Goal: Task Accomplishment & Management: Manage account settings

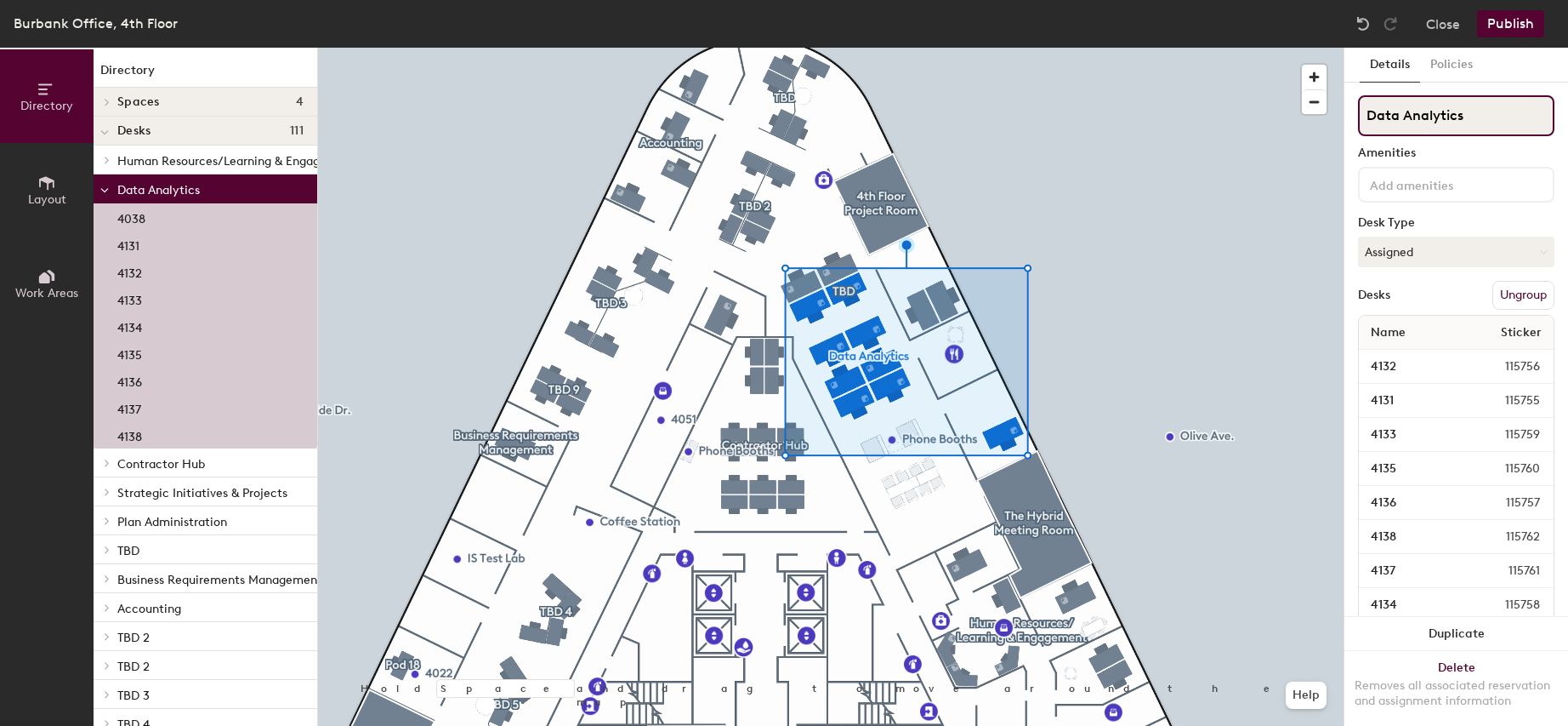
click at [1336, 123] on div "Directory Layout Work Areas Directory Spaces 4 4th Floor Accounting Conference …" at bounding box center [784, 387] width 1568 height 679
type input "_"
click at [1513, 24] on button "Publish" at bounding box center [1511, 24] width 67 height 28
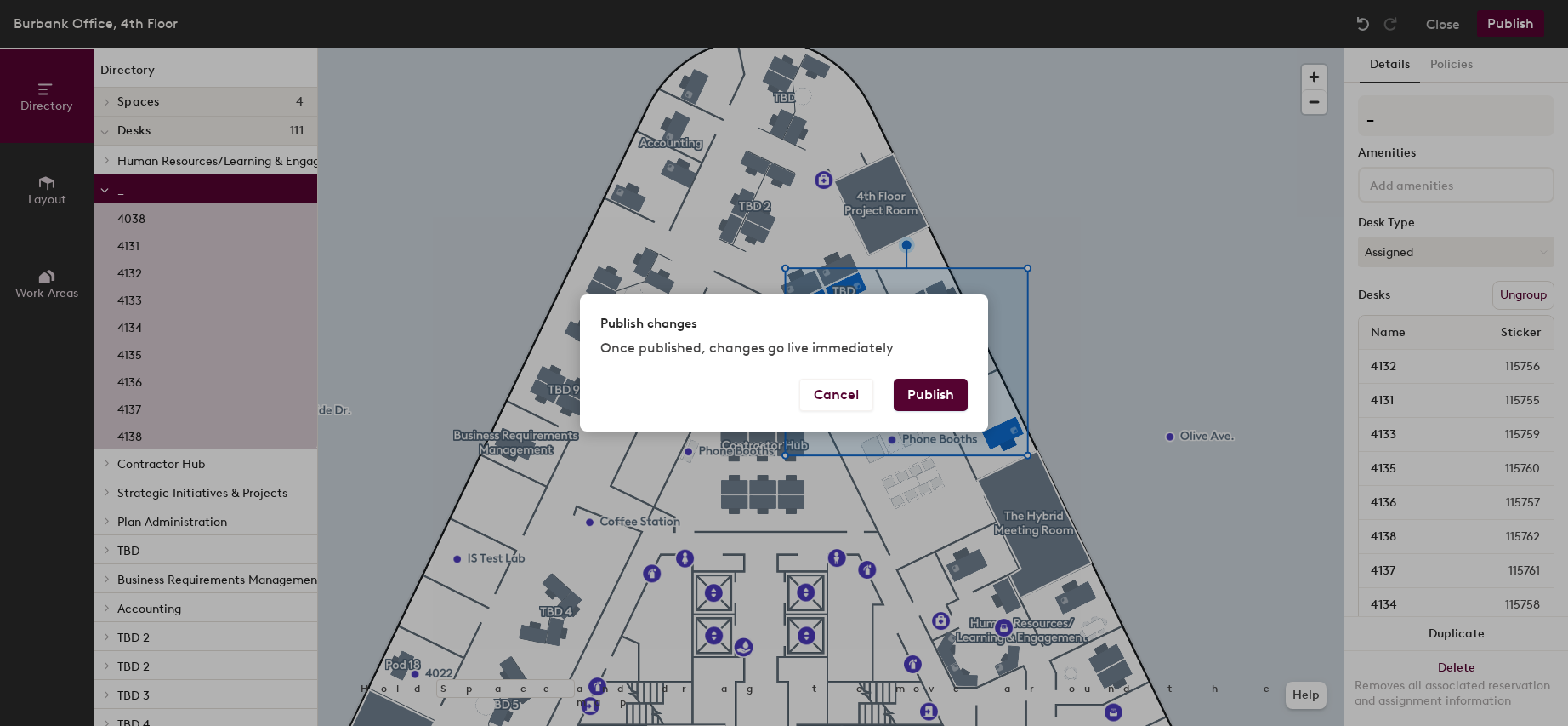
click at [940, 387] on button "Publish" at bounding box center [930, 395] width 74 height 33
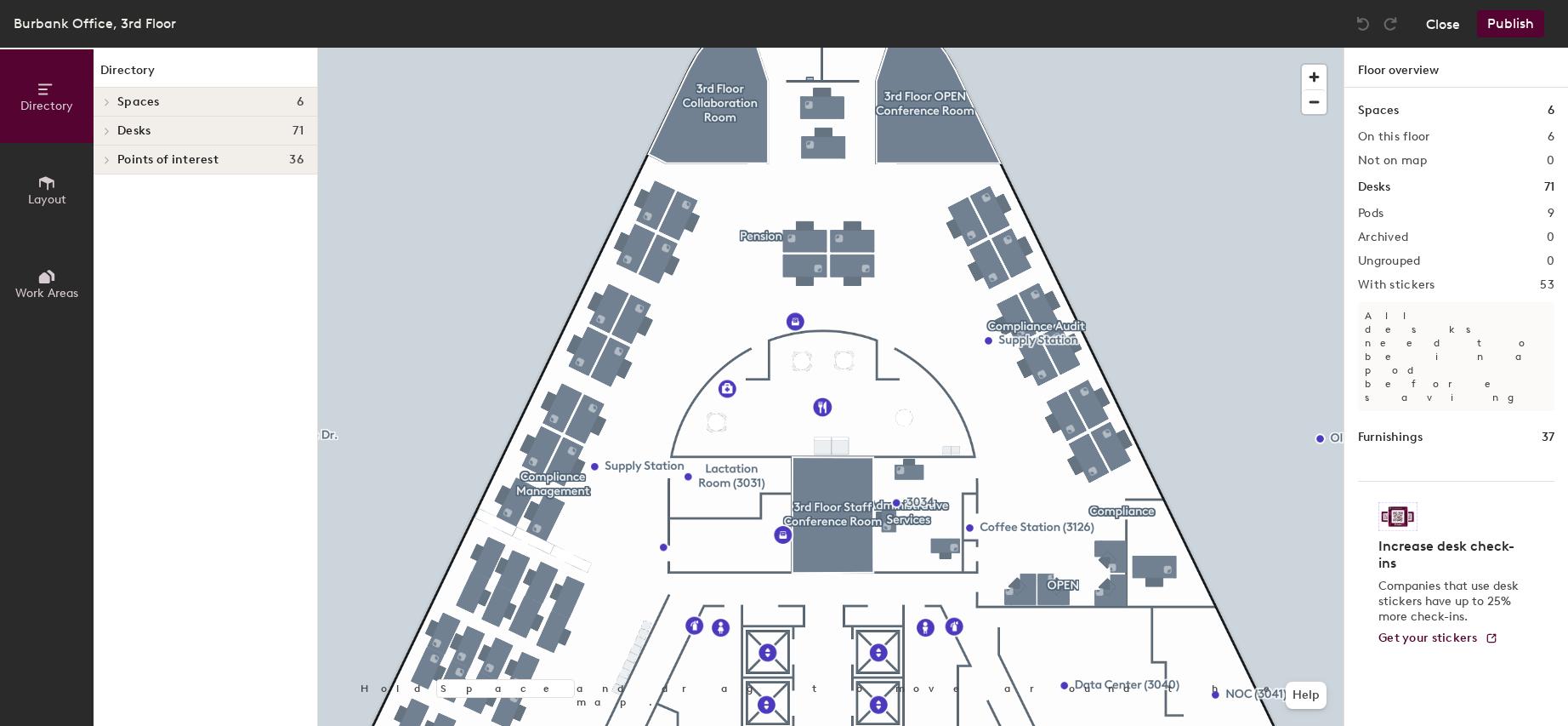
click at [1455, 28] on button "Close" at bounding box center [1443, 24] width 34 height 28
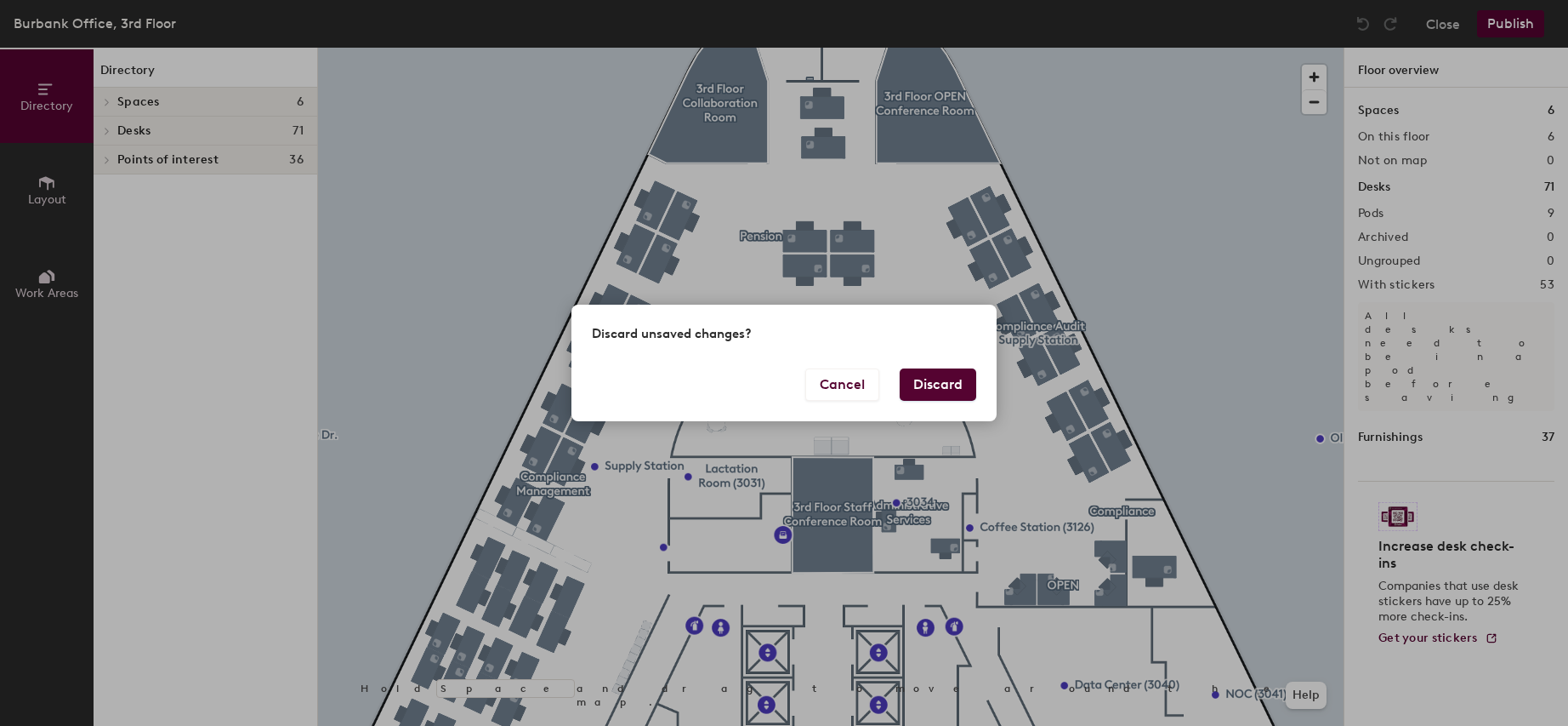
click at [937, 390] on button "Discard" at bounding box center [937, 385] width 76 height 33
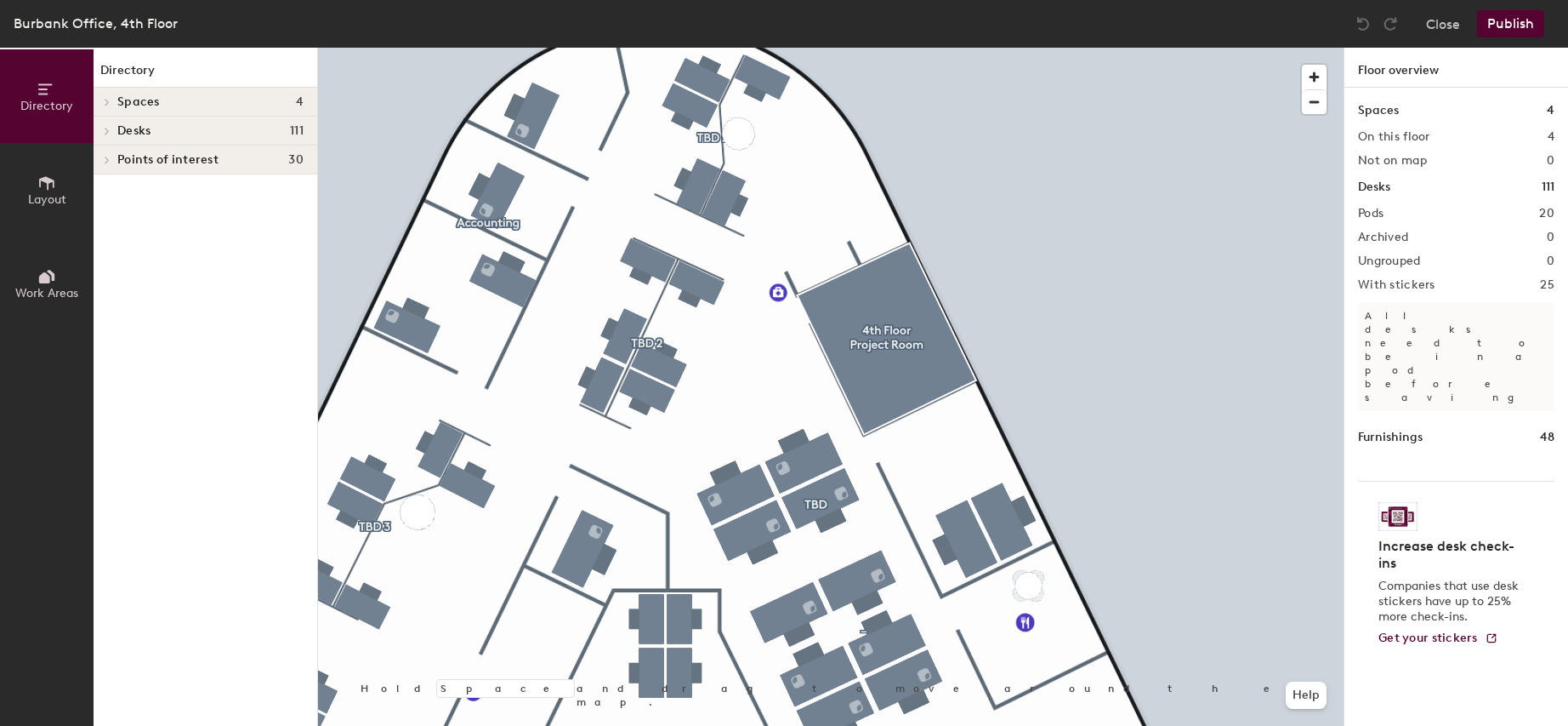
click at [1259, 725] on html "Skip navigation Schedule Office People Analytics Visits Deliveries Services Man…" at bounding box center [784, 363] width 1568 height 726
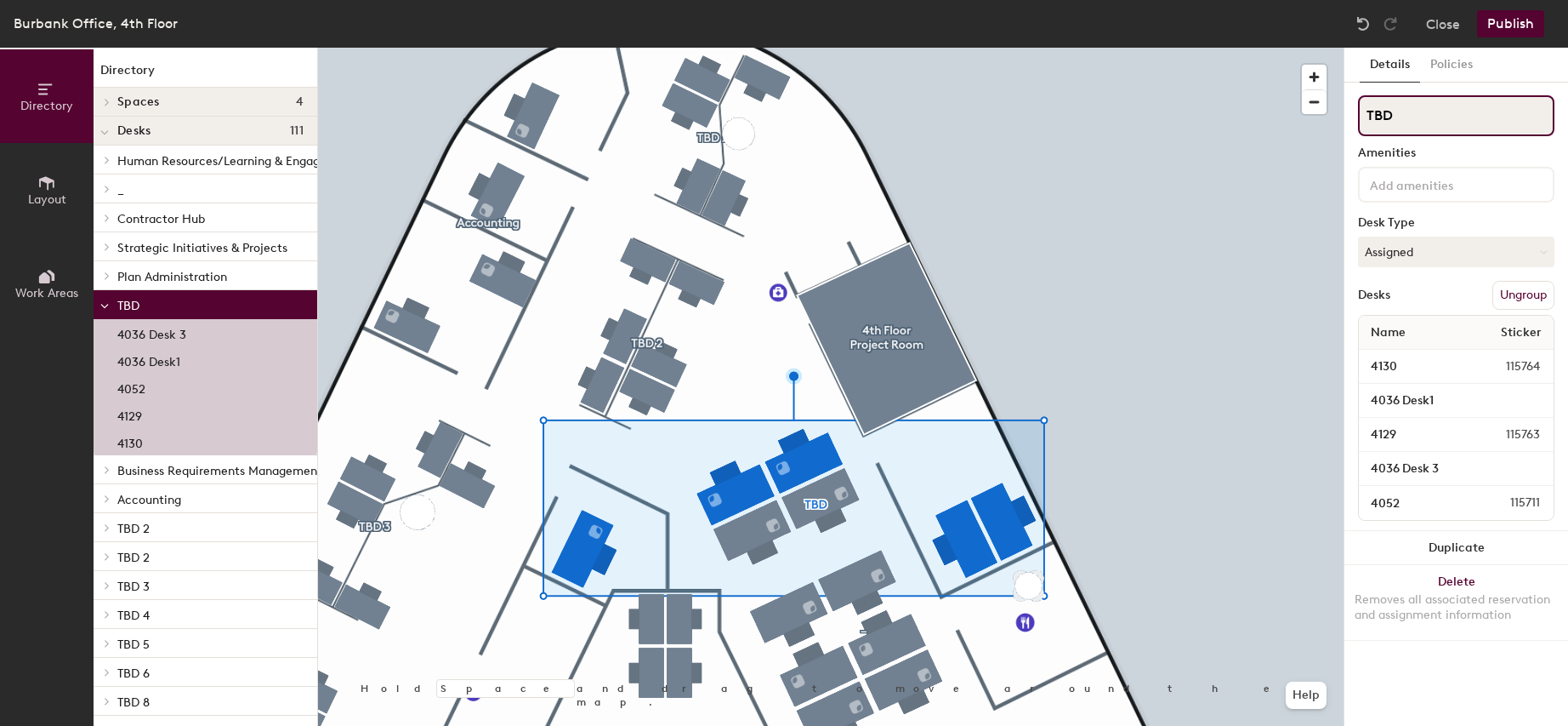
click at [1416, 119] on input "TBD" at bounding box center [1456, 115] width 197 height 41
type input "T"
type input "_"
click at [1513, 26] on button "Publish" at bounding box center [1511, 24] width 67 height 28
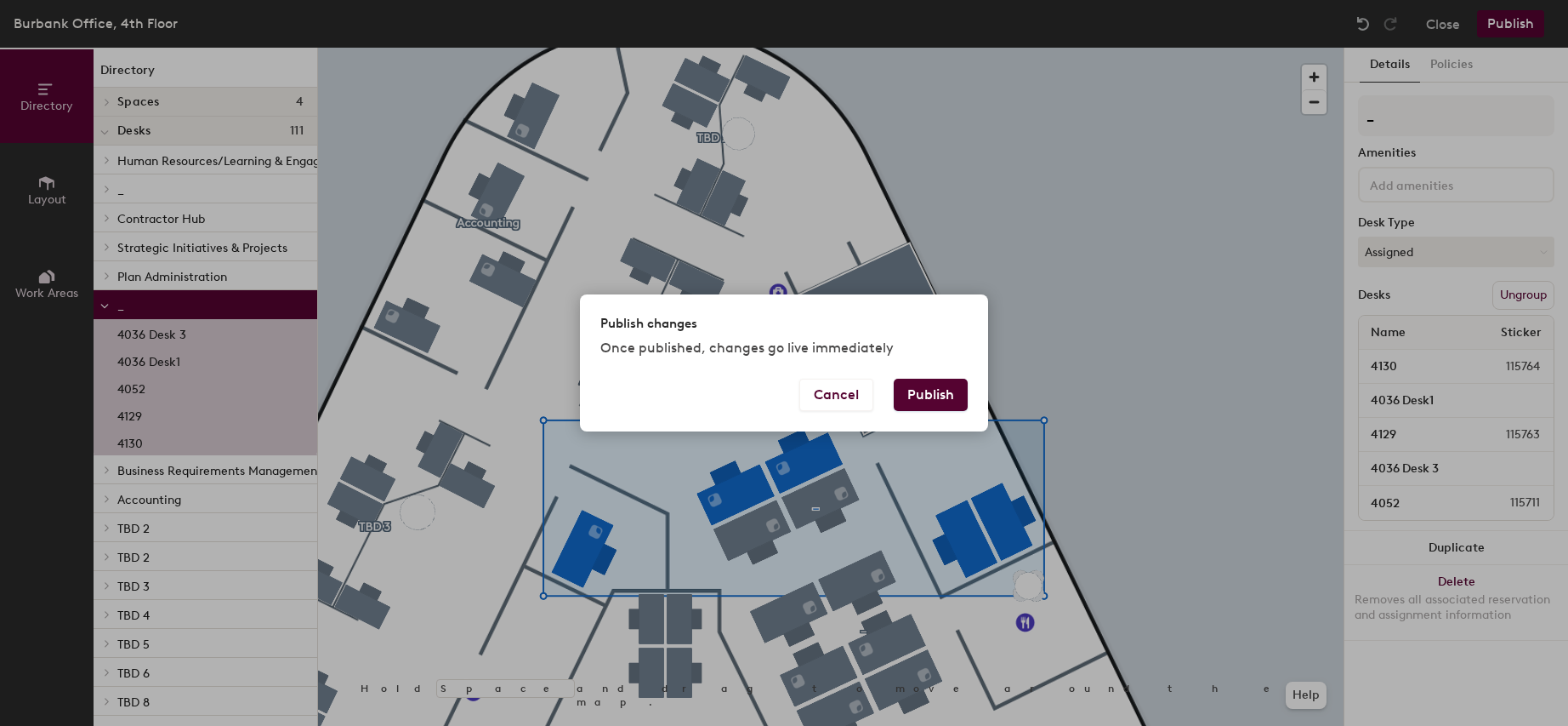
click at [932, 392] on button "Publish" at bounding box center [930, 395] width 74 height 33
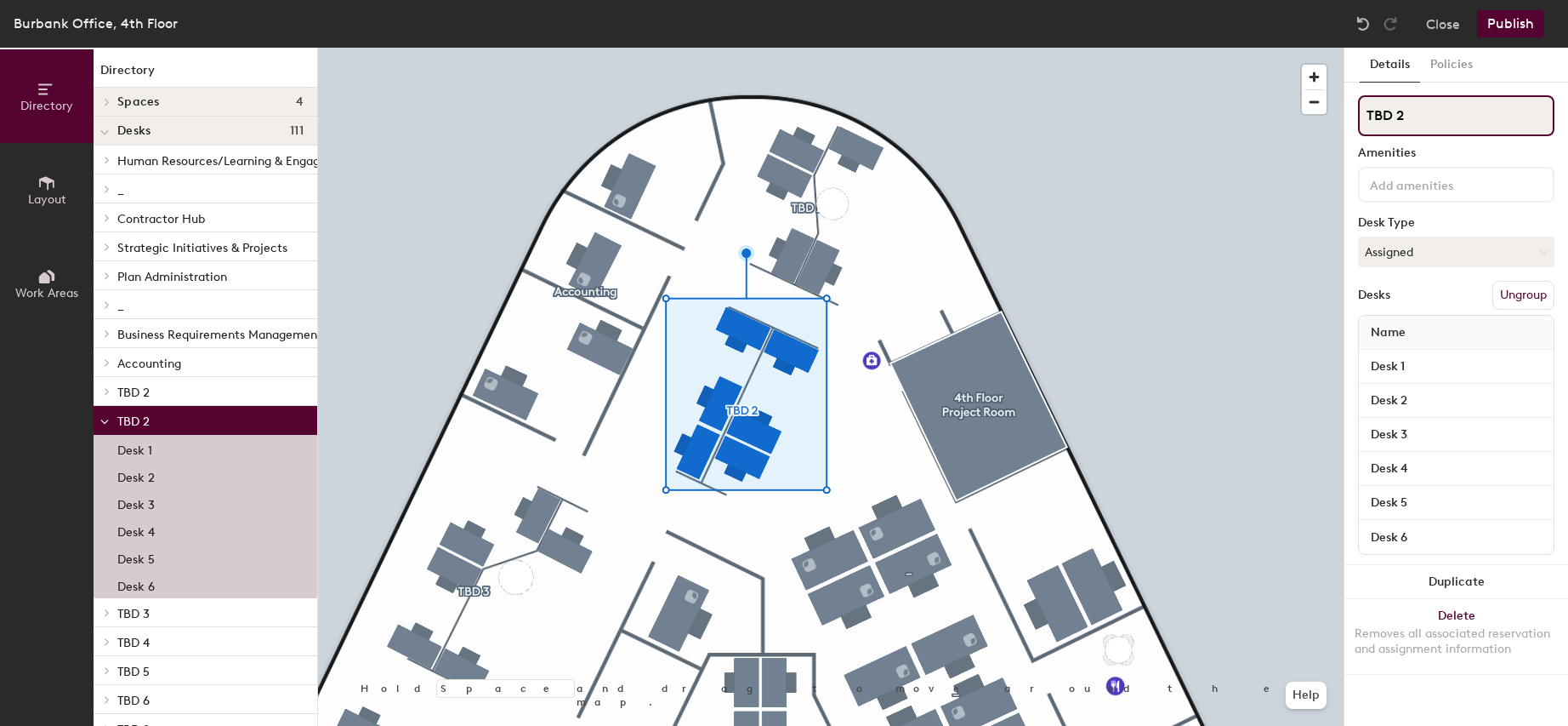
click at [1415, 116] on input "TBD 2" at bounding box center [1456, 115] width 197 height 41
type input "T"
type input "_"
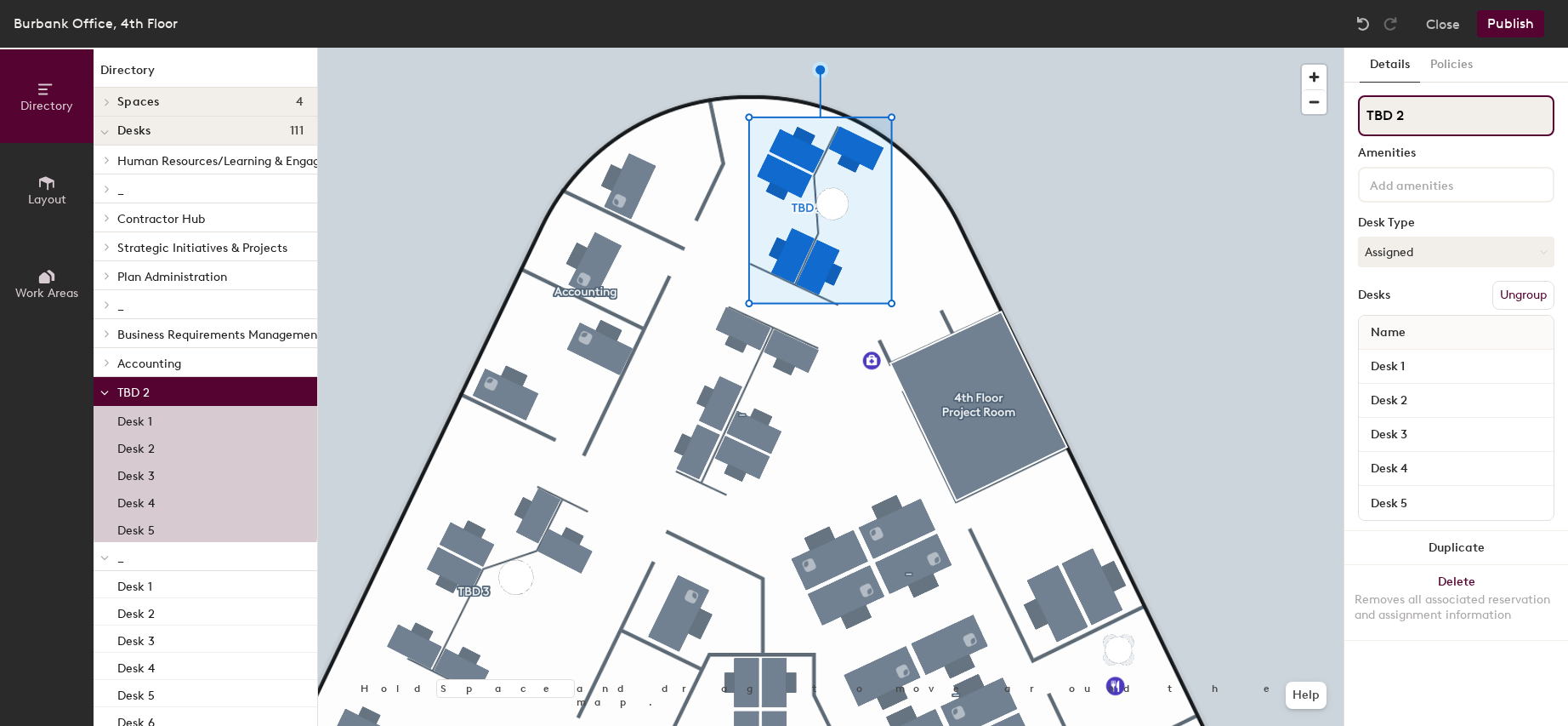
click at [1422, 106] on input "TBD 2" at bounding box center [1456, 115] width 197 height 41
type input "T"
type input "_"
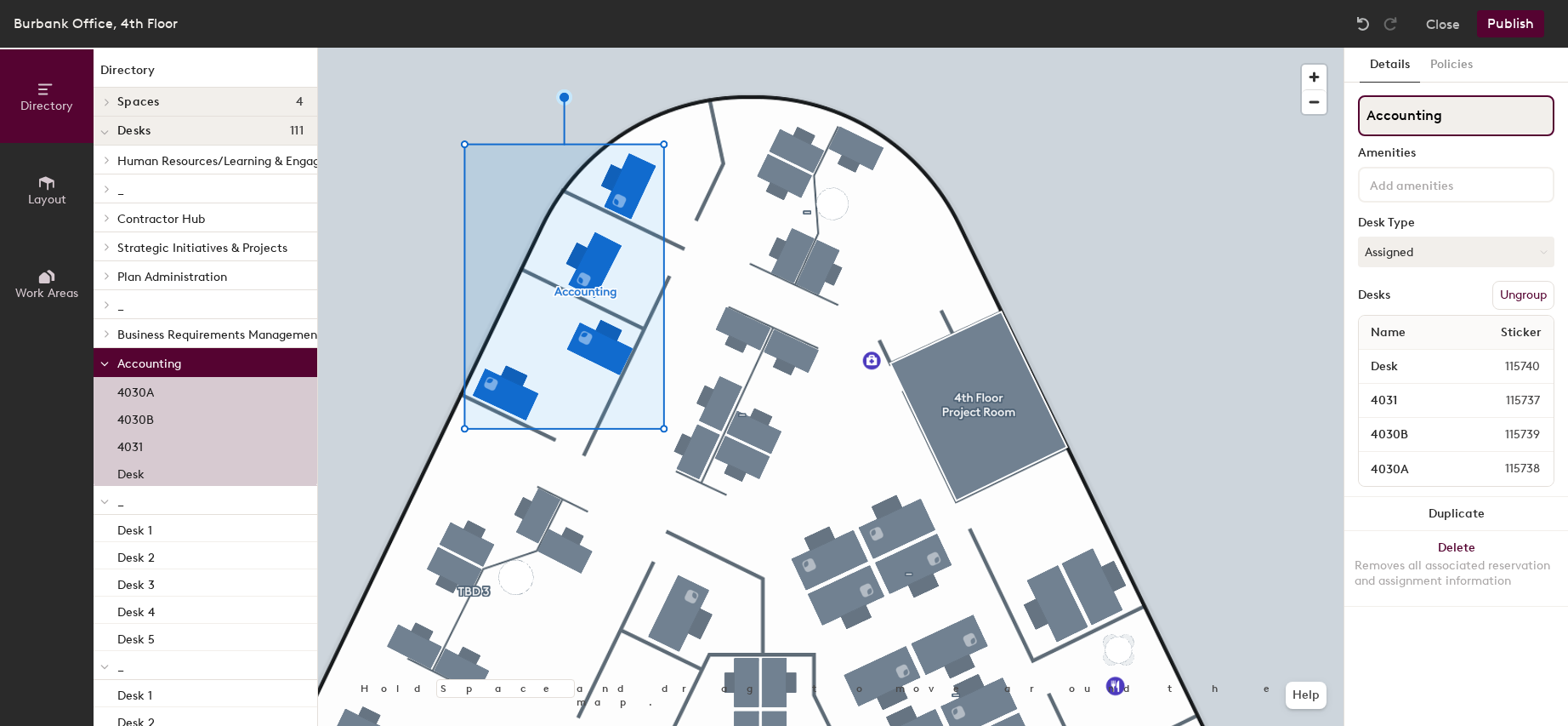
click at [1299, 116] on div "Directory Layout Work Areas Directory Spaces 4 4th Floor Accounting Conference …" at bounding box center [784, 387] width 1568 height 679
type input "_"
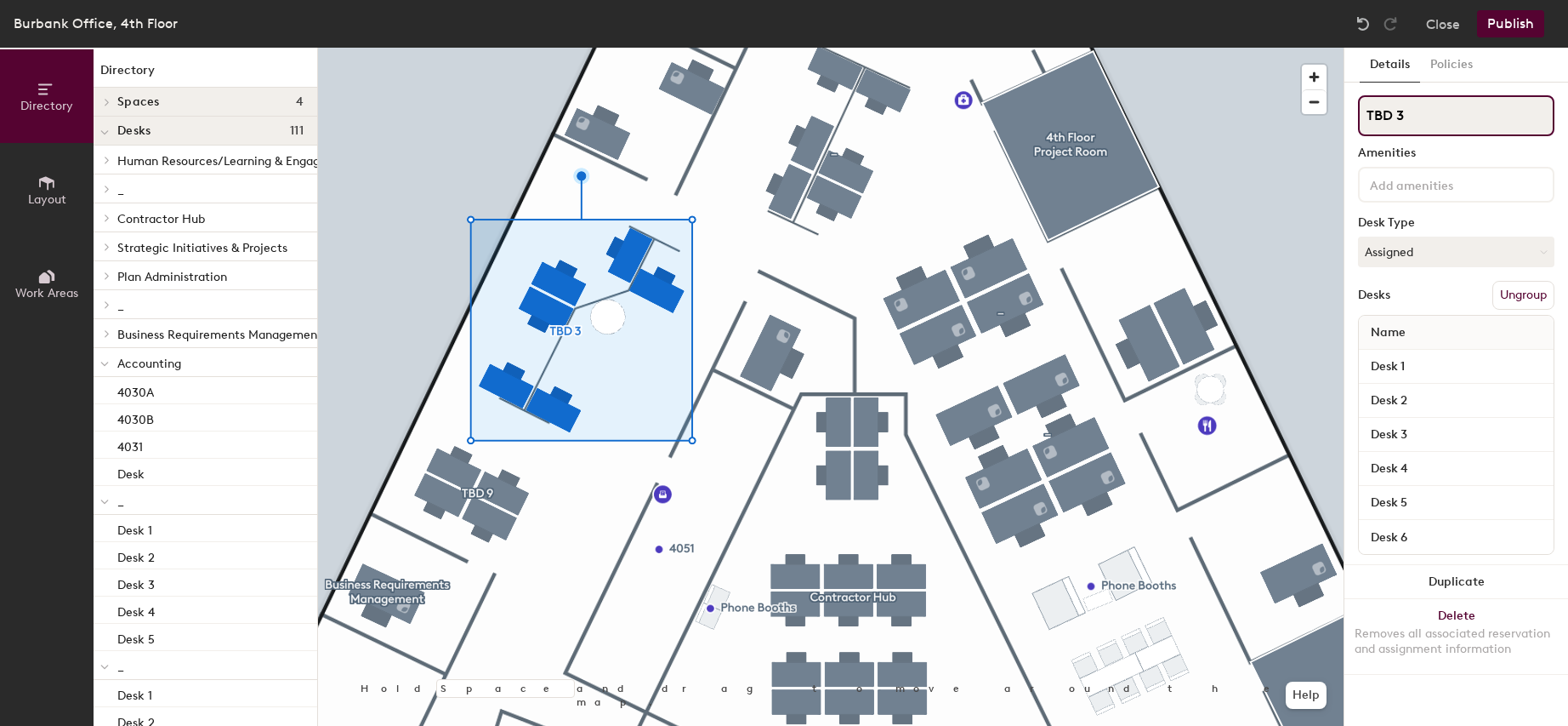
click at [1307, 121] on div "Directory Layout Work Areas Directory Spaces 4 4th Floor Accounting Conference …" at bounding box center [784, 387] width 1568 height 679
type input "_"
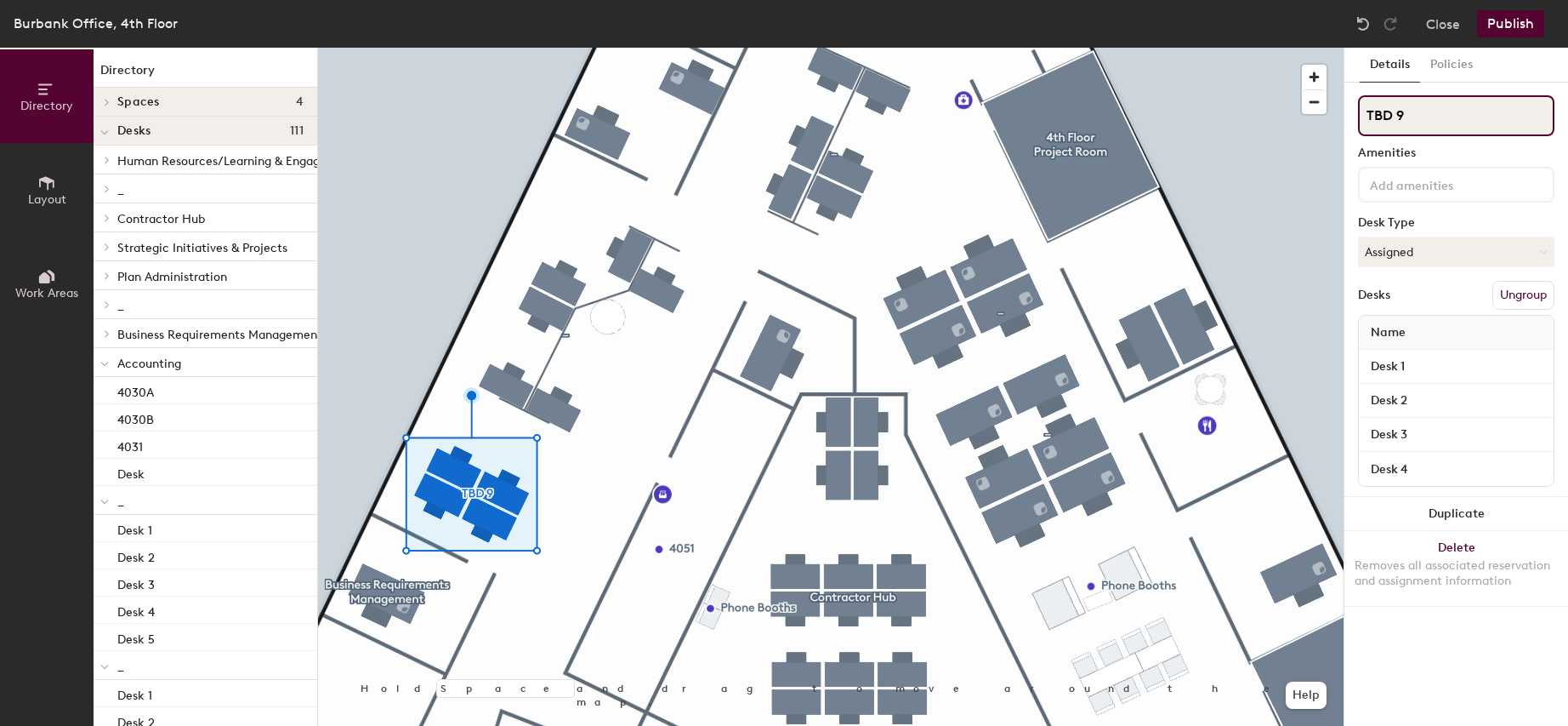
drag, startPoint x: 1423, startPoint y: 117, endPoint x: 1333, endPoint y: 113, distance: 90.1
click at [1333, 113] on div "Directory Layout Work Areas Directory Spaces 4 4th Floor Accounting Conference …" at bounding box center [784, 387] width 1568 height 679
type input "_"
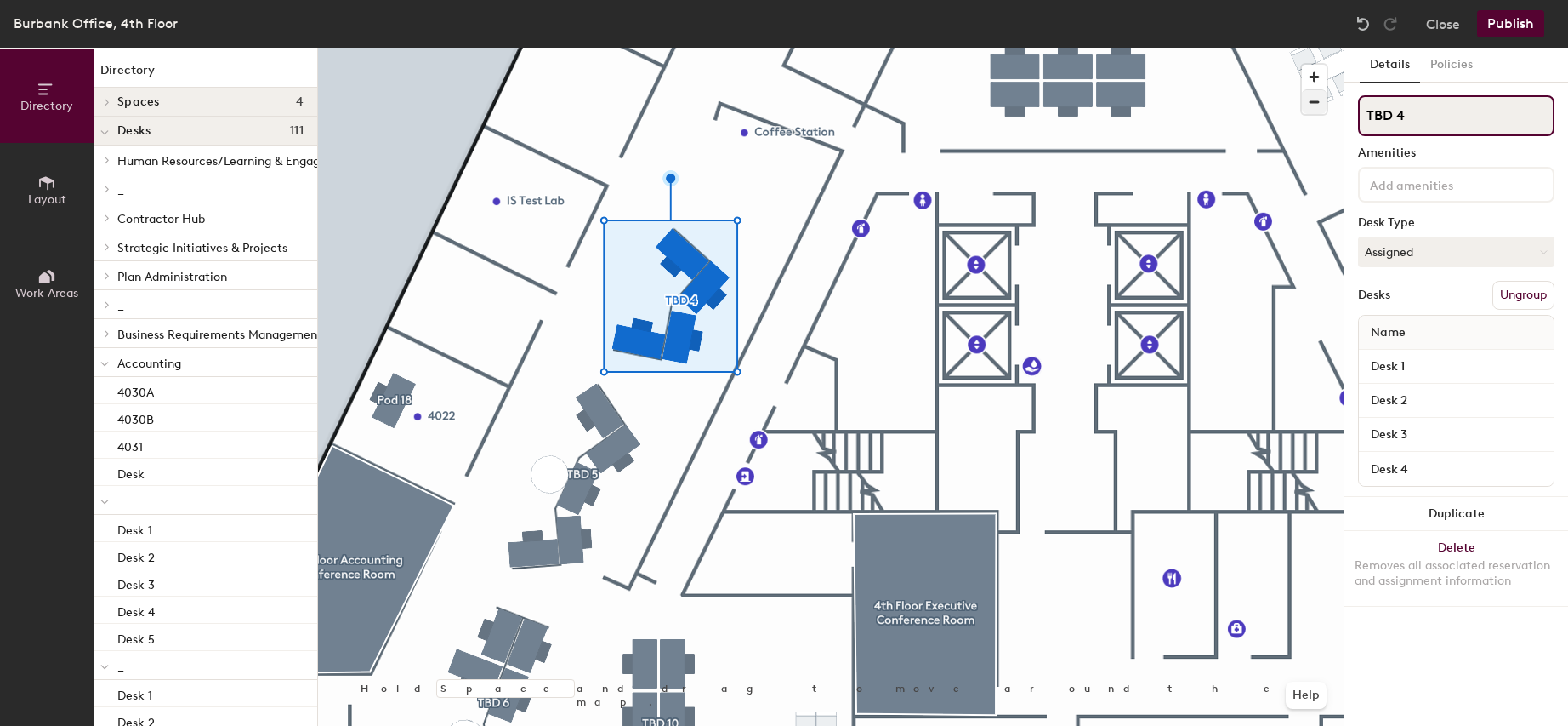
drag, startPoint x: 1425, startPoint y: 111, endPoint x: 1310, endPoint y: 113, distance: 115.0
click at [1310, 113] on div "Directory Layout Work Areas Directory Spaces 4 4th Floor Accounting Conference …" at bounding box center [784, 387] width 1568 height 679
type input "_"
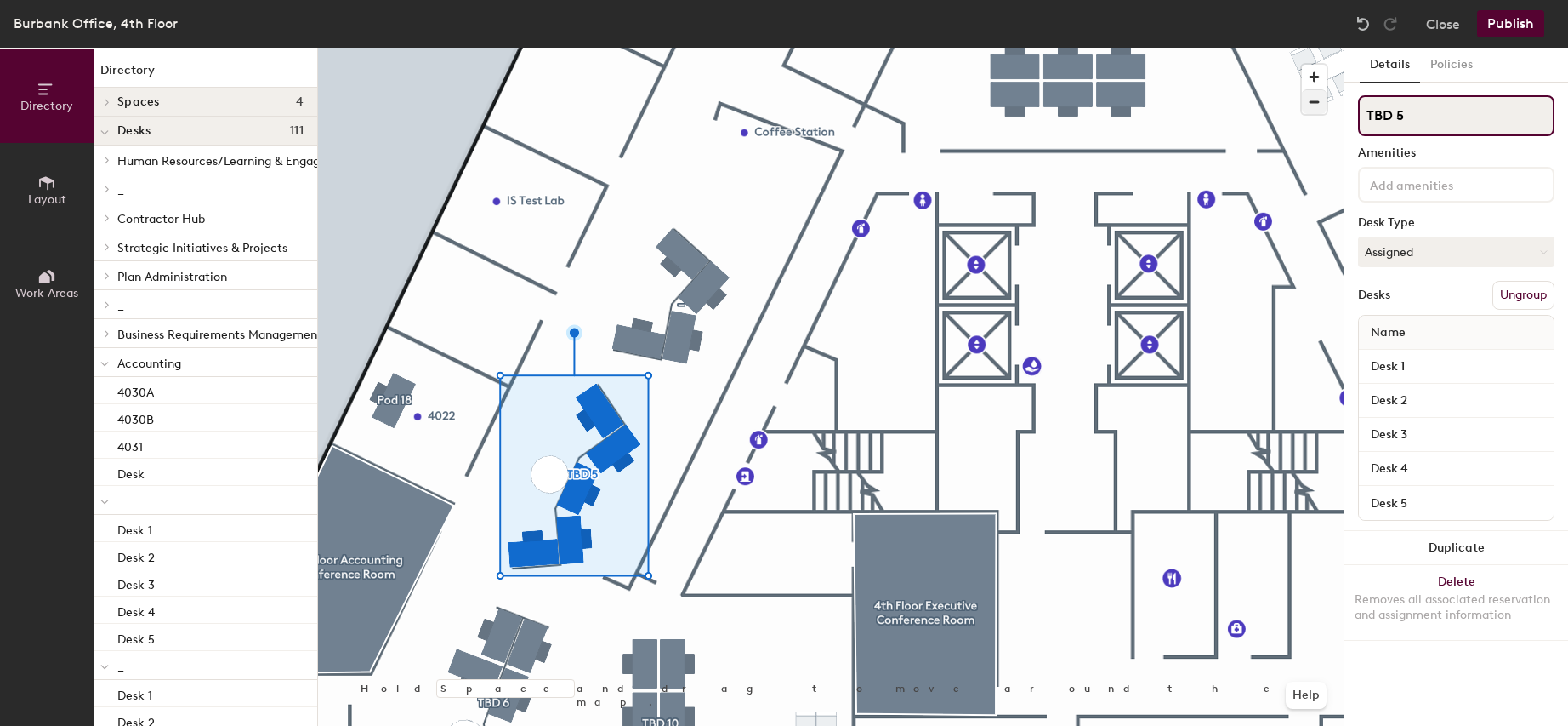
click at [1298, 113] on div "Directory Layout Work Areas Directory Spaces 4 4th Floor Accounting Conference …" at bounding box center [784, 387] width 1568 height 679
type input "_"
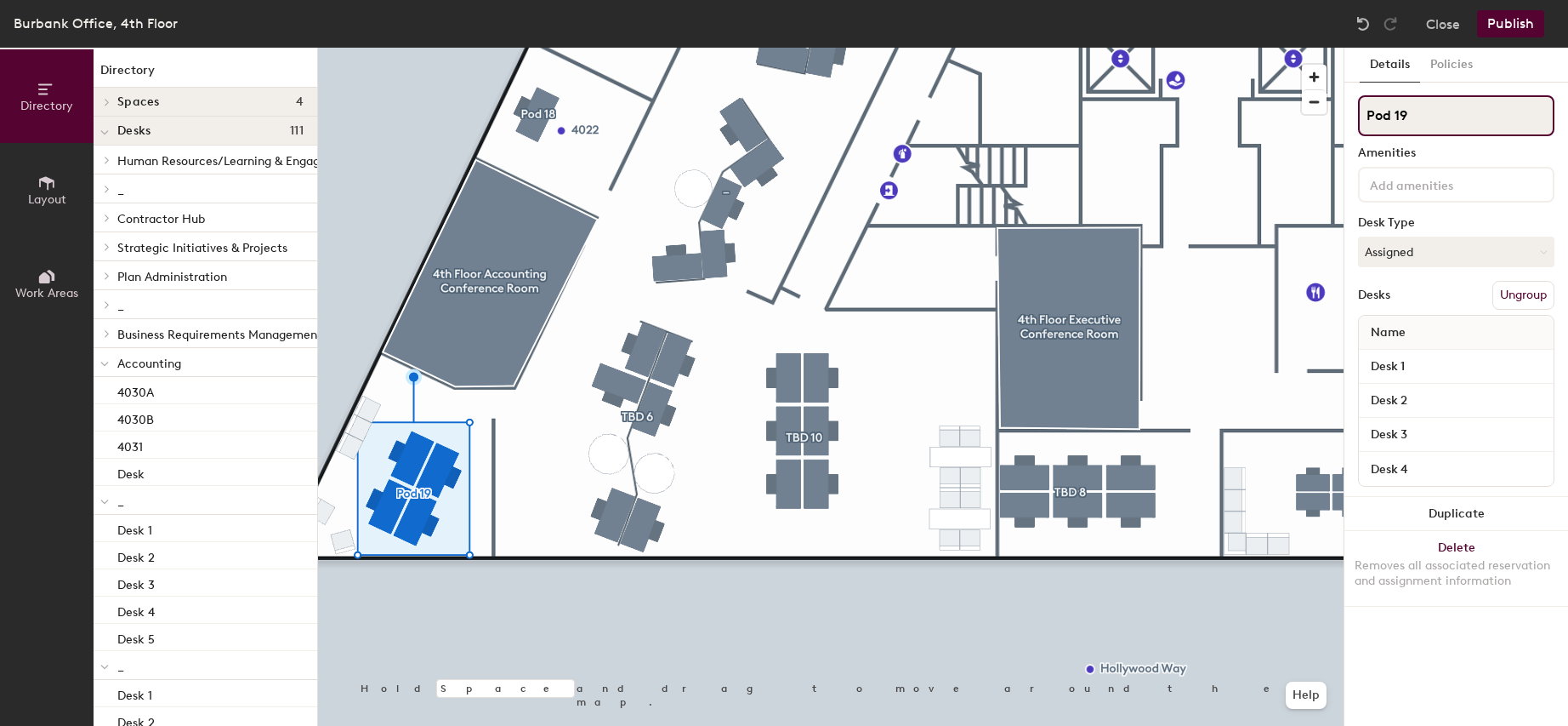
click at [1317, 120] on div "Directory Layout Work Areas Directory Spaces 4 4th Floor Accounting Conference …" at bounding box center [784, 387] width 1568 height 679
type input "_"
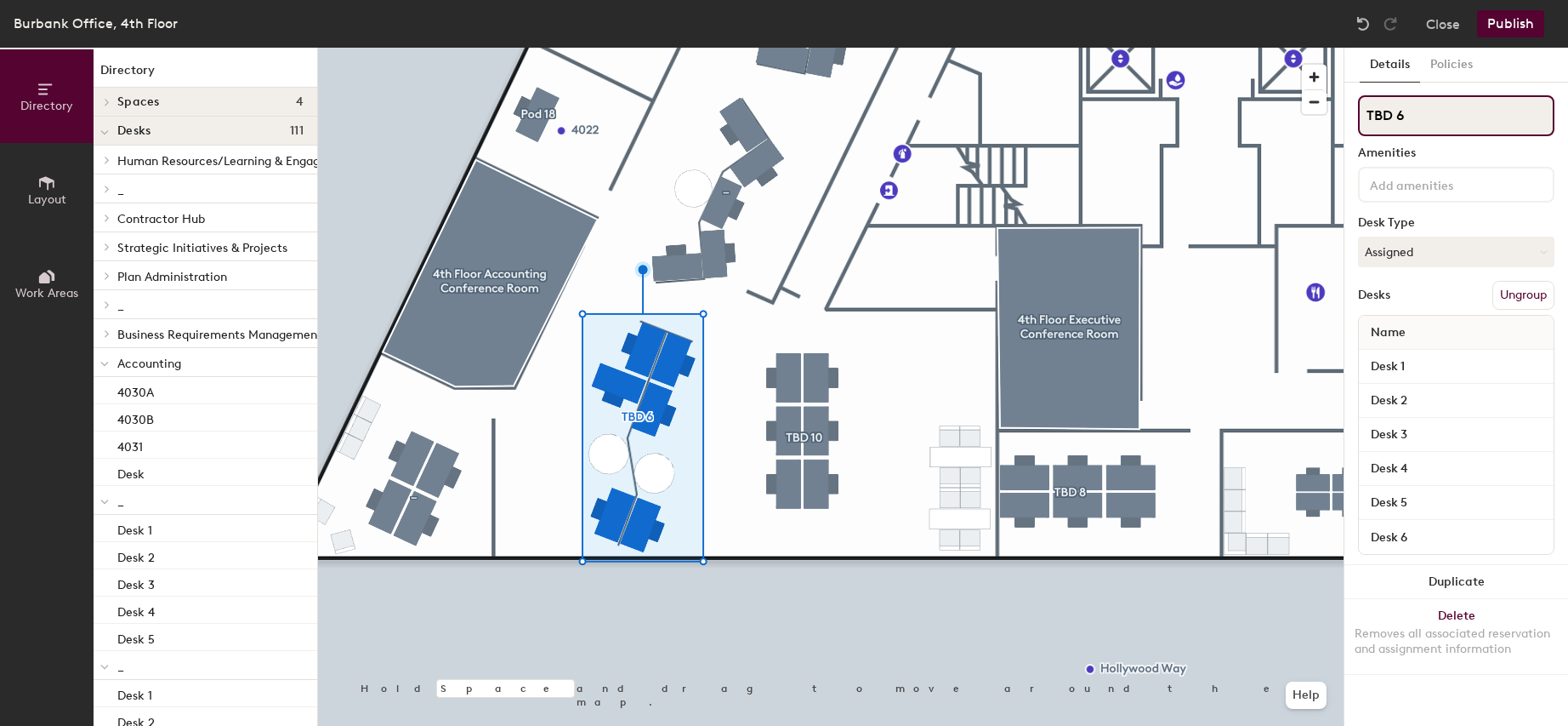
click at [1328, 120] on div "Directory Layout Work Areas Directory Spaces 4 4th Floor Accounting Conference …" at bounding box center [784, 387] width 1568 height 679
type input "_"
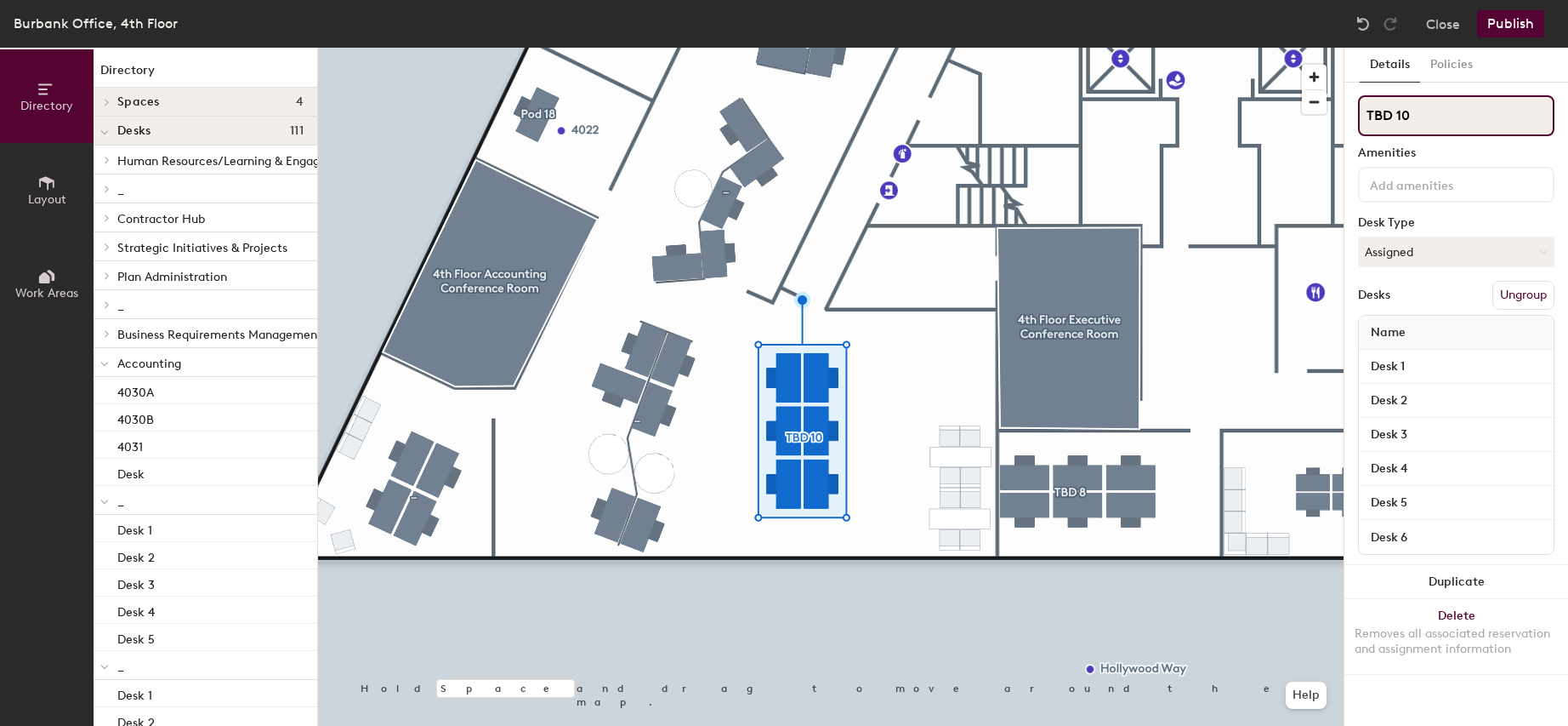
drag, startPoint x: 1444, startPoint y: 108, endPoint x: 1333, endPoint y: 105, distance: 111.0
click at [1333, 105] on div "Directory Layout Work Areas Directory Spaces 4 4th Floor Accounting Conference …" at bounding box center [784, 387] width 1568 height 679
type input "_"
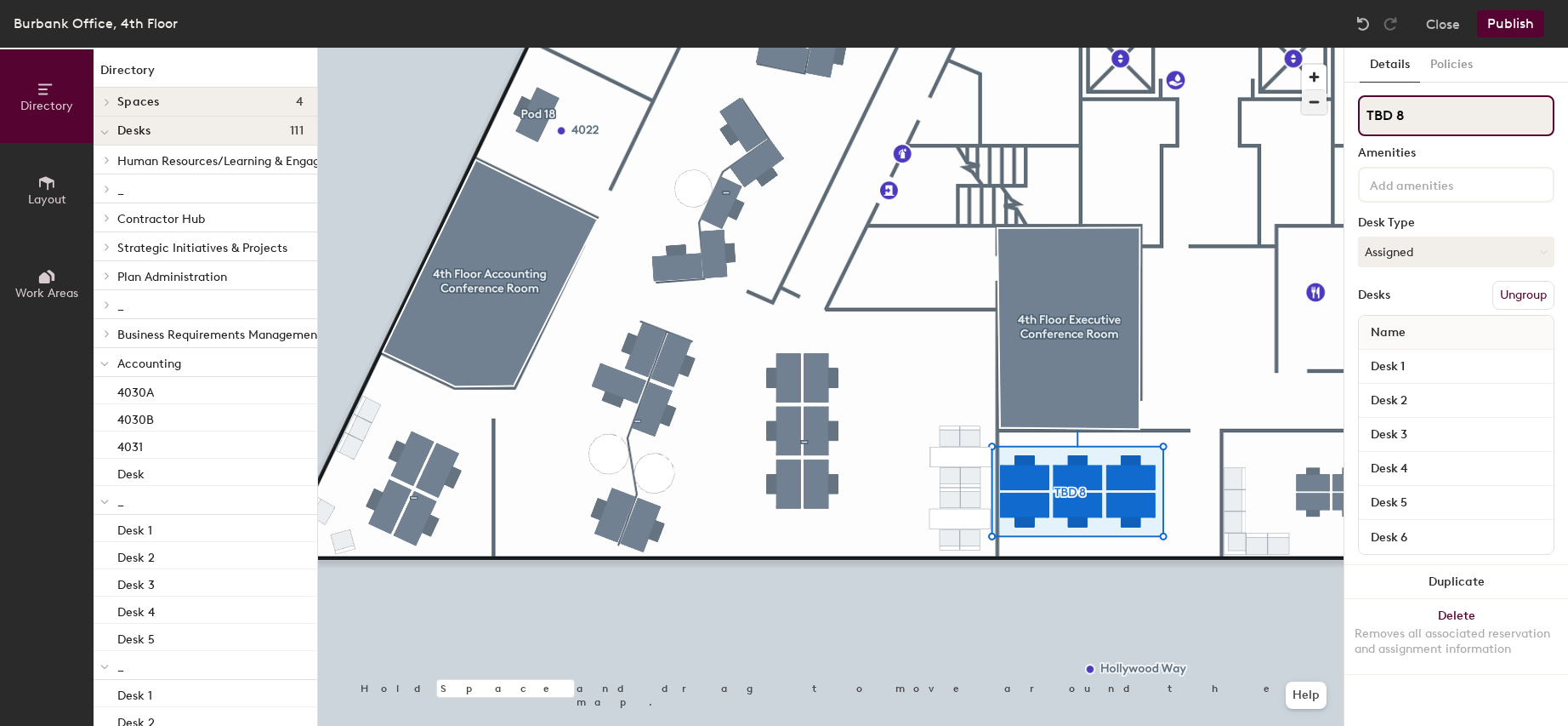
drag, startPoint x: 1421, startPoint y: 110, endPoint x: 1324, endPoint y: 106, distance: 97.1
click at [1324, 106] on div "Directory Layout Work Areas Directory Spaces 4 4th Floor Accounting Conference …" at bounding box center [784, 387] width 1568 height 679
type input "_"
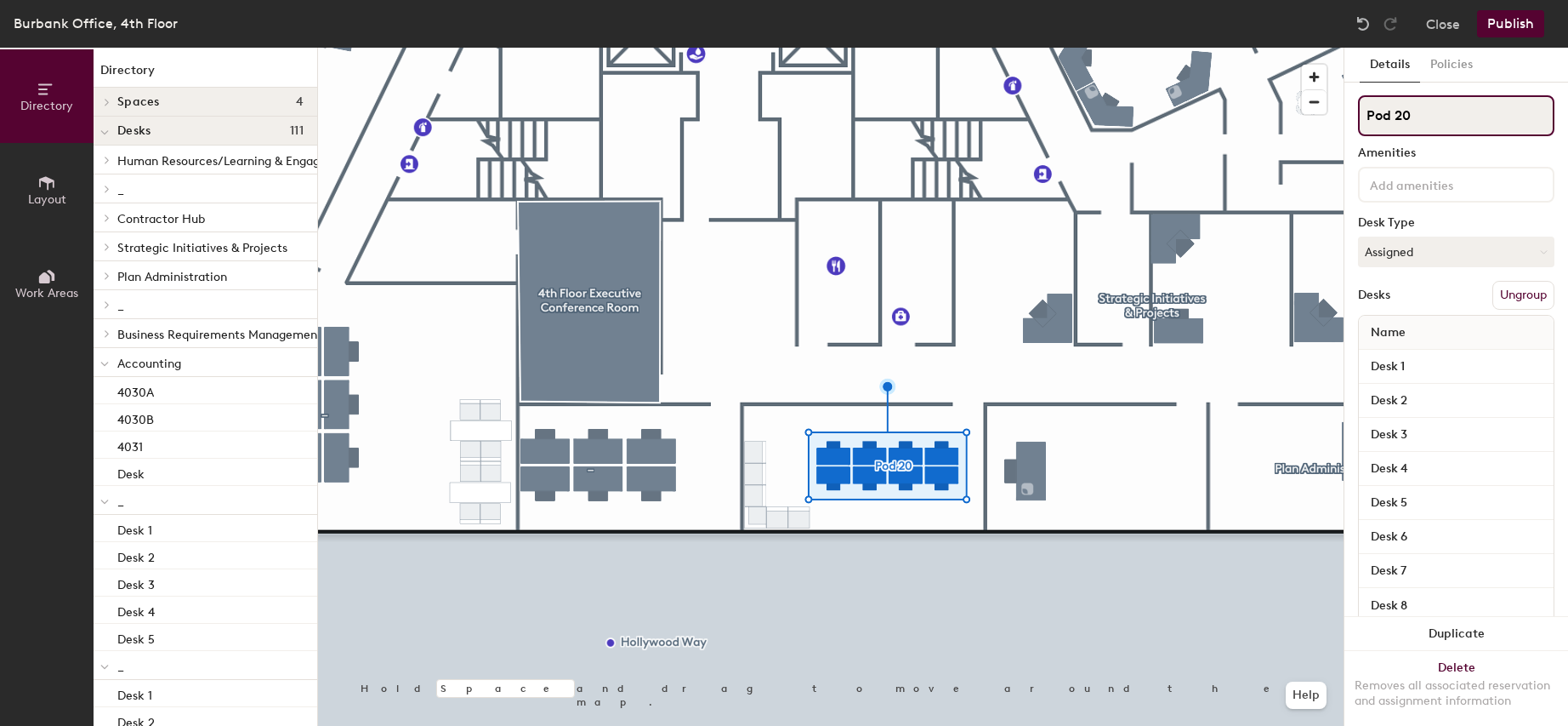
click at [1320, 114] on div "Directory Layout Work Areas Directory Spaces 4 4th Floor Accounting Conference …" at bounding box center [784, 387] width 1568 height 679
type input "_"
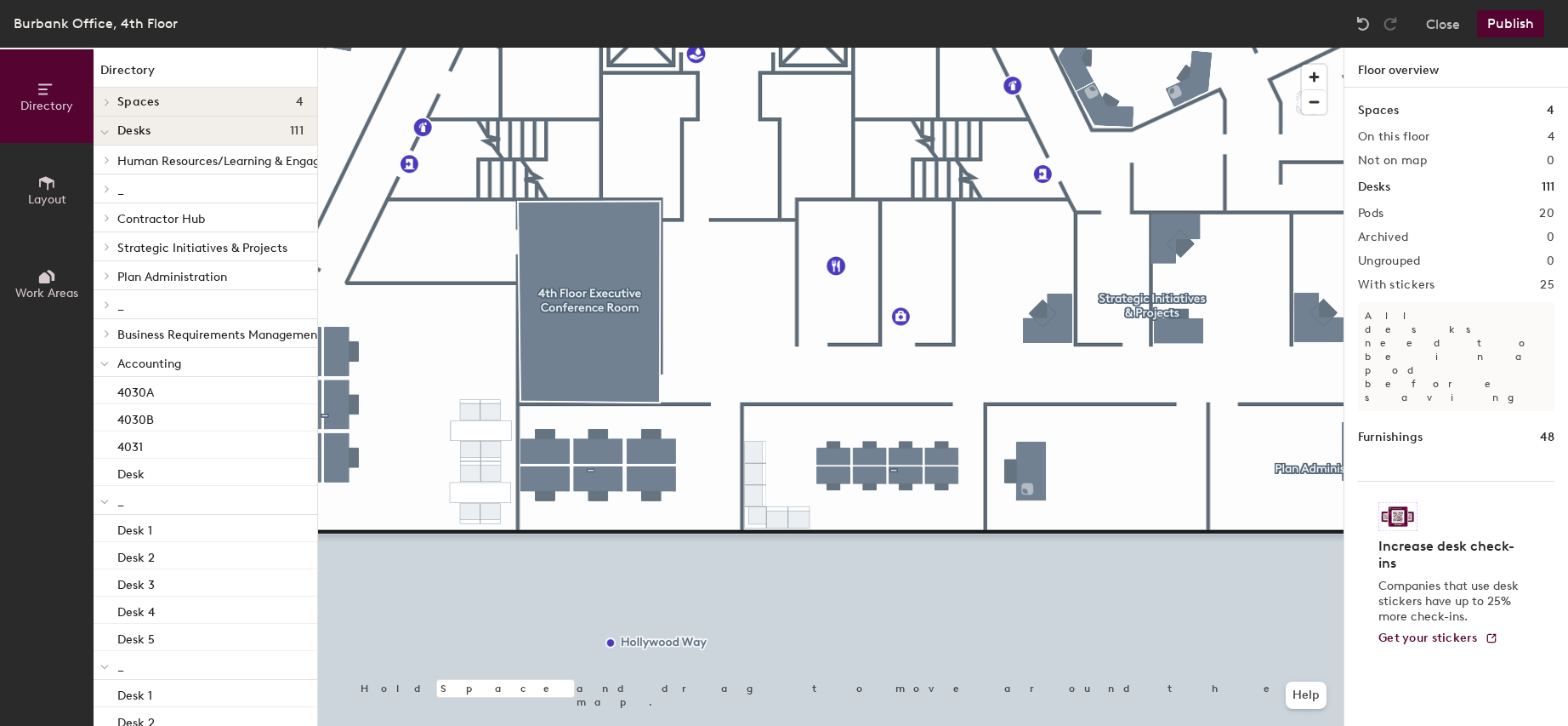
click at [1515, 28] on button "Publish" at bounding box center [1511, 24] width 67 height 28
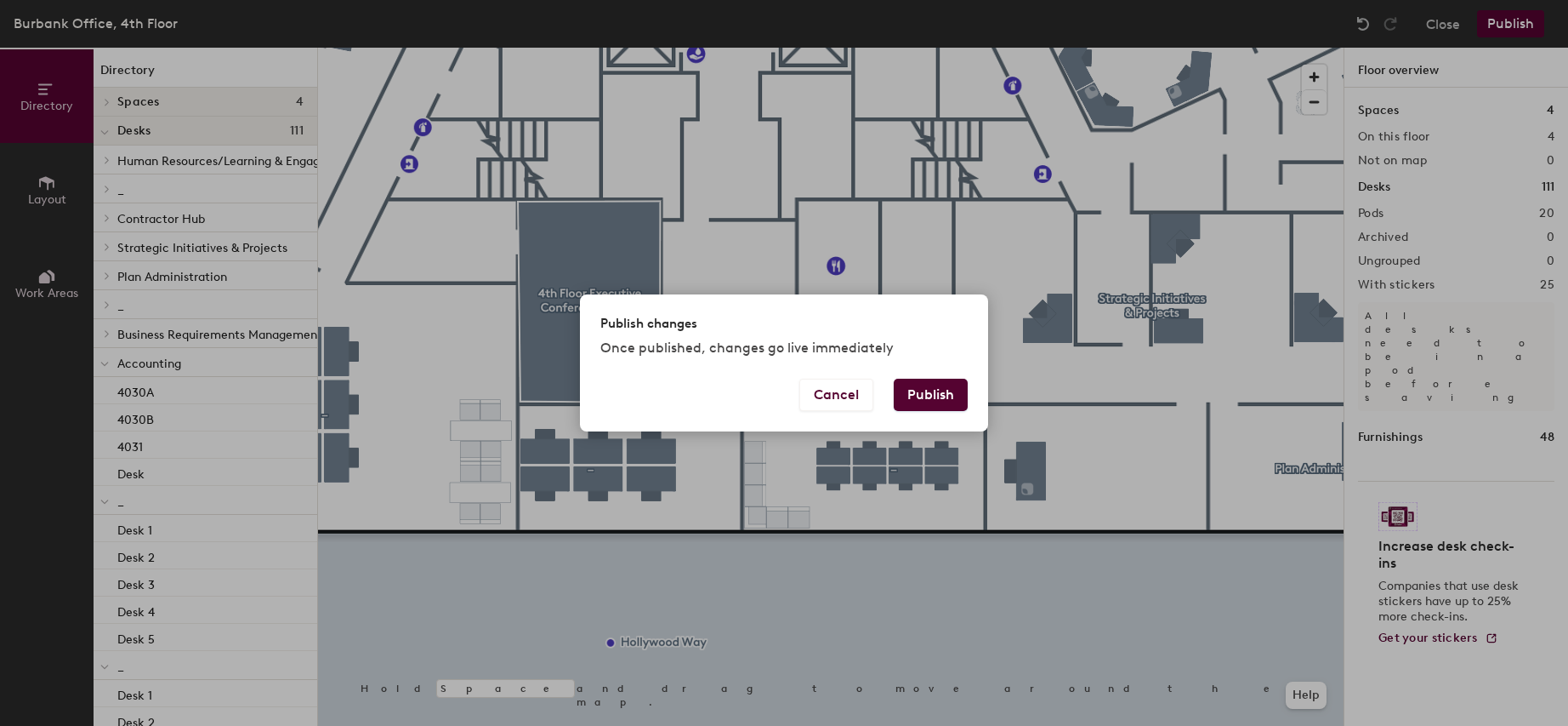
click at [934, 395] on button "Publish" at bounding box center [930, 395] width 74 height 33
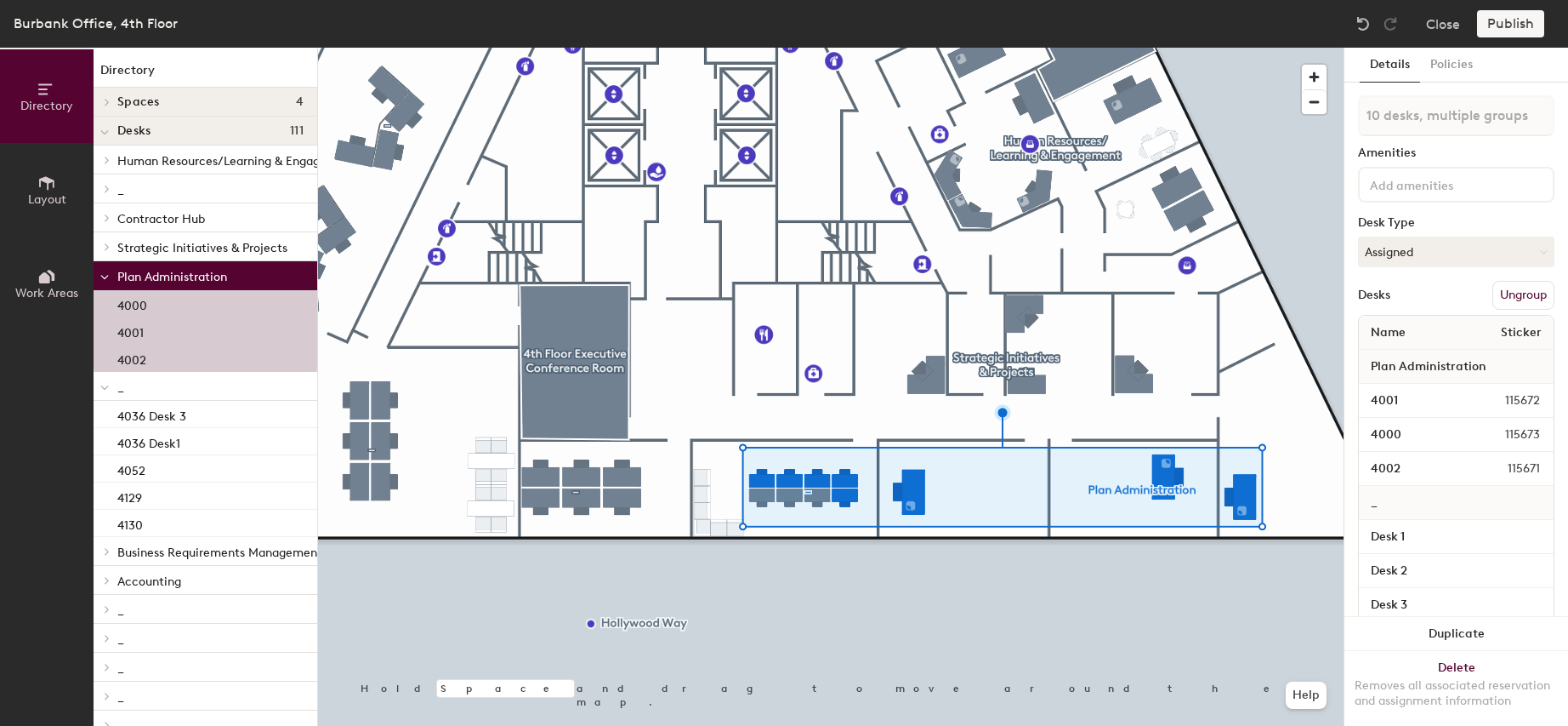
type input "11 desks, multiple groups"
click at [1517, 22] on div "Publish" at bounding box center [1516, 24] width 77 height 28
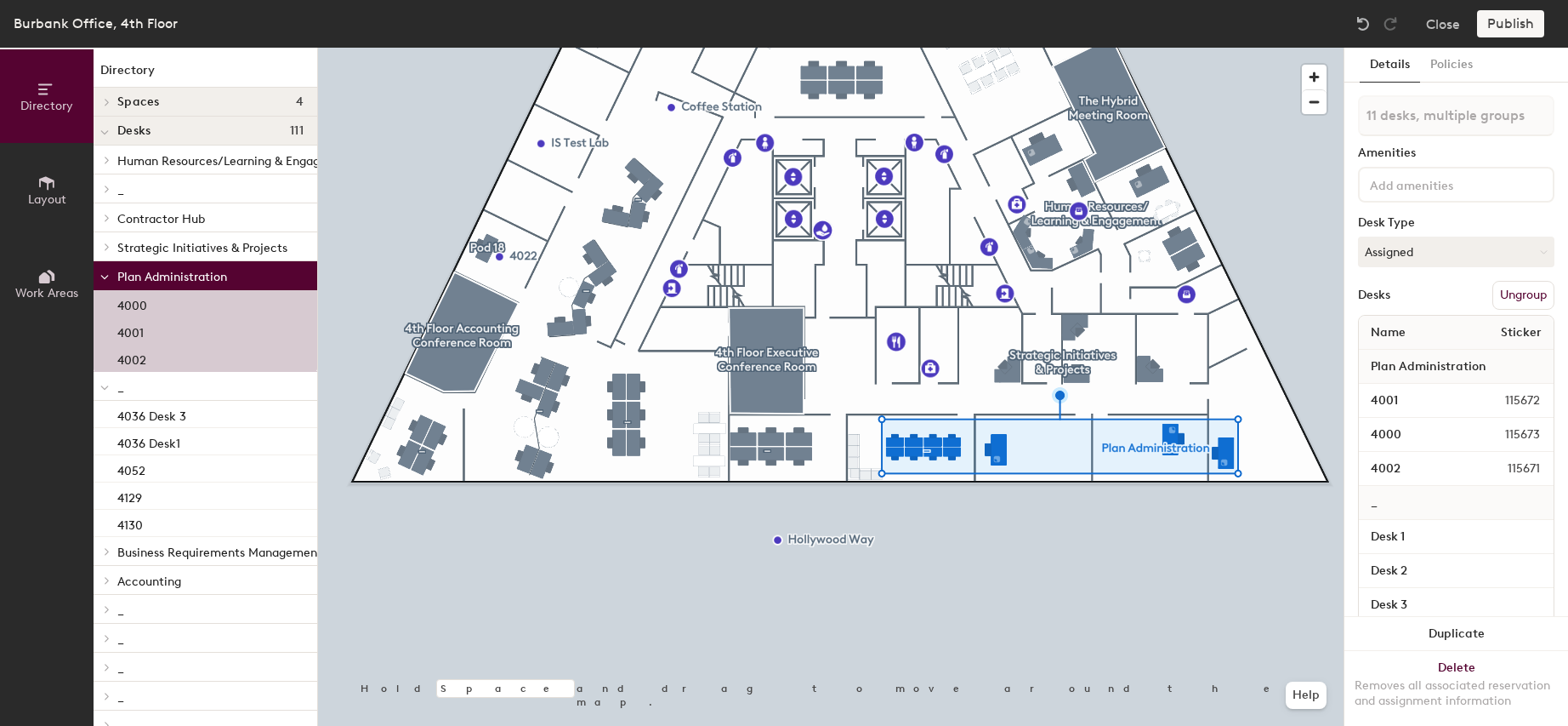
click at [1510, 22] on div "Publish" at bounding box center [1516, 24] width 77 height 28
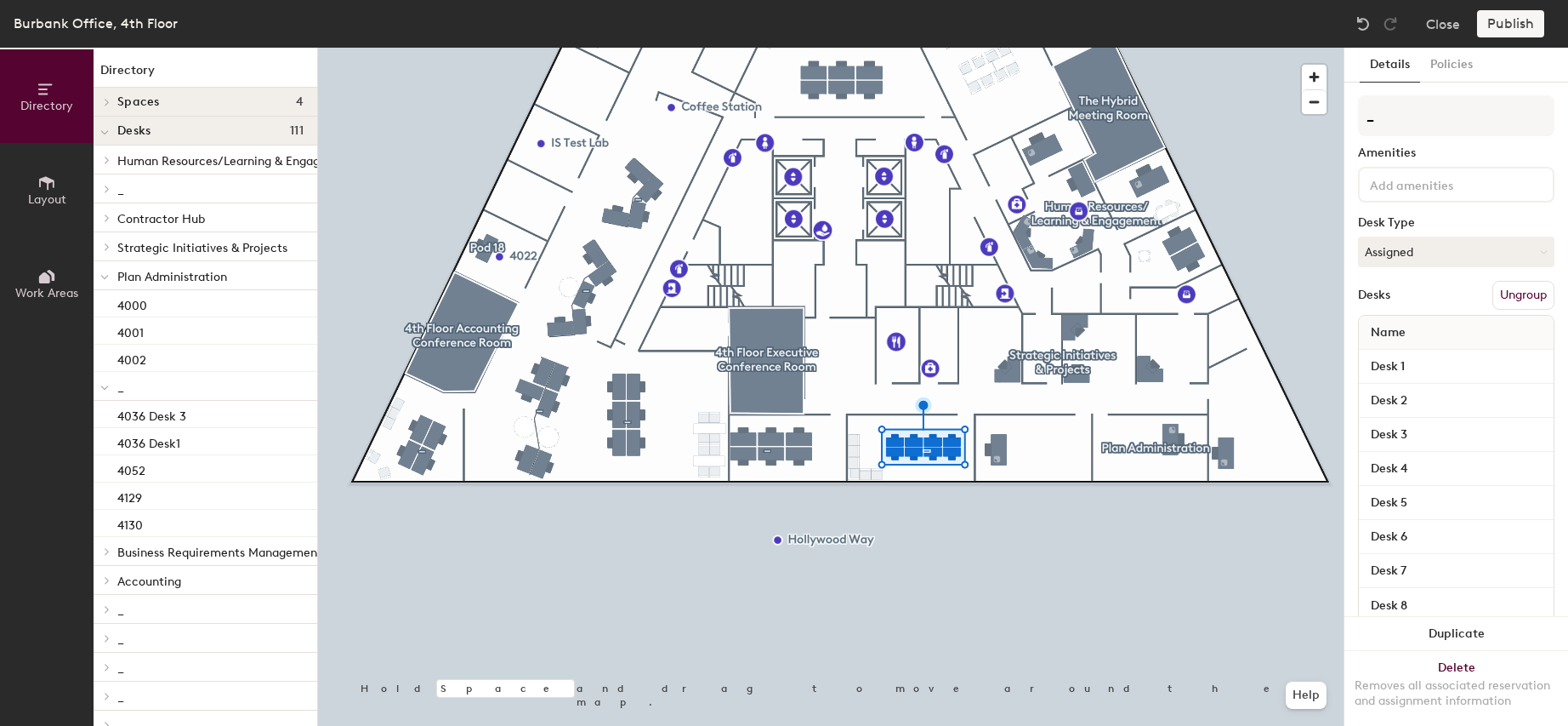
click at [1512, 294] on button "Ungroup" at bounding box center [1524, 295] width 62 height 29
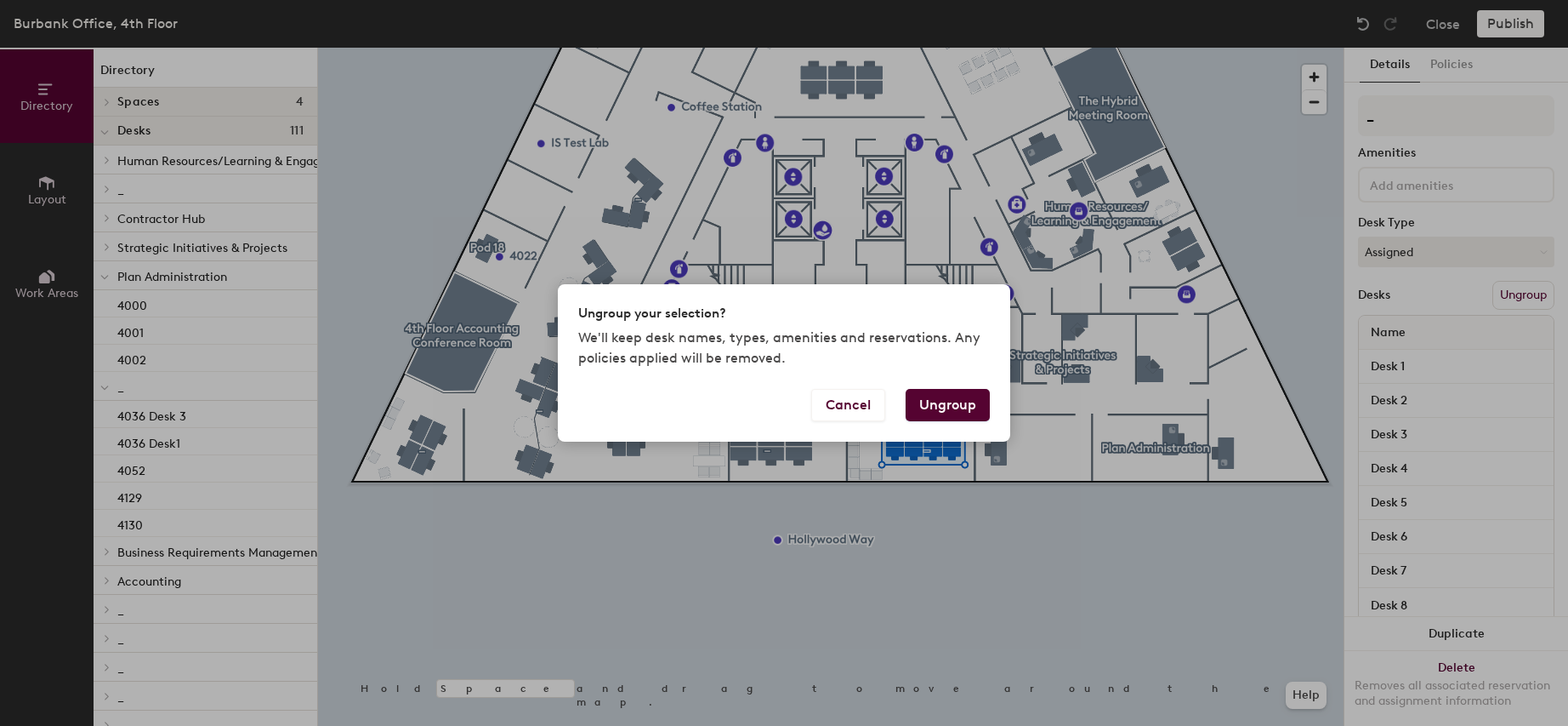
click at [953, 406] on button "Ungroup" at bounding box center [947, 405] width 84 height 33
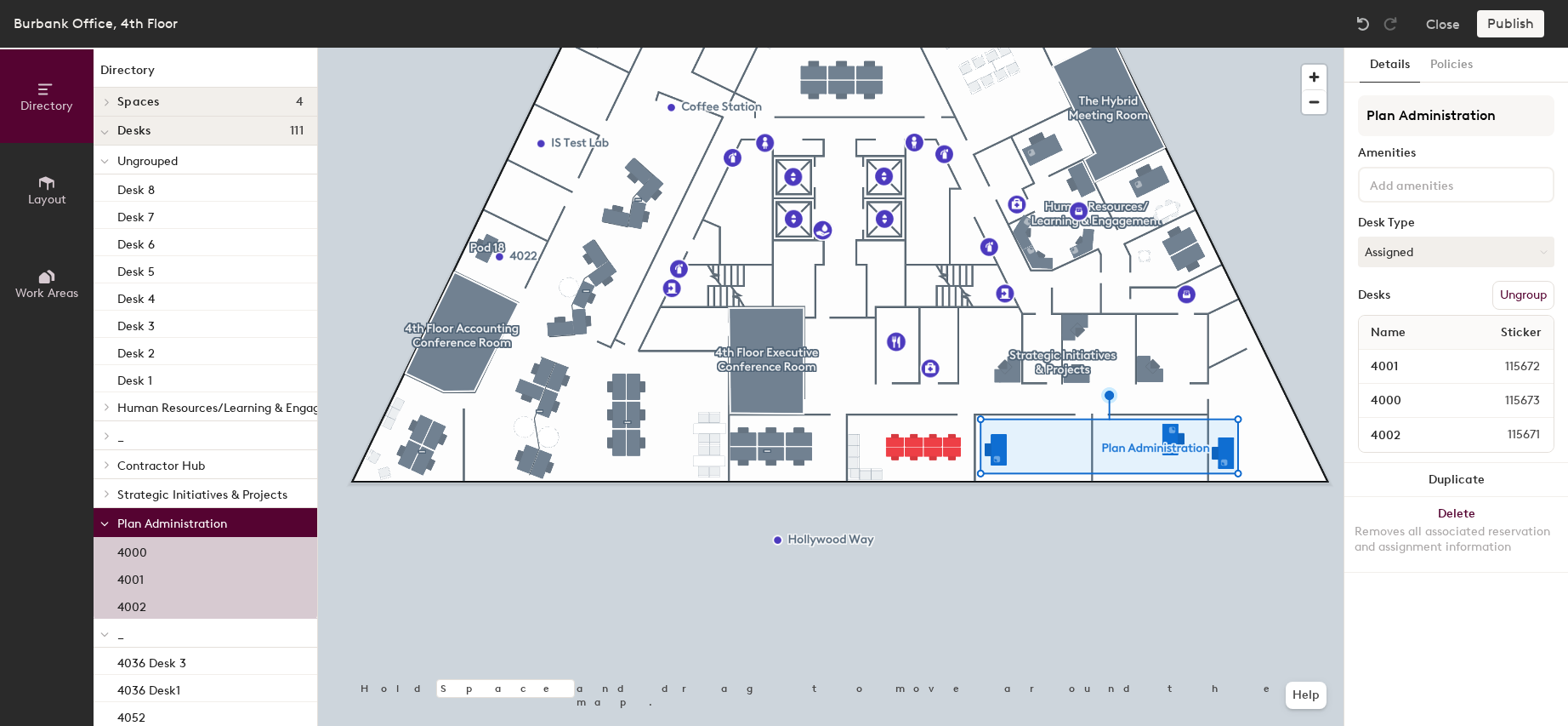
click at [1526, 293] on button "Ungroup" at bounding box center [1524, 295] width 62 height 29
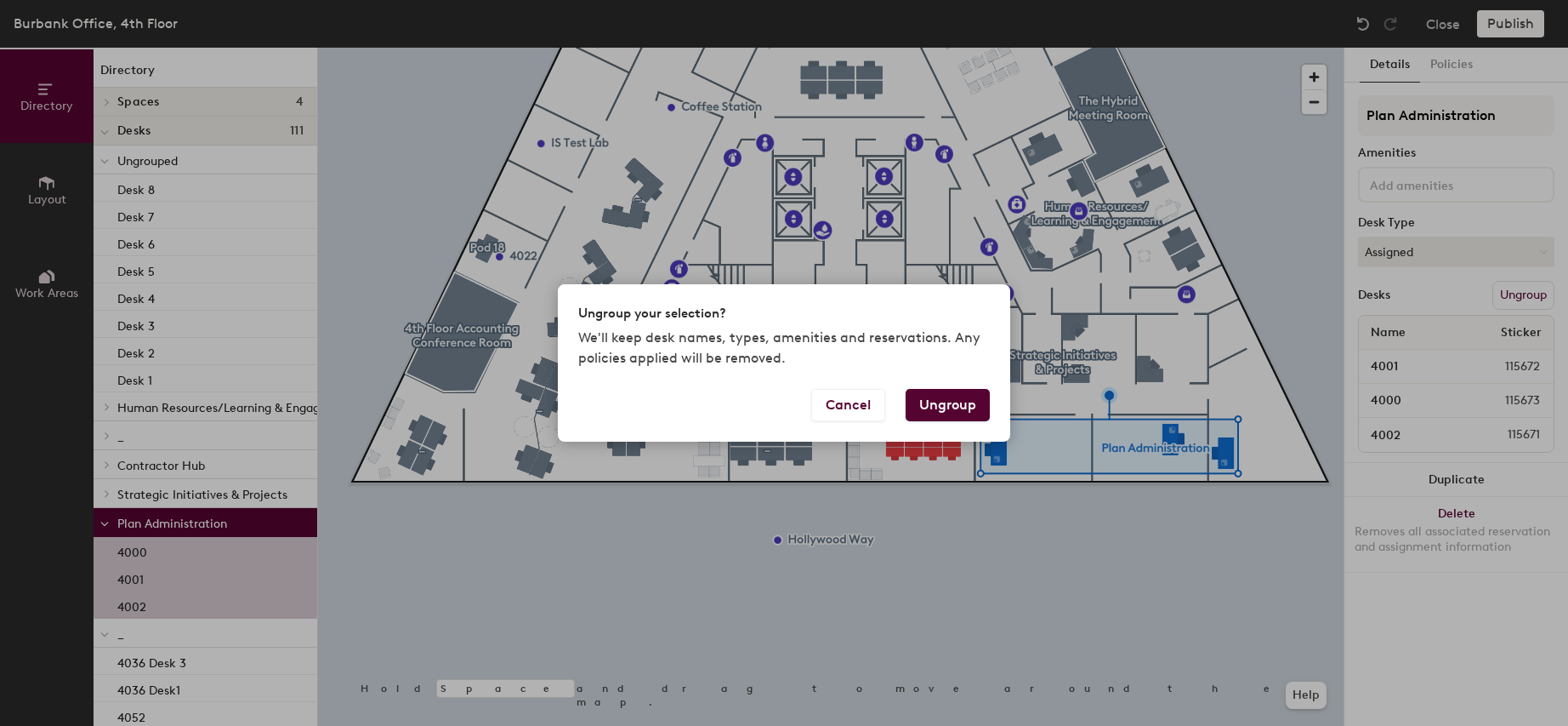
click at [951, 400] on button "Ungroup" at bounding box center [947, 405] width 84 height 33
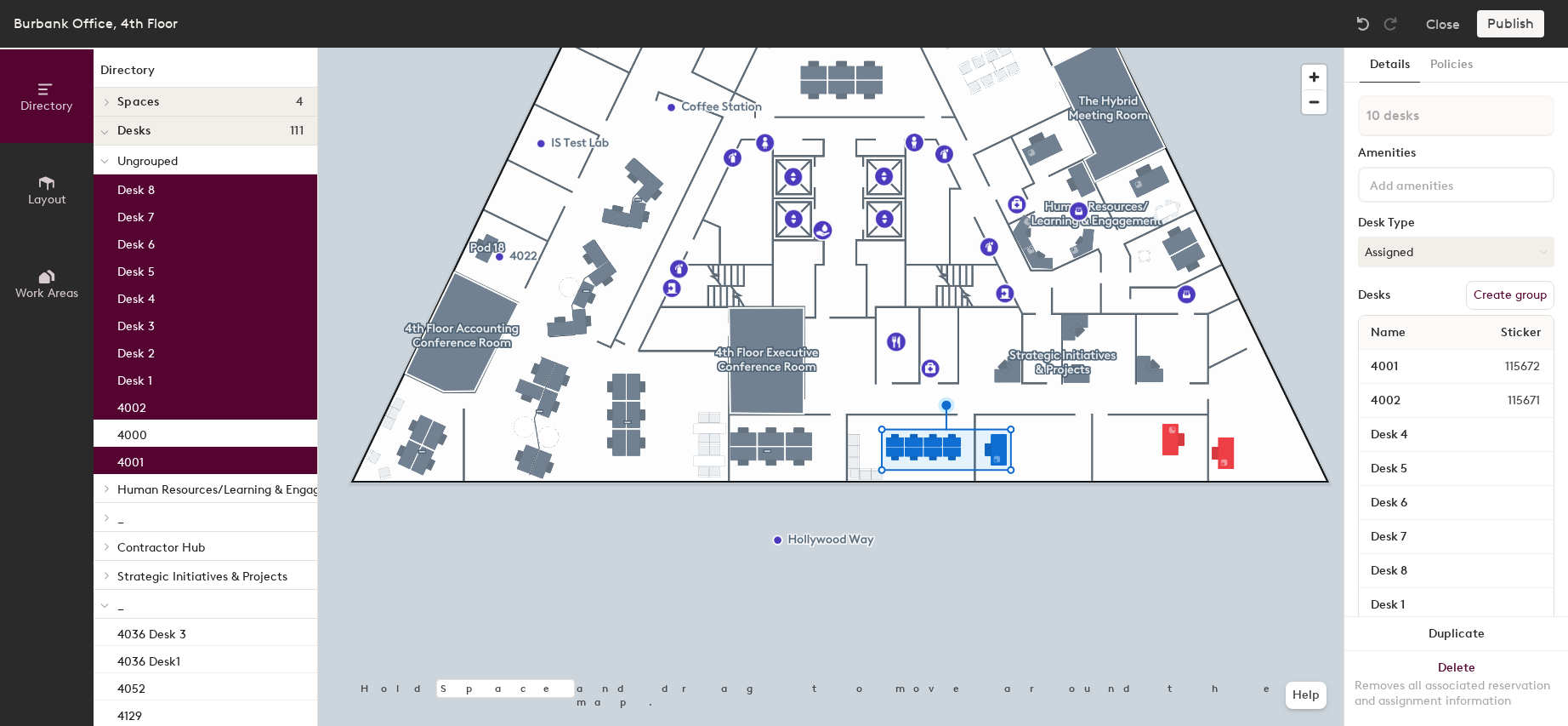
type input "11 desks"
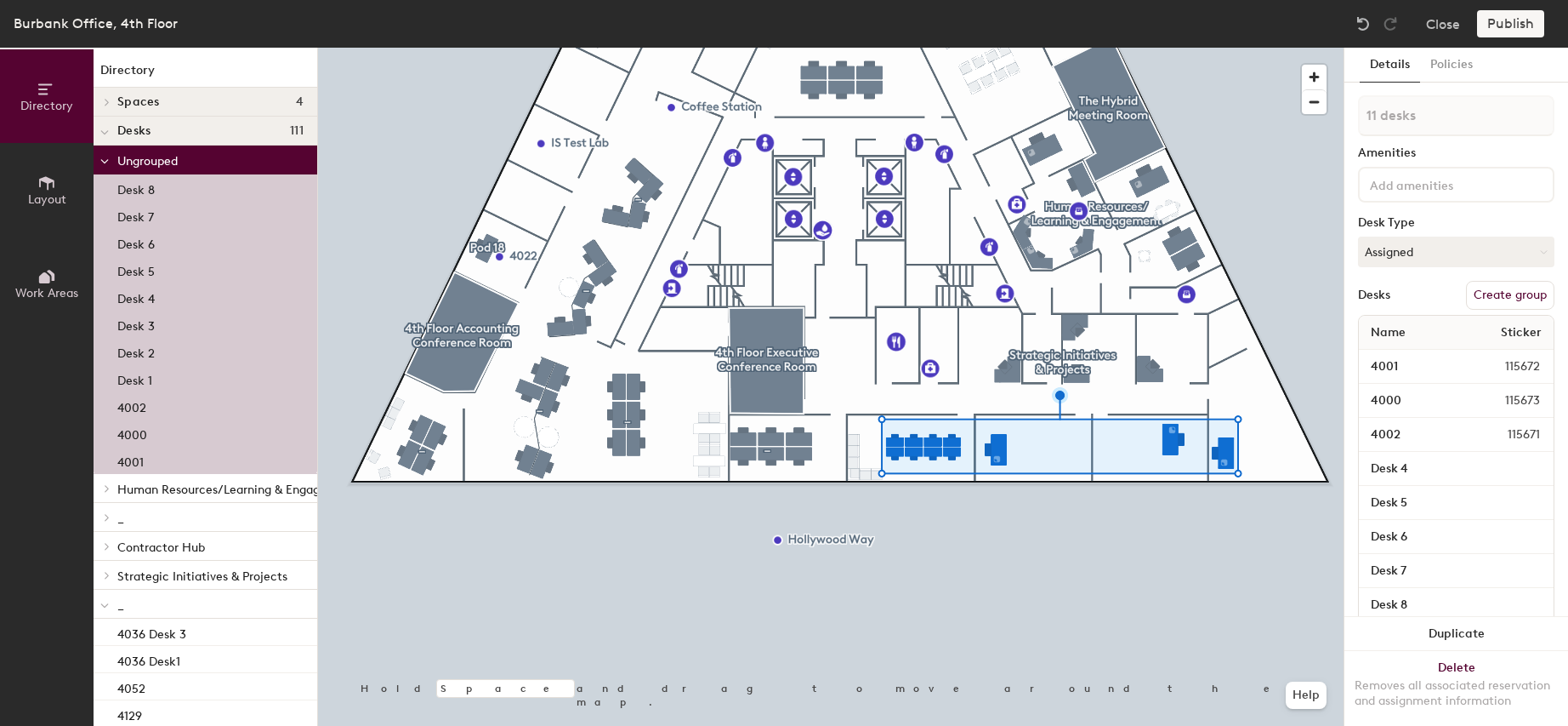
click at [1497, 302] on button "Create group" at bounding box center [1510, 295] width 88 height 29
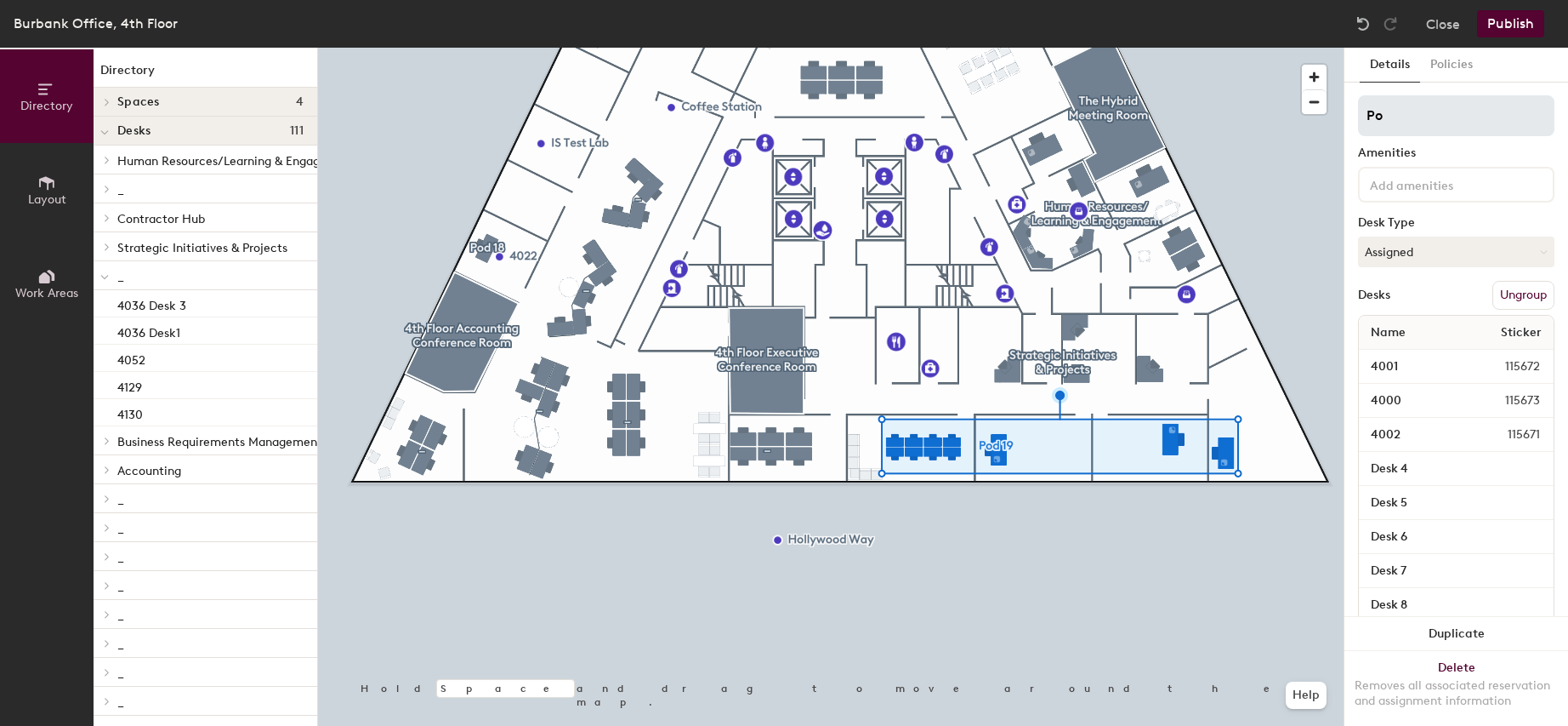
type input "P"
type input "Plan Administration"
click at [1524, 29] on button "Publish" at bounding box center [1511, 24] width 67 height 28
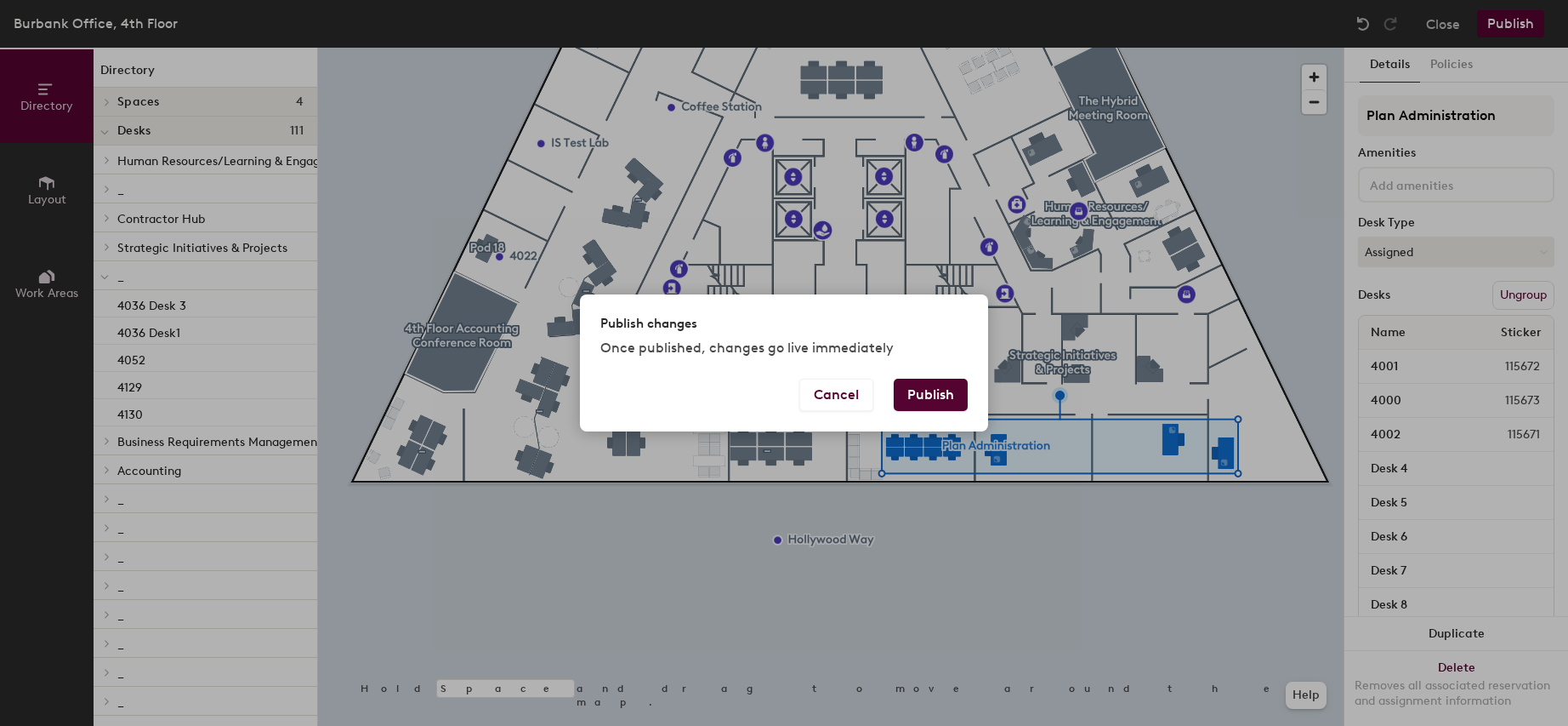
click at [933, 405] on button "Publish" at bounding box center [930, 395] width 74 height 33
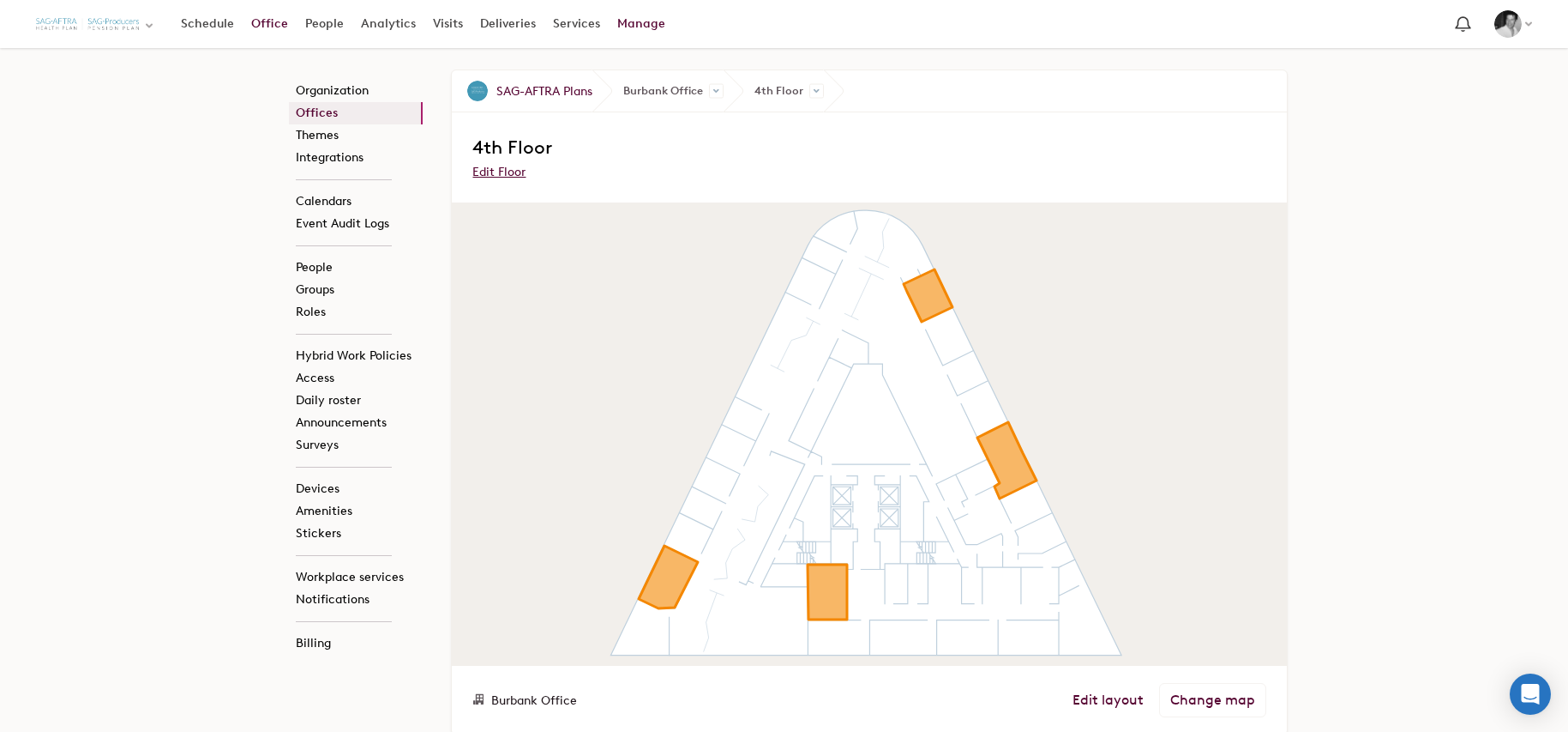
click at [269, 28] on link "Office" at bounding box center [269, 24] width 54 height 31
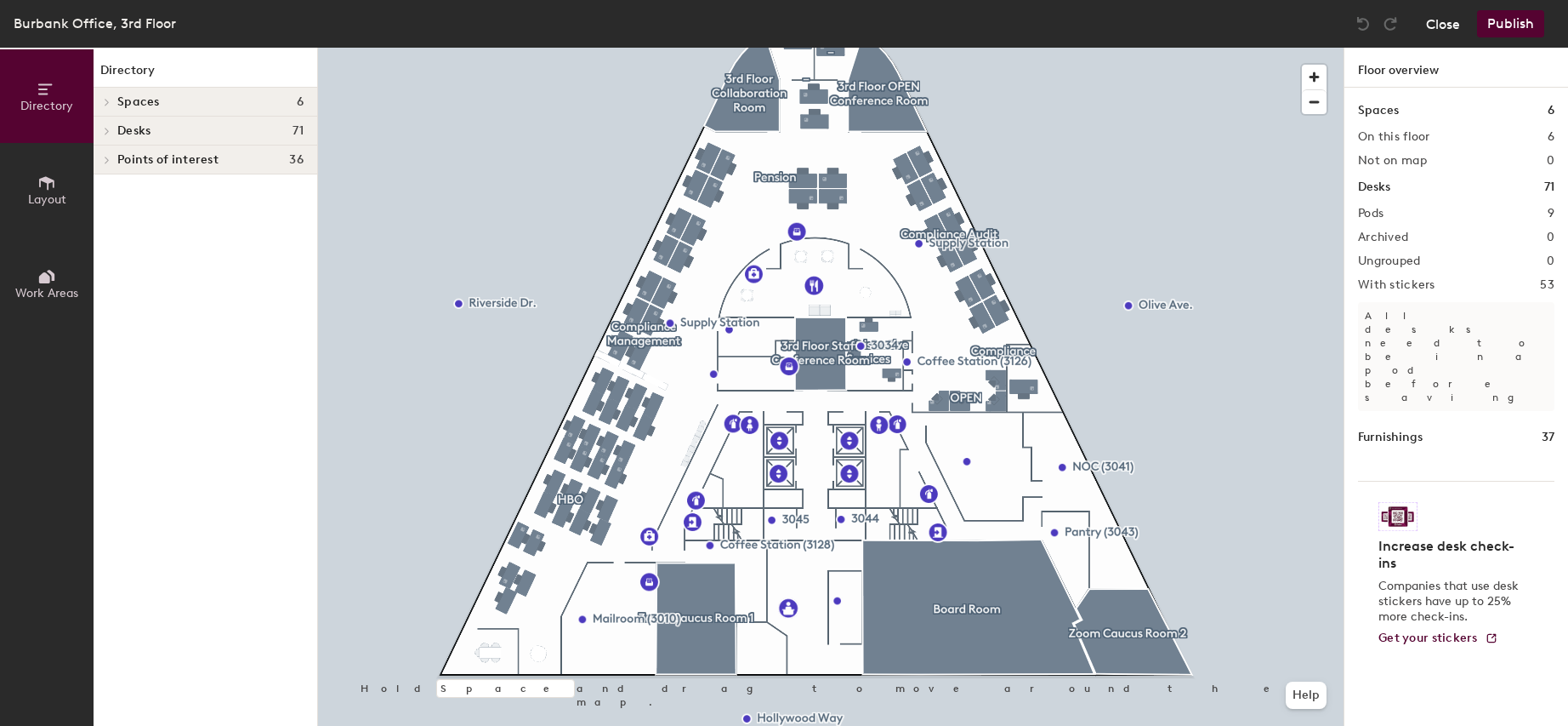
click at [1459, 30] on button "Close" at bounding box center [1443, 24] width 34 height 28
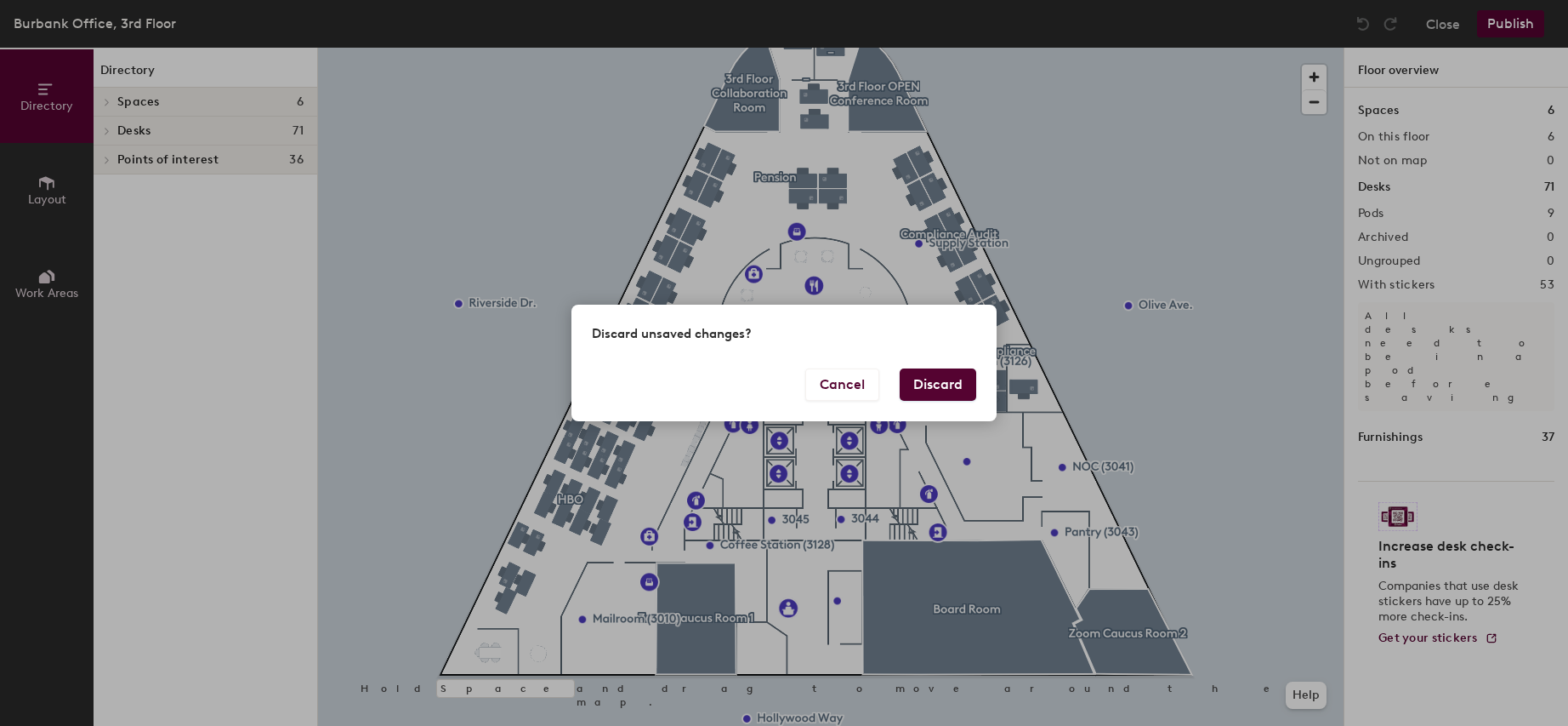
click at [935, 376] on button "Discard" at bounding box center [937, 385] width 76 height 33
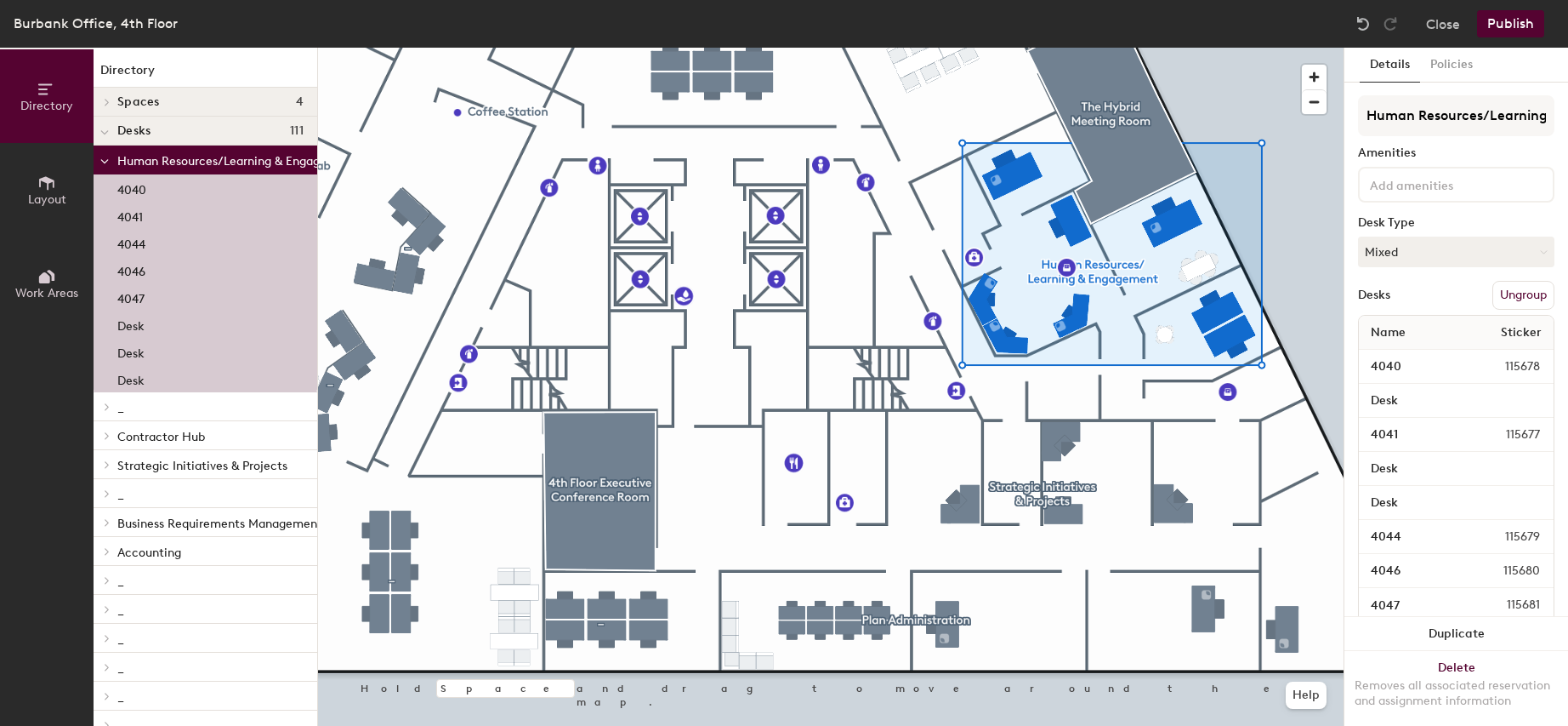
click at [1496, 296] on button "Ungroup" at bounding box center [1524, 295] width 62 height 29
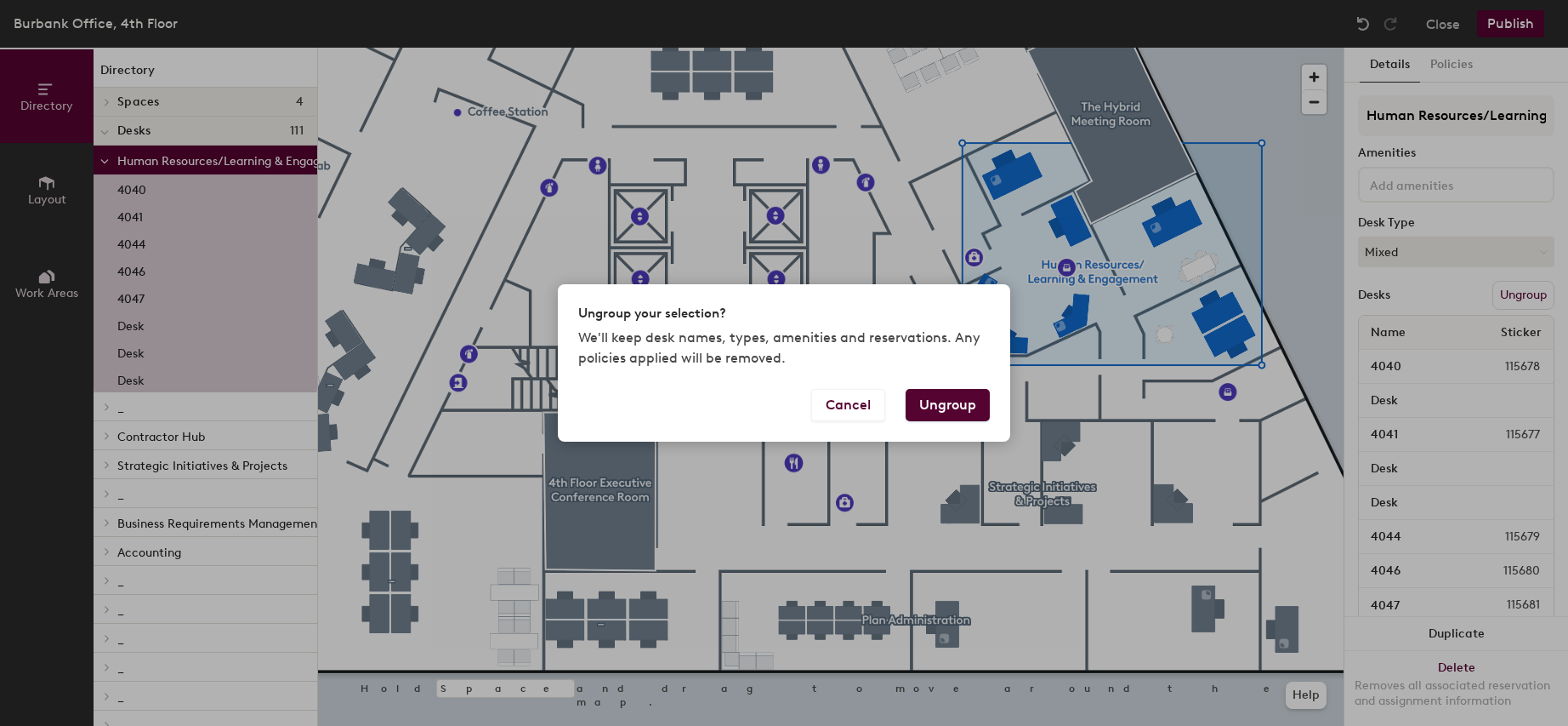
click at [962, 396] on button "Ungroup" at bounding box center [947, 405] width 84 height 33
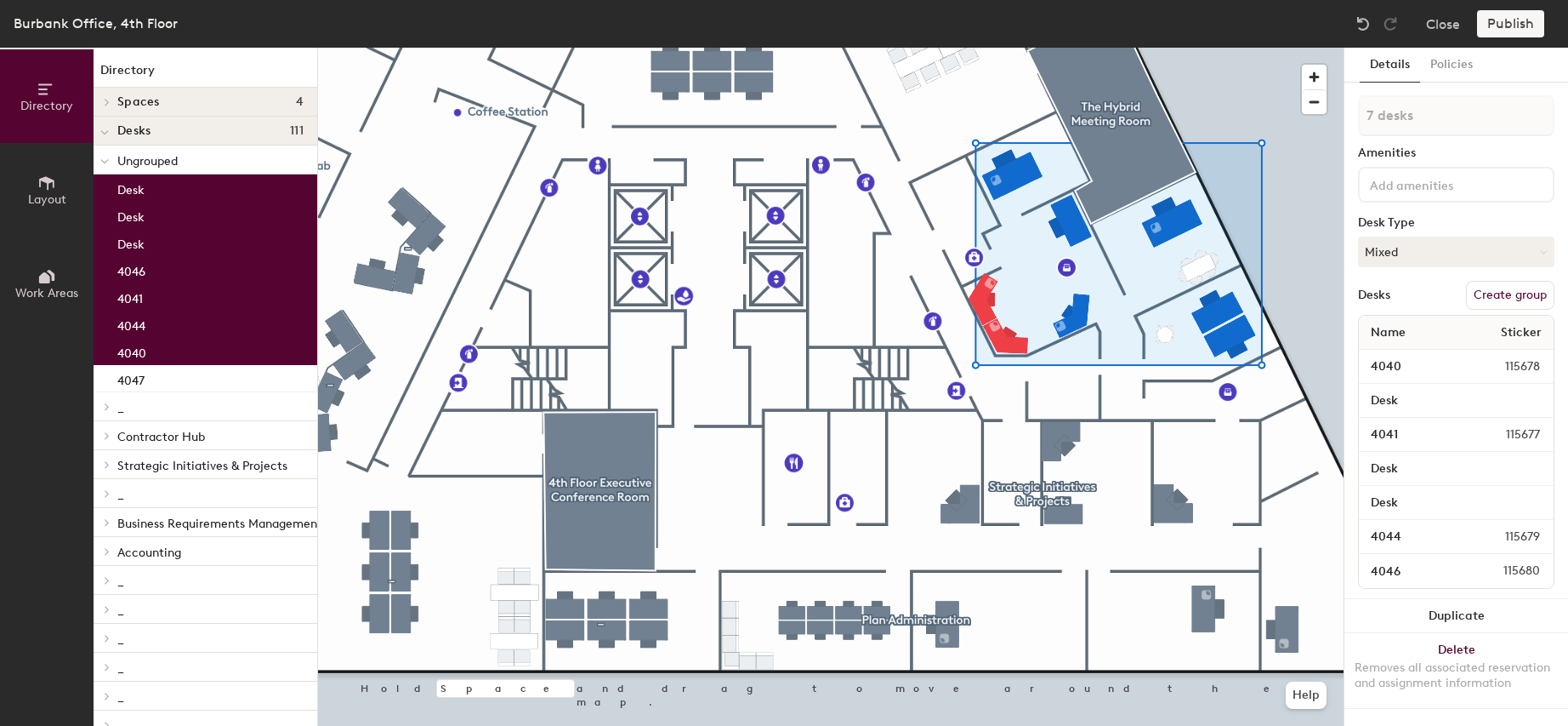
type input "8 desks"
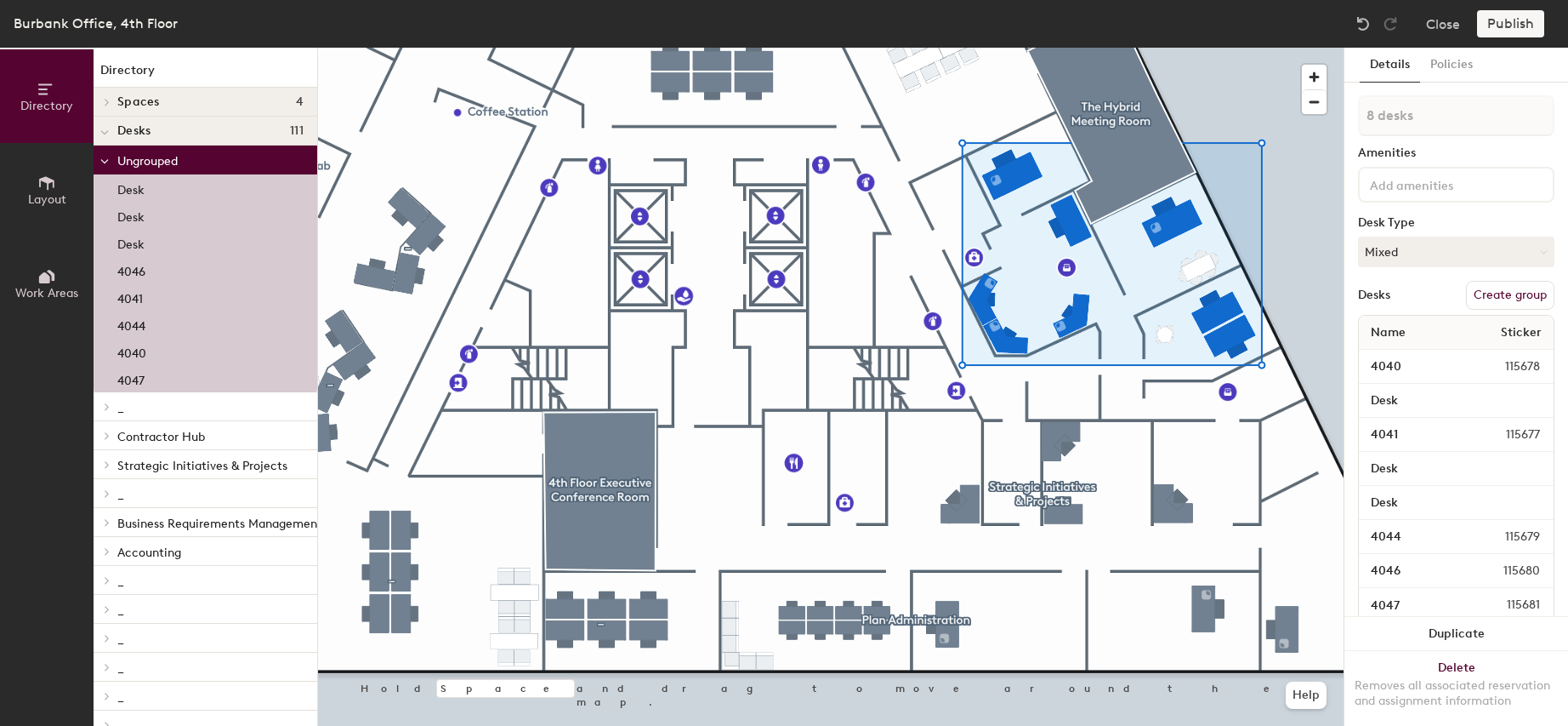
click at [1507, 297] on button "Create group" at bounding box center [1510, 295] width 88 height 29
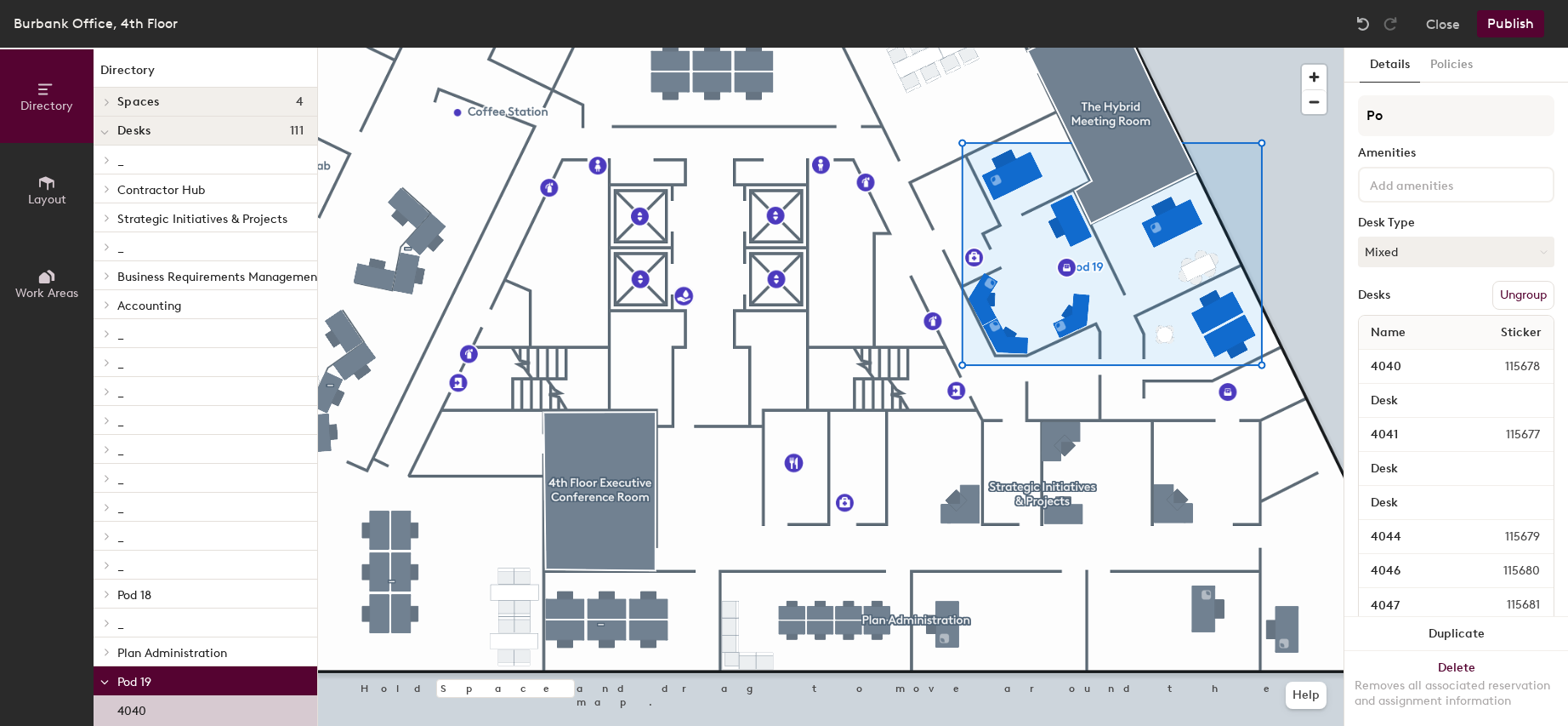
type input "P"
type input "Human Resources"
click at [1511, 24] on button "Publish" at bounding box center [1511, 24] width 67 height 28
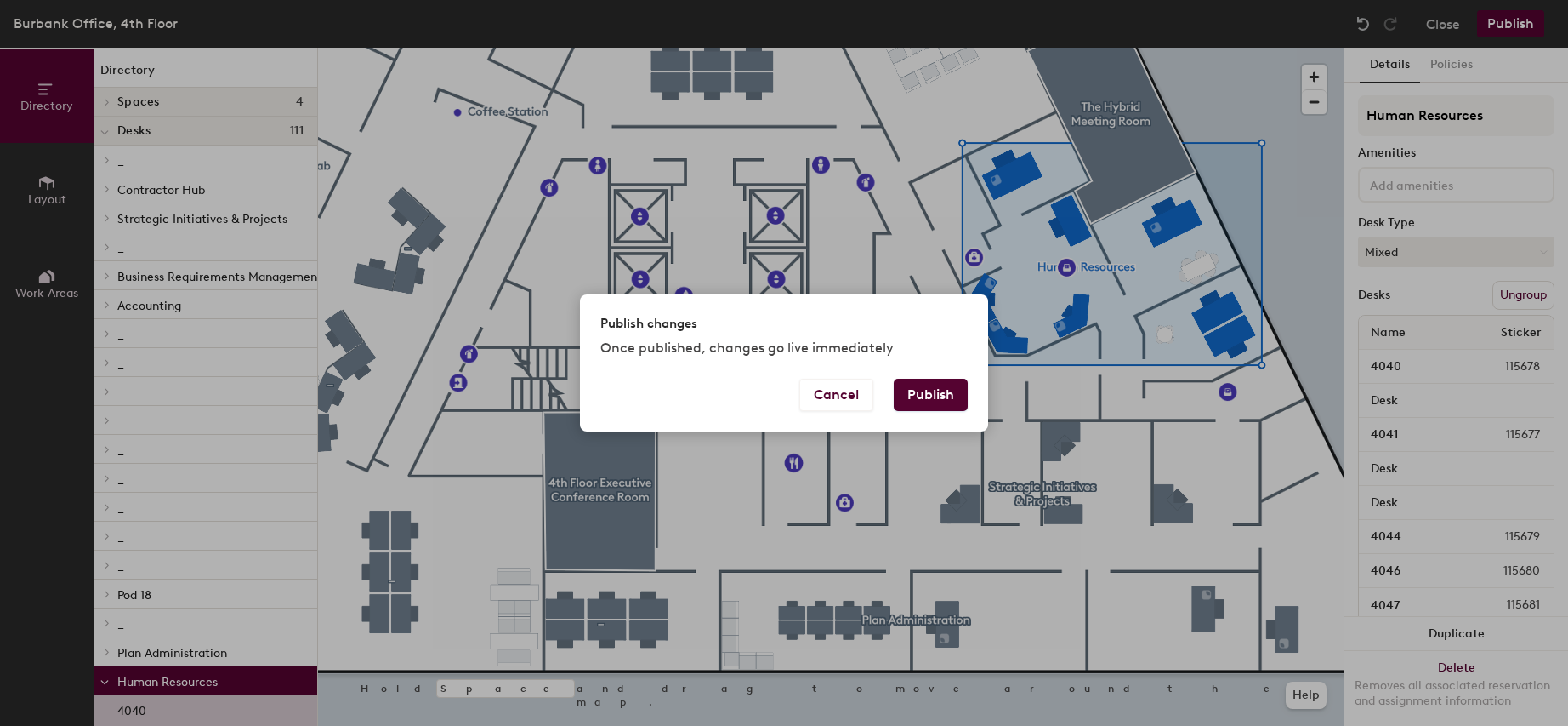
click at [925, 393] on button "Publish" at bounding box center [930, 395] width 74 height 33
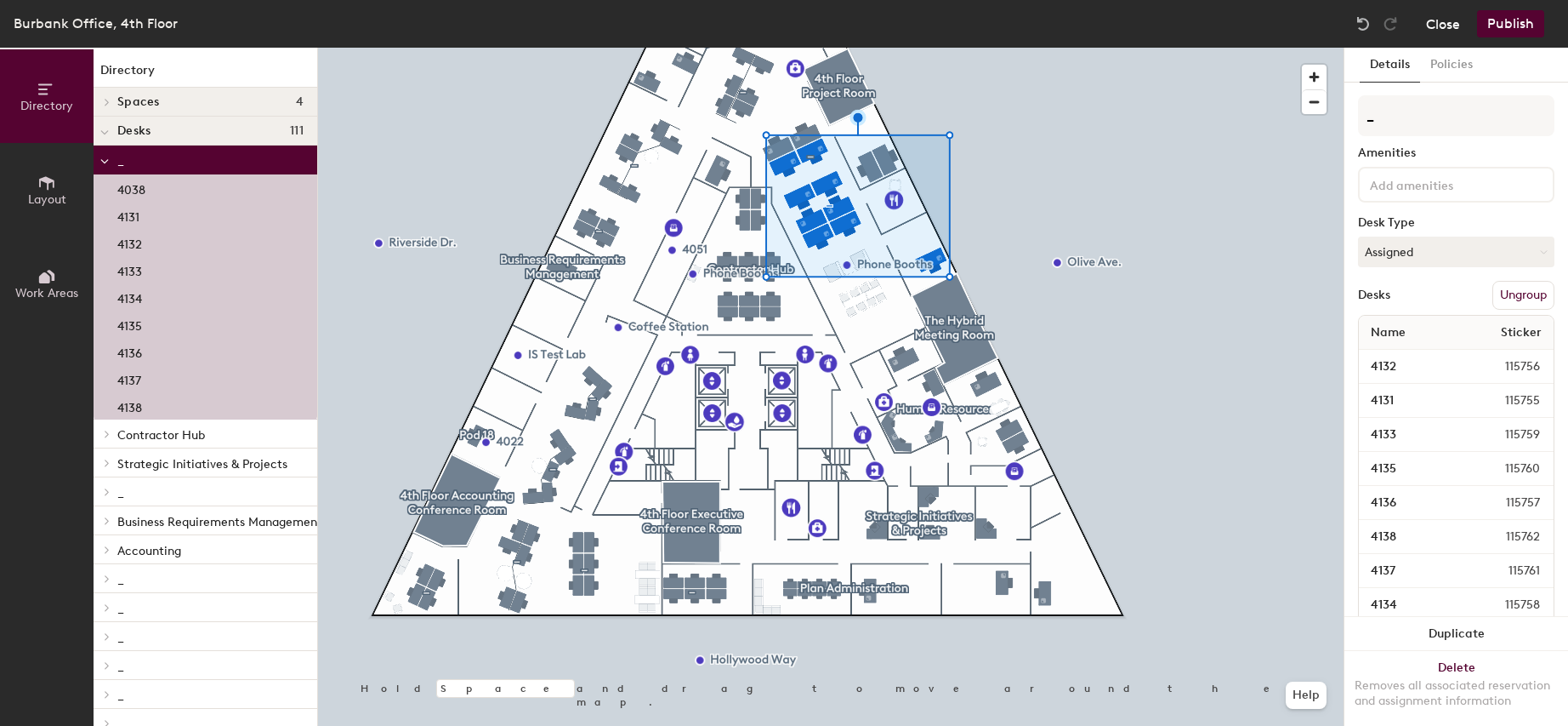
click at [1434, 28] on button "Close" at bounding box center [1443, 24] width 34 height 28
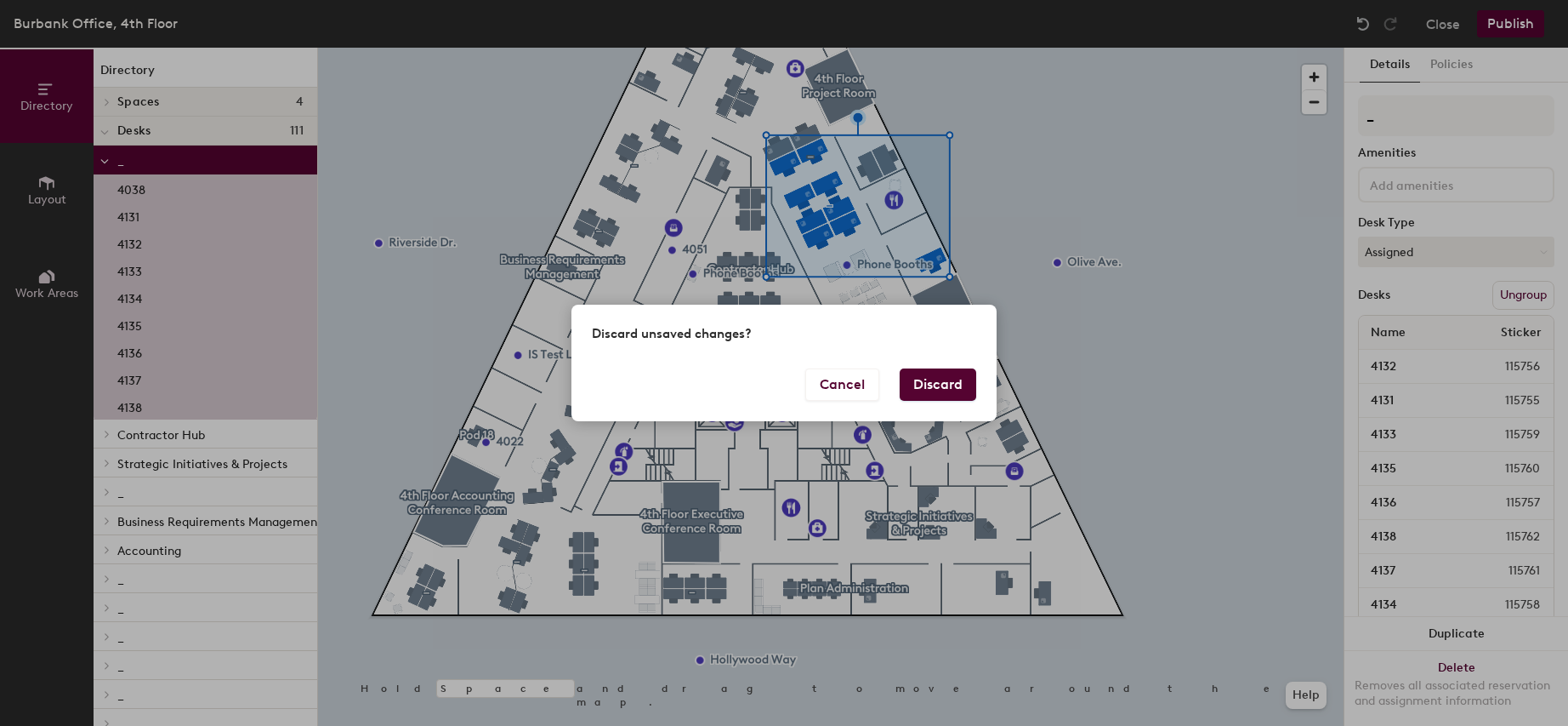
click at [935, 378] on button "Discard" at bounding box center [937, 385] width 76 height 33
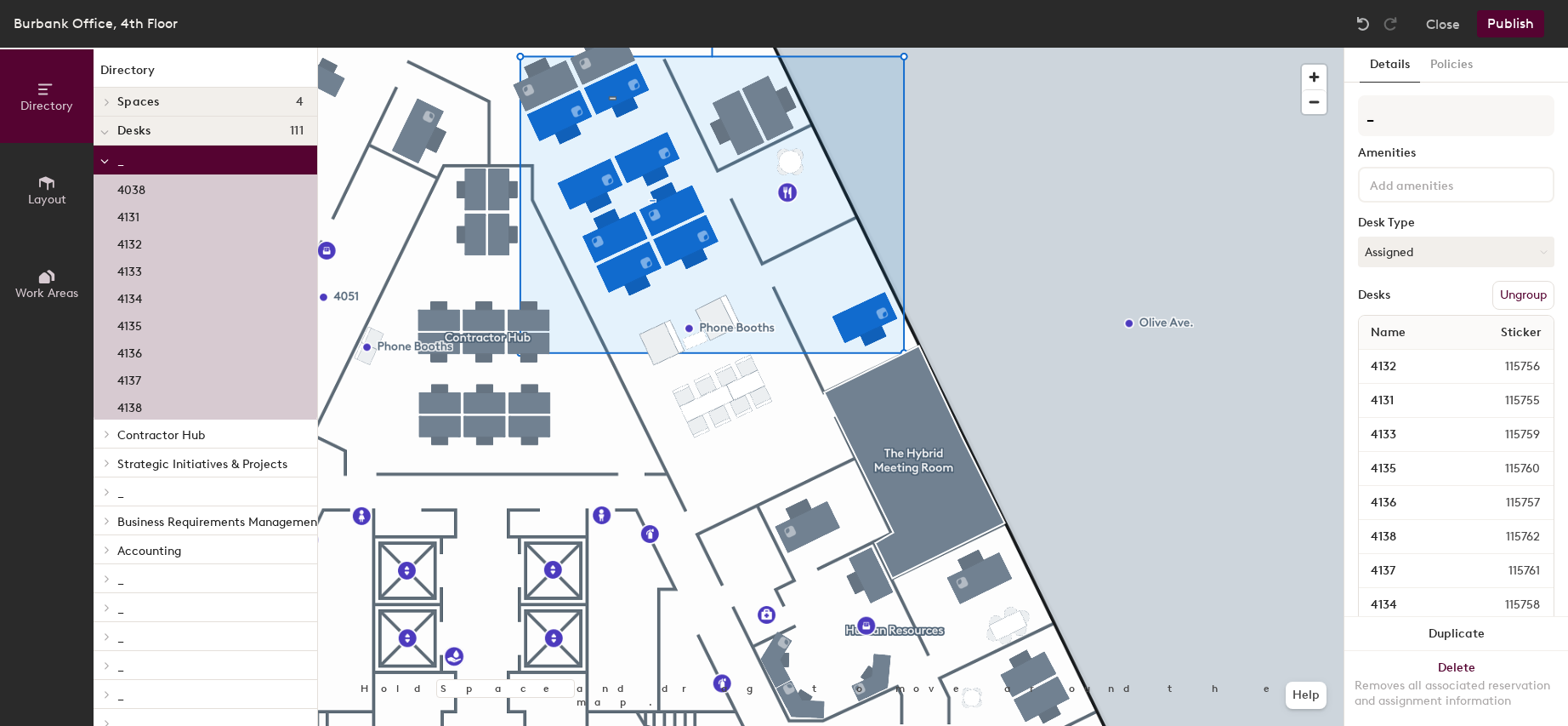
click at [1512, 296] on button "Ungroup" at bounding box center [1524, 295] width 62 height 29
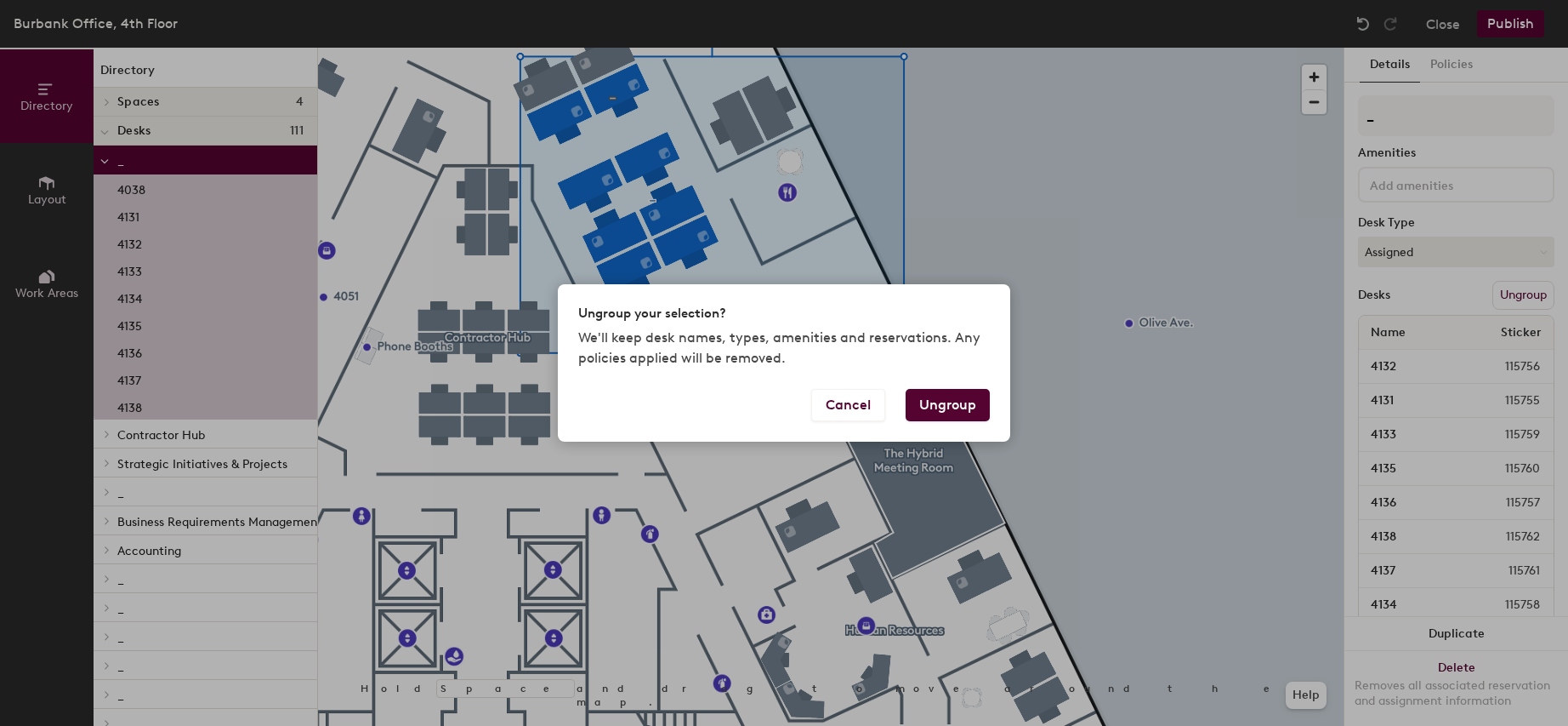
click at [959, 408] on button "Ungroup" at bounding box center [947, 405] width 84 height 33
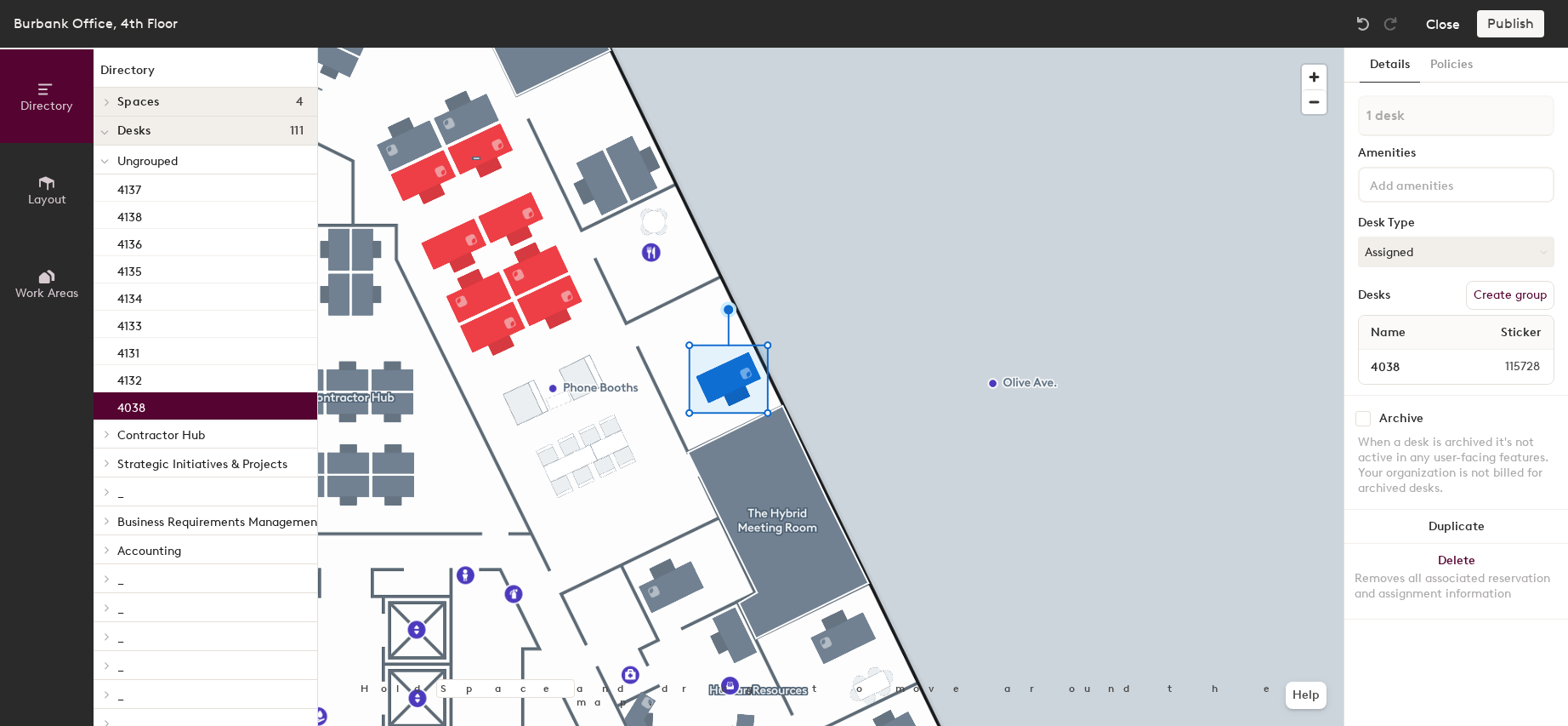
click at [1443, 24] on button "Close" at bounding box center [1443, 24] width 34 height 28
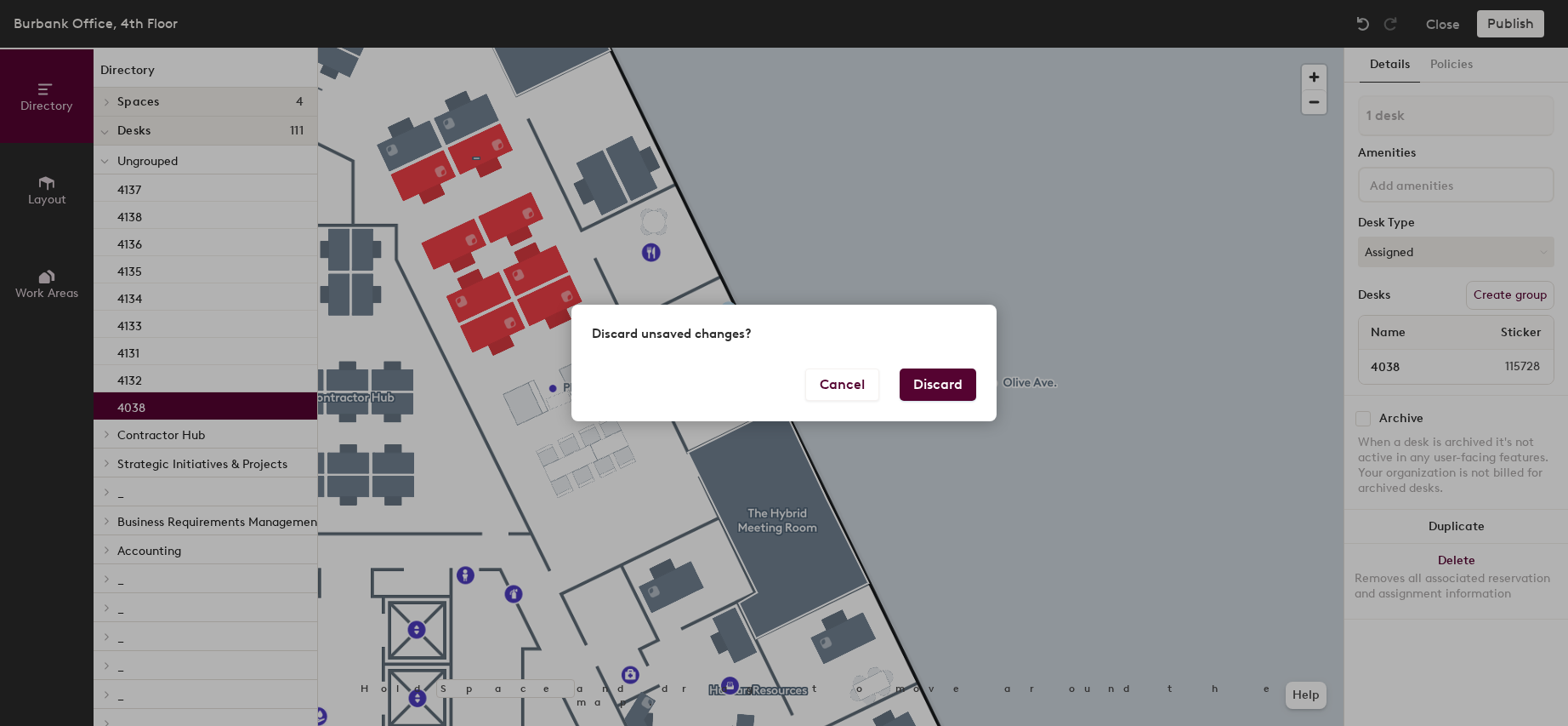
click at [934, 388] on button "Discard" at bounding box center [937, 385] width 76 height 33
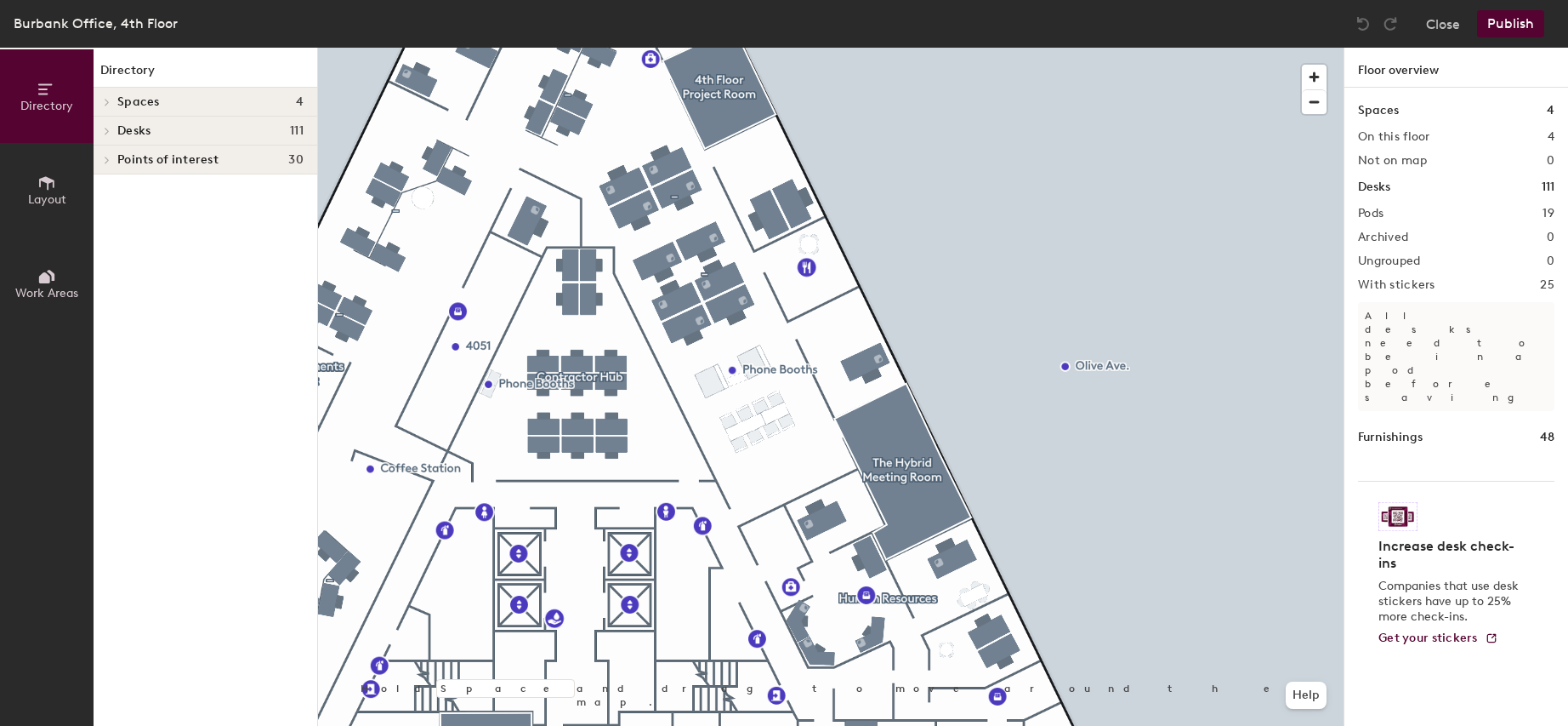
click at [44, 282] on icon at bounding box center [44, 277] width 11 height 11
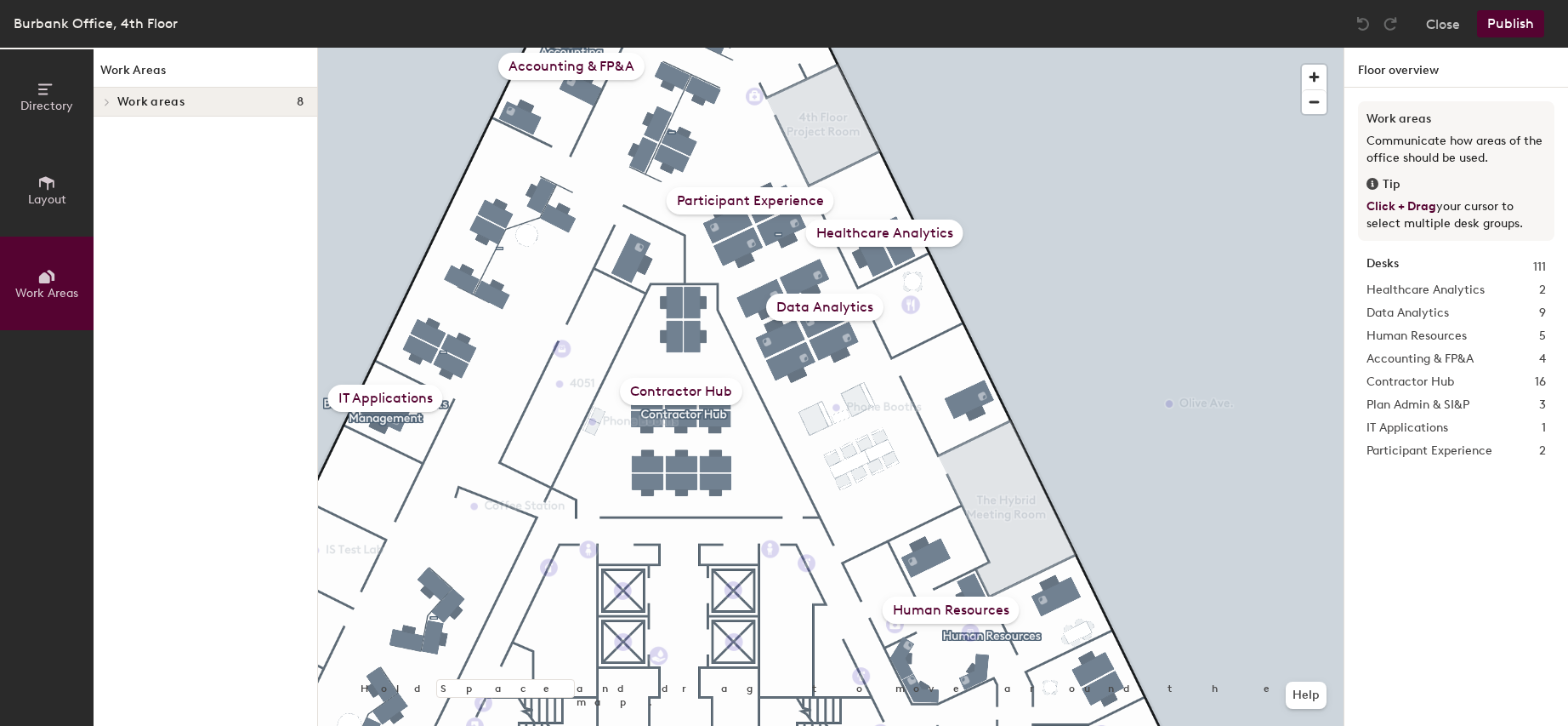
click at [817, 311] on div "Data Analytics" at bounding box center [825, 308] width 118 height 28
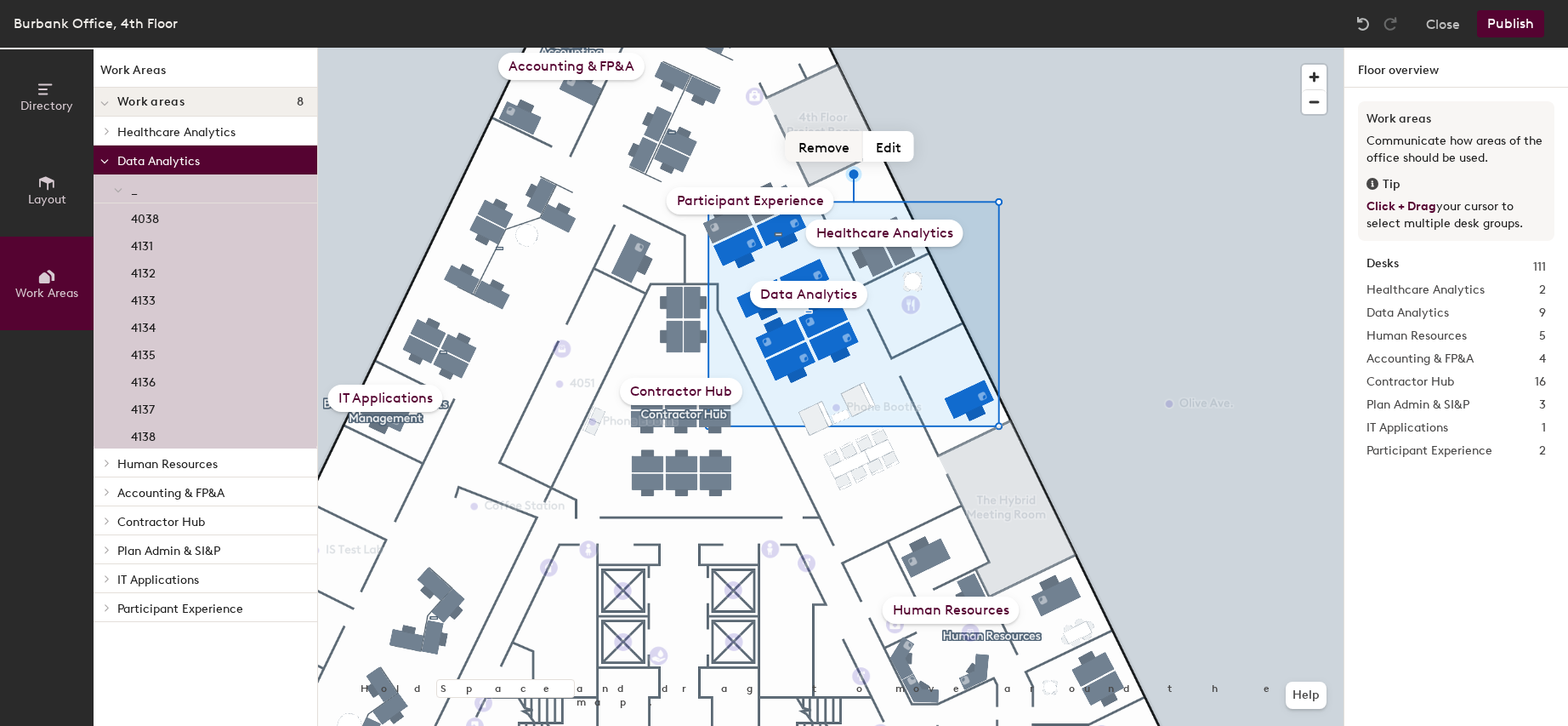
click at [830, 153] on button "Remove" at bounding box center [825, 145] width 77 height 31
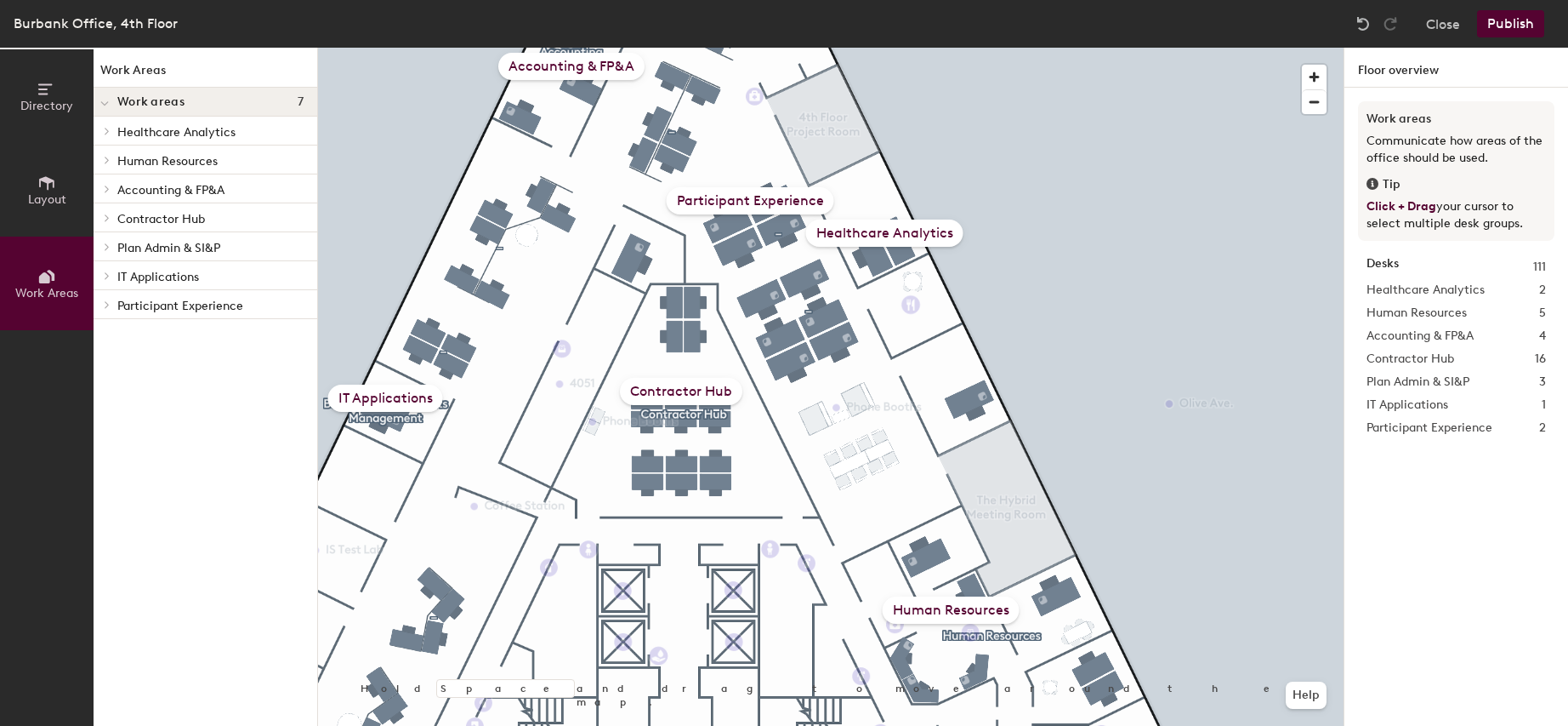
click at [895, 237] on div "Healthcare Analytics" at bounding box center [885, 233] width 157 height 28
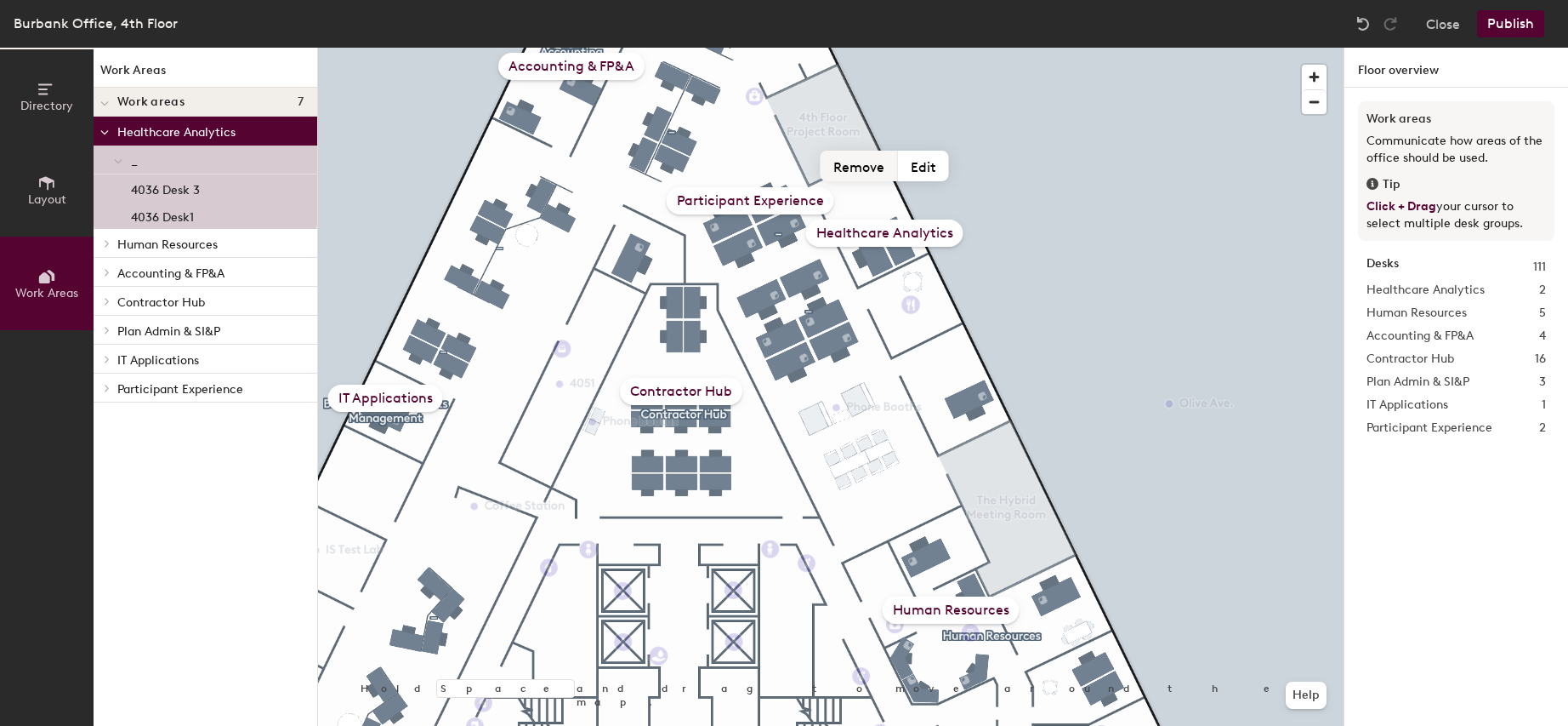
click at [853, 167] on button "Remove" at bounding box center [859, 165] width 77 height 31
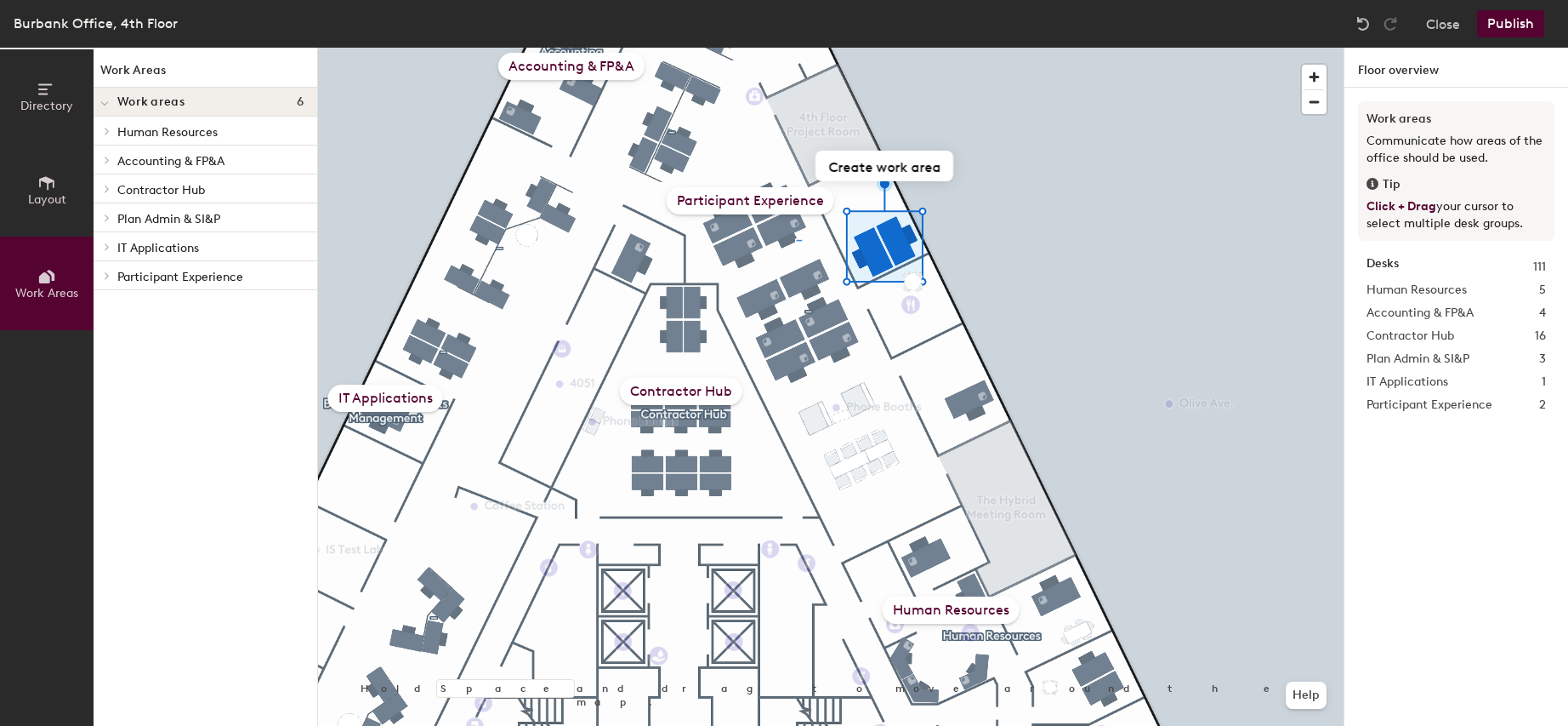
click at [772, 198] on div "Participant Experience" at bounding box center [749, 201] width 167 height 28
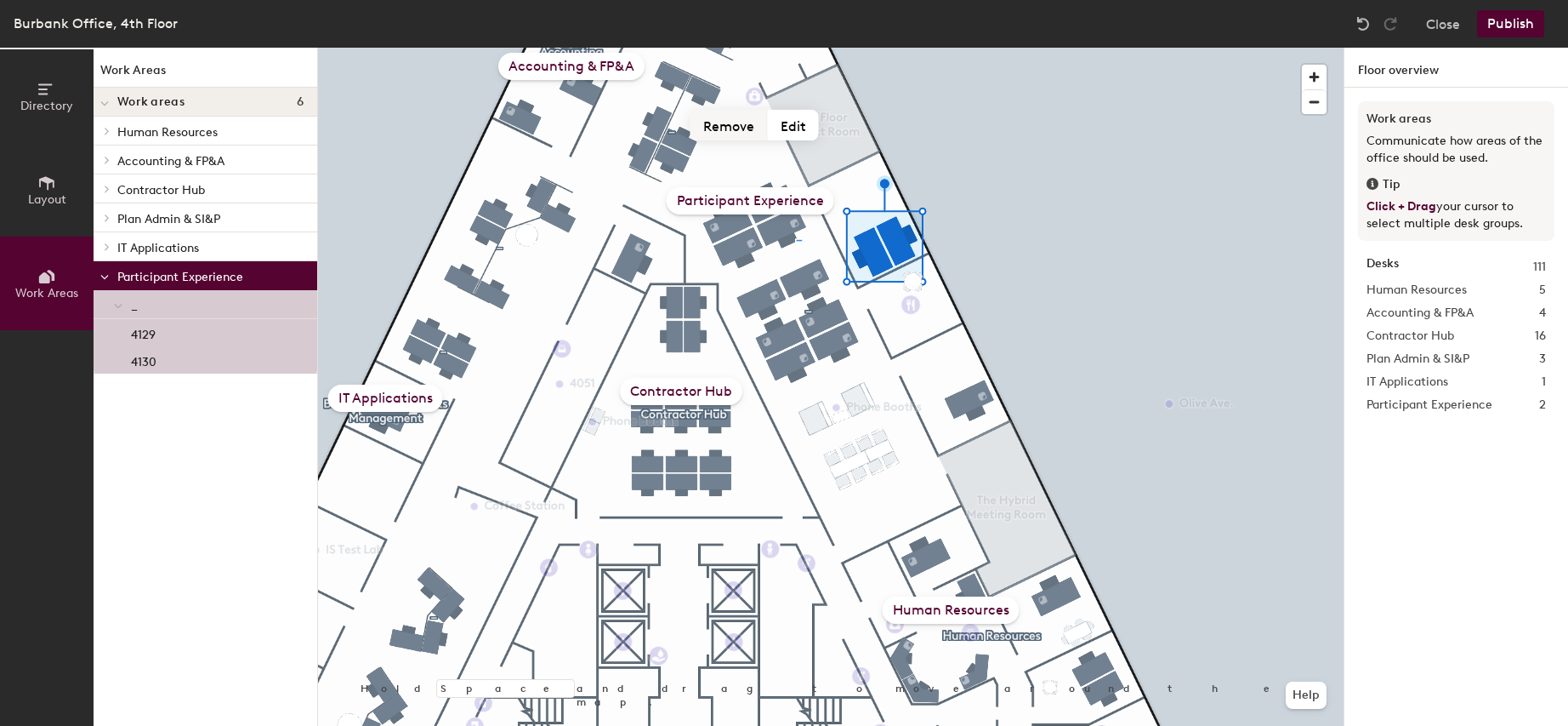
click at [726, 125] on button "Remove" at bounding box center [730, 125] width 77 height 31
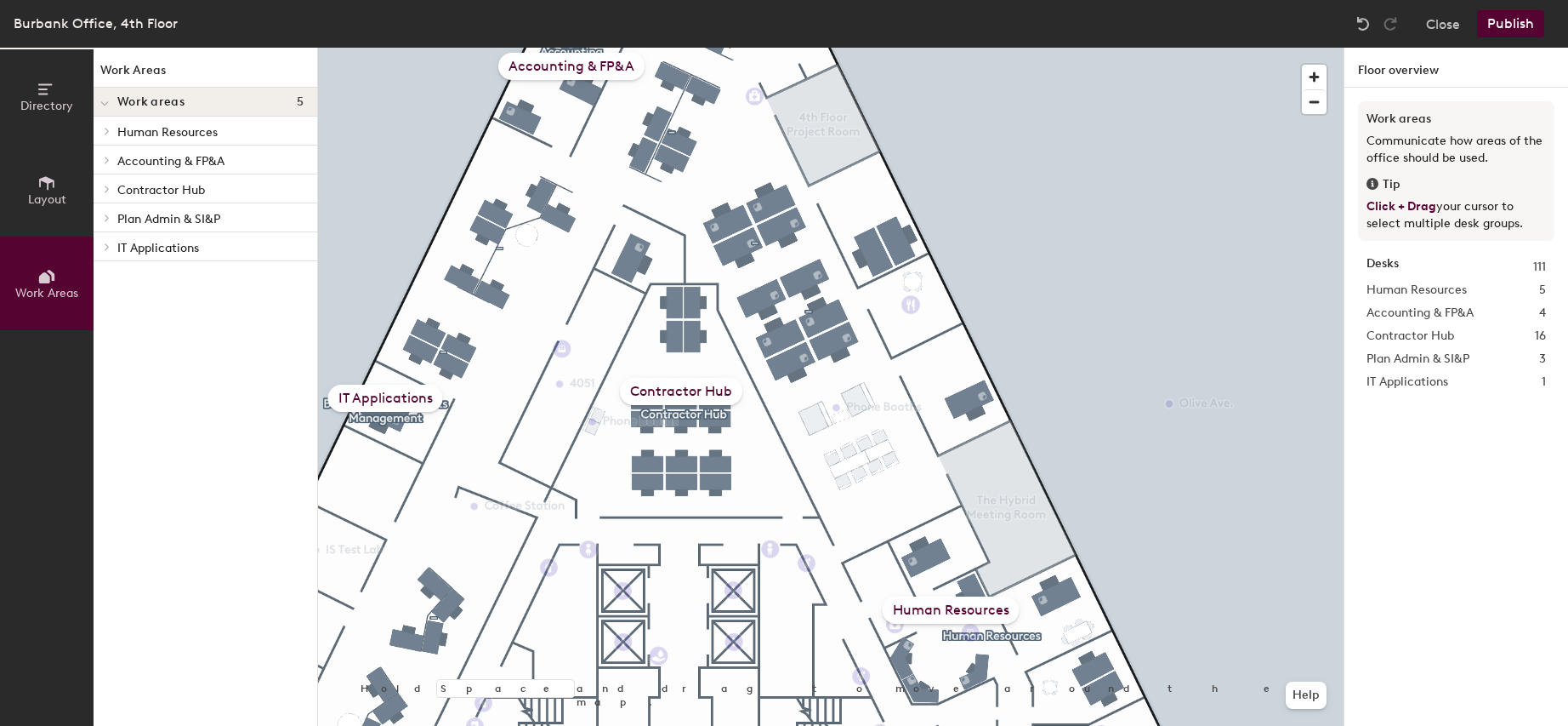
click at [602, 66] on div "Accounting & FP&A" at bounding box center [571, 66] width 146 height 28
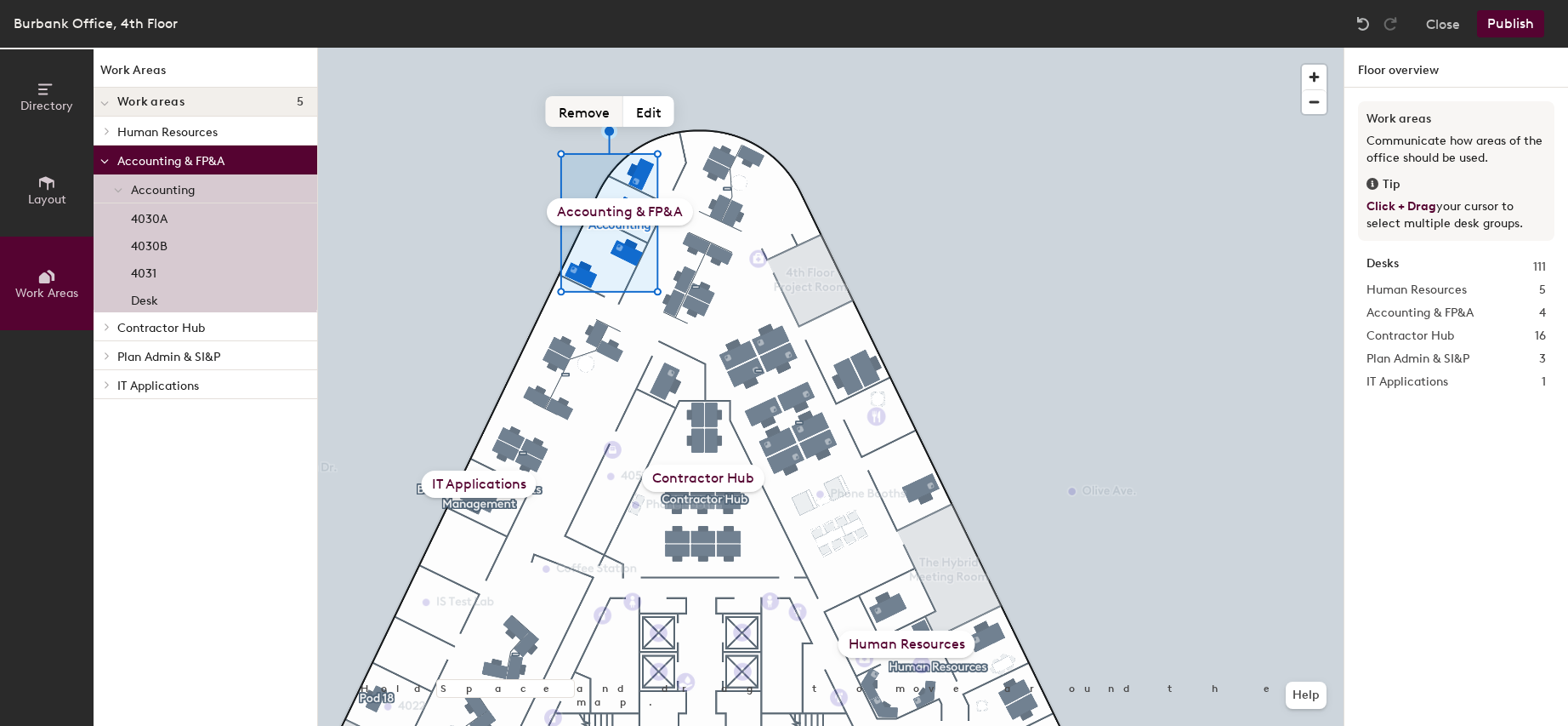
click at [588, 119] on button "Remove" at bounding box center [584, 111] width 77 height 31
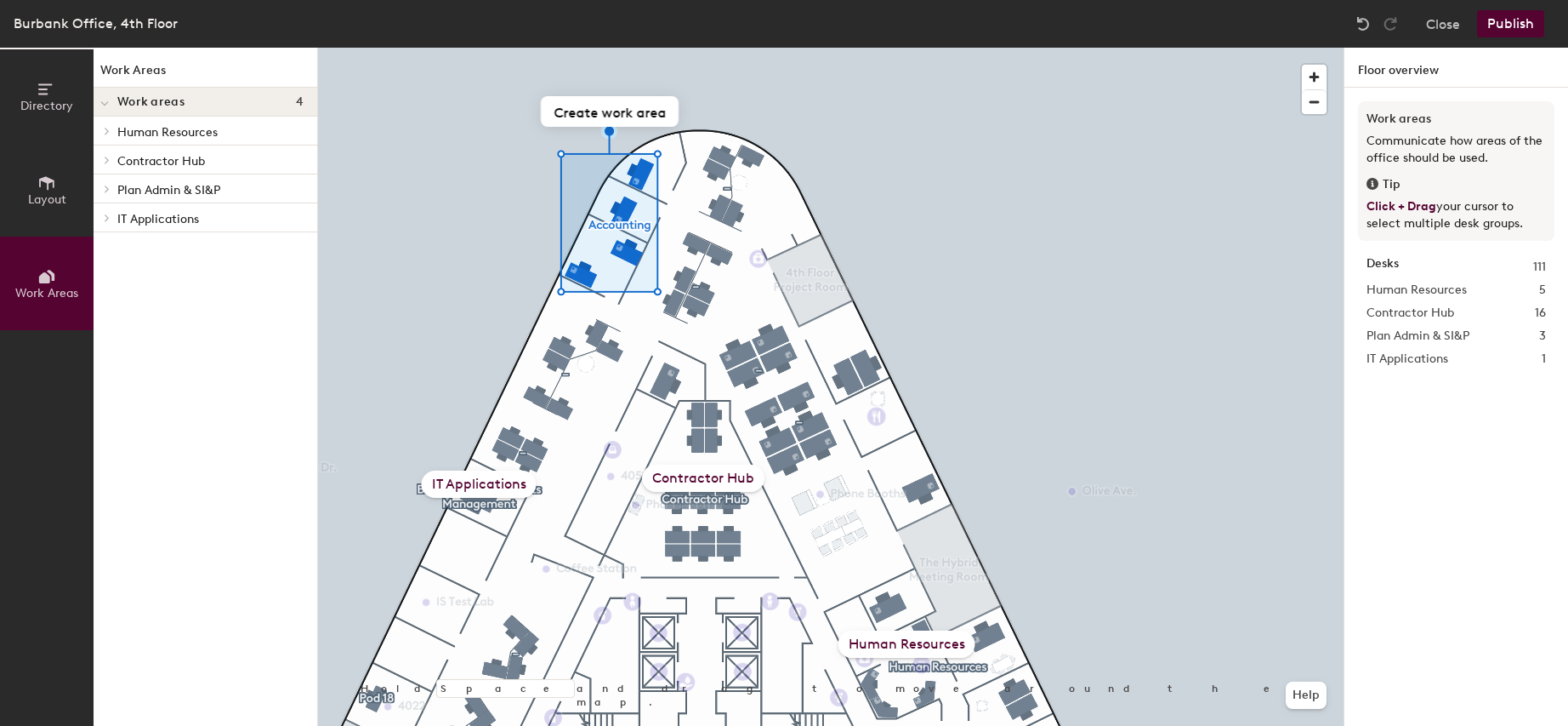
click at [490, 487] on div "IT Applications" at bounding box center [479, 485] width 115 height 28
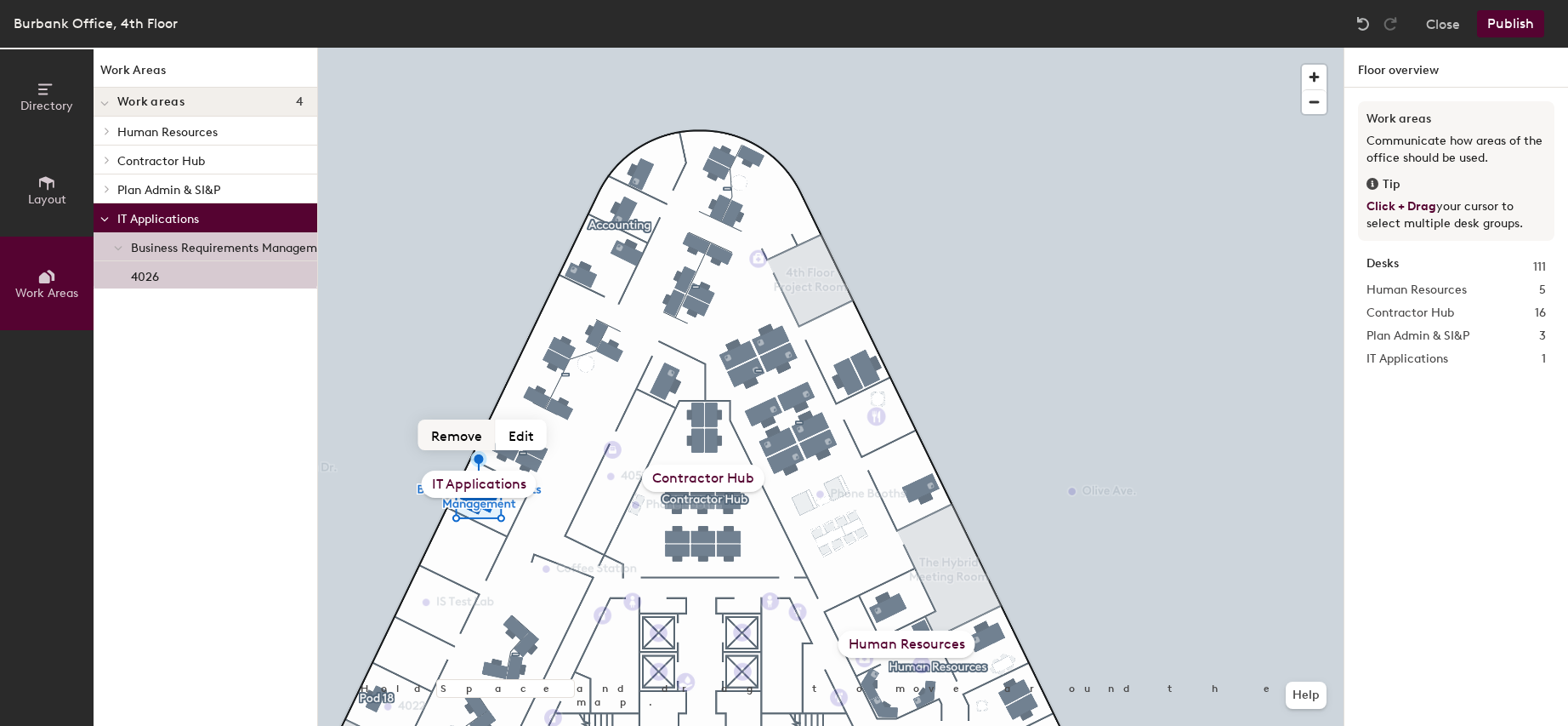
click at [454, 435] on button "Remove" at bounding box center [457, 434] width 77 height 31
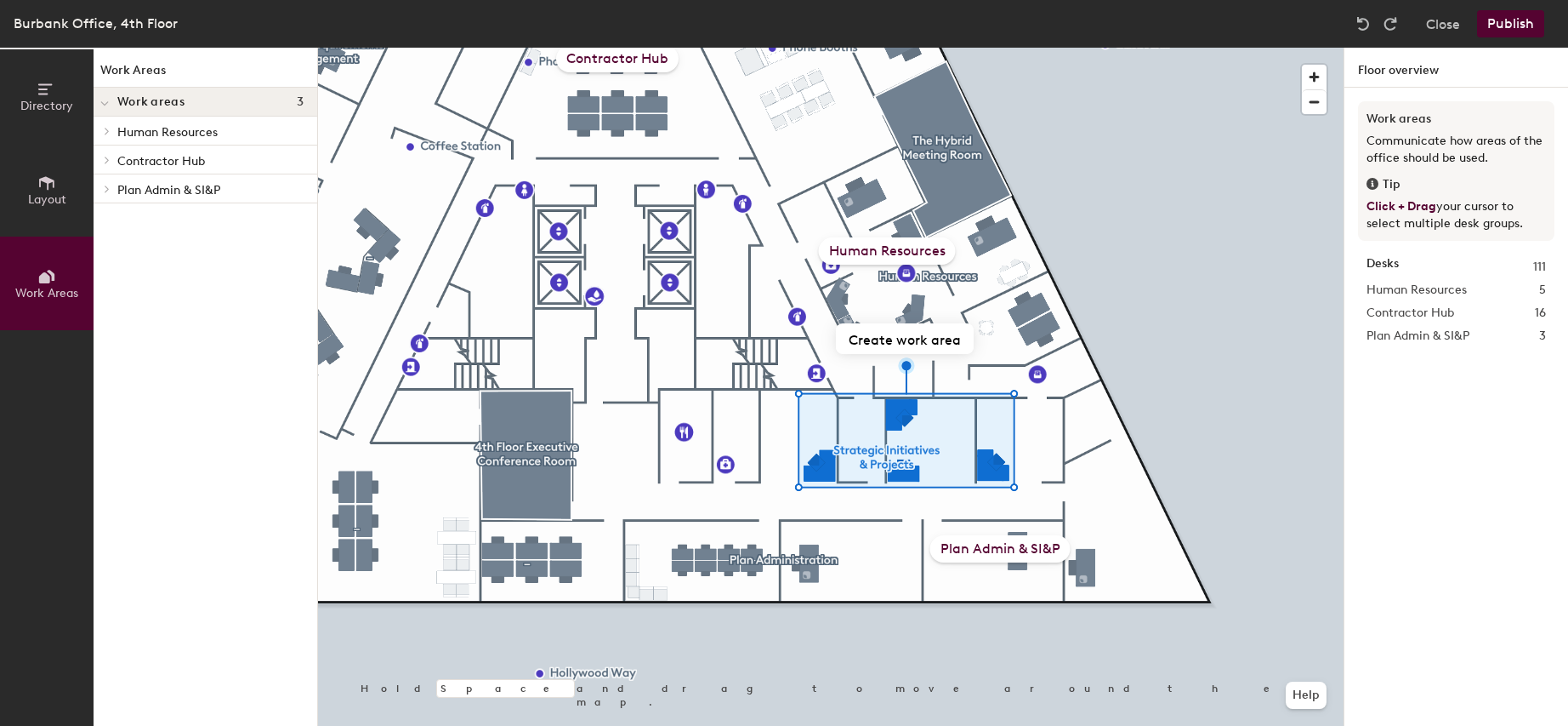
click at [40, 95] on icon at bounding box center [46, 89] width 19 height 19
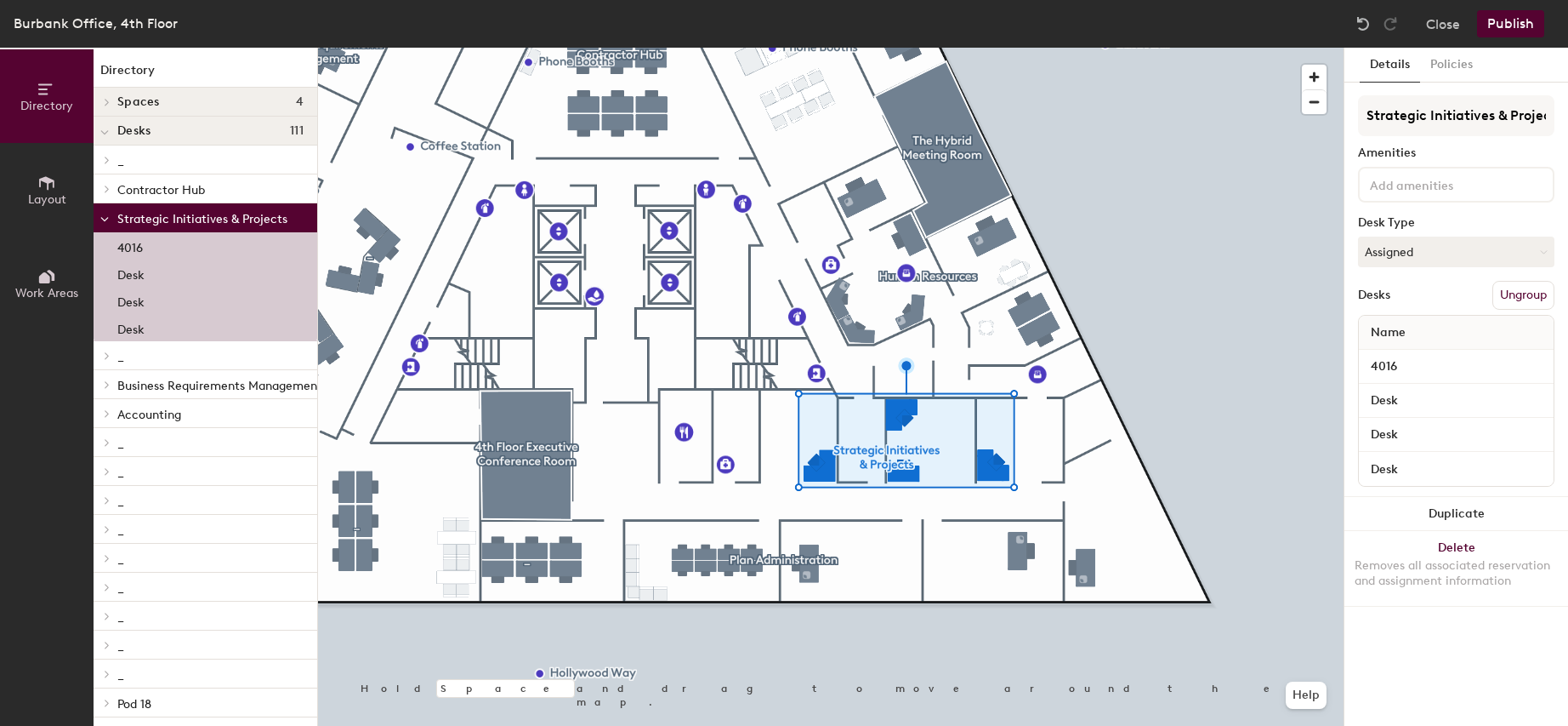
click at [1519, 298] on button "Ungroup" at bounding box center [1524, 295] width 62 height 29
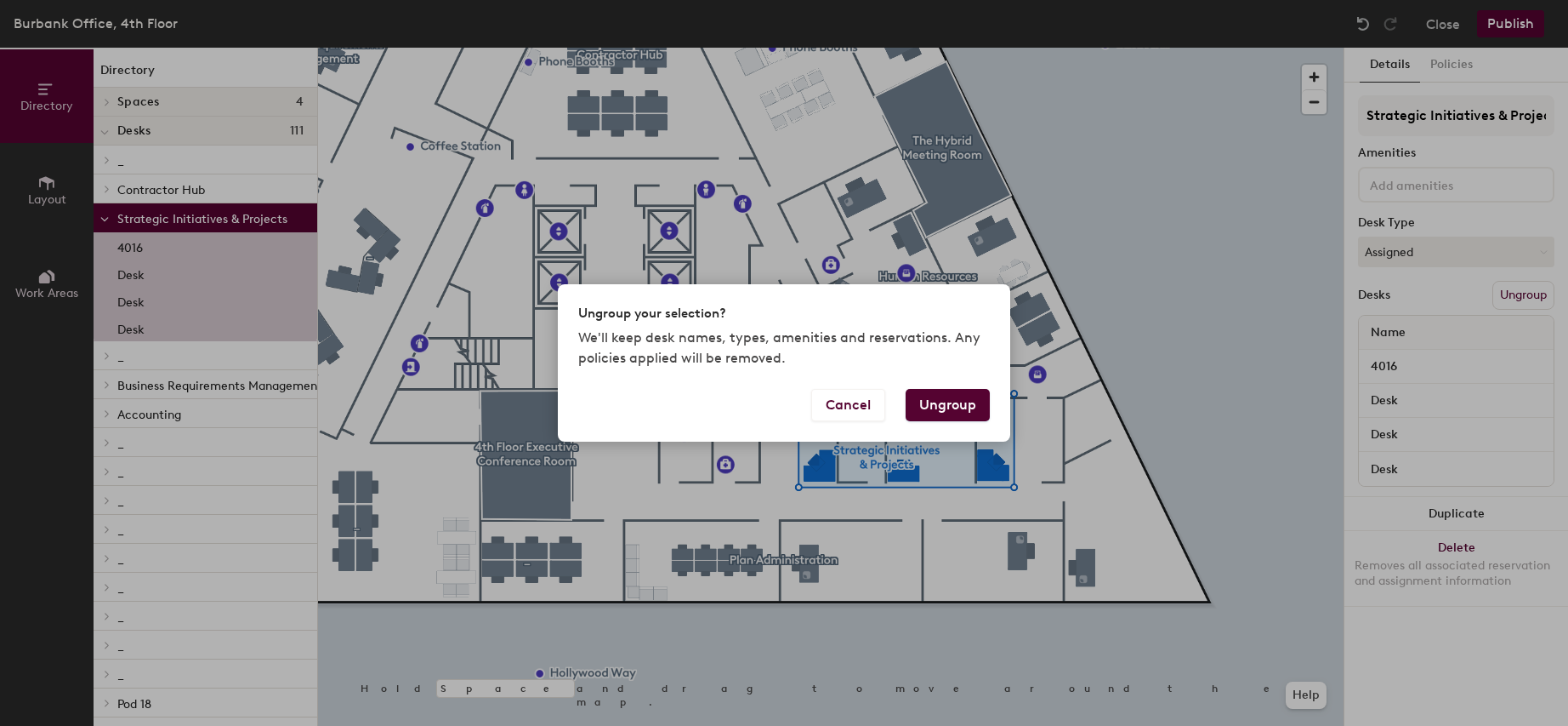
click at [953, 408] on button "Ungroup" at bounding box center [947, 405] width 84 height 33
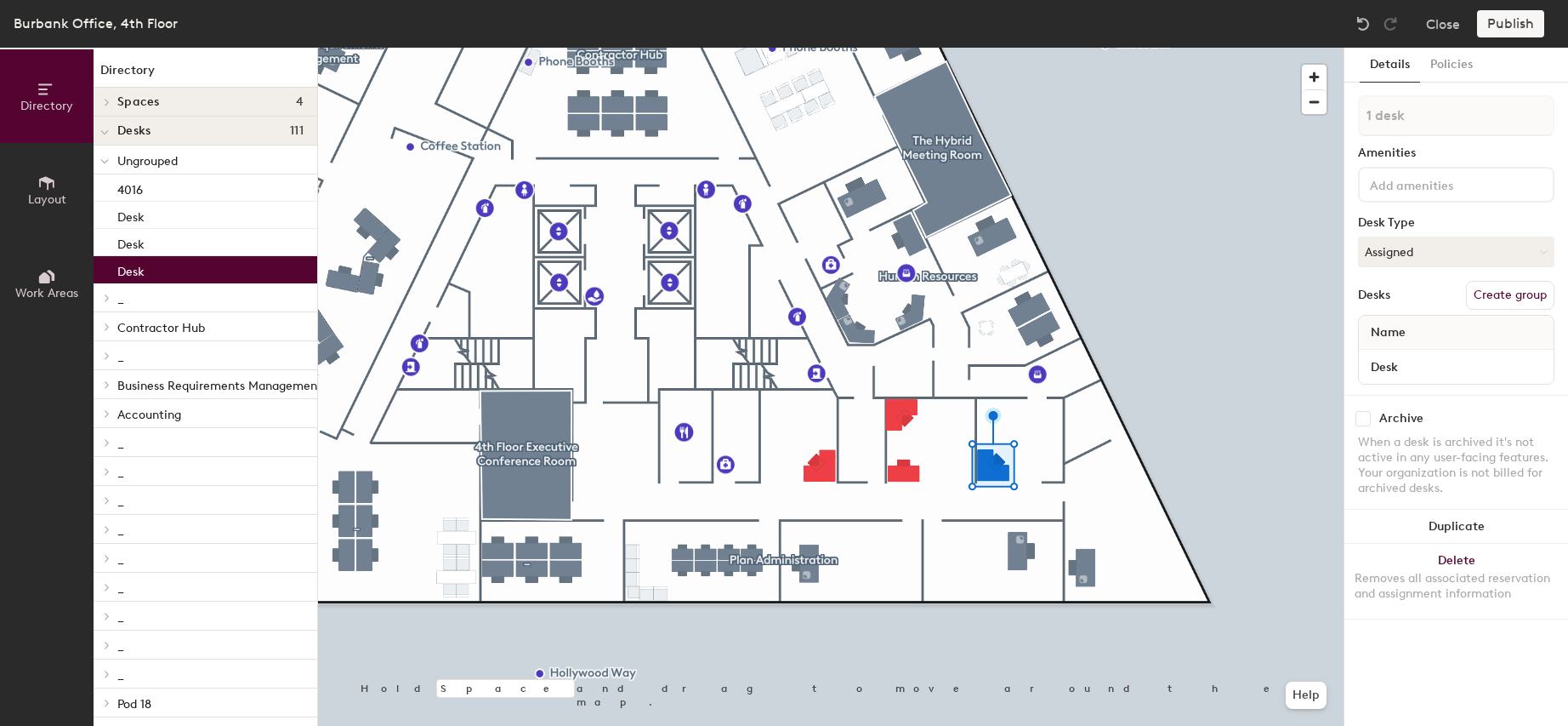
type input "2 desks"
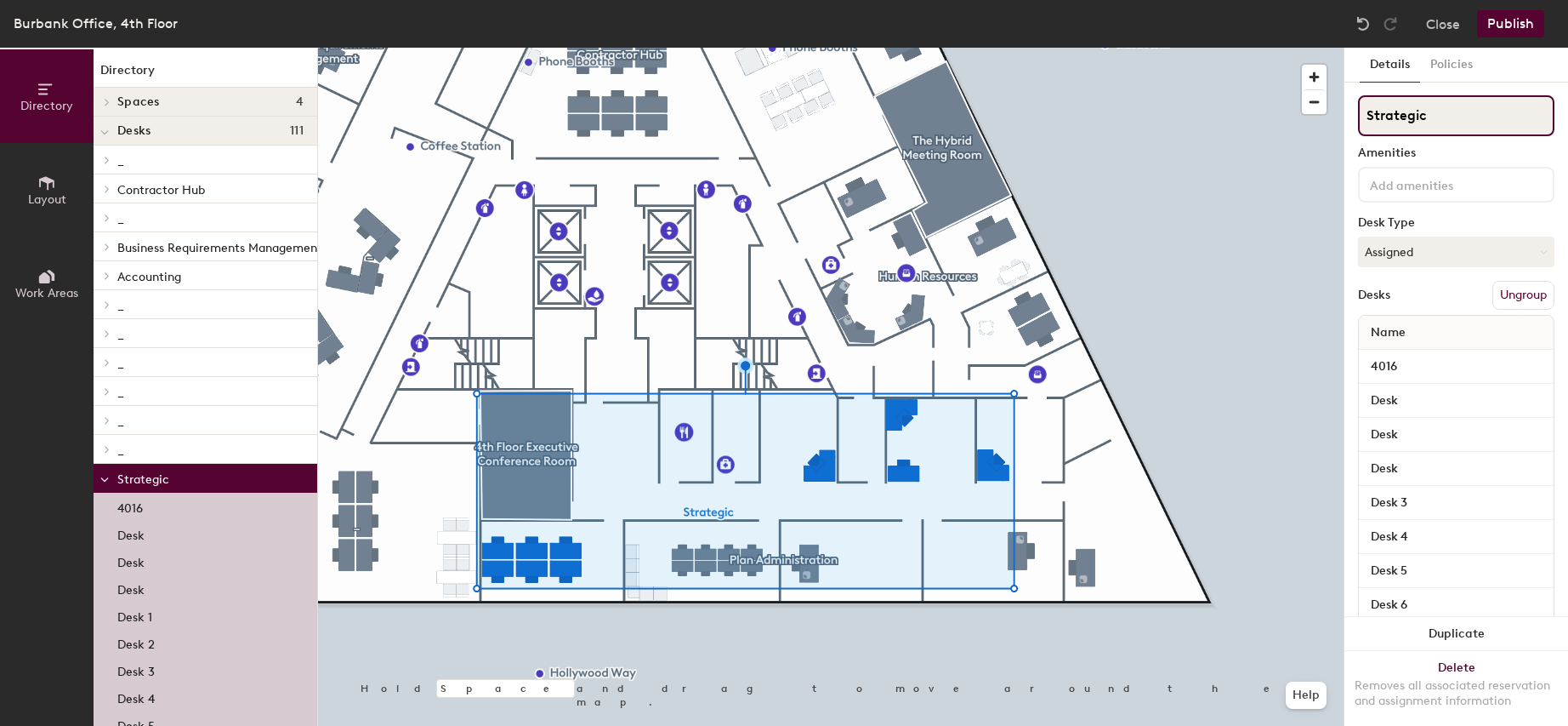
click at [1435, 117] on input "Strategic" at bounding box center [1456, 115] width 197 height 41
type input "Strategic Initiative & Projects"
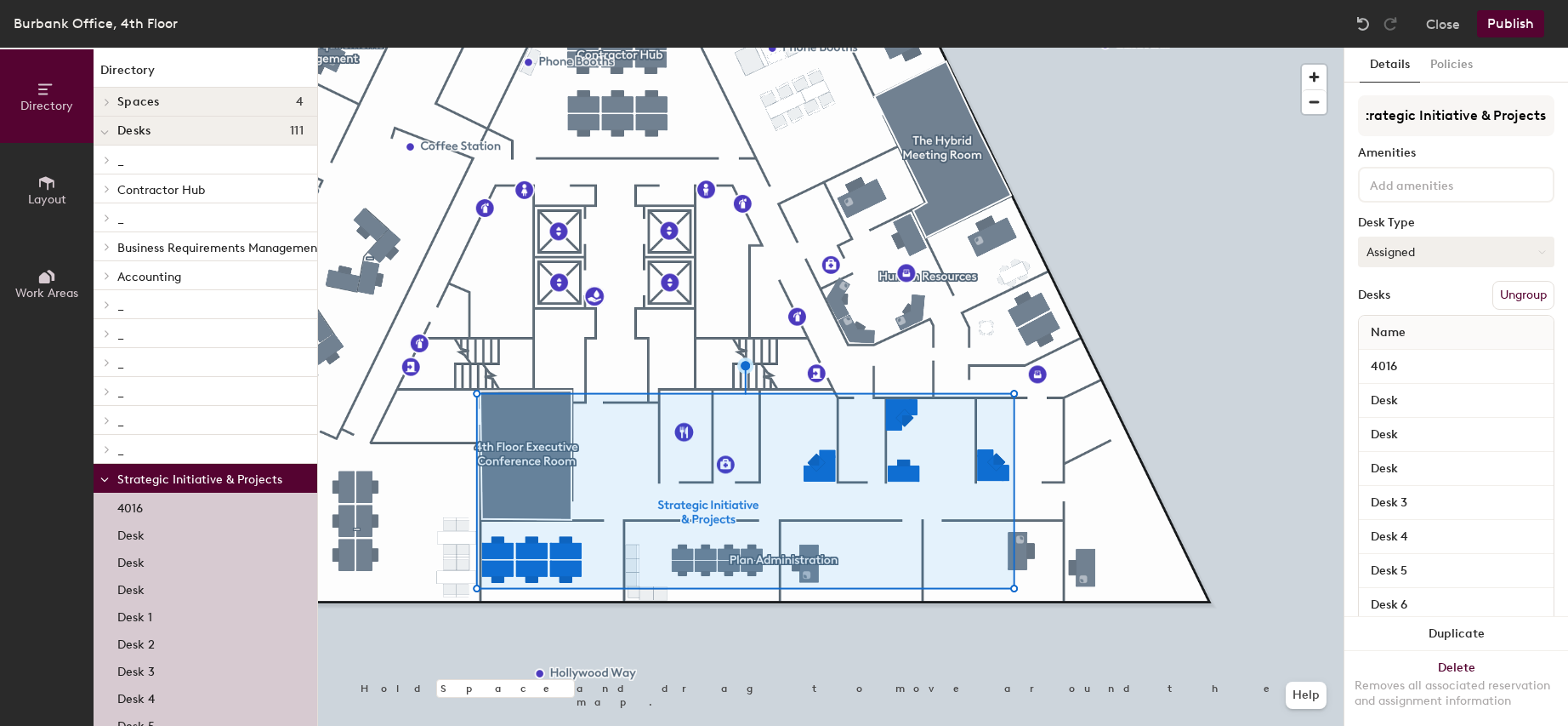
scroll to position [0, 0]
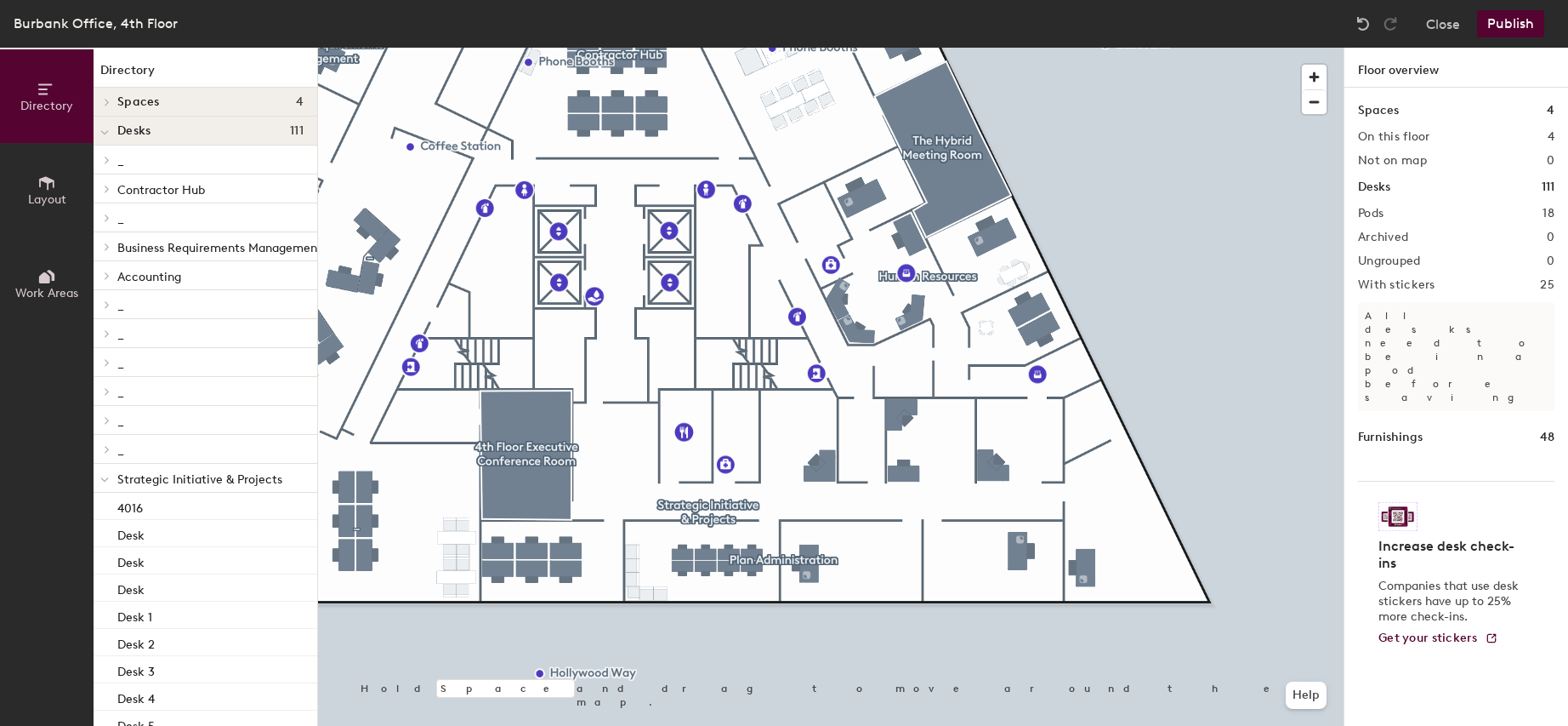
click at [1511, 31] on button "Publish" at bounding box center [1511, 24] width 67 height 28
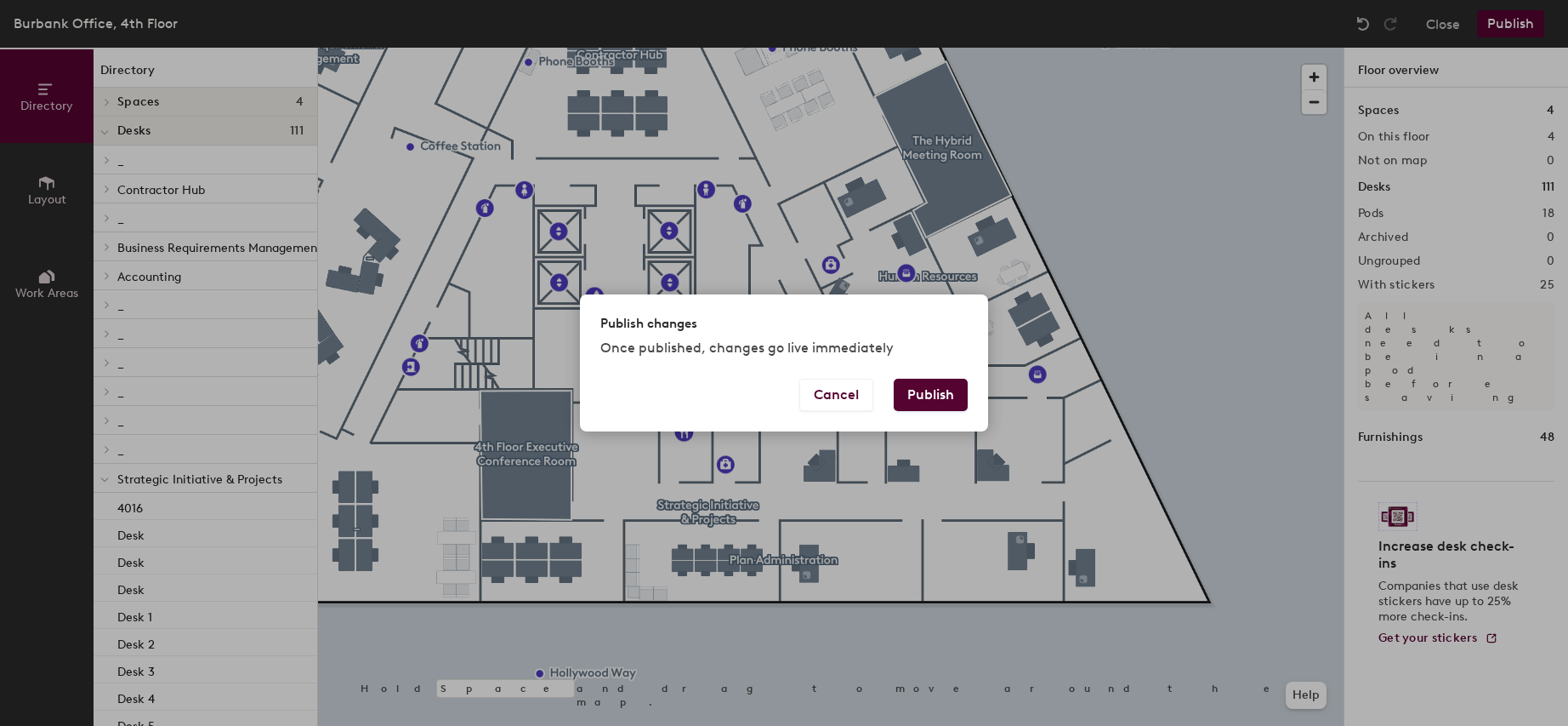
click at [928, 391] on button "Publish" at bounding box center [930, 395] width 74 height 33
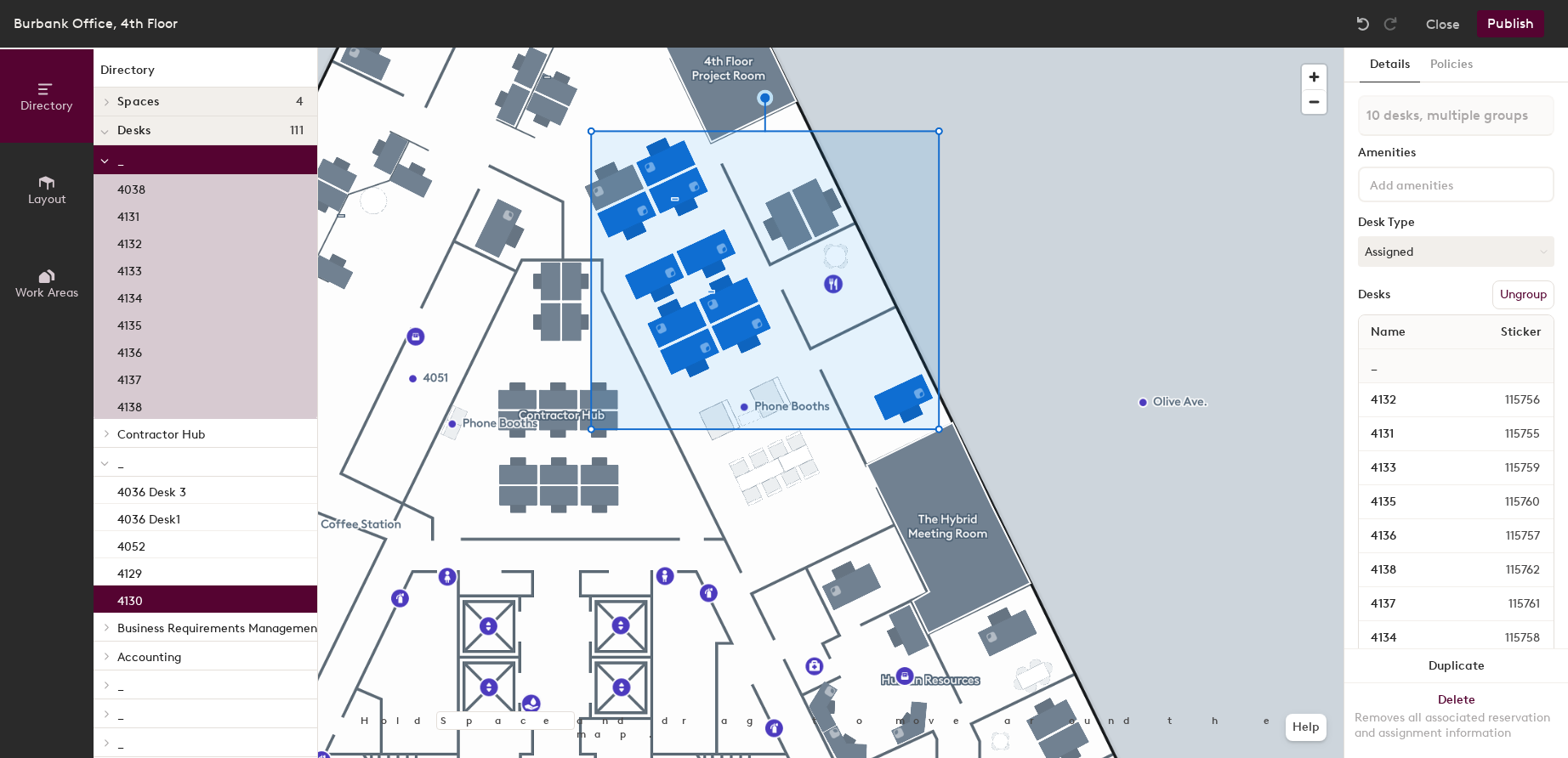
click at [1509, 295] on button "Ungroup" at bounding box center [1524, 295] width 62 height 29
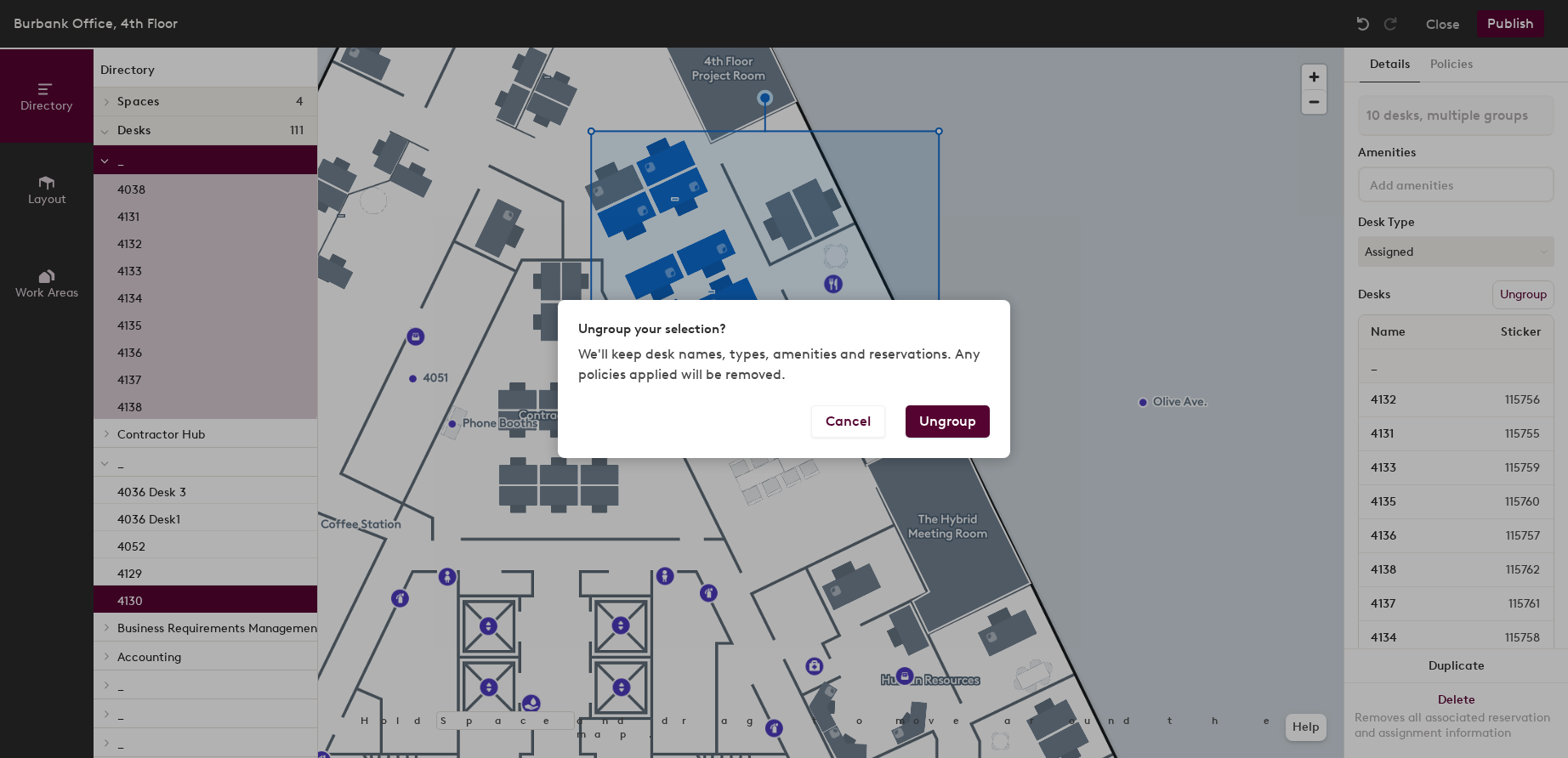
click at [958, 423] on button "Ungroup" at bounding box center [947, 421] width 84 height 33
type input "10 desks"
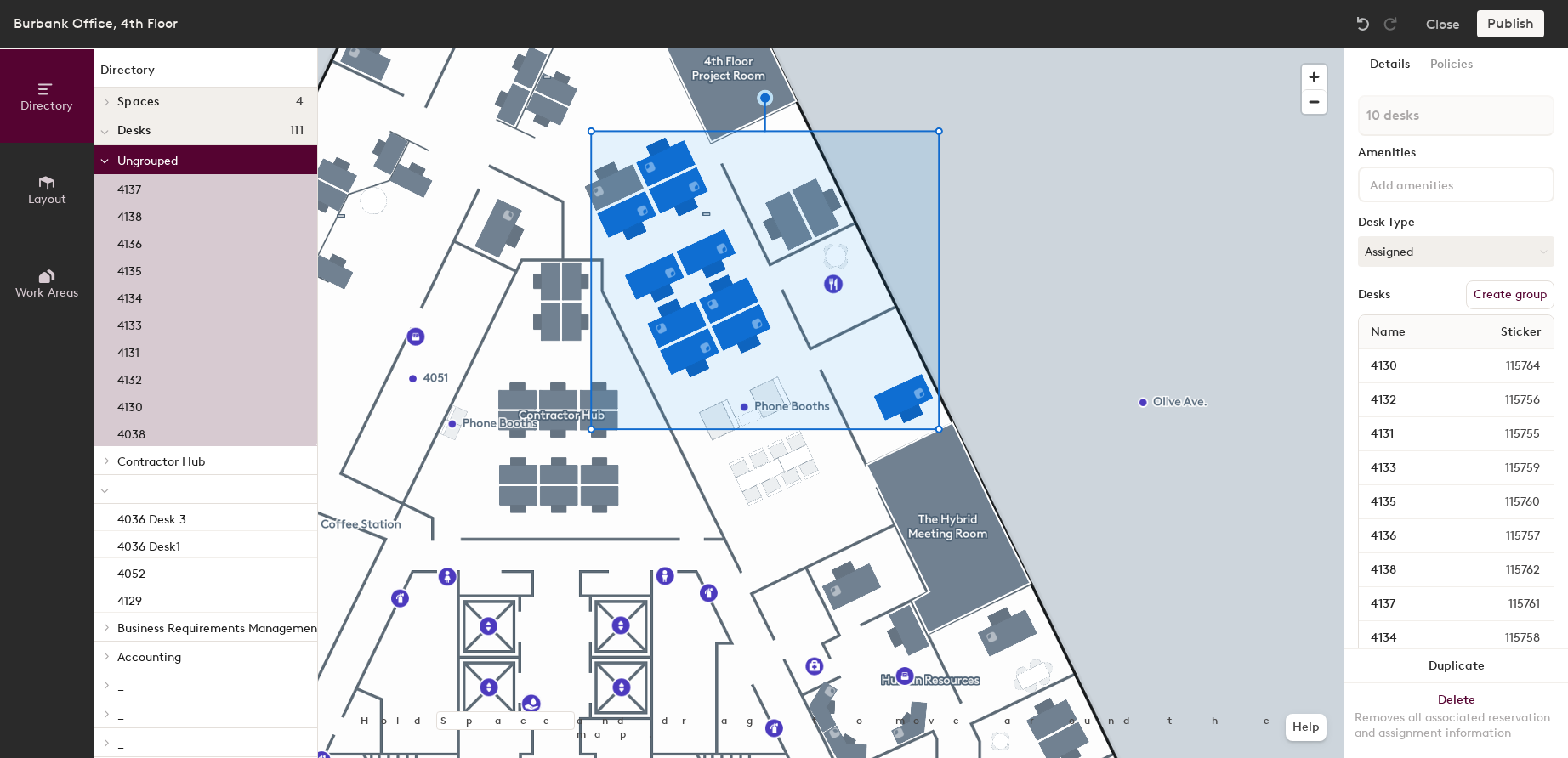
click at [1506, 295] on button "Create group" at bounding box center [1510, 295] width 88 height 29
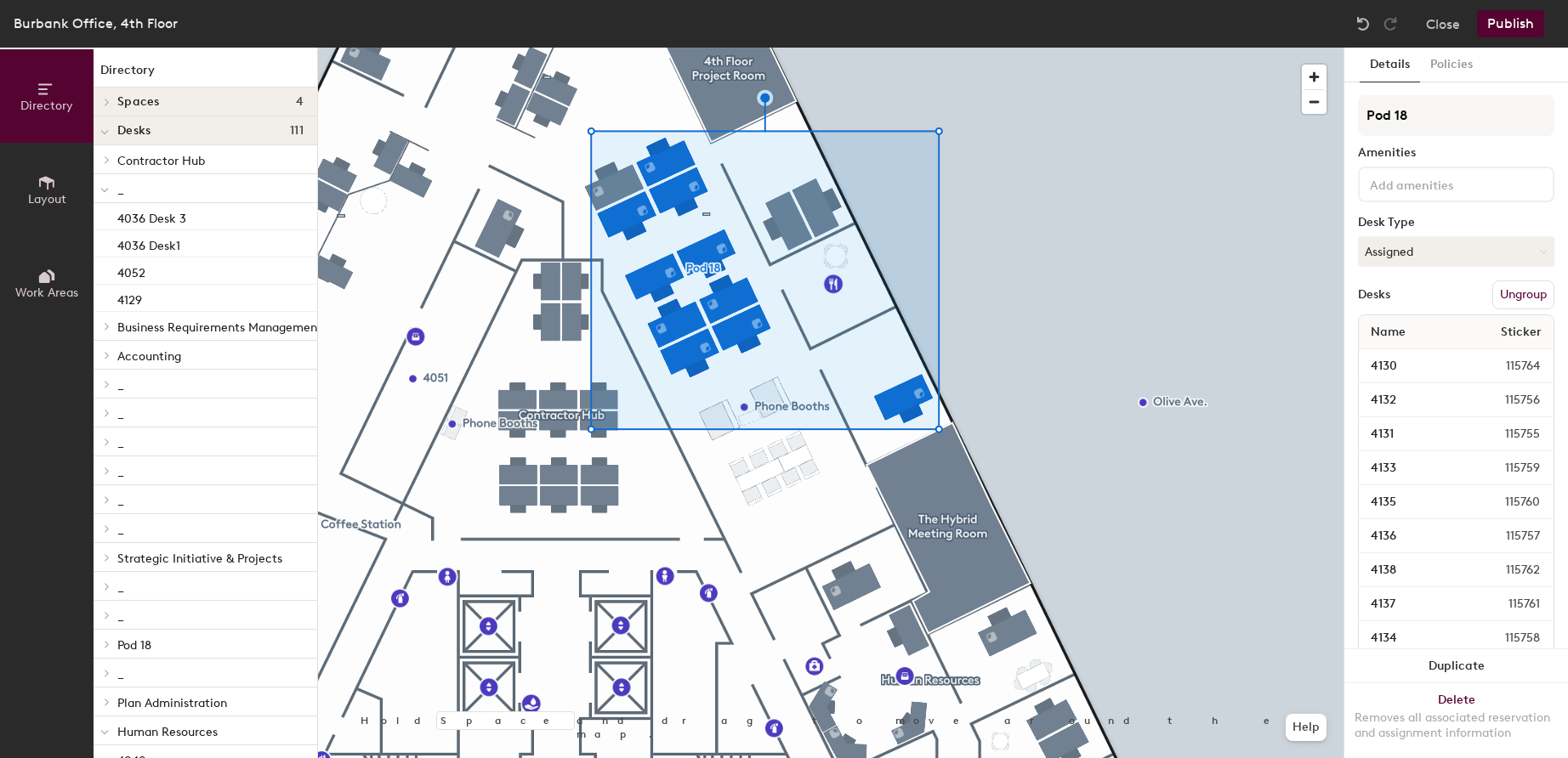
drag, startPoint x: 1429, startPoint y: 119, endPoint x: 1350, endPoint y: 112, distance: 79.3
click at [1350, 112] on div "Details Policies Pod 18 Amenities Desk Type Assigned Desks Ungroup Name Sticker…" at bounding box center [1456, 402] width 223 height 711
type input "Data Engineering & Analytics"
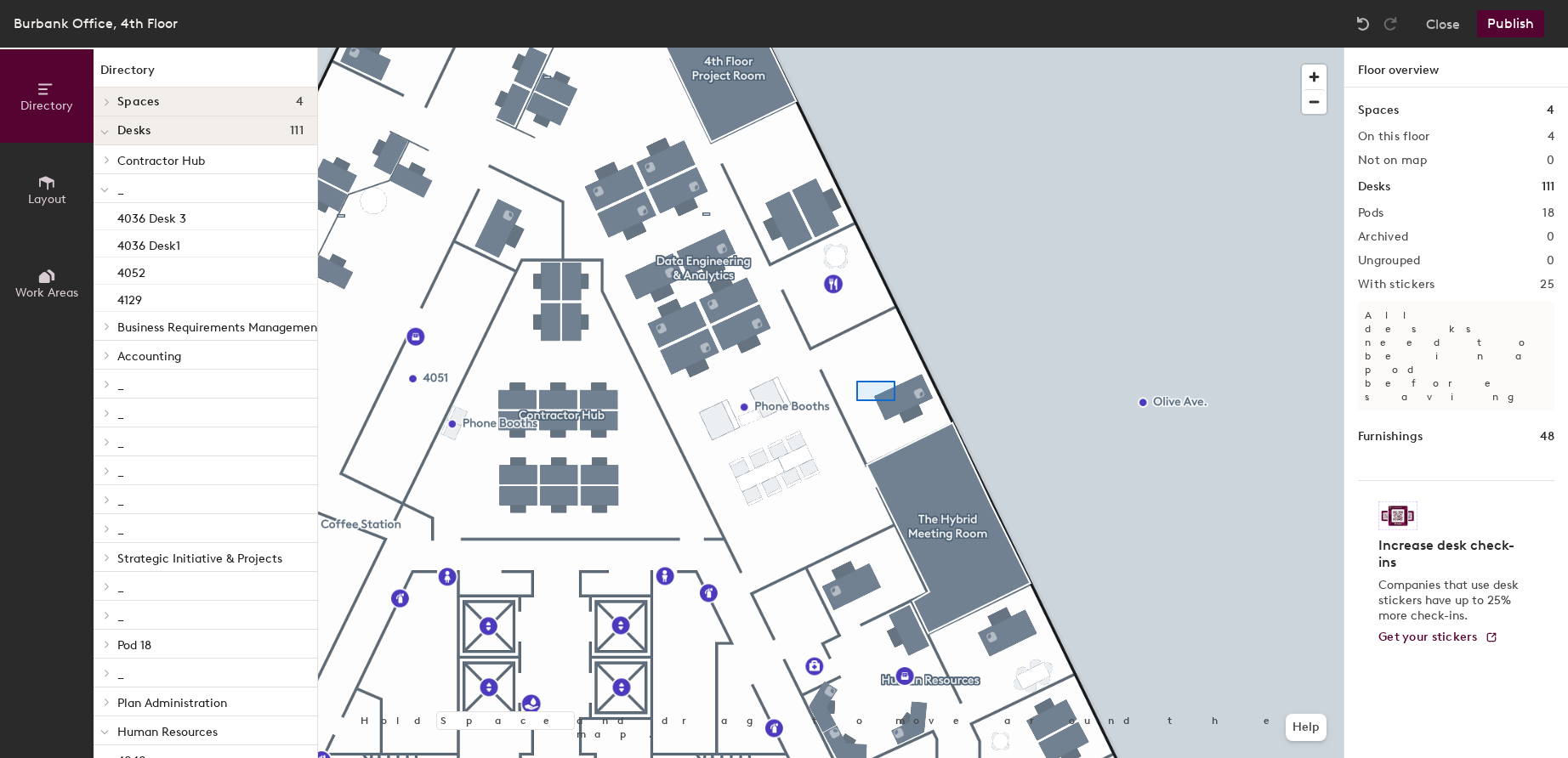
click at [790, 47] on div at bounding box center [831, 47] width 1026 height 0
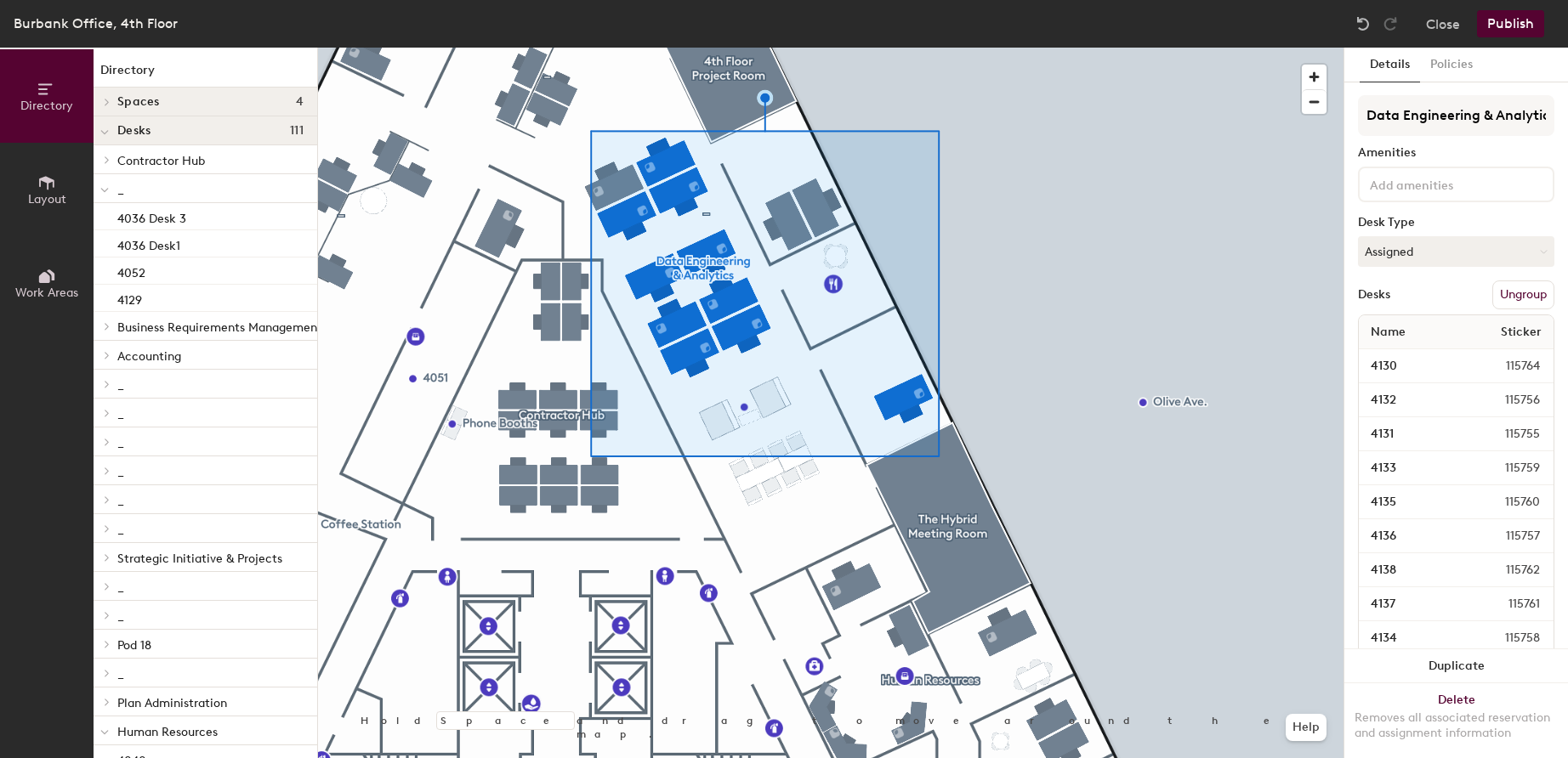
click at [1515, 22] on button "Publish" at bounding box center [1511, 24] width 67 height 28
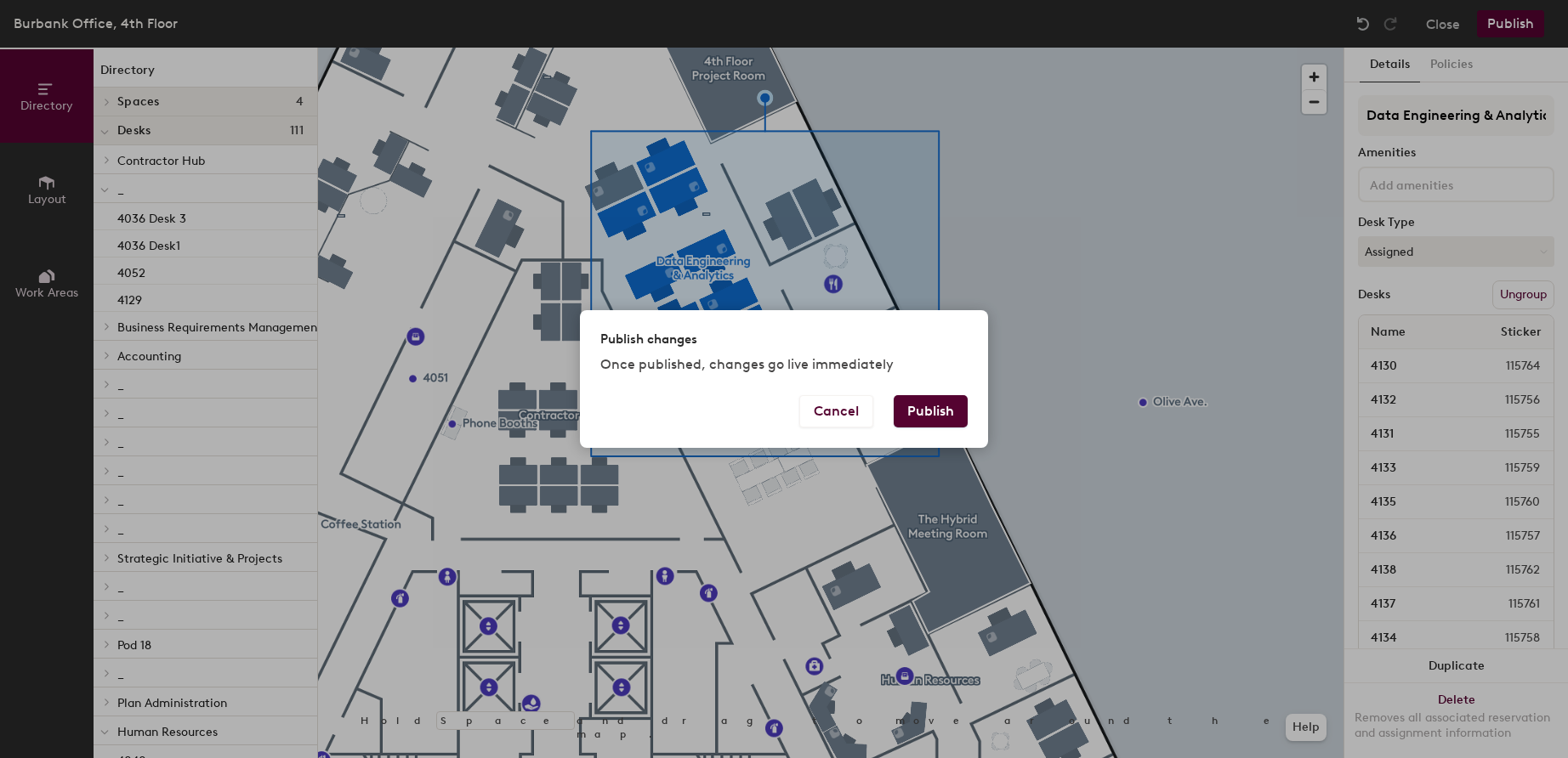
click at [933, 403] on button "Publish" at bounding box center [930, 411] width 74 height 33
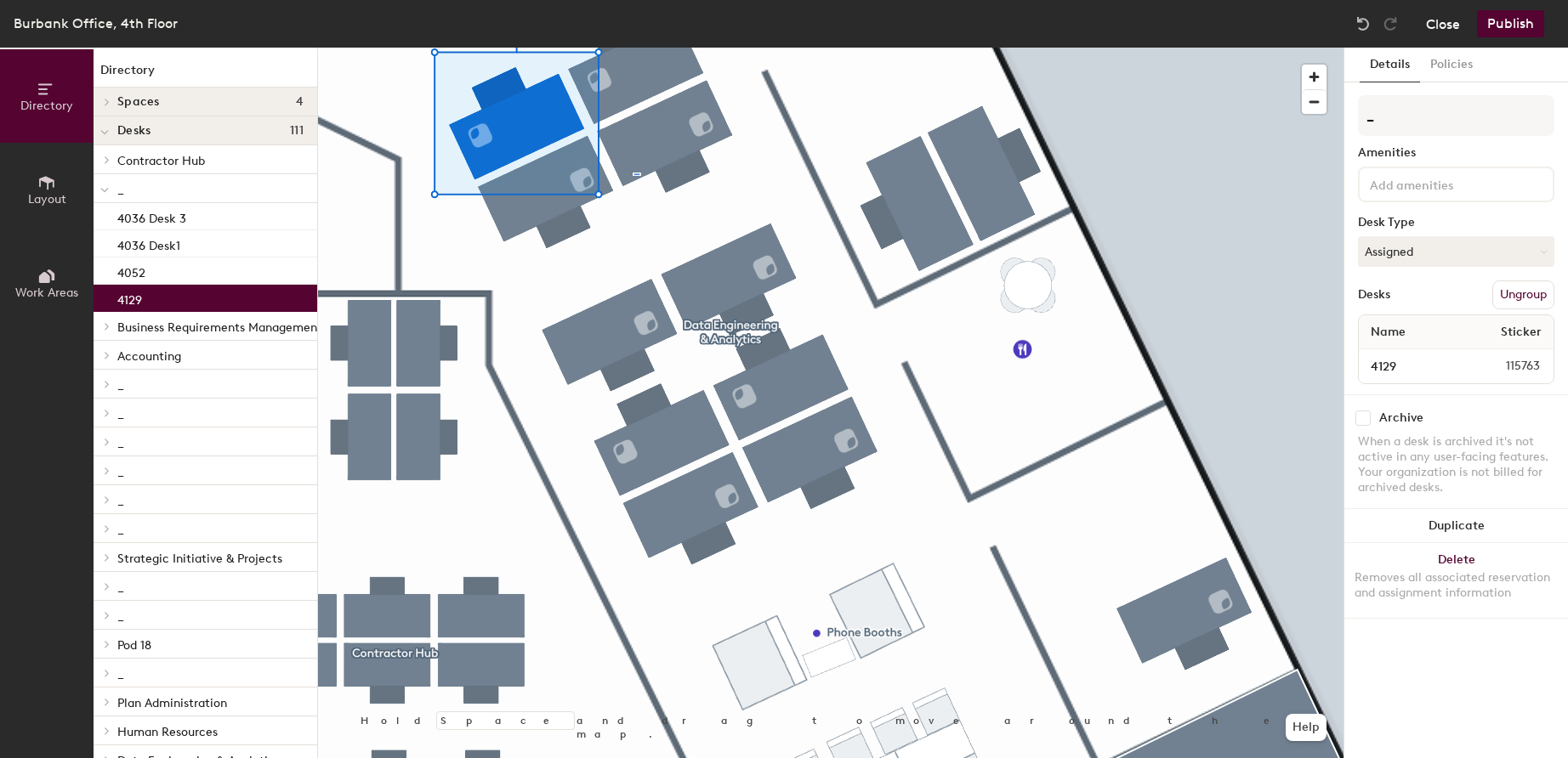
click at [1443, 19] on button "Close" at bounding box center [1443, 24] width 34 height 28
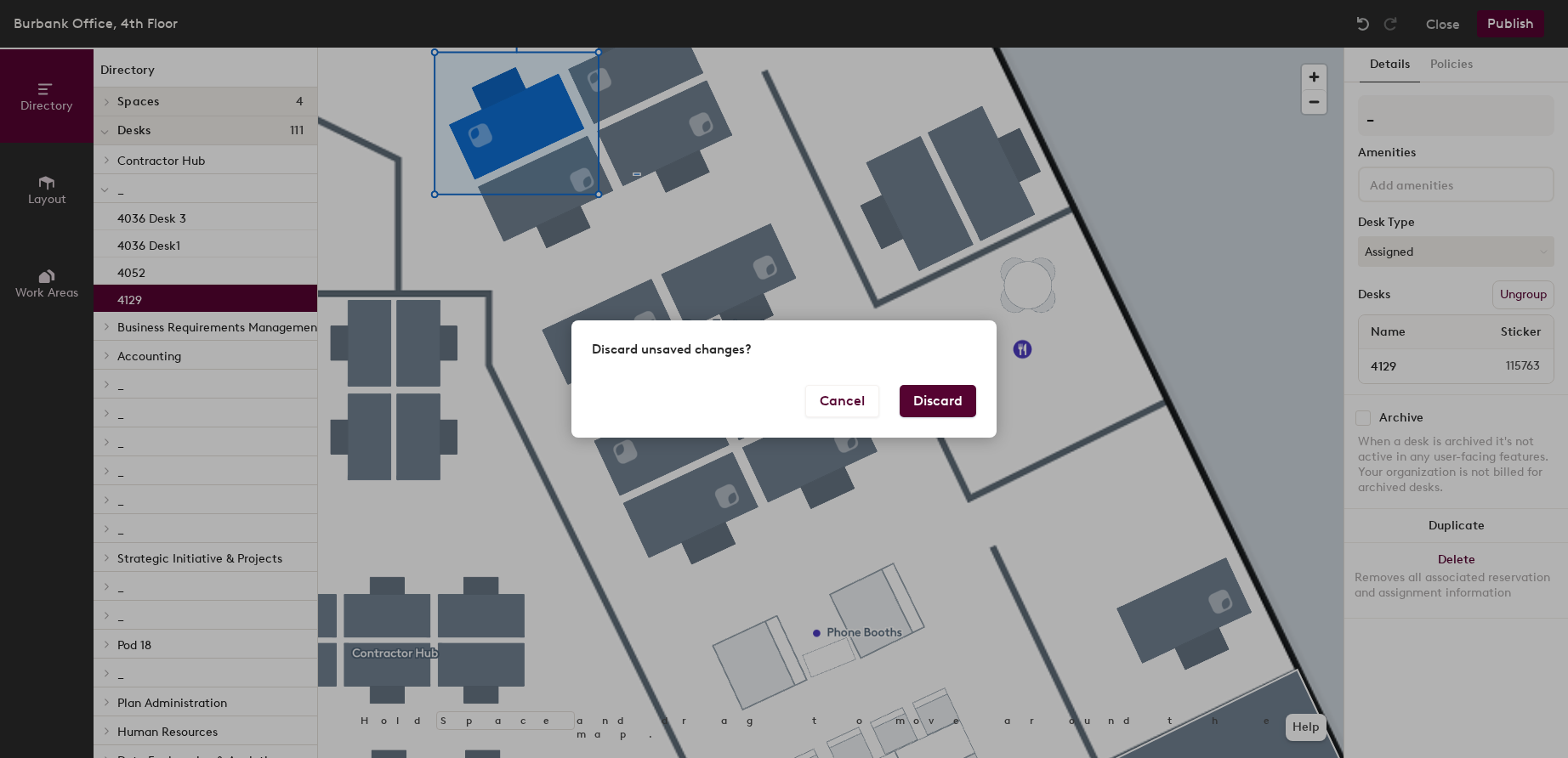
click at [931, 403] on button "Discard" at bounding box center [937, 401] width 76 height 33
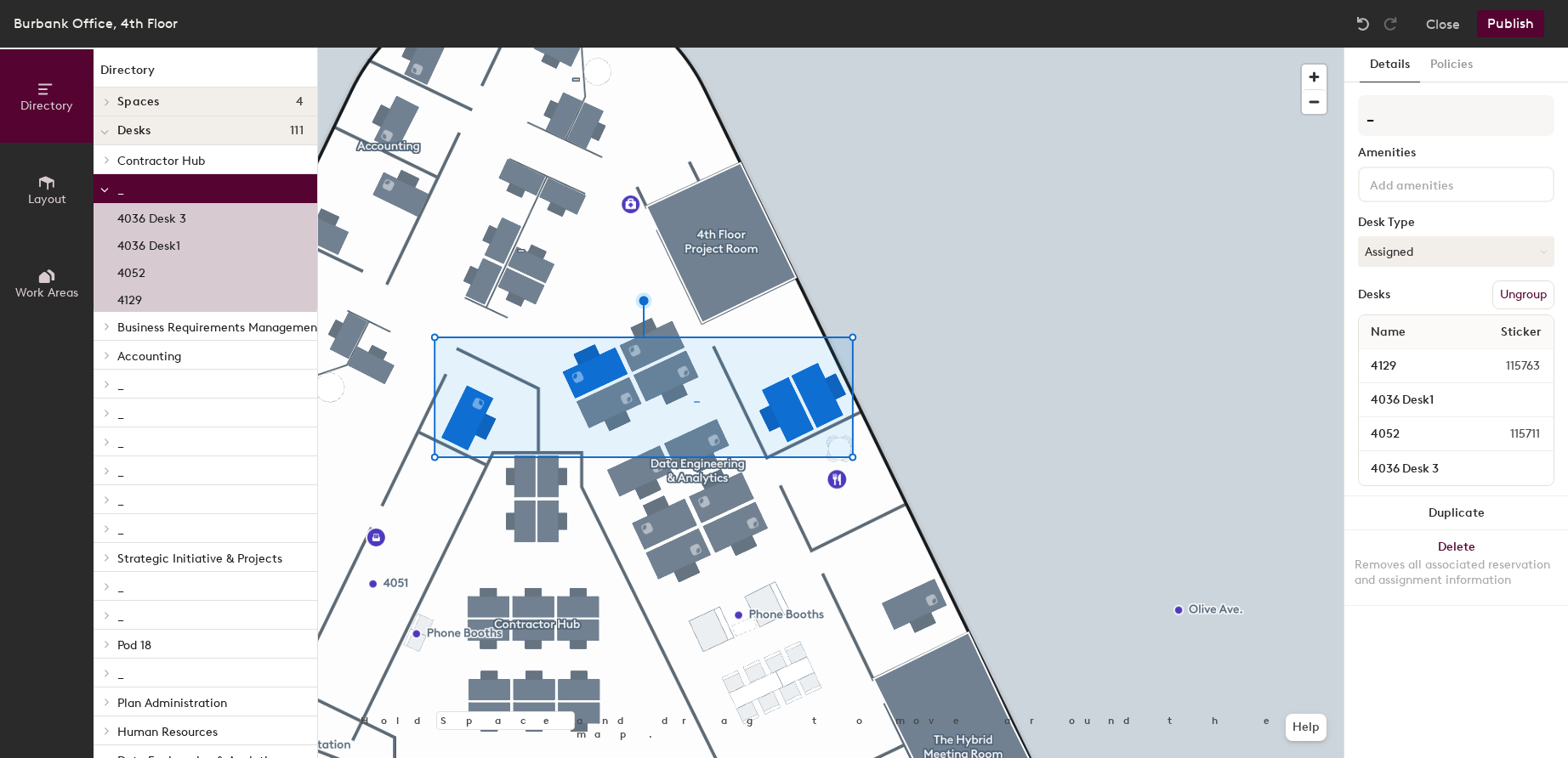
click at [1529, 295] on button "Ungroup" at bounding box center [1524, 295] width 62 height 29
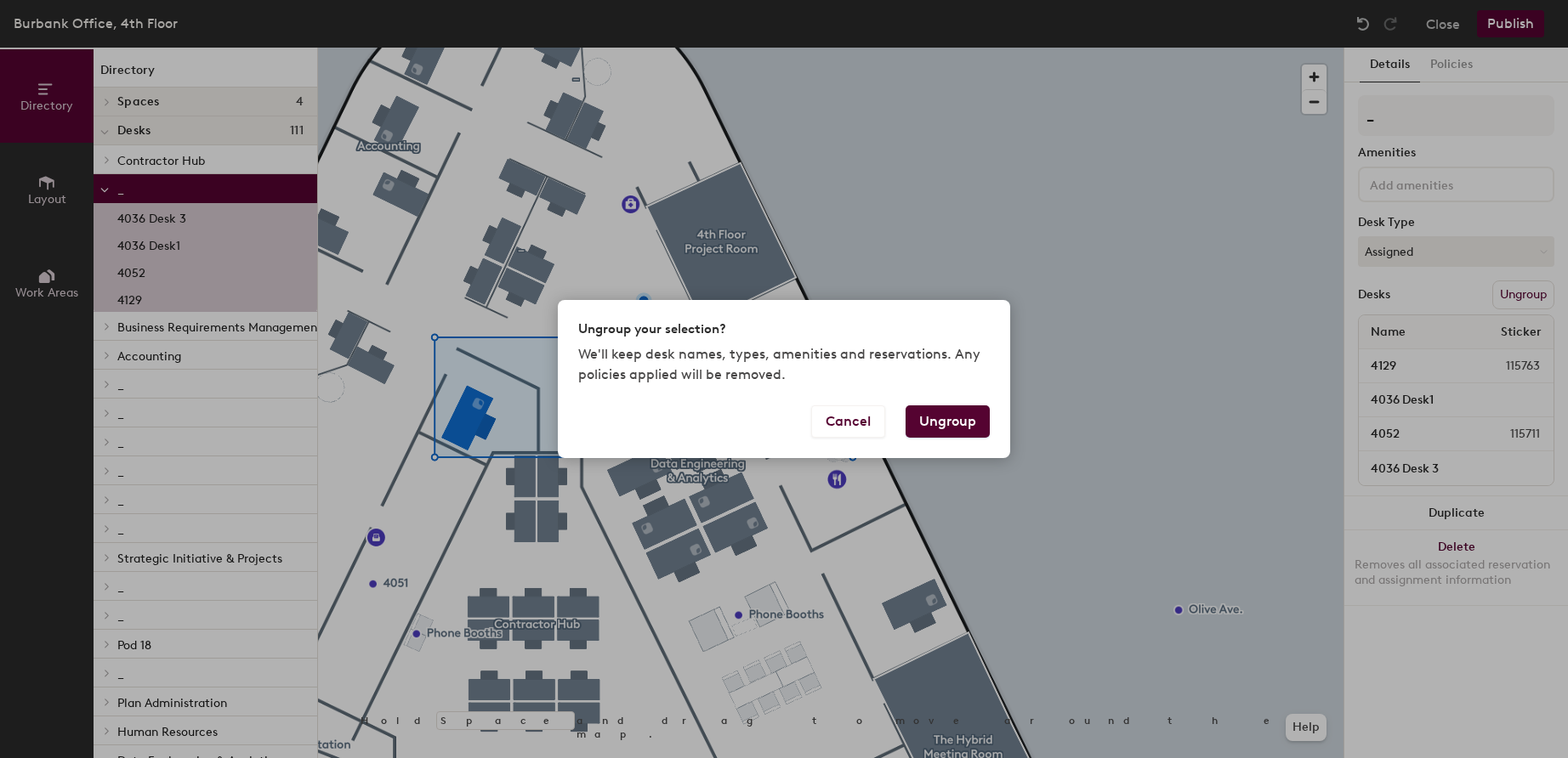
click at [957, 419] on button "Ungroup" at bounding box center [947, 421] width 84 height 33
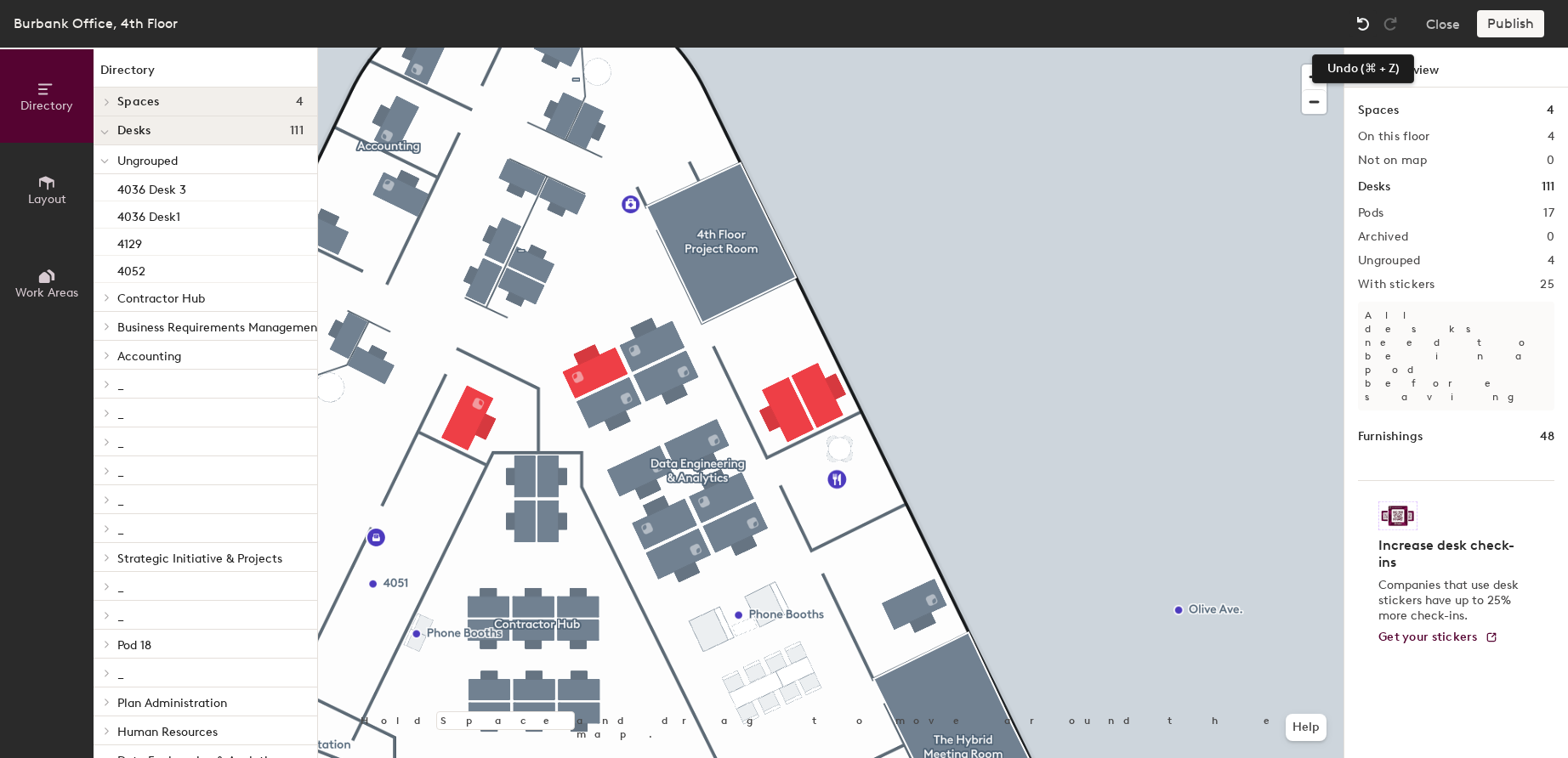
click at [1365, 27] on img at bounding box center [1362, 23] width 17 height 17
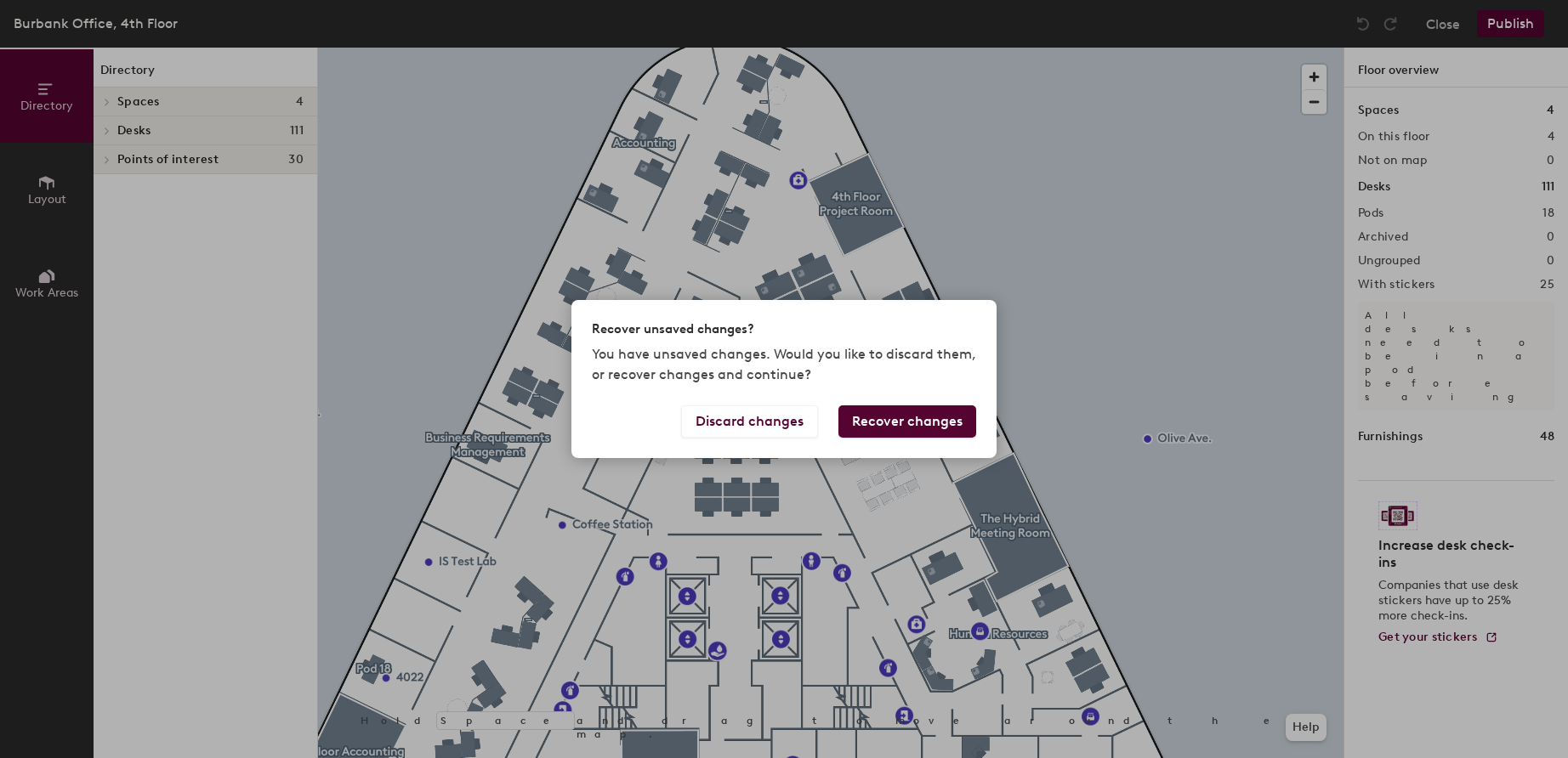
click at [898, 425] on button "Recover changes" at bounding box center [907, 421] width 137 height 33
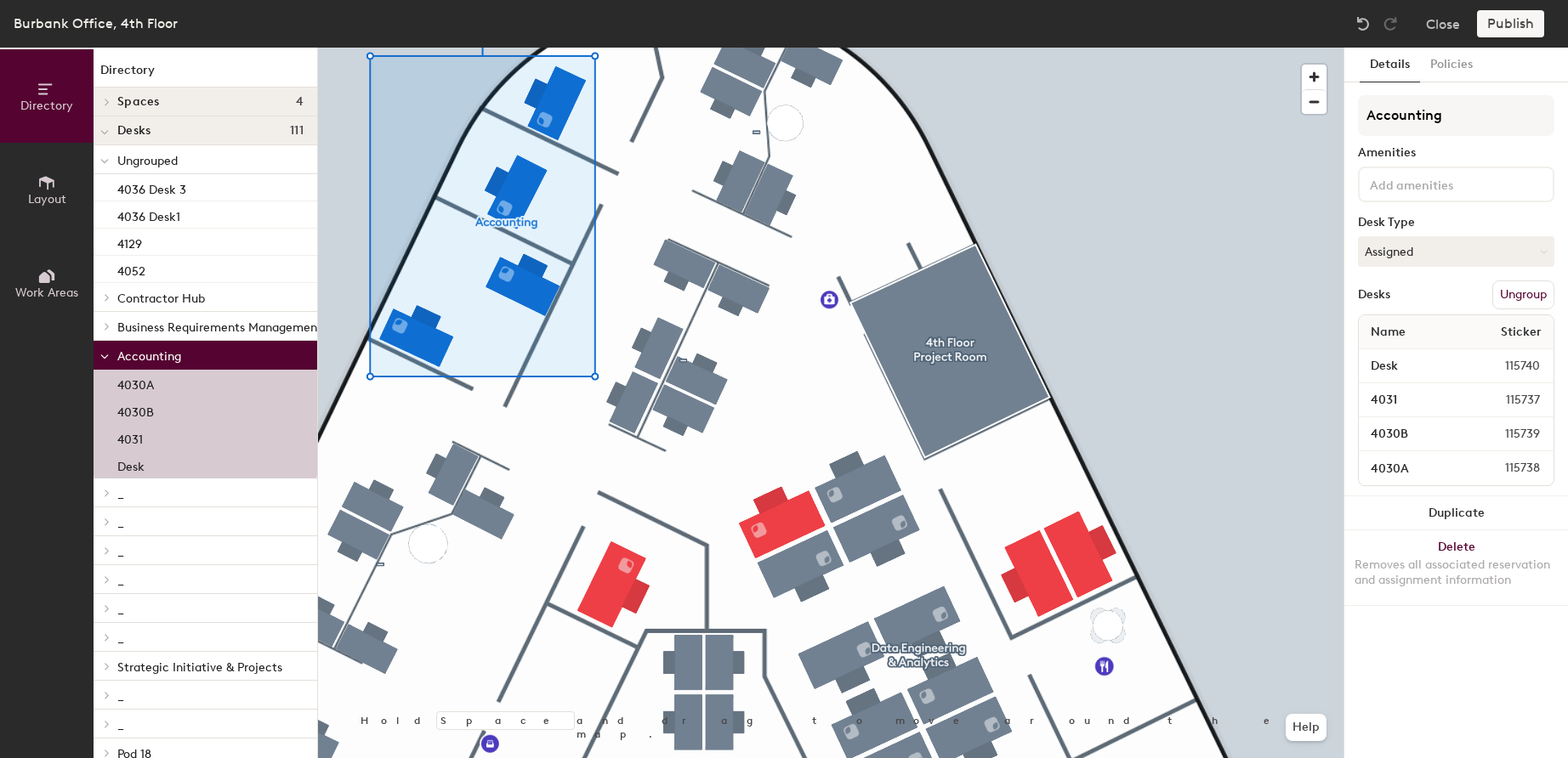
click at [1527, 295] on button "Ungroup" at bounding box center [1524, 295] width 62 height 29
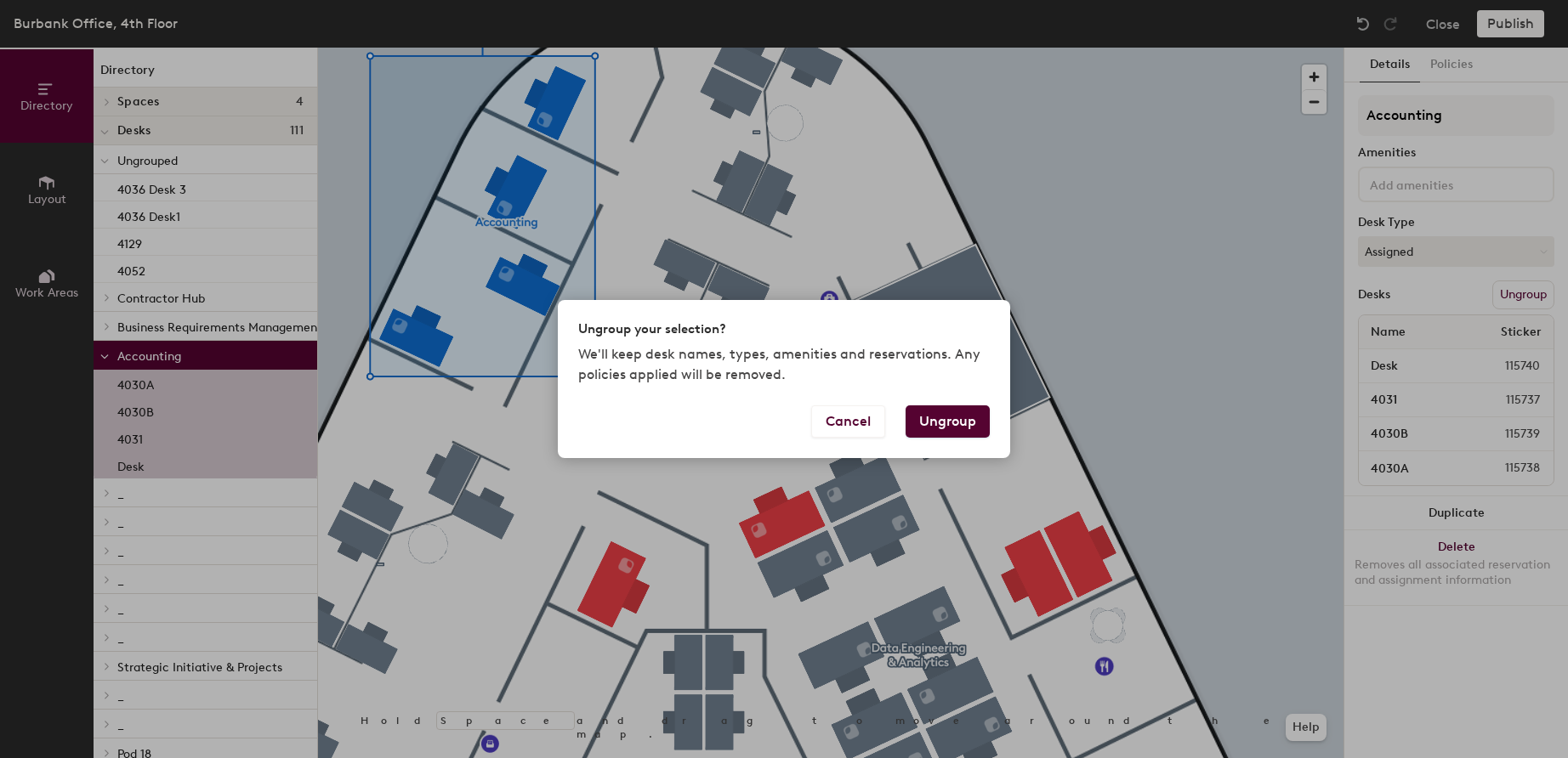
click at [925, 431] on button "Ungroup" at bounding box center [947, 421] width 84 height 33
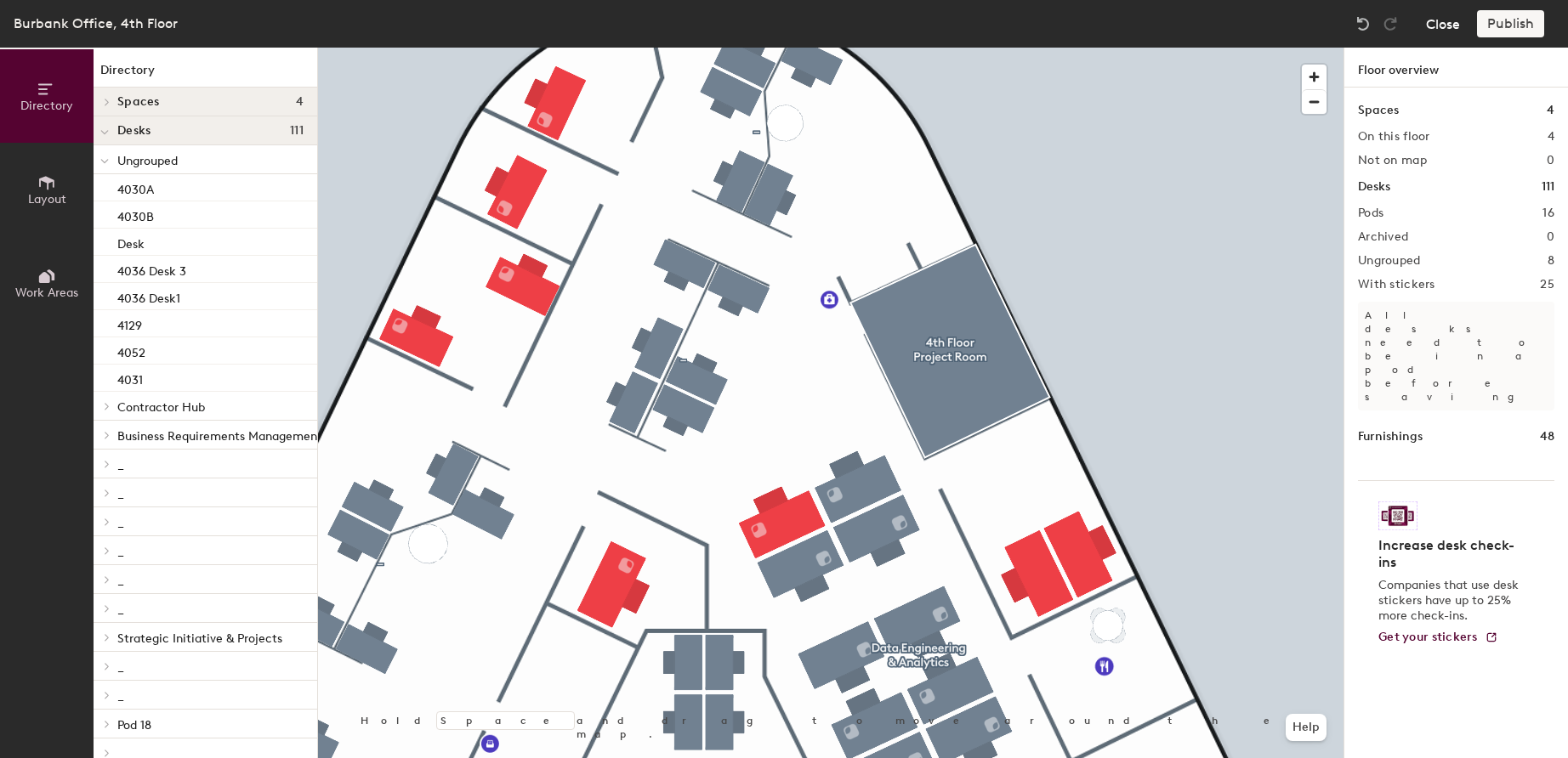
click at [1450, 28] on button "Close" at bounding box center [1443, 24] width 34 height 28
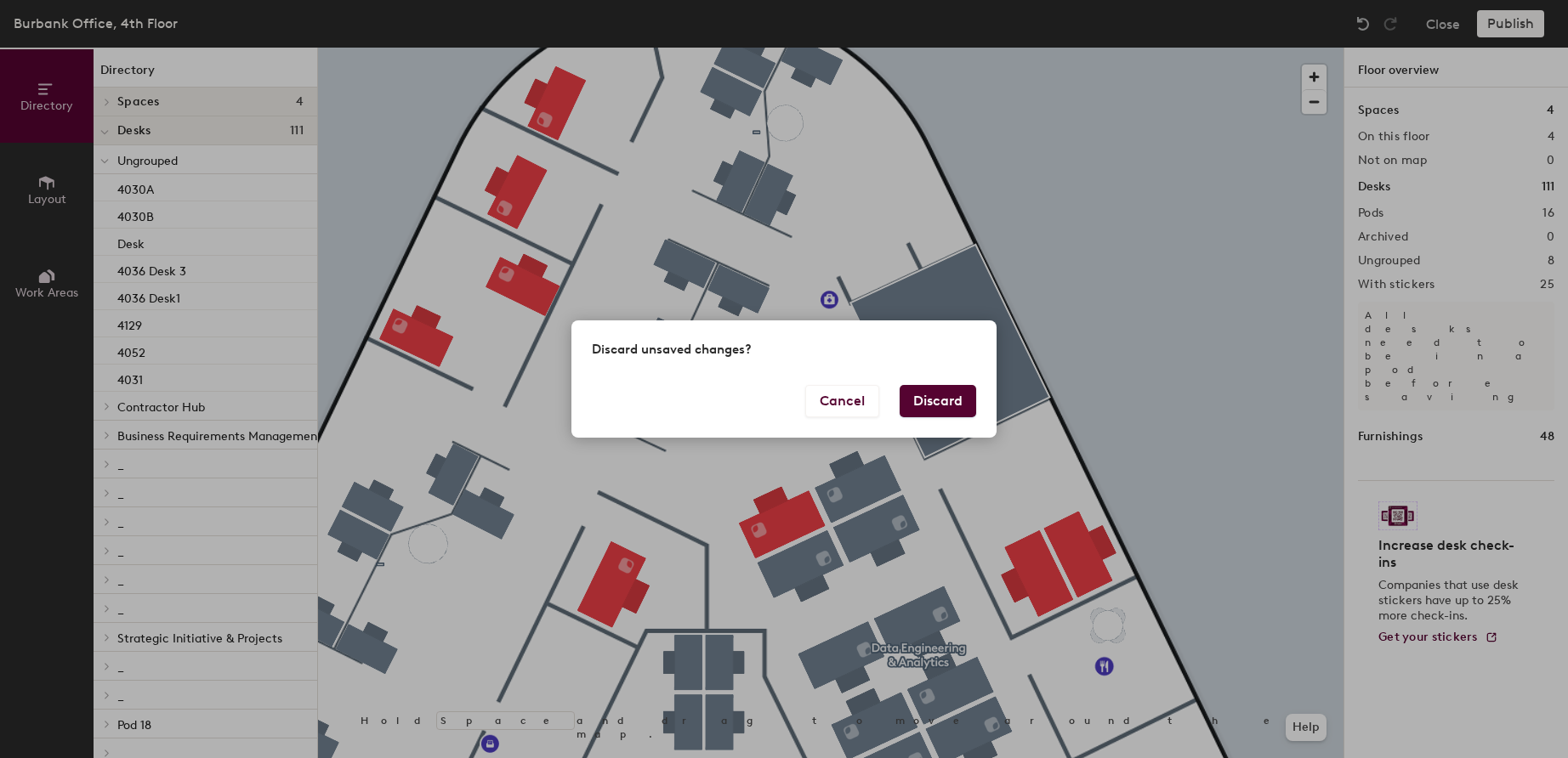
click at [955, 396] on button "Discard" at bounding box center [937, 401] width 76 height 33
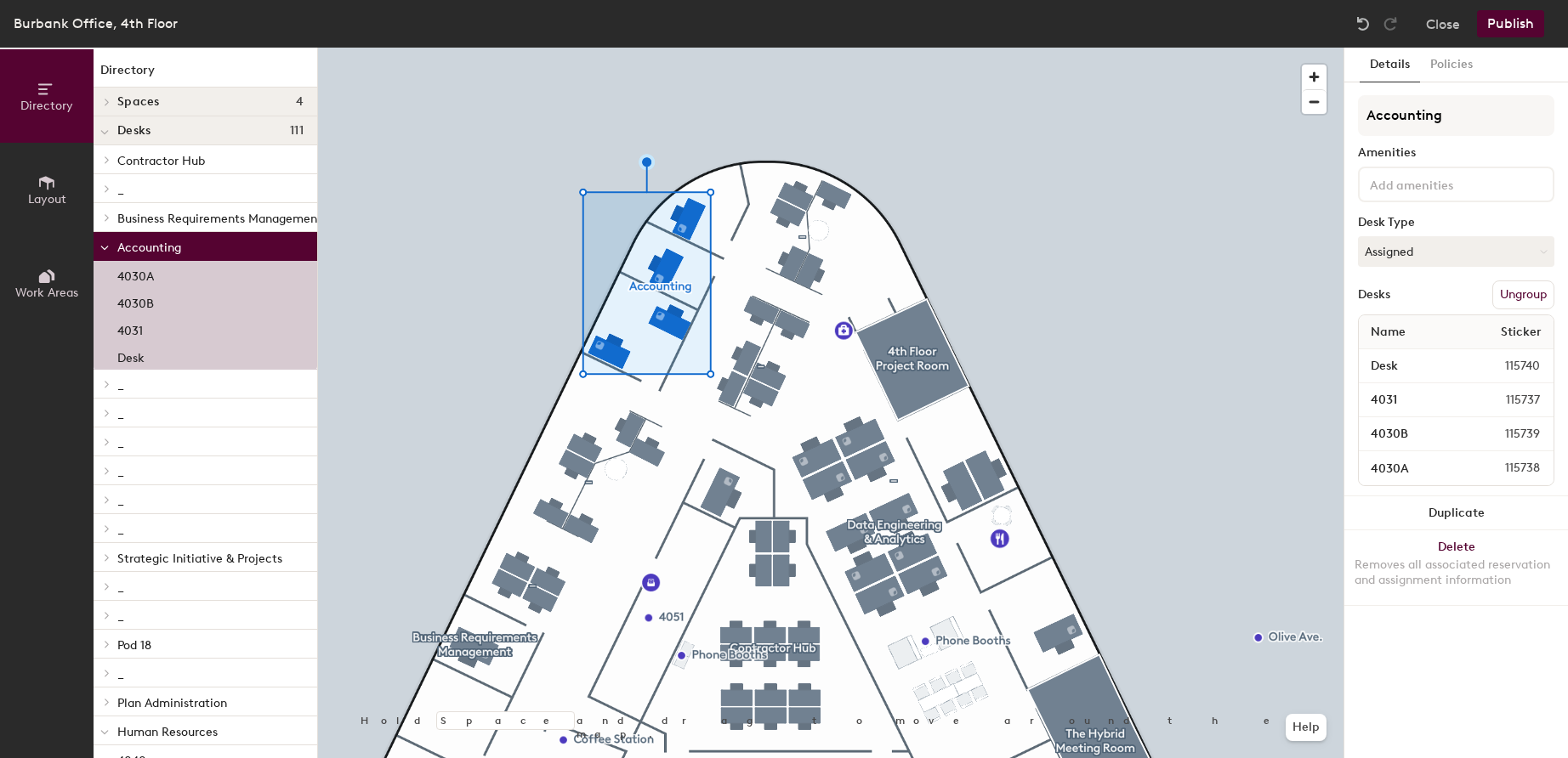
click at [1515, 300] on button "Ungroup" at bounding box center [1524, 295] width 62 height 29
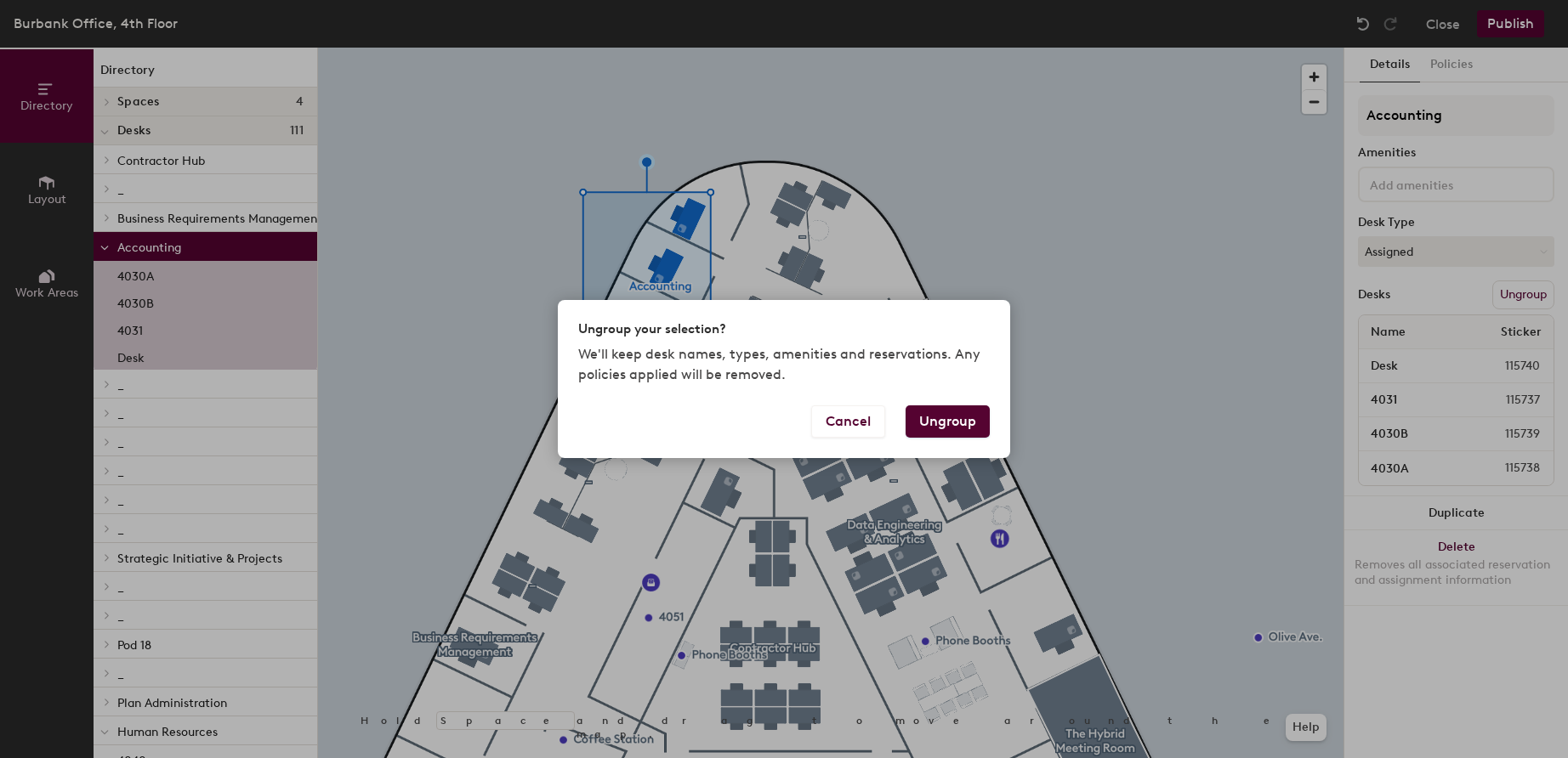
click at [952, 433] on button "Ungroup" at bounding box center [947, 421] width 84 height 33
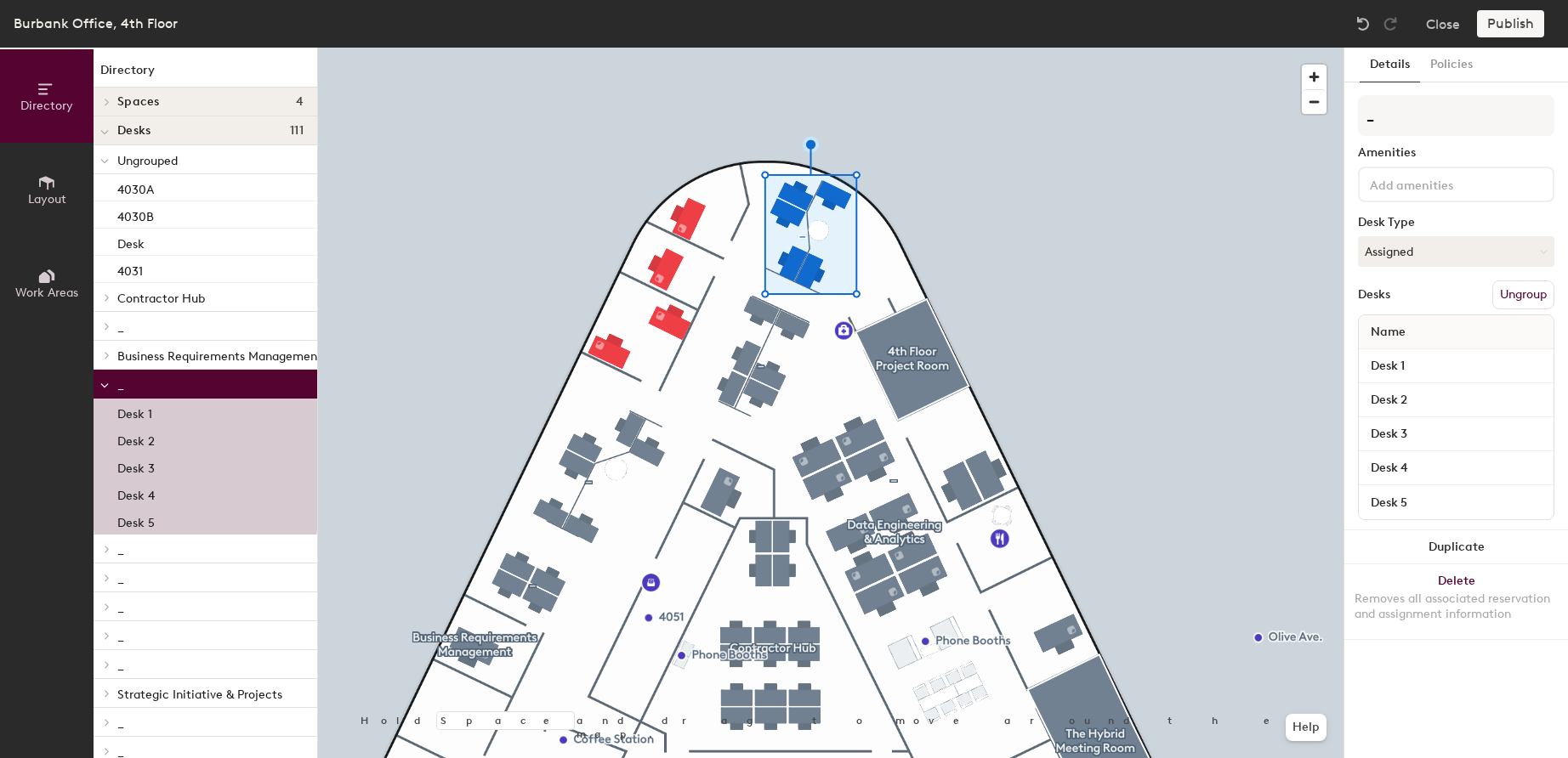
click at [1532, 289] on button "Ungroup" at bounding box center [1524, 295] width 62 height 29
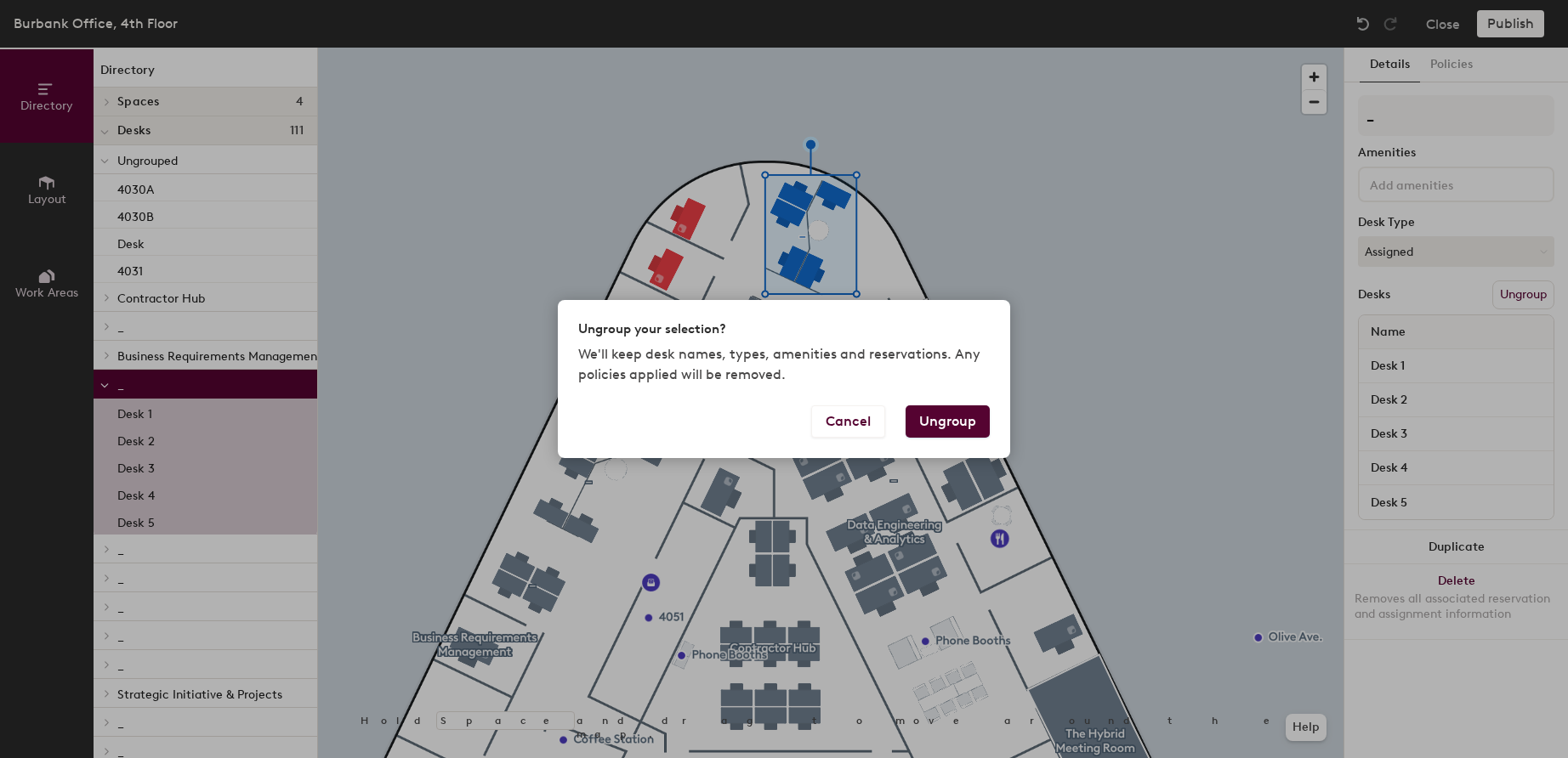
click at [951, 430] on button "Ungroup" at bounding box center [947, 421] width 84 height 33
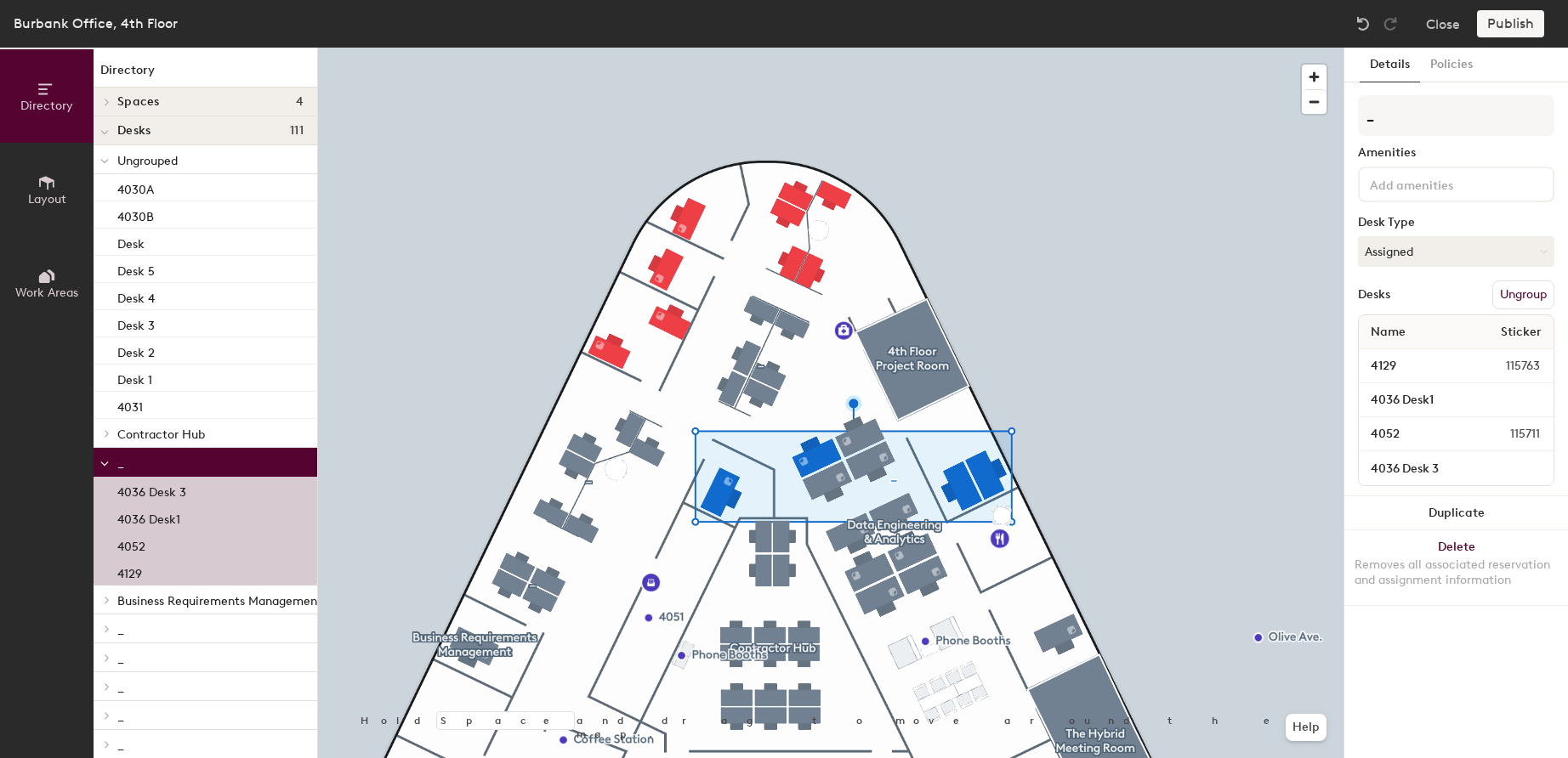
click at [1525, 295] on button "Ungroup" at bounding box center [1524, 295] width 62 height 29
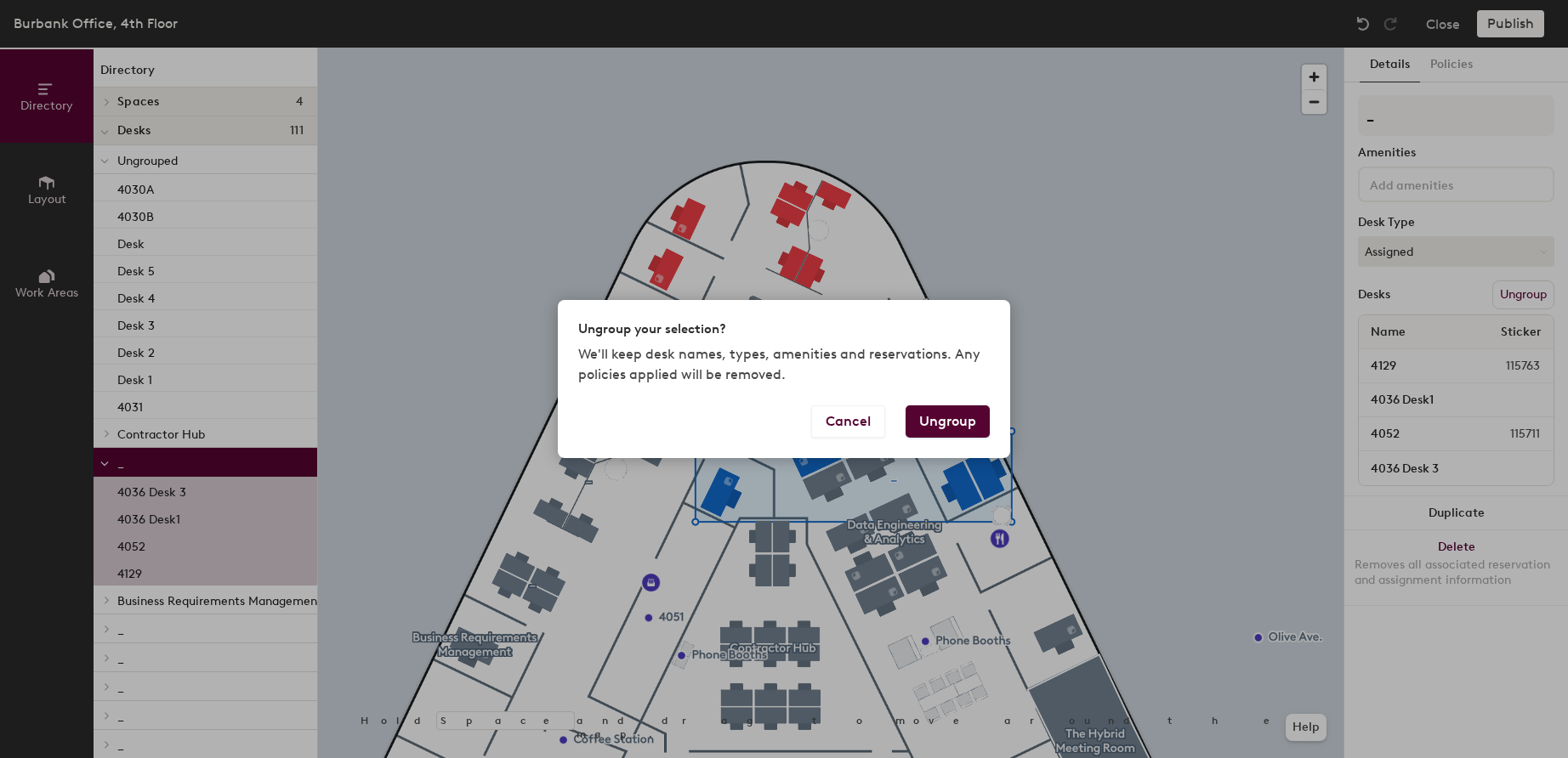
click at [956, 417] on button "Ungroup" at bounding box center [947, 421] width 84 height 33
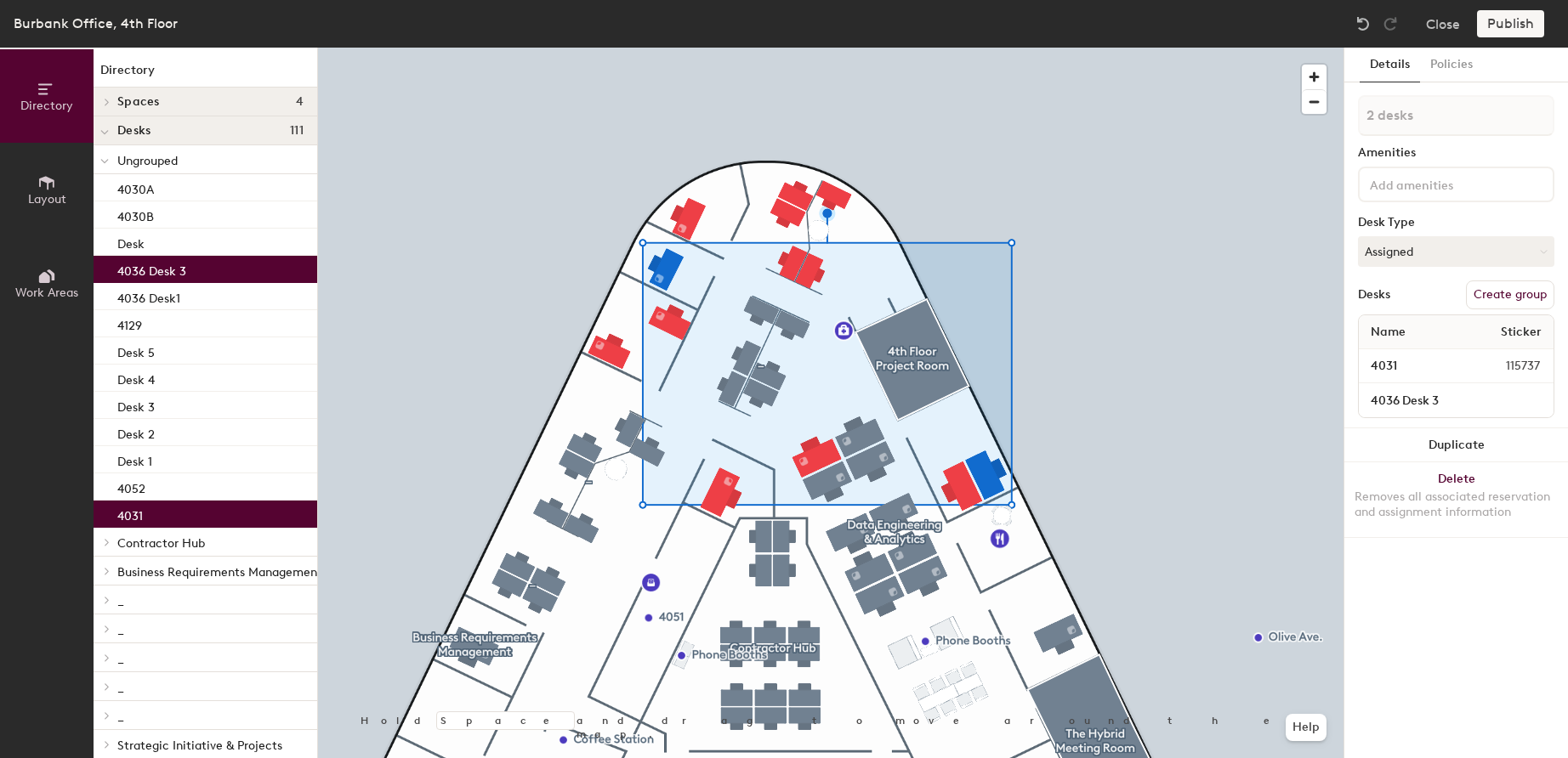
type input "3 desks"
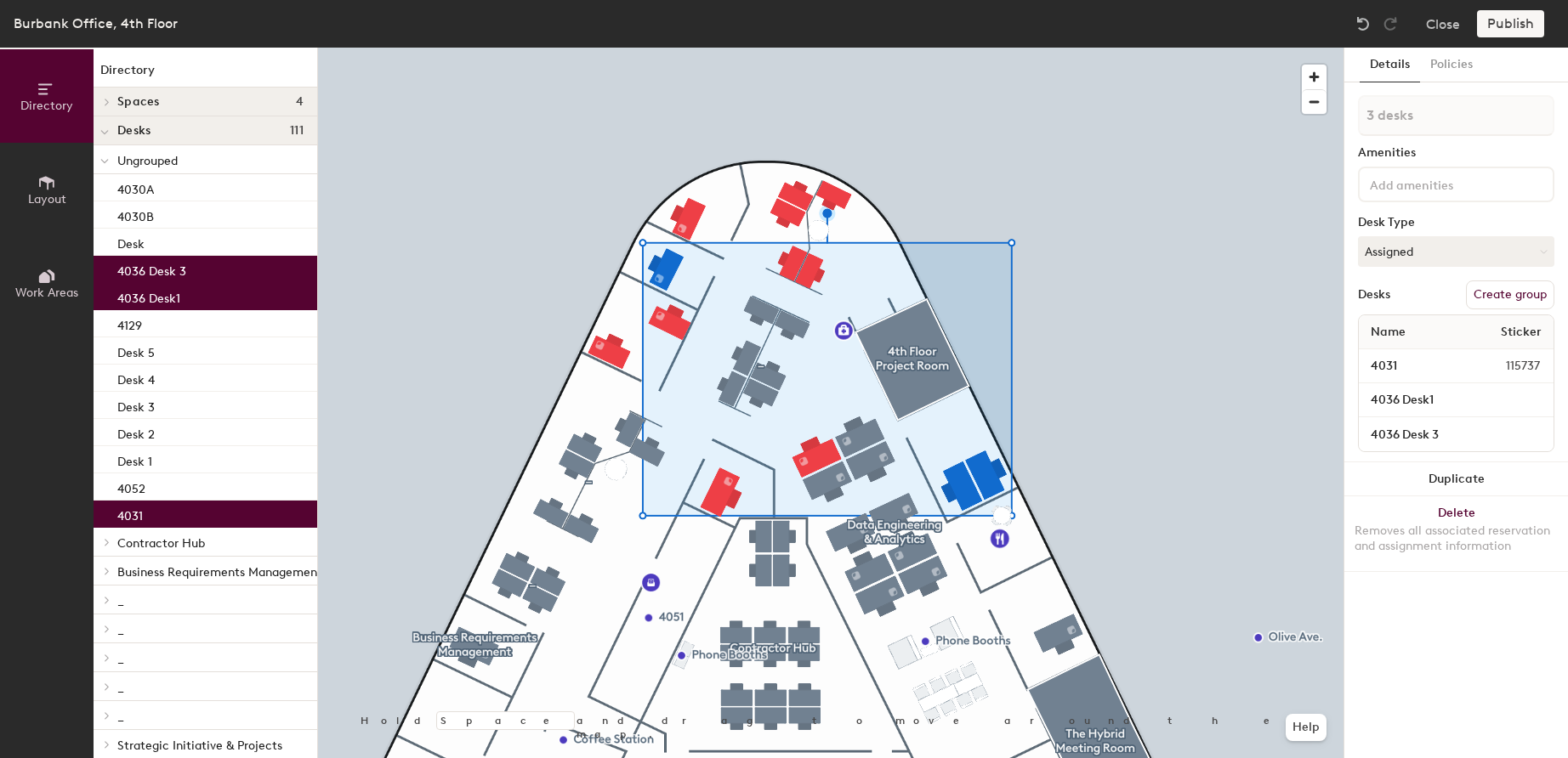
click at [1498, 294] on button "Create group" at bounding box center [1510, 295] width 88 height 29
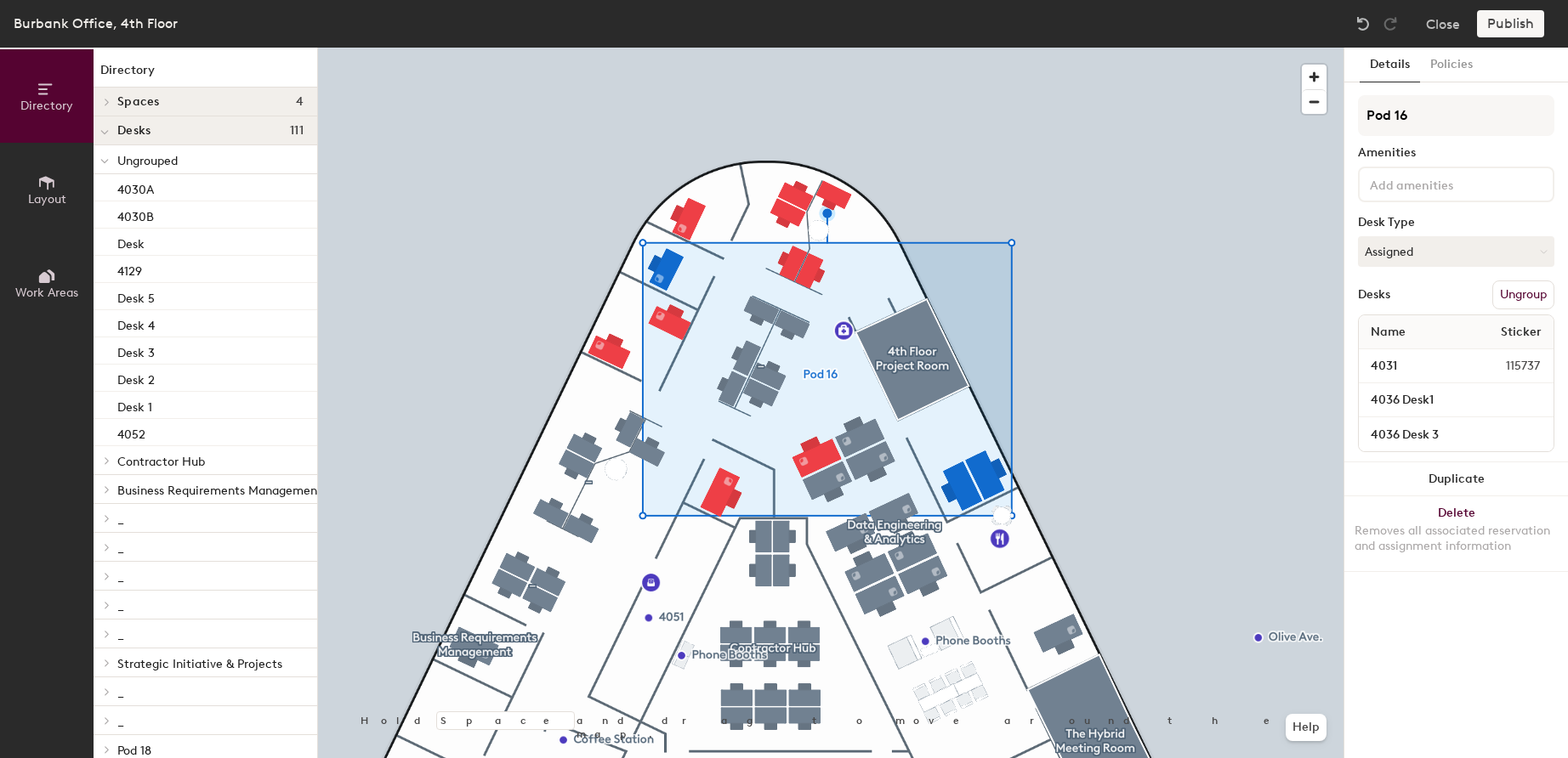
drag, startPoint x: 1422, startPoint y: 109, endPoint x: 1331, endPoint y: 101, distance: 91.4
click at [1331, 101] on div "Directory Layout Work Areas Directory Spaces 4 4th Floor Accounting Conference …" at bounding box center [784, 402] width 1568 height 711
type input "FP&A"
click at [1520, 22] on div "Publish" at bounding box center [1516, 24] width 77 height 28
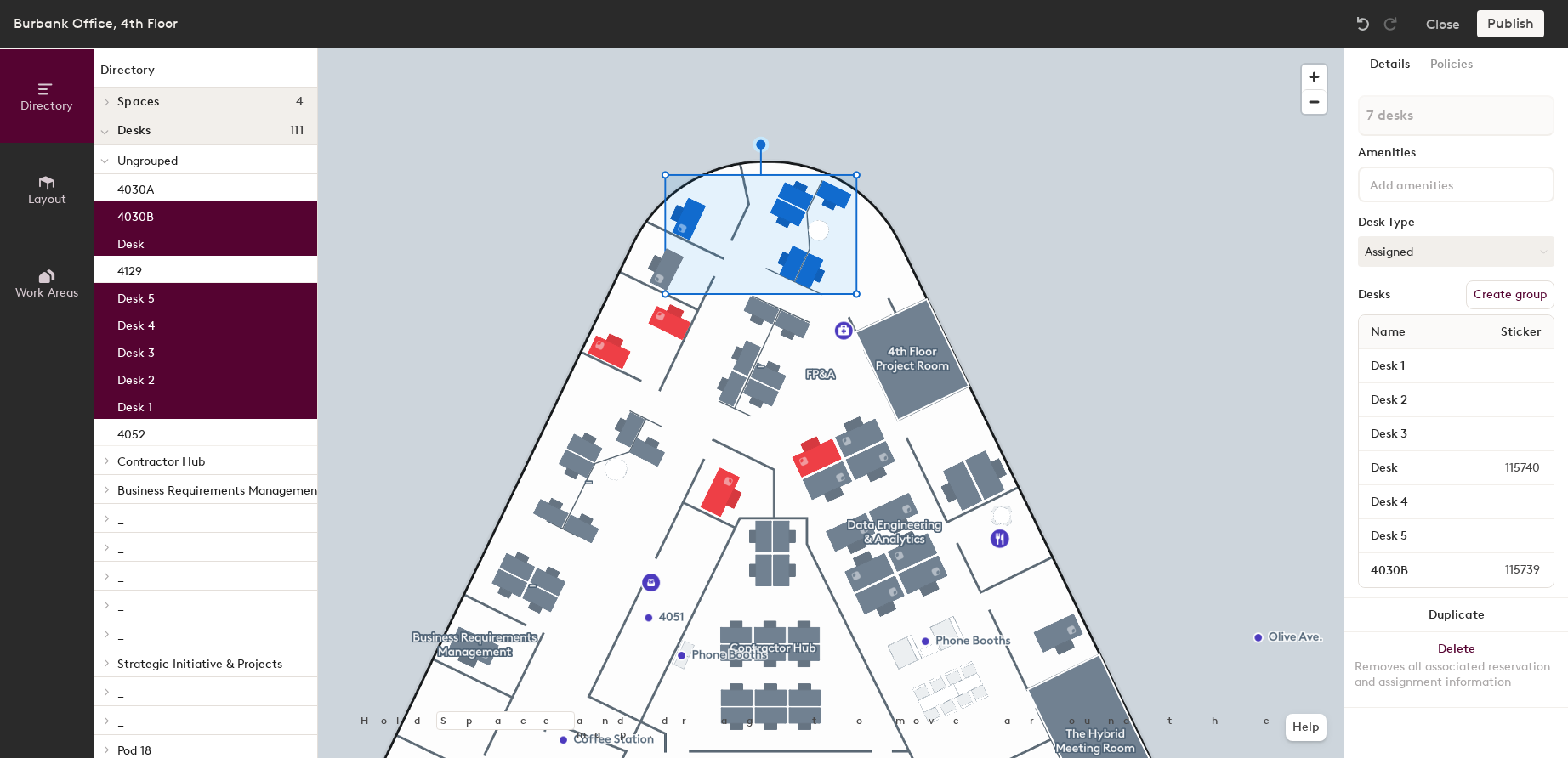
type input "8 desks"
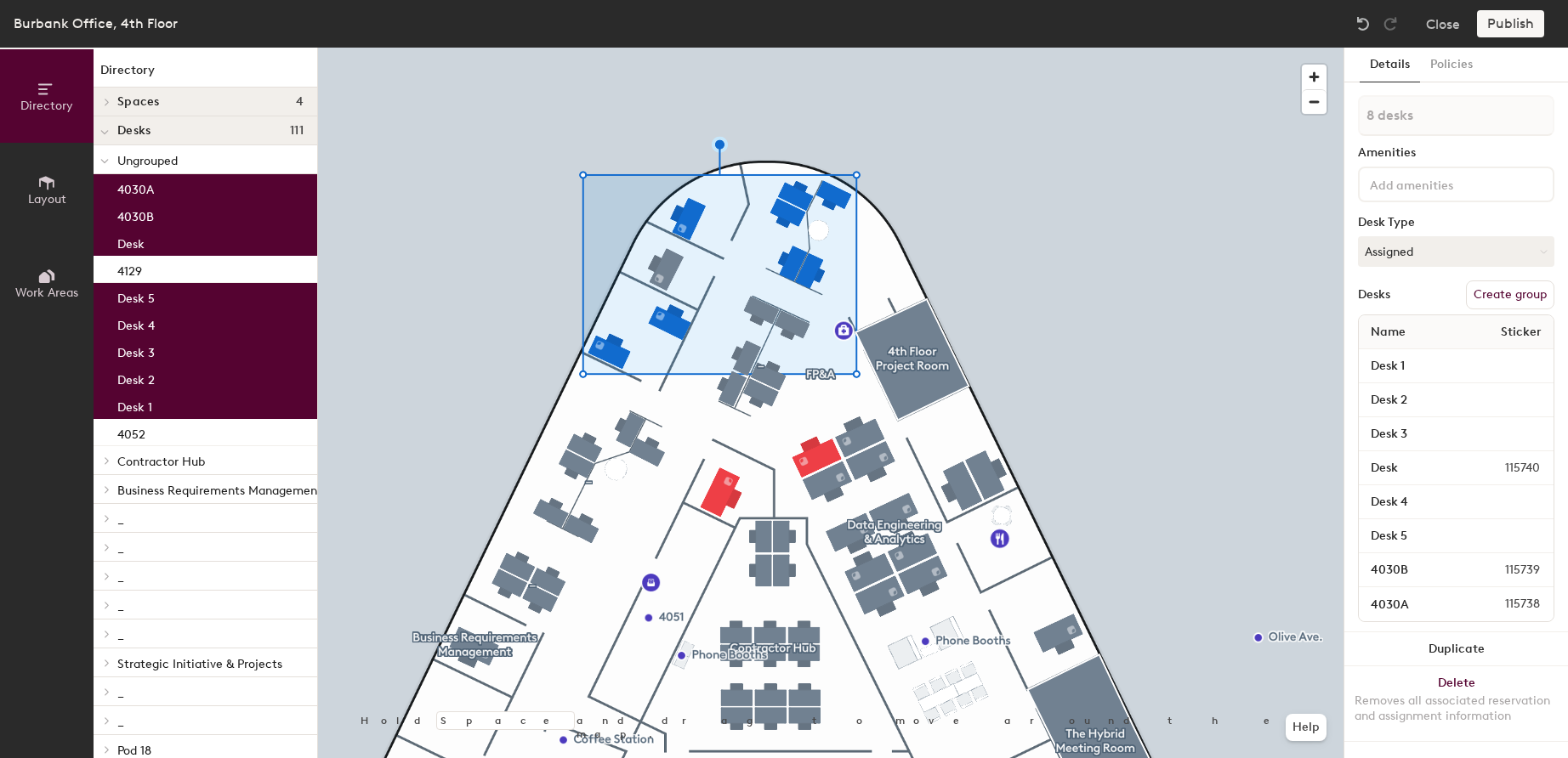
click at [1520, 295] on button "Create group" at bounding box center [1510, 295] width 88 height 29
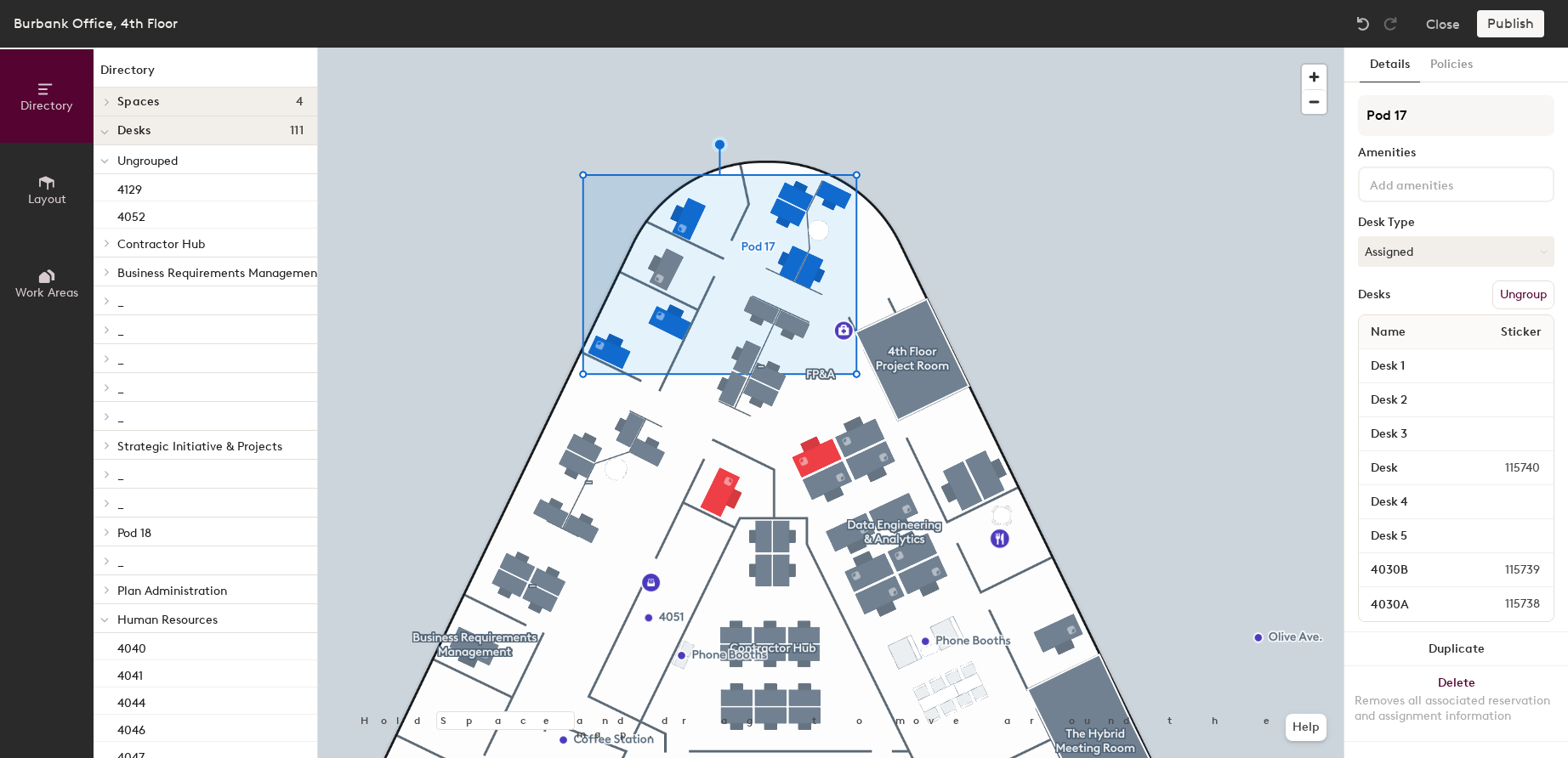
drag, startPoint x: 1452, startPoint y: 119, endPoint x: 1355, endPoint y: 106, distance: 97.9
click at [1355, 106] on div "Details Policies Pod 17 Amenities Desk Type Assigned Desks Ungroup Name Sticker…" at bounding box center [1456, 402] width 223 height 711
click at [1446, 118] on input "Accounting" at bounding box center [1456, 115] width 197 height 41
type input "Accounting/Finance/Payroll"
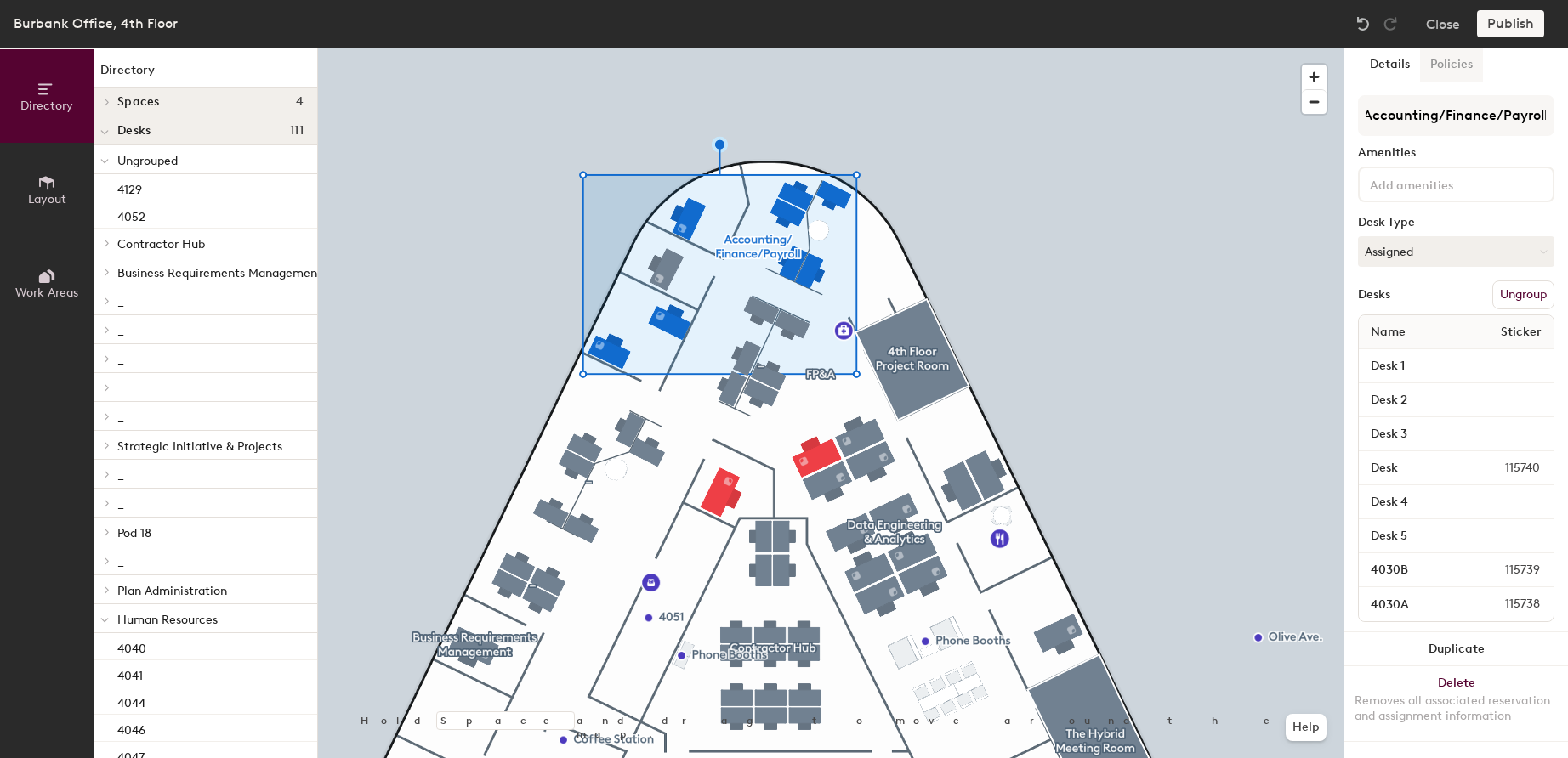
scroll to position [0, 0]
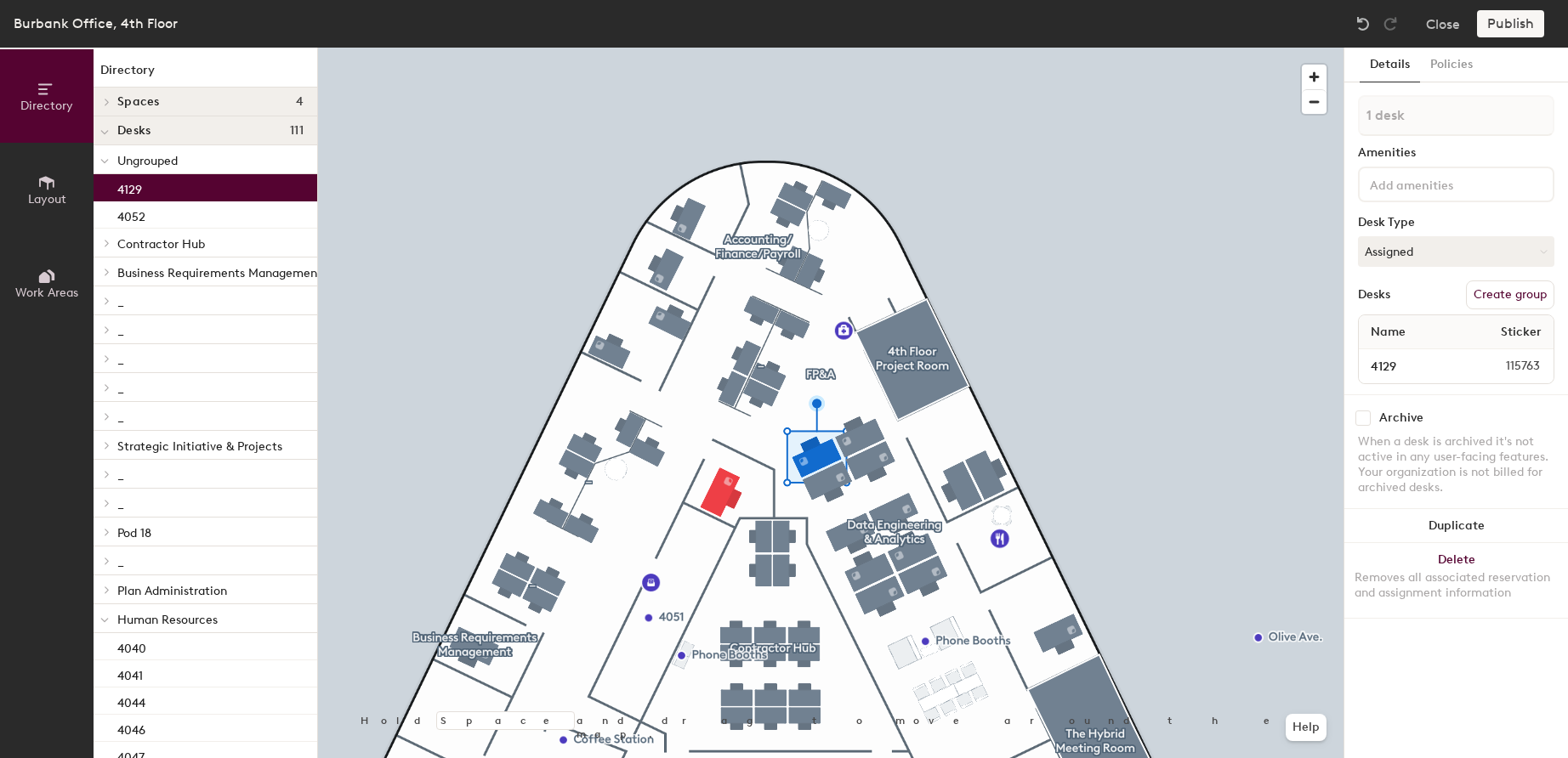
click at [1513, 294] on button "Create group" at bounding box center [1510, 295] width 88 height 29
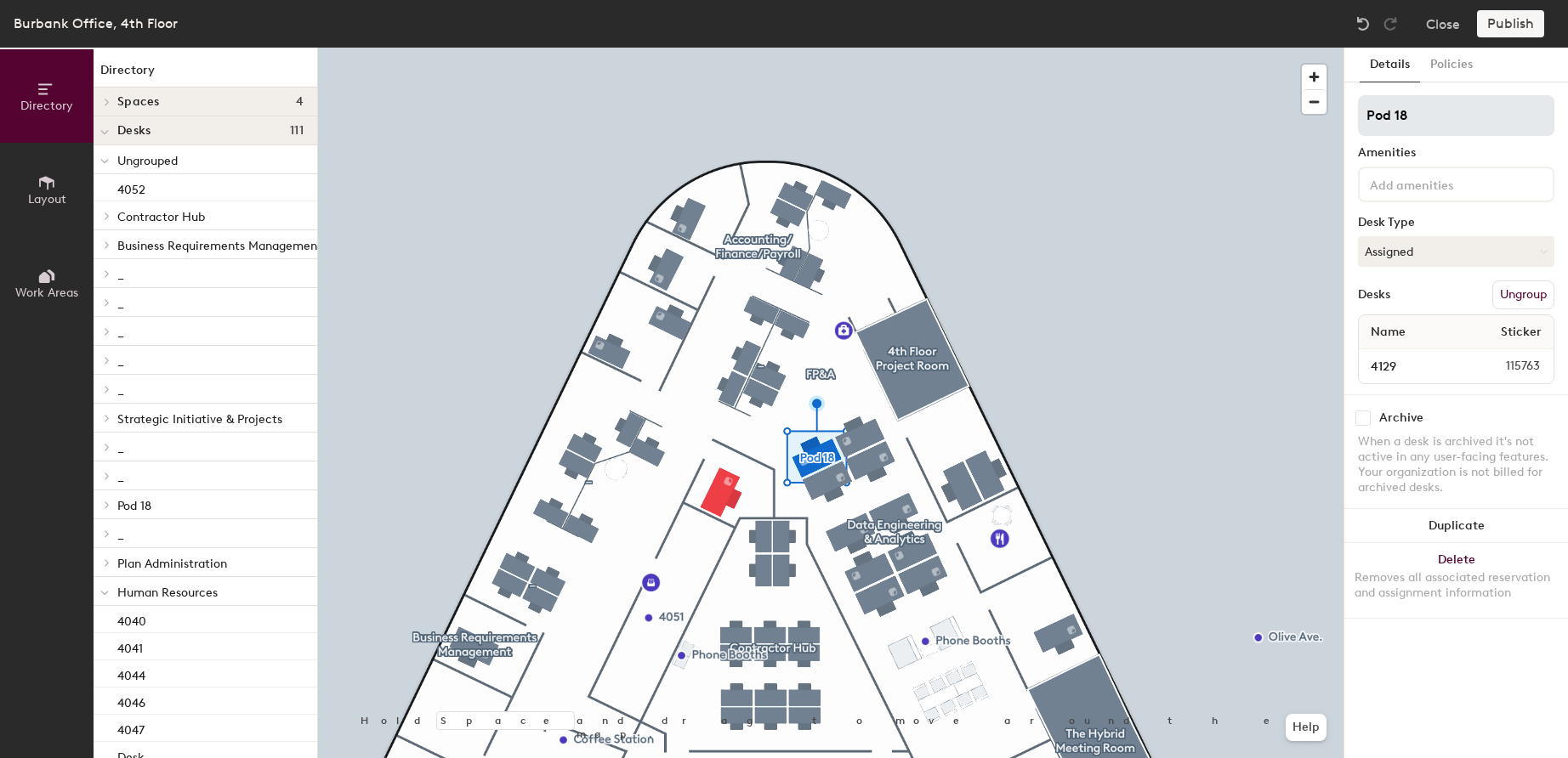
drag, startPoint x: 1434, startPoint y: 119, endPoint x: 1367, endPoint y: 113, distance: 67.3
click at [1367, 113] on input "Pod 18" at bounding box center [1456, 115] width 197 height 41
type input "_"
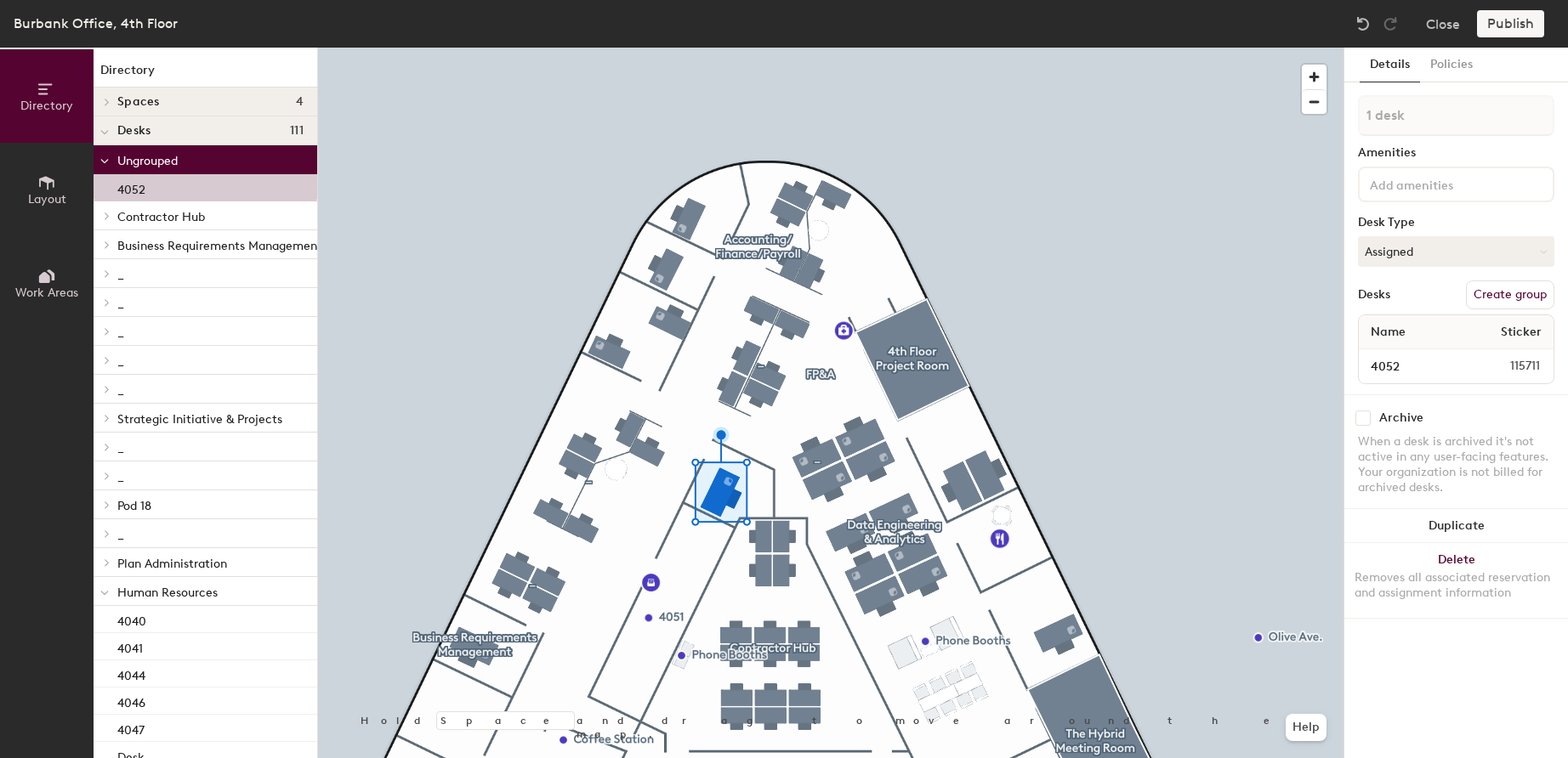
click at [1518, 295] on button "Create group" at bounding box center [1510, 295] width 88 height 29
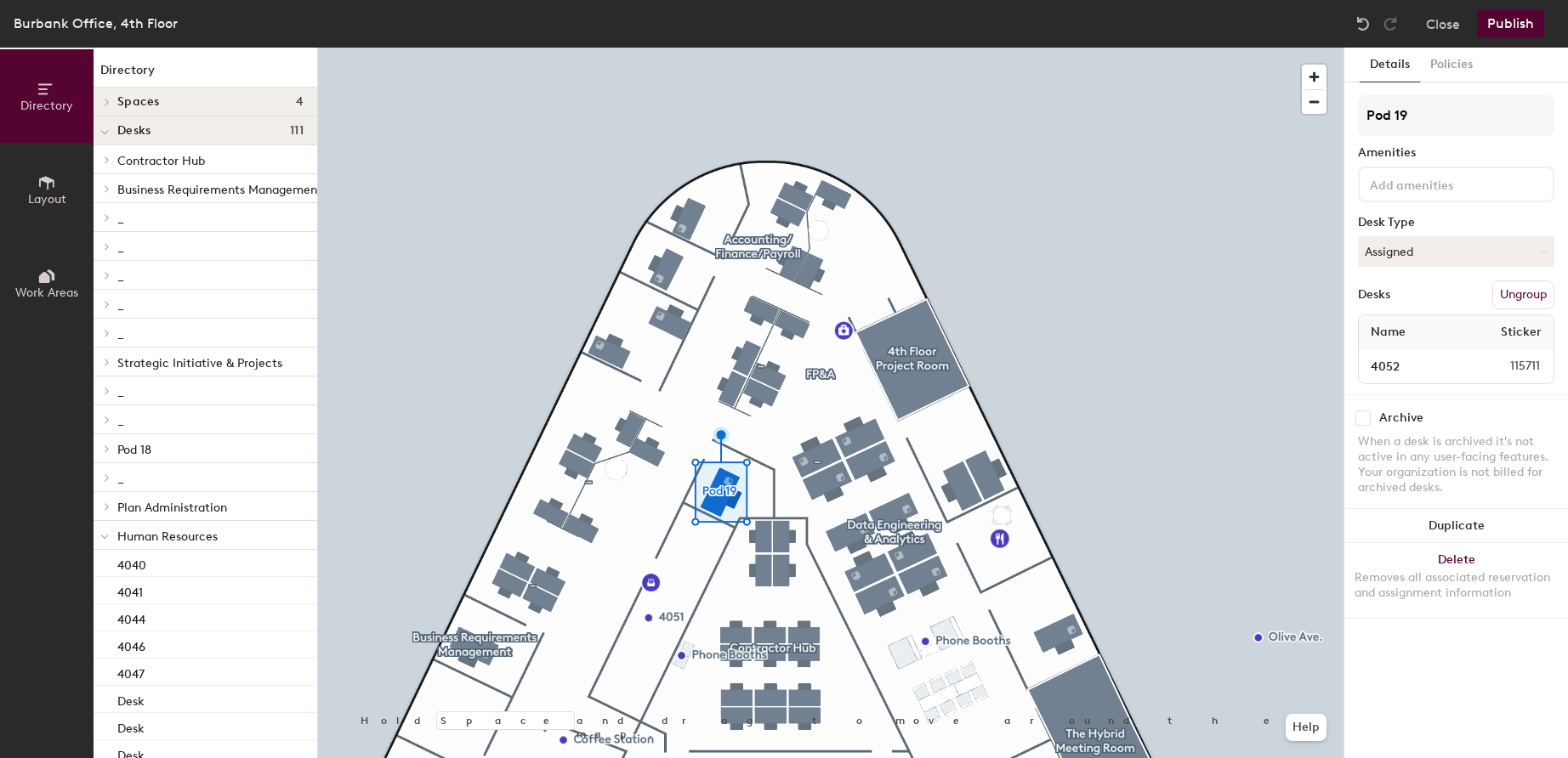
drag, startPoint x: 1427, startPoint y: 113, endPoint x: 1347, endPoint y: 107, distance: 80.2
click at [1347, 107] on div "Details Policies Pod 19 Amenities Desk Type Assigned Desks Ungroup Name Sticker…" at bounding box center [1456, 402] width 223 height 711
type input "B"
type input "_"
click at [1516, 30] on button "Publish" at bounding box center [1511, 24] width 67 height 28
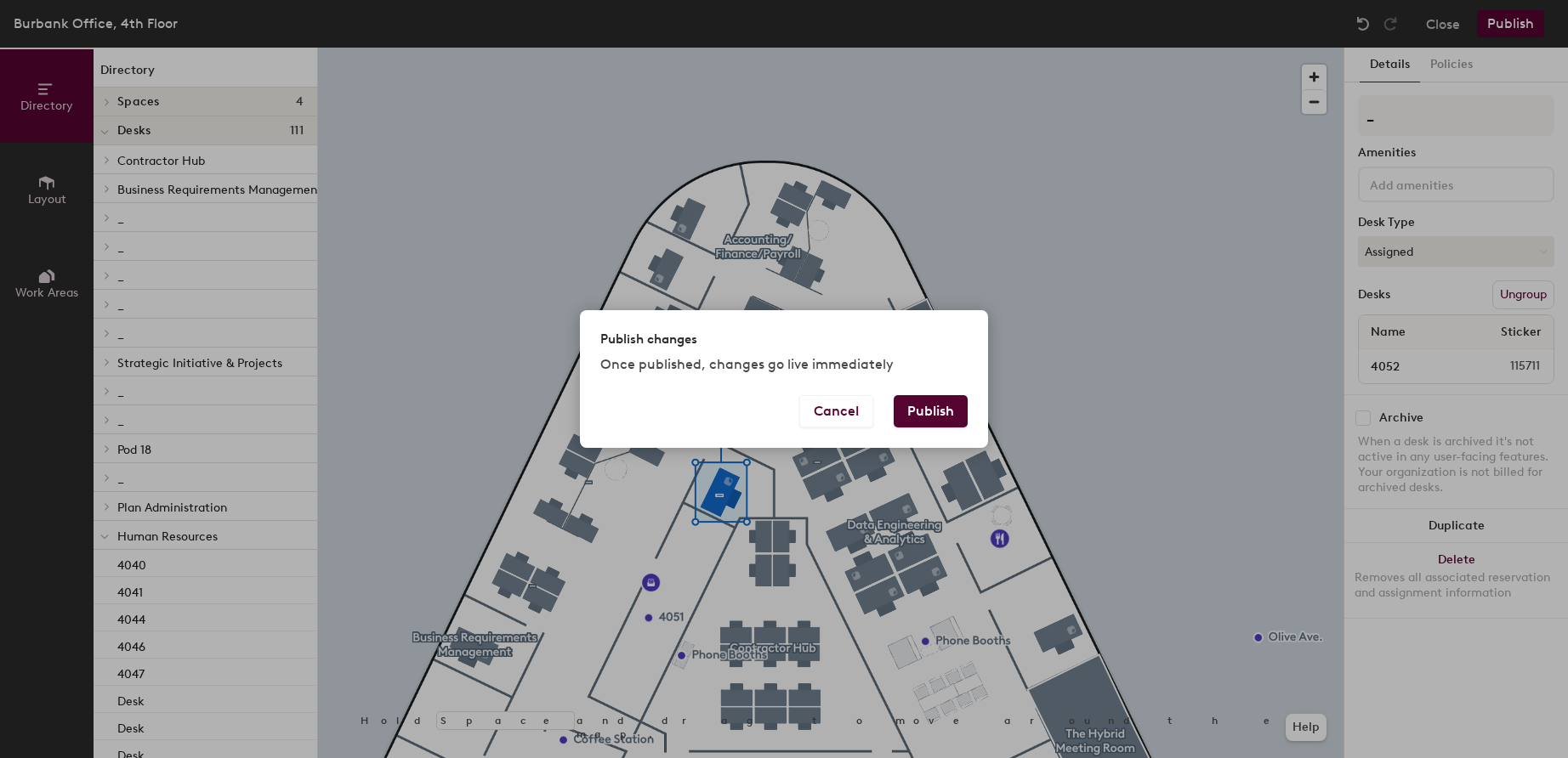
click at [936, 412] on button "Publish" at bounding box center [930, 411] width 74 height 33
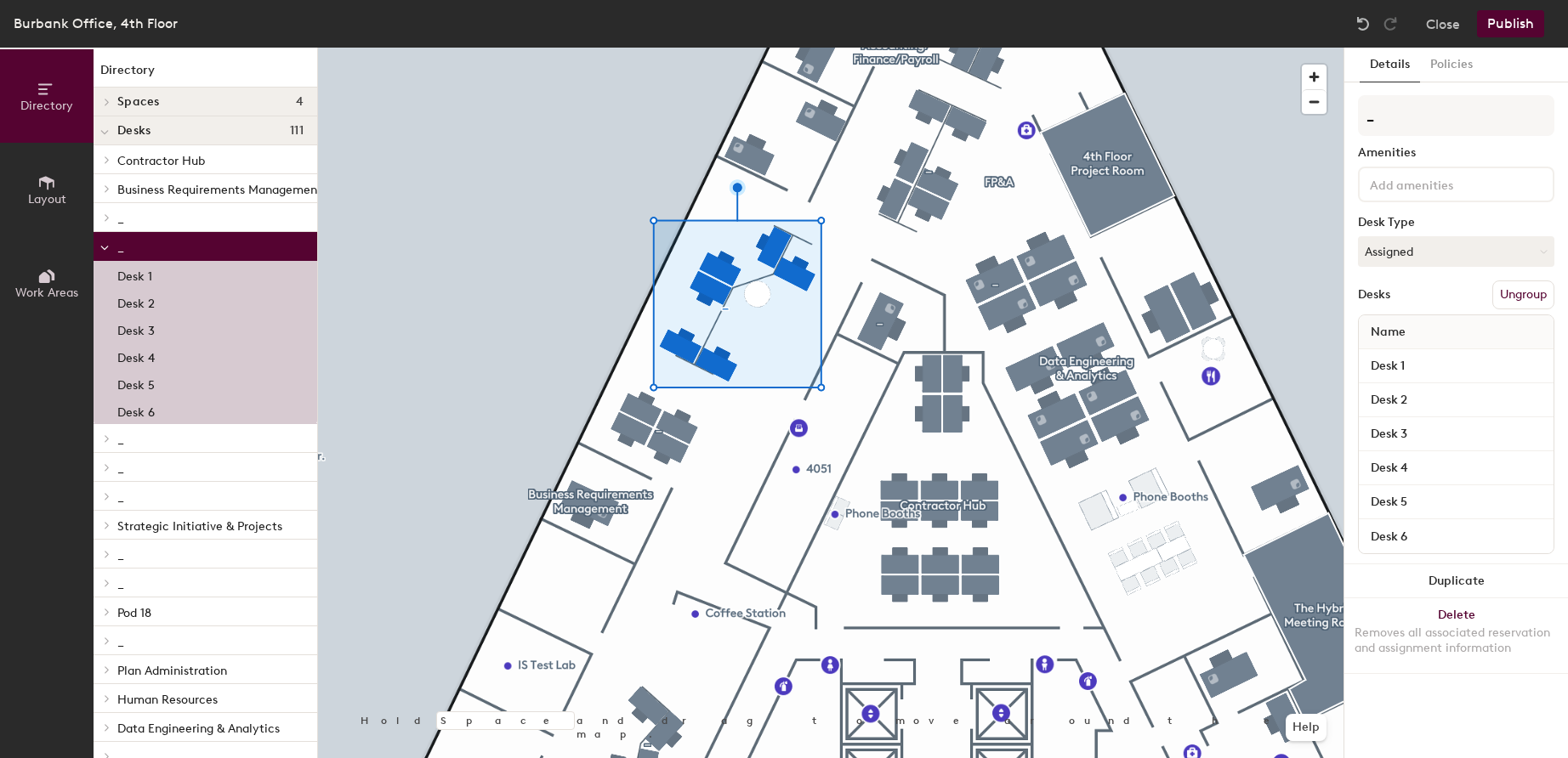
click at [1513, 295] on button "Ungroup" at bounding box center [1524, 295] width 62 height 29
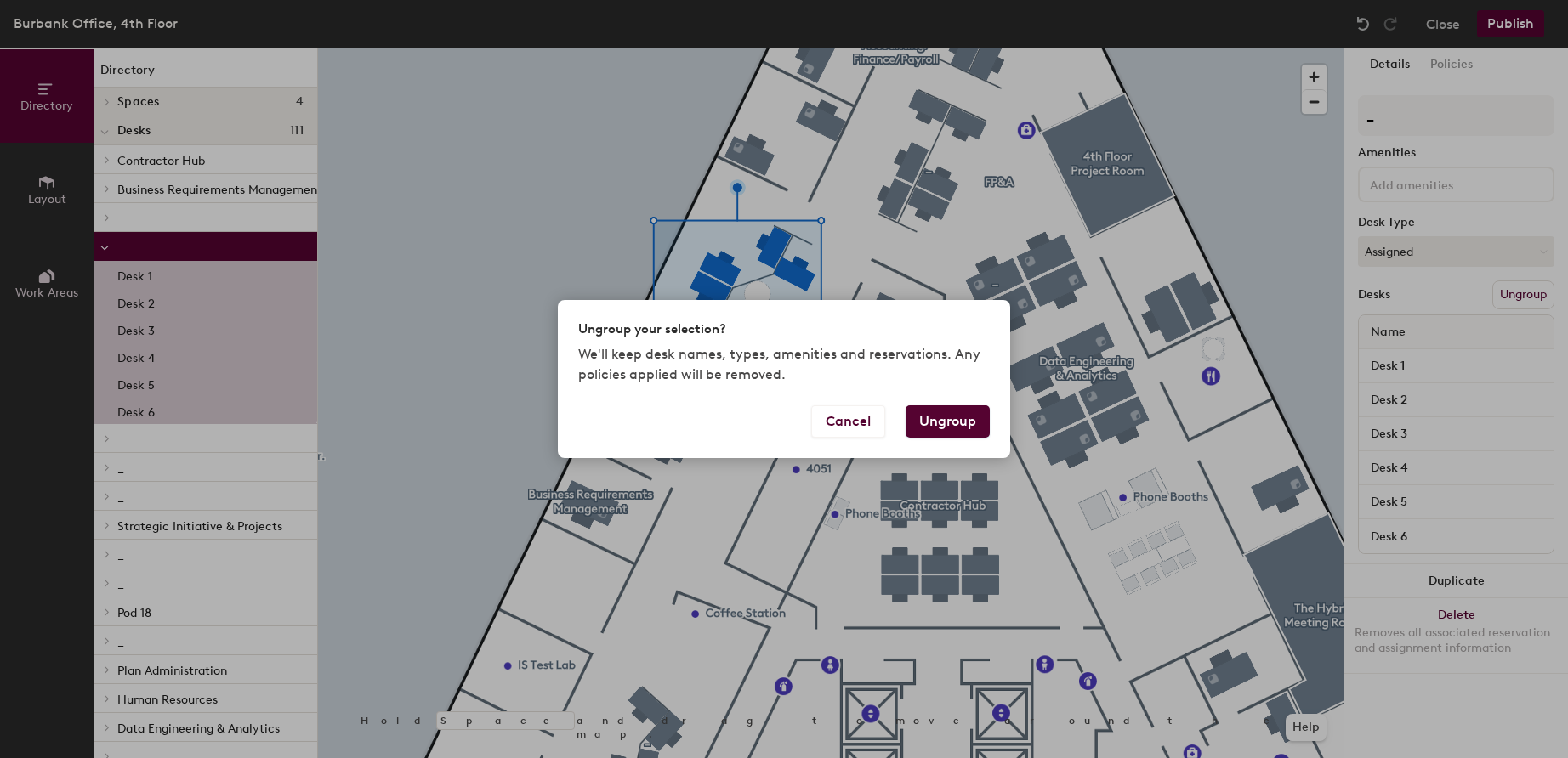
click at [947, 420] on button "Ungroup" at bounding box center [947, 421] width 84 height 33
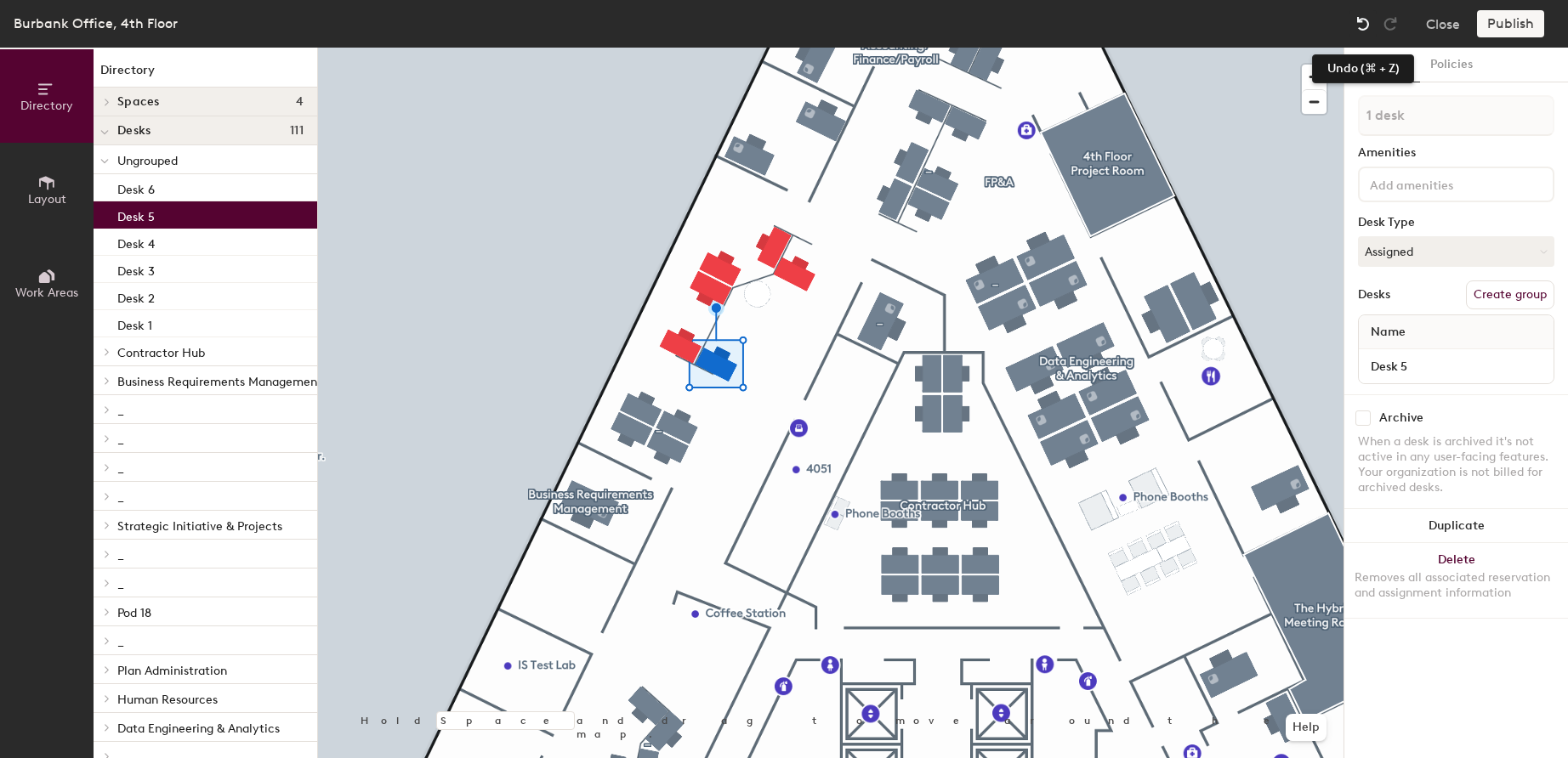
click at [1361, 22] on img at bounding box center [1362, 23] width 17 height 17
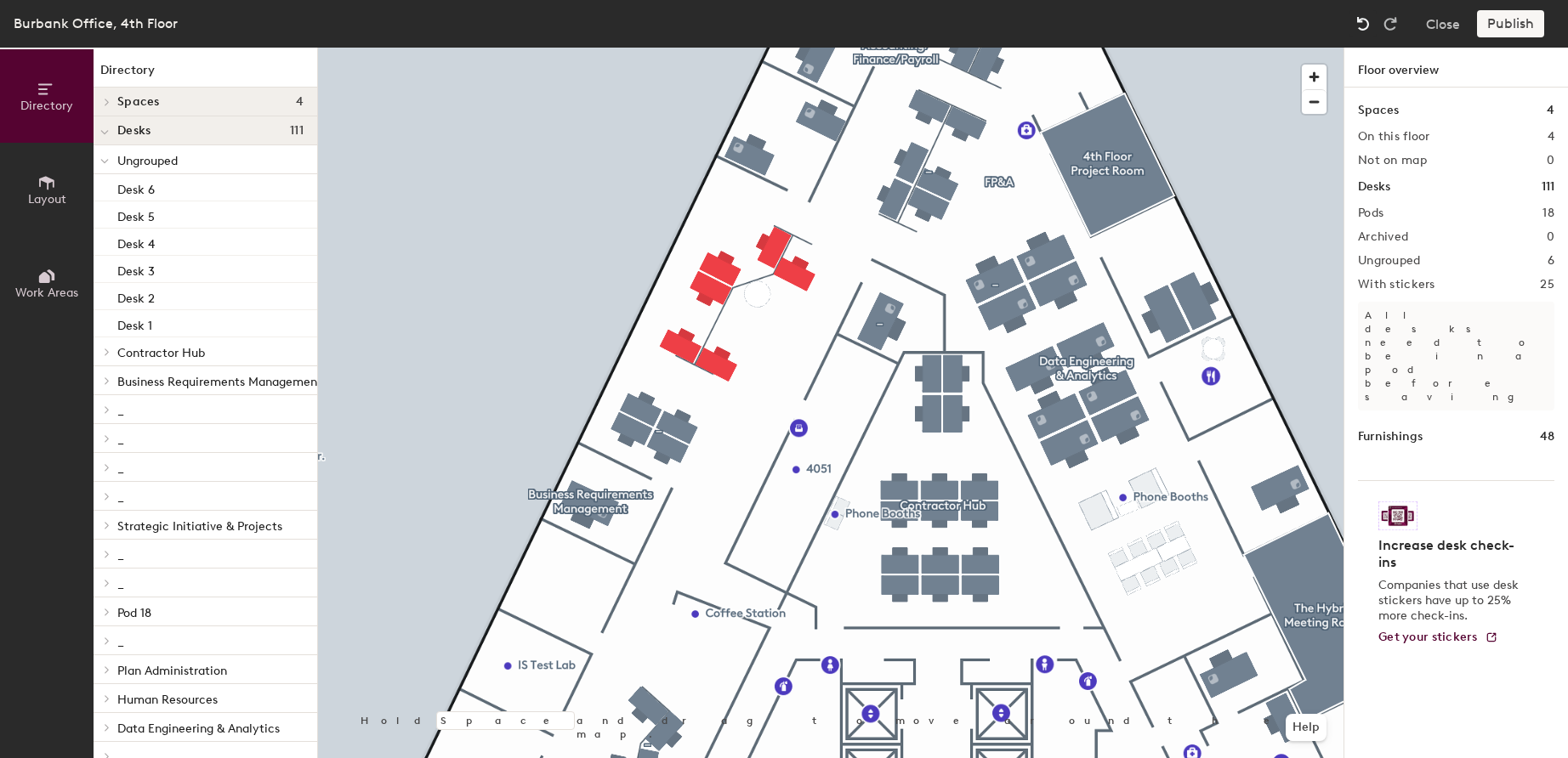
click at [1366, 22] on img at bounding box center [1362, 23] width 17 height 17
click at [1450, 26] on button "Close" at bounding box center [1443, 24] width 34 height 28
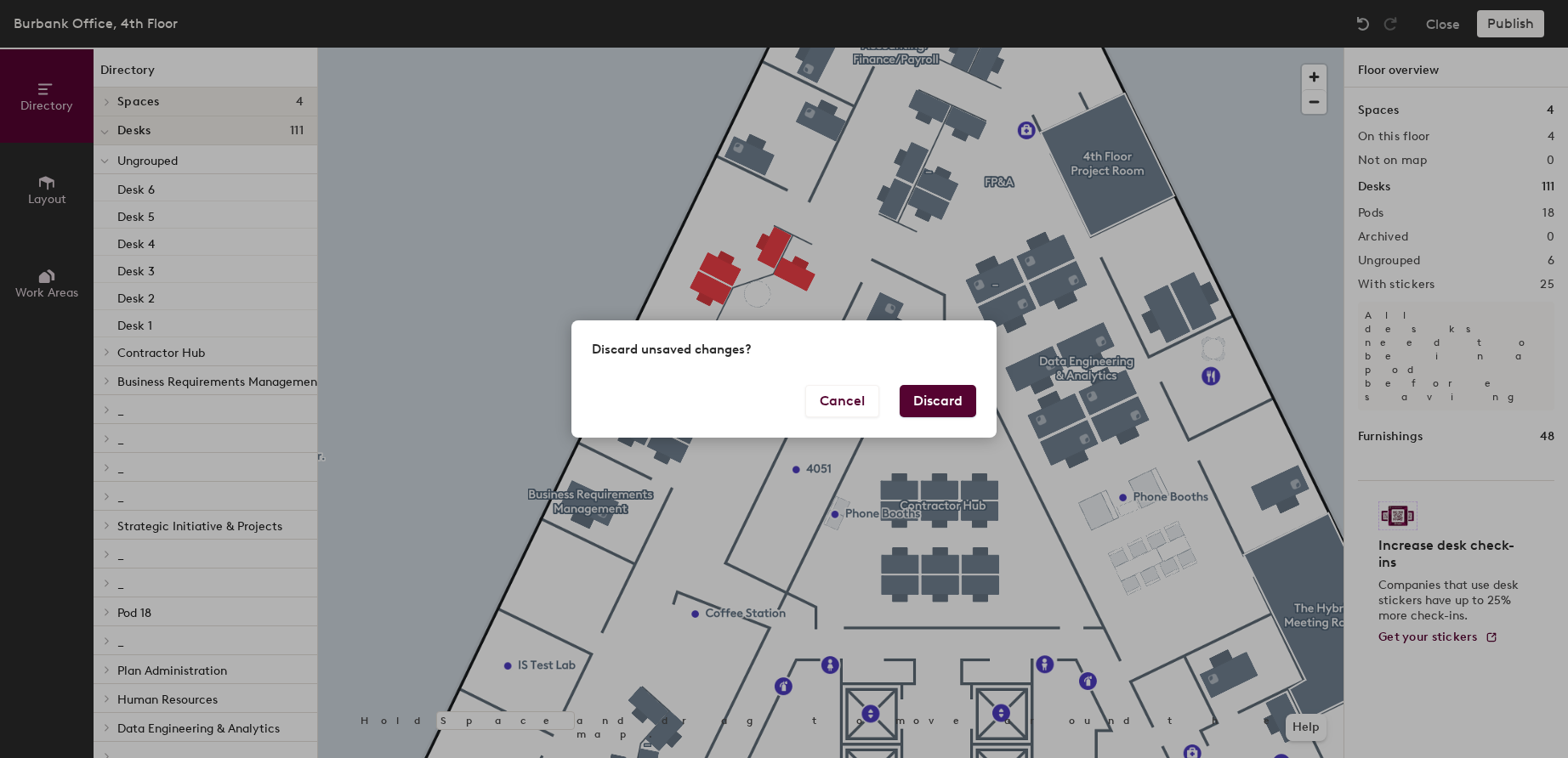
click at [940, 402] on button "Discard" at bounding box center [937, 401] width 76 height 33
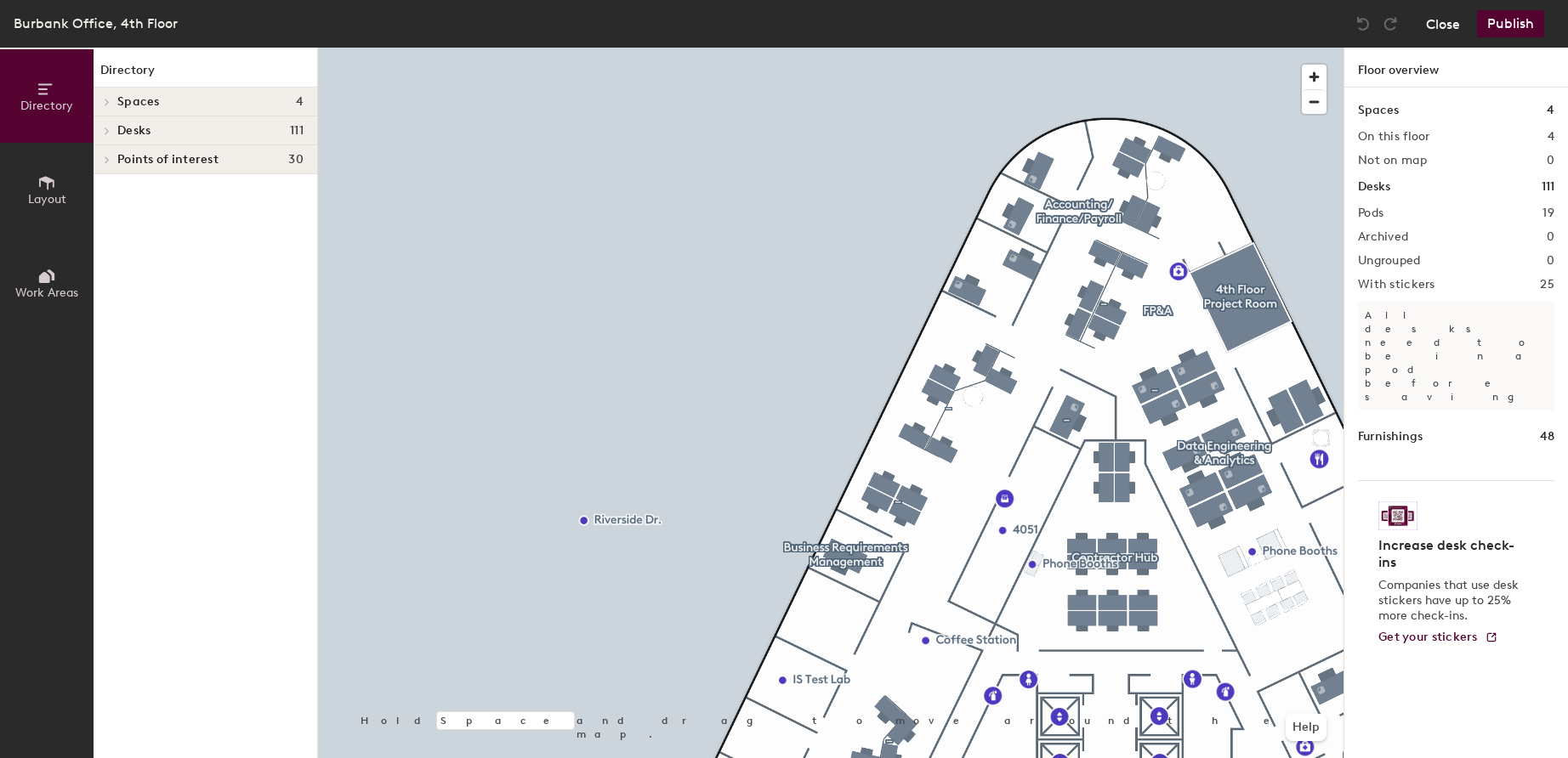
click at [1441, 28] on button "Close" at bounding box center [1443, 24] width 34 height 28
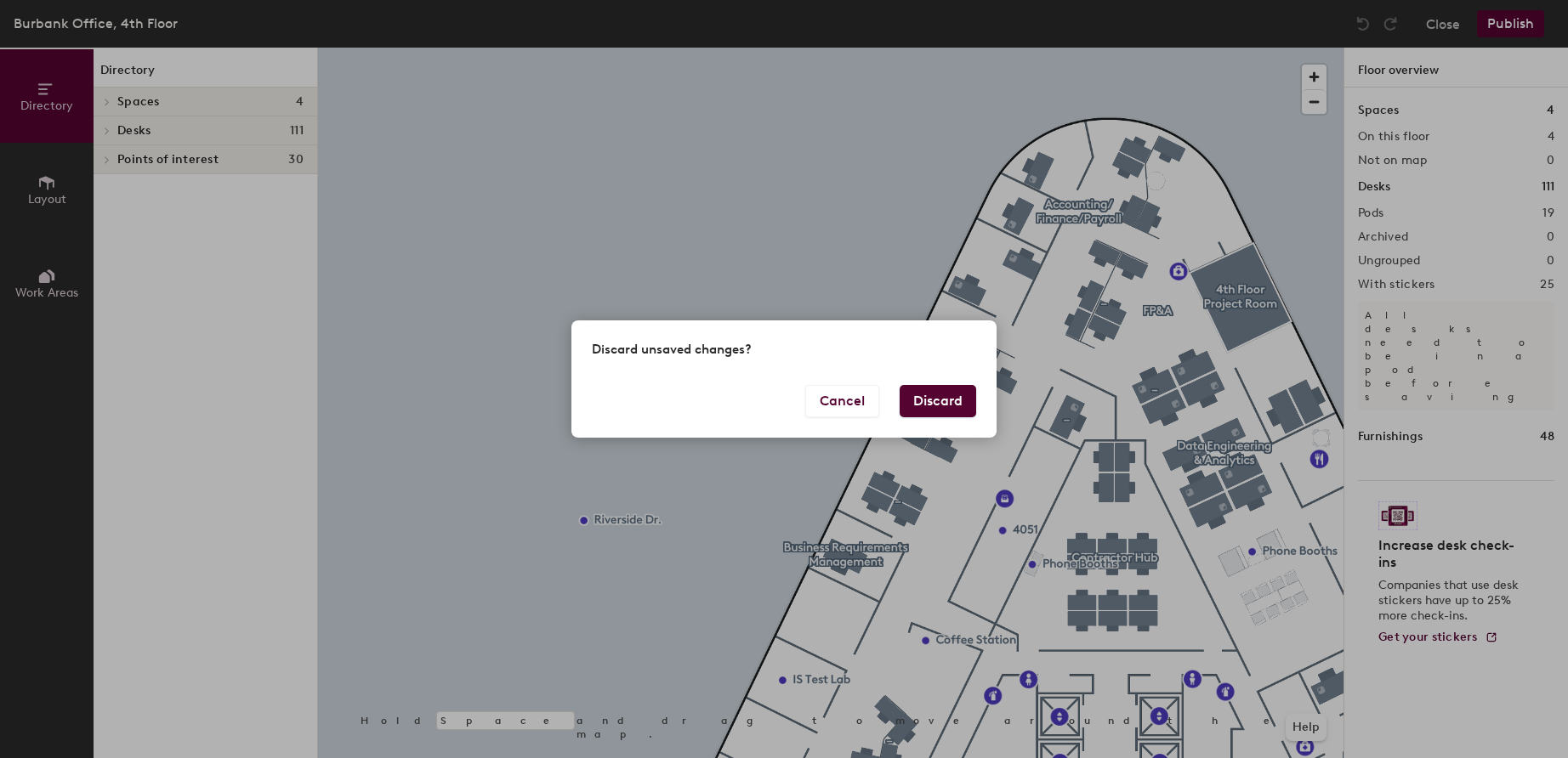
click at [915, 405] on button "Discard" at bounding box center [937, 401] width 76 height 33
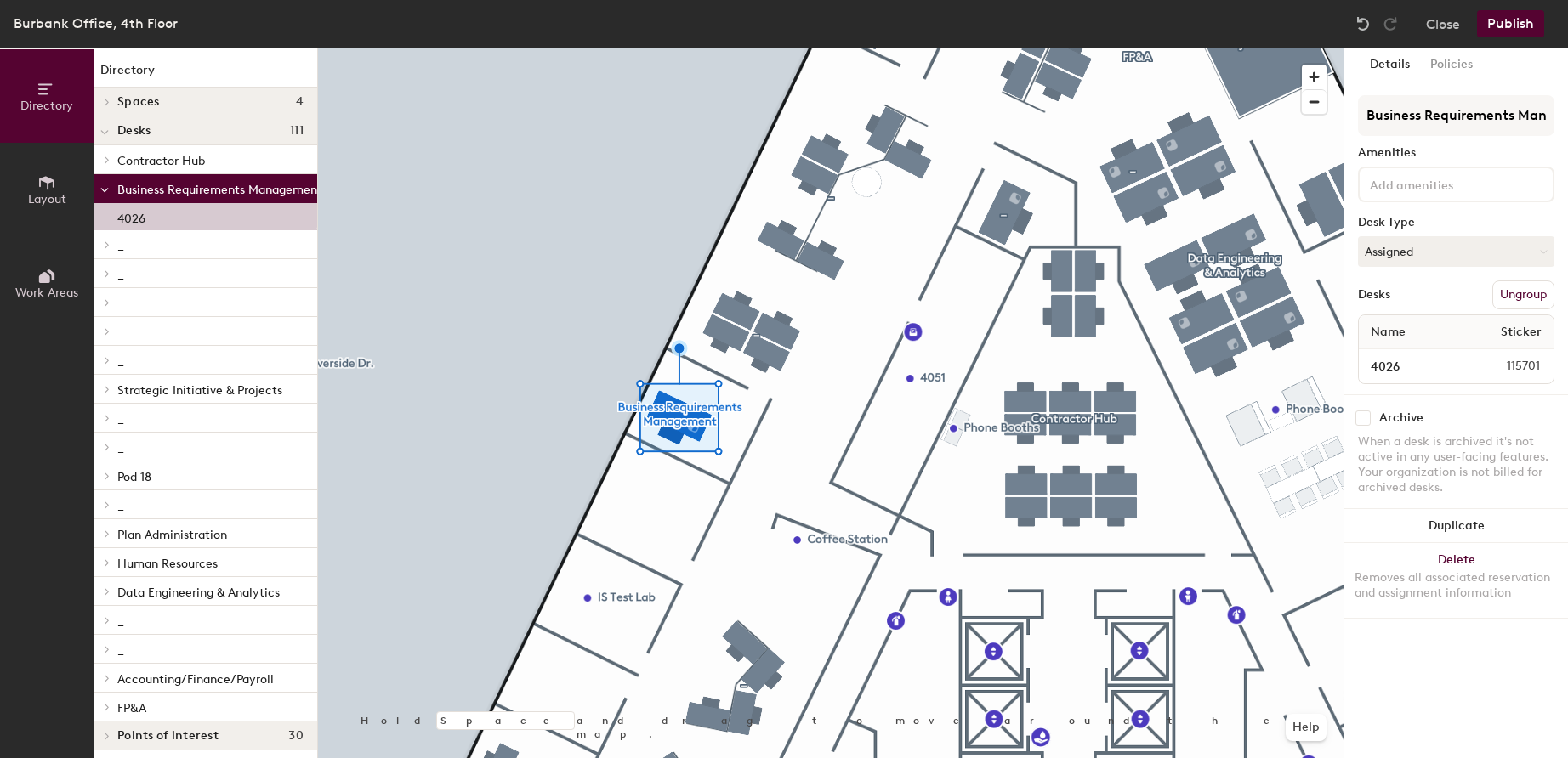
click at [1533, 289] on button "Ungroup" at bounding box center [1524, 295] width 62 height 29
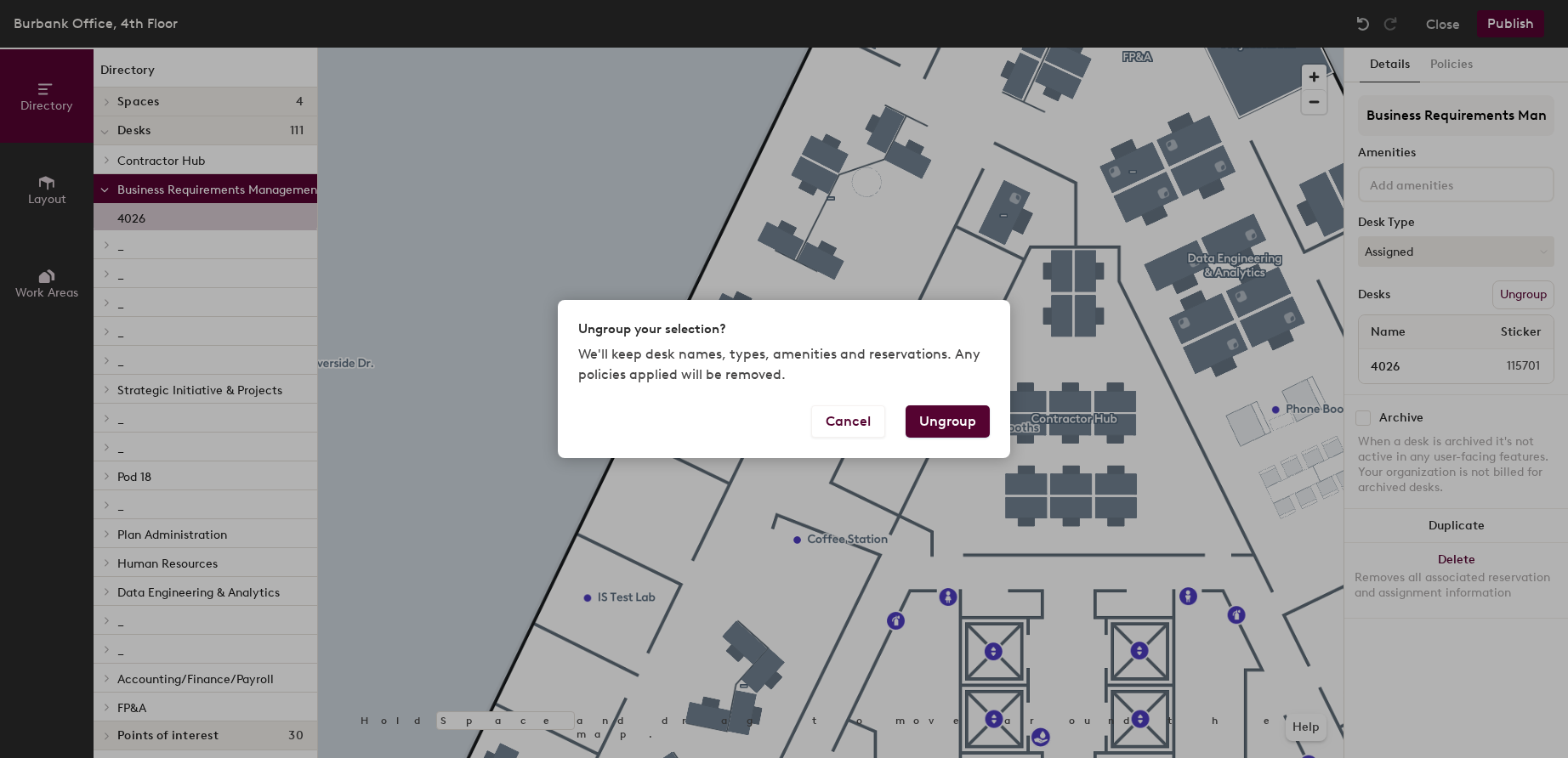
click at [951, 423] on button "Ungroup" at bounding box center [947, 421] width 84 height 33
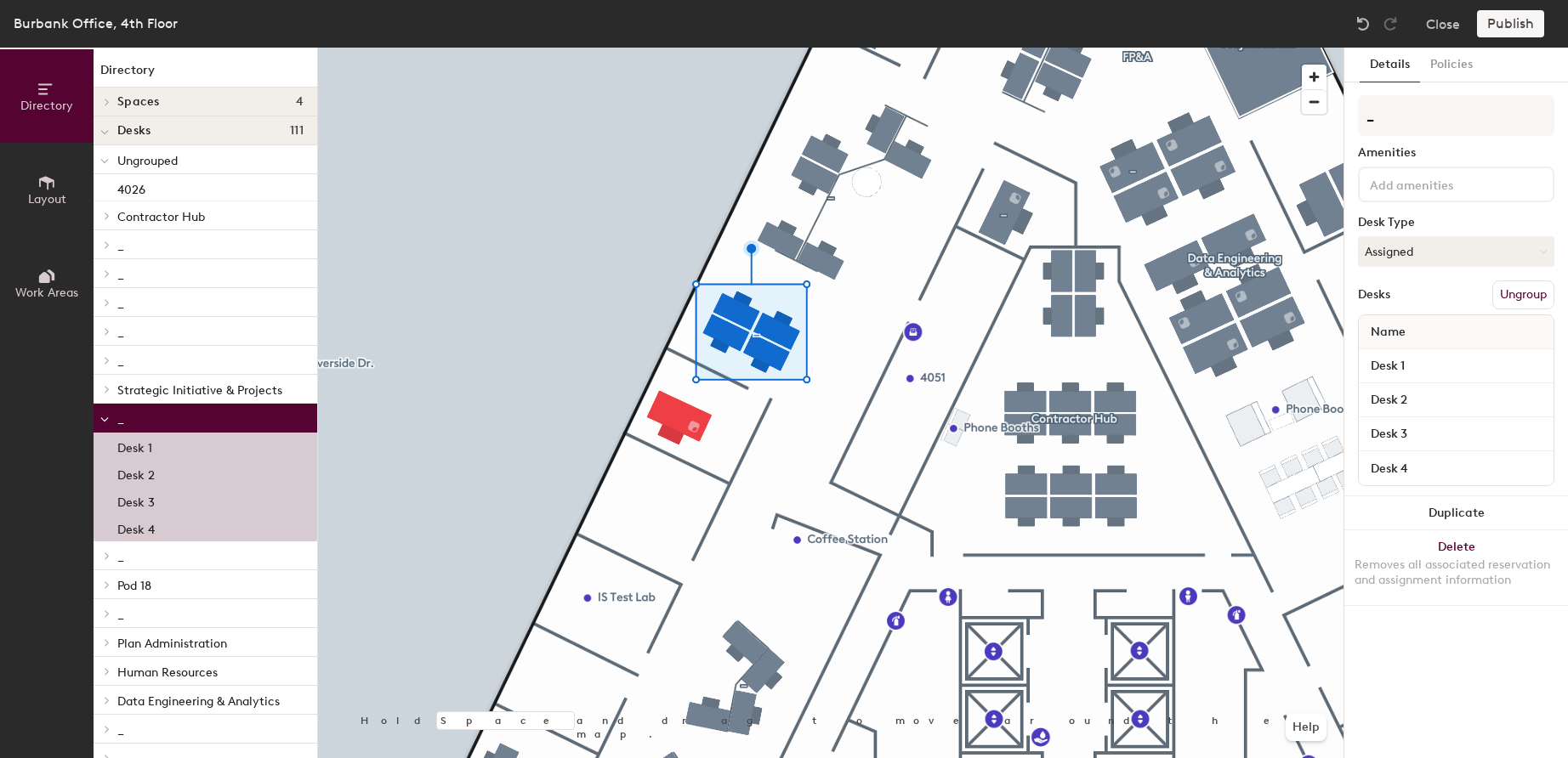
click at [1520, 295] on button "Ungroup" at bounding box center [1524, 295] width 62 height 29
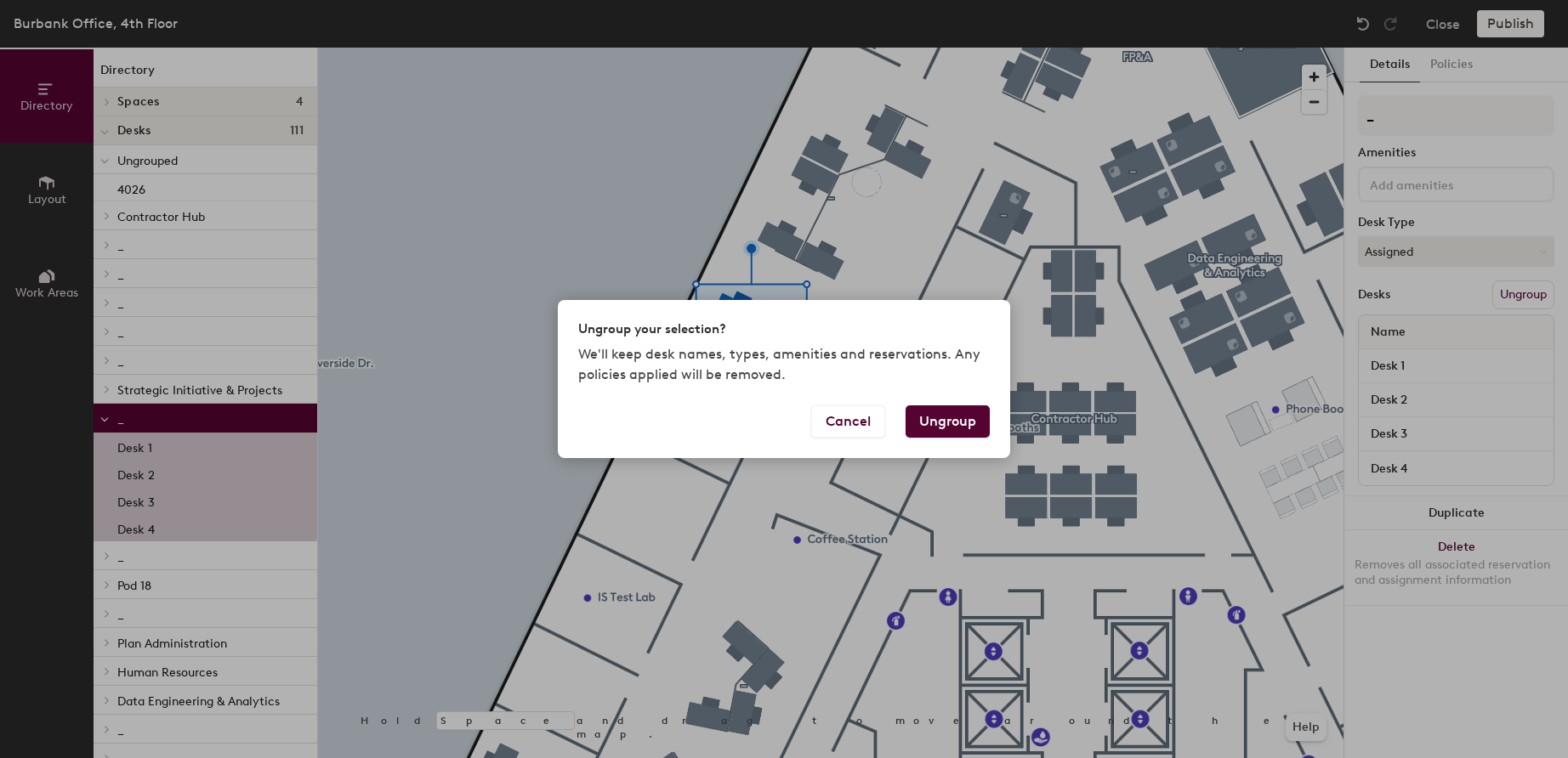
click at [964, 422] on button "Ungroup" at bounding box center [947, 421] width 84 height 33
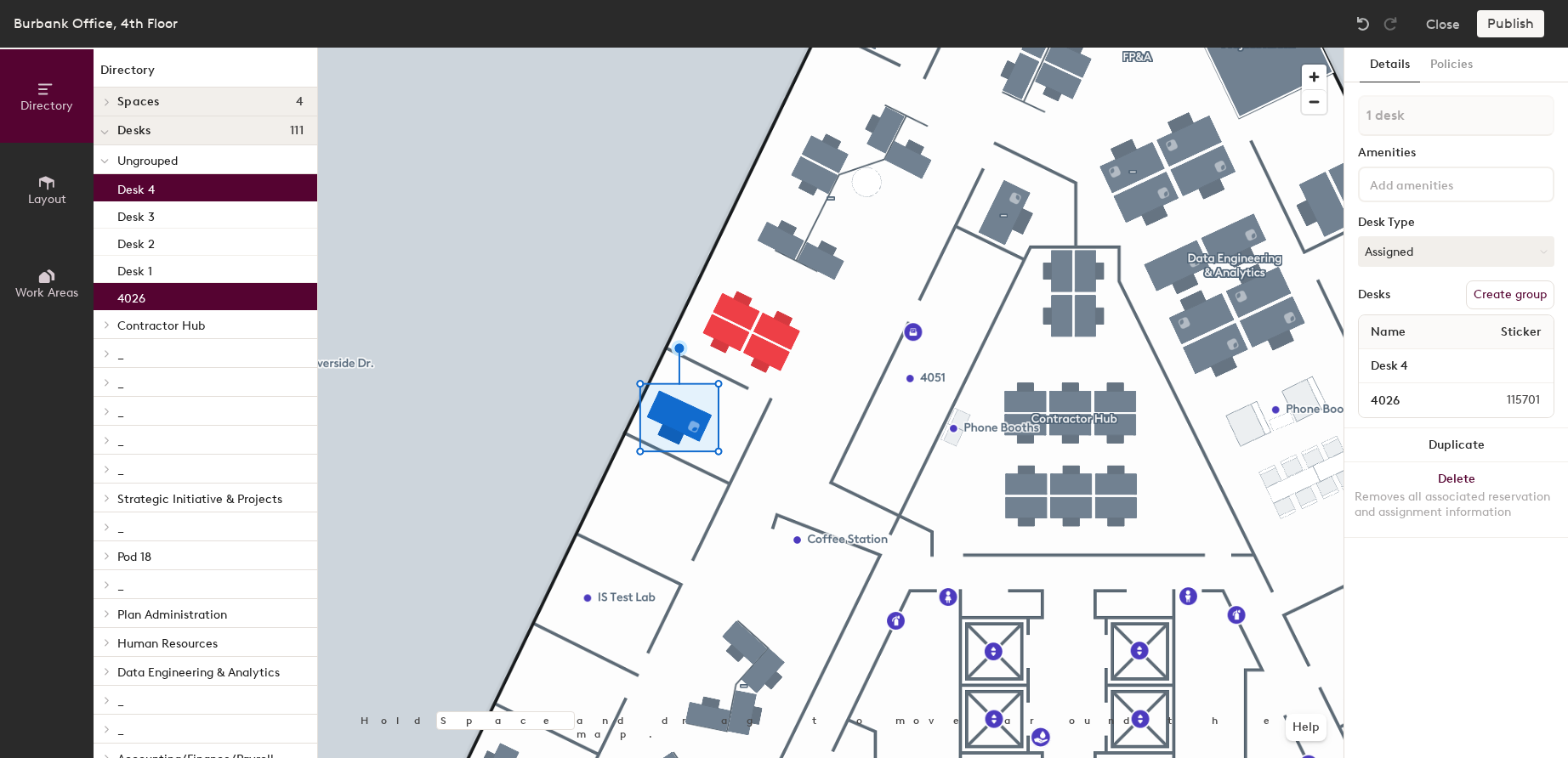
type input "2 desks"
click at [1519, 296] on button "Create group" at bounding box center [1510, 295] width 88 height 29
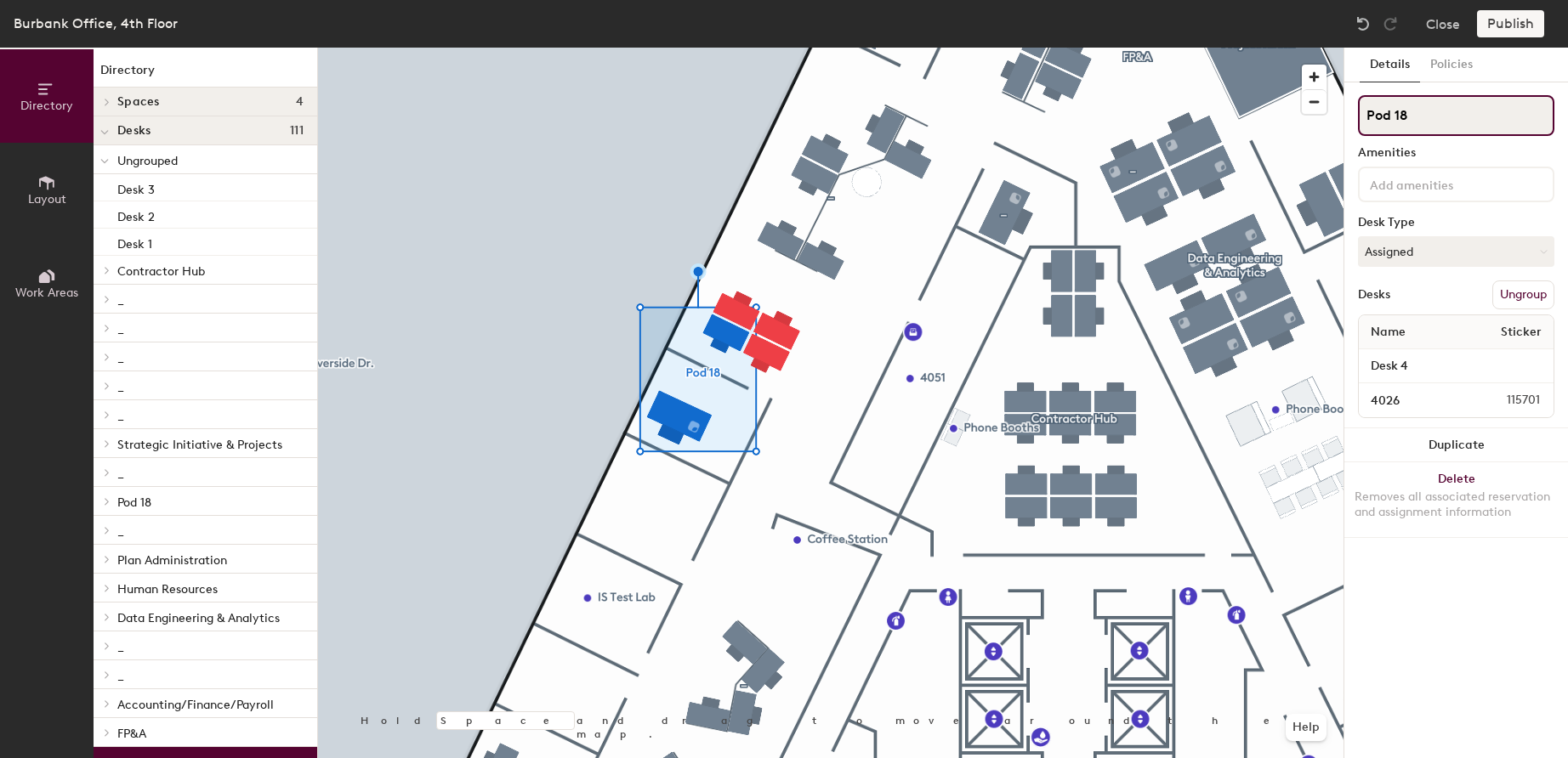
drag, startPoint x: 1419, startPoint y: 121, endPoint x: 1364, endPoint y: 117, distance: 55.1
click at [1364, 117] on input "Pod 18" at bounding box center [1456, 115] width 197 height 41
paste input "Business Requirements Mgm"
type input "Business Requirements Managment"
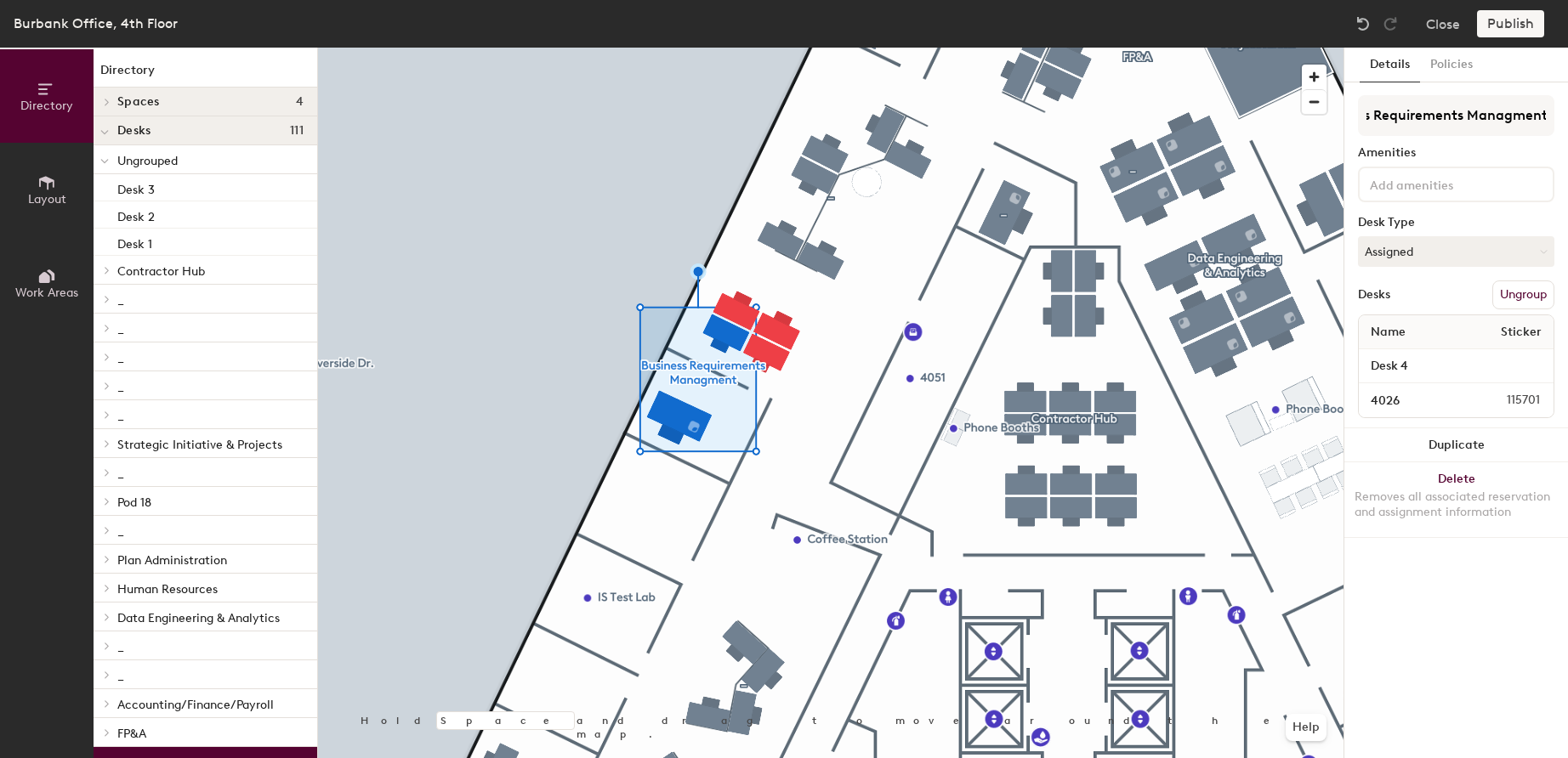
scroll to position [0, 0]
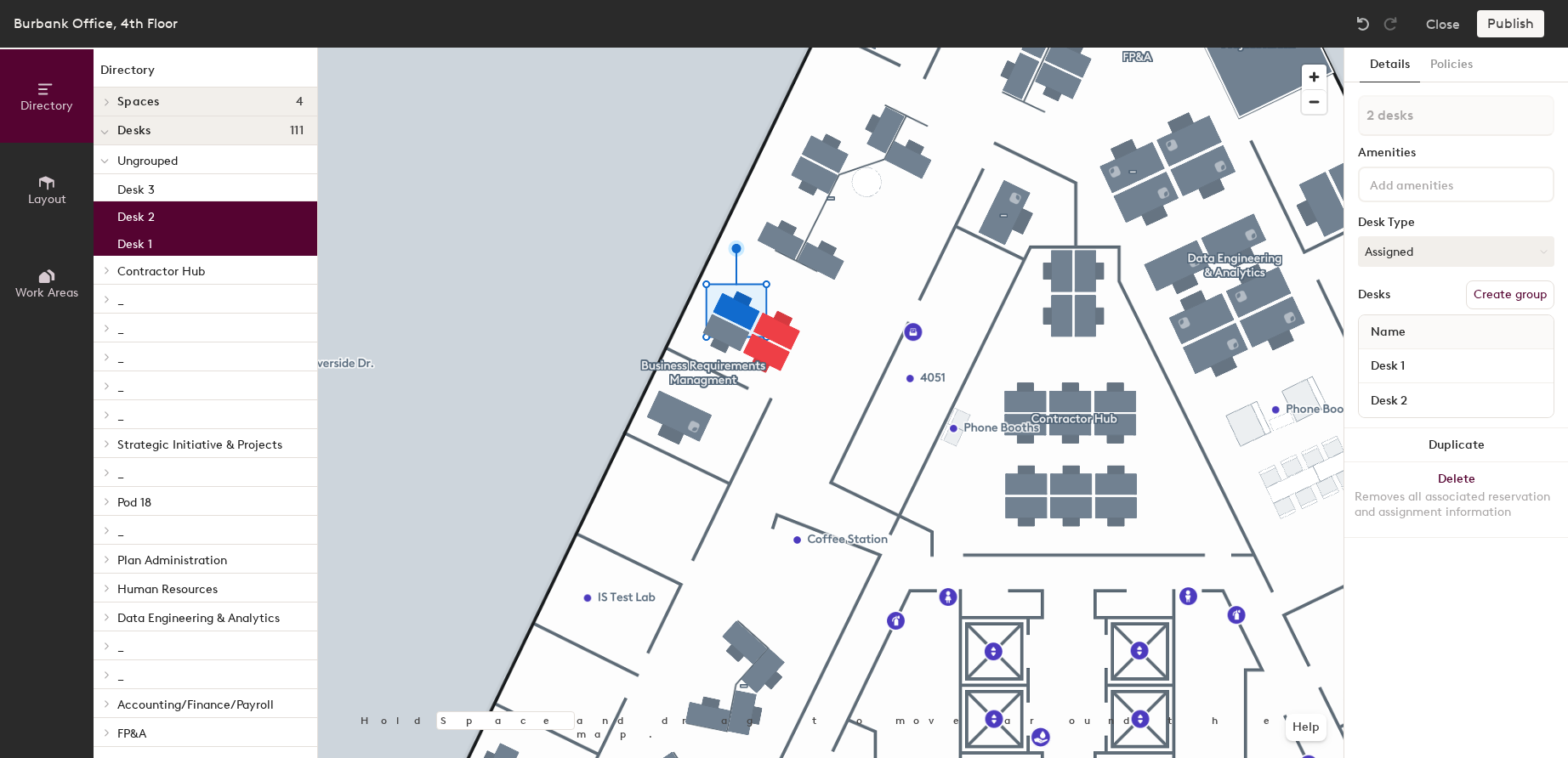
type input "3 desks"
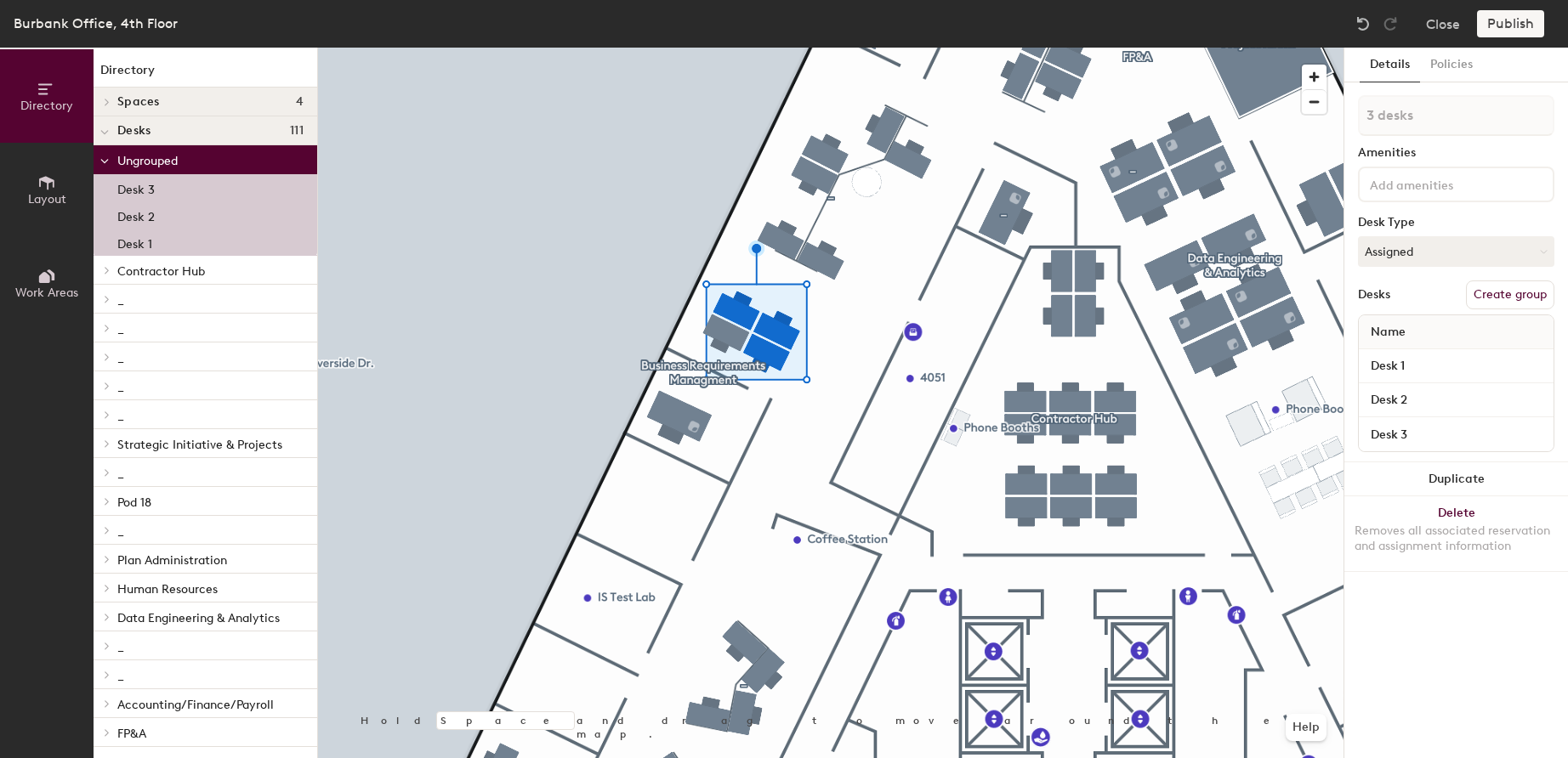
click at [1505, 304] on button "Create group" at bounding box center [1510, 295] width 88 height 29
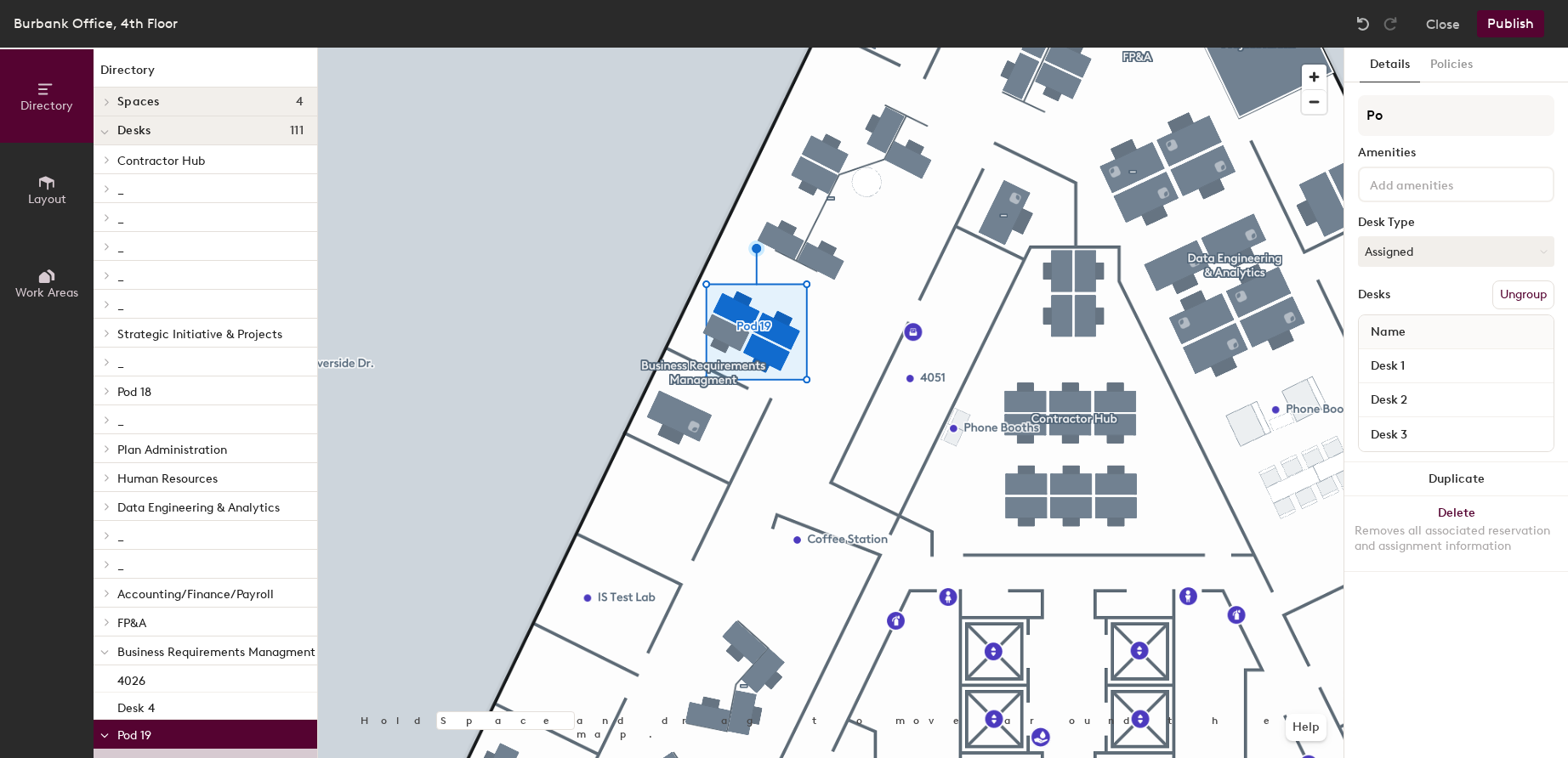
type input "P"
type input "_"
click at [1506, 26] on button "Publish" at bounding box center [1511, 24] width 67 height 28
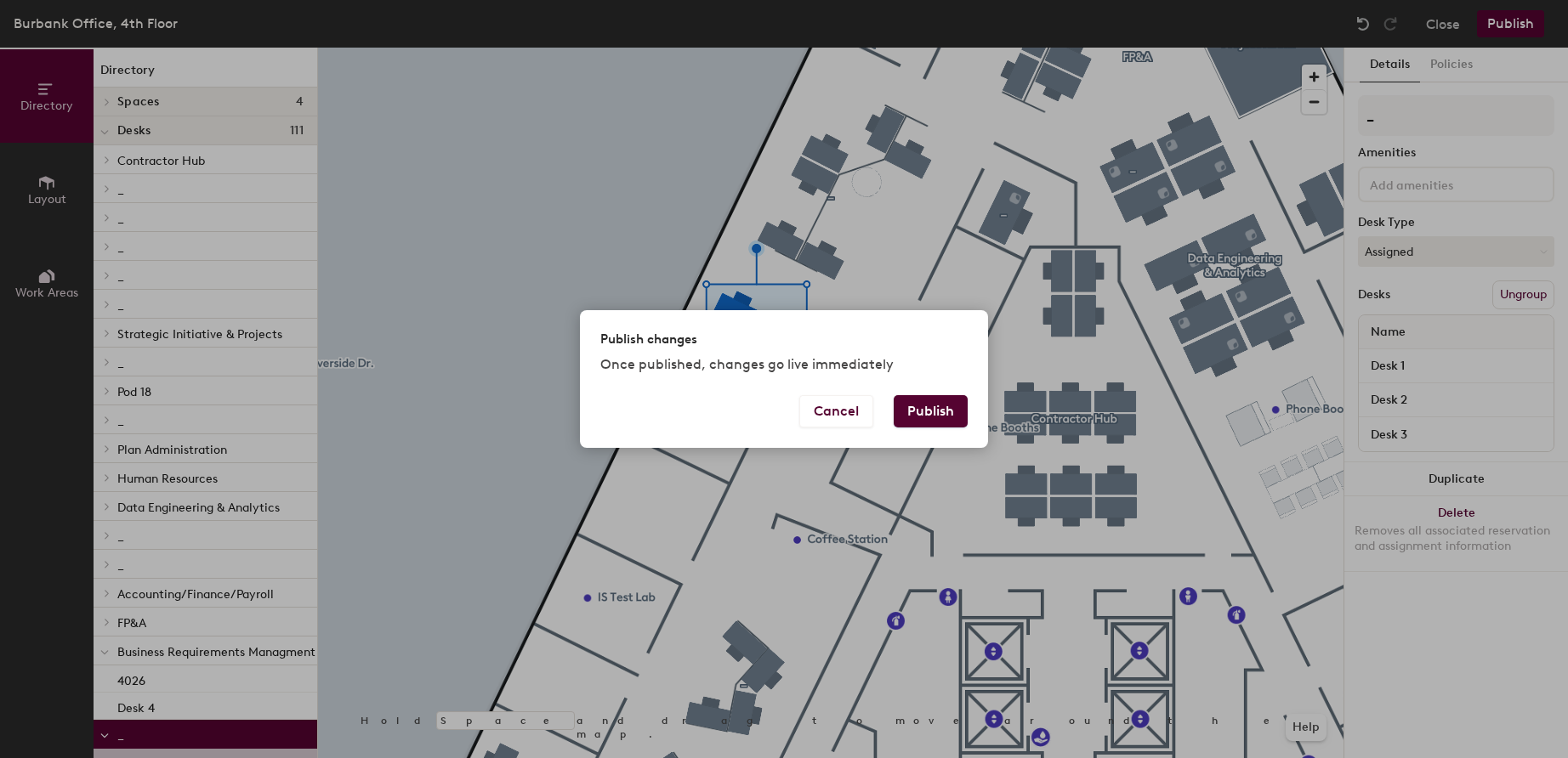
click at [939, 413] on button "Publish" at bounding box center [930, 411] width 74 height 33
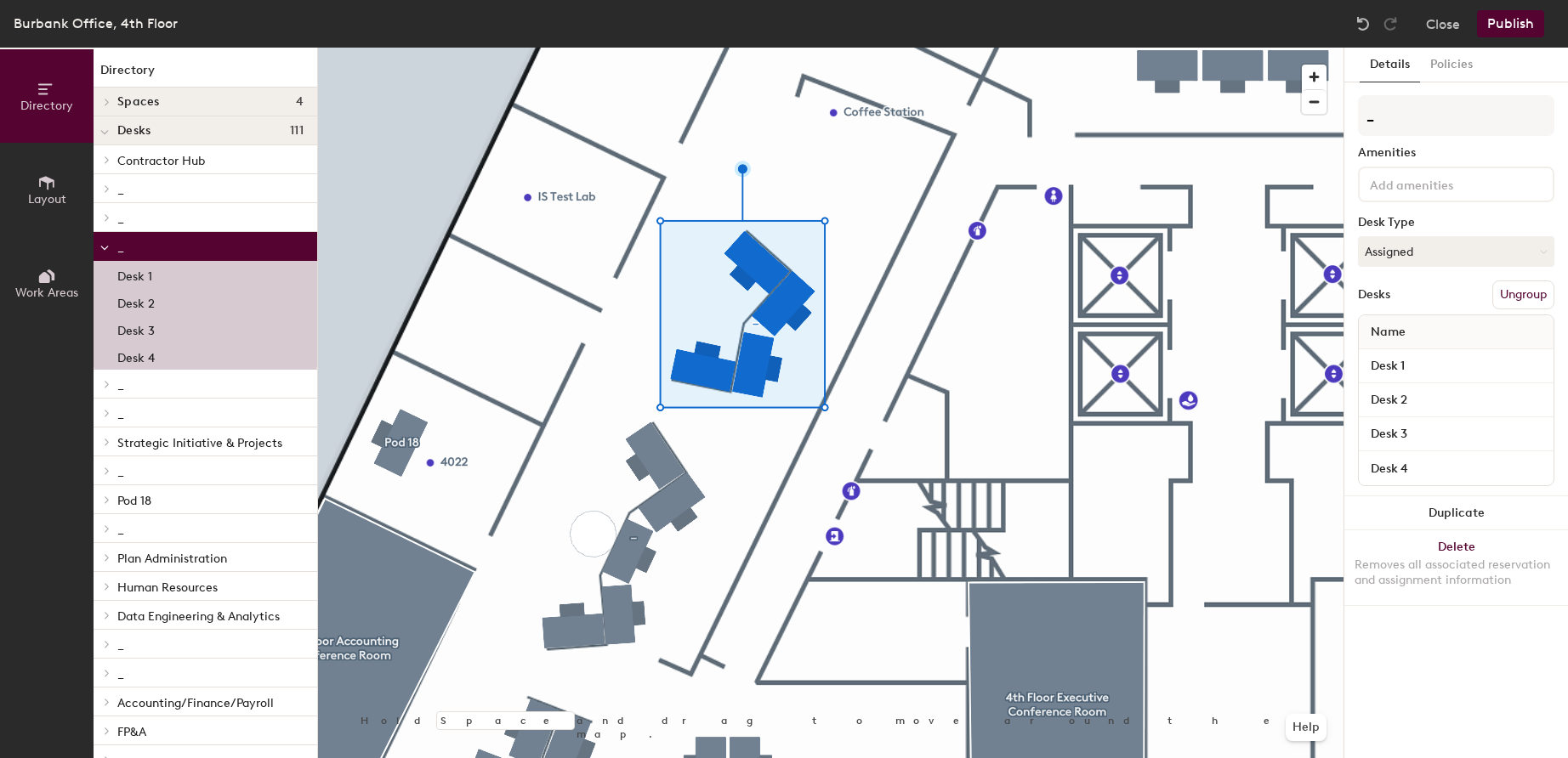
click at [1530, 295] on button "Ungroup" at bounding box center [1524, 295] width 62 height 29
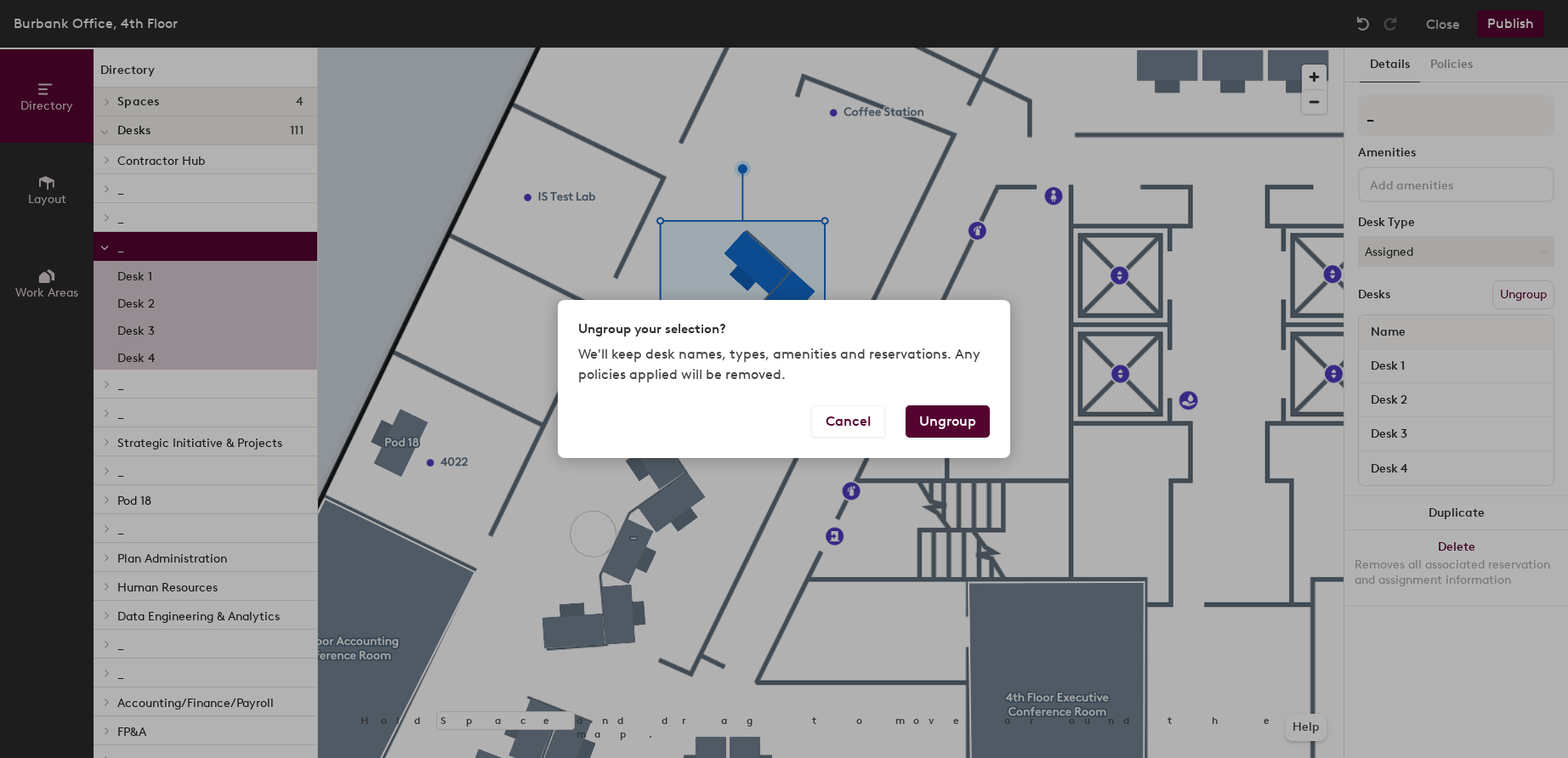
click at [956, 423] on button "Ungroup" at bounding box center [947, 421] width 84 height 33
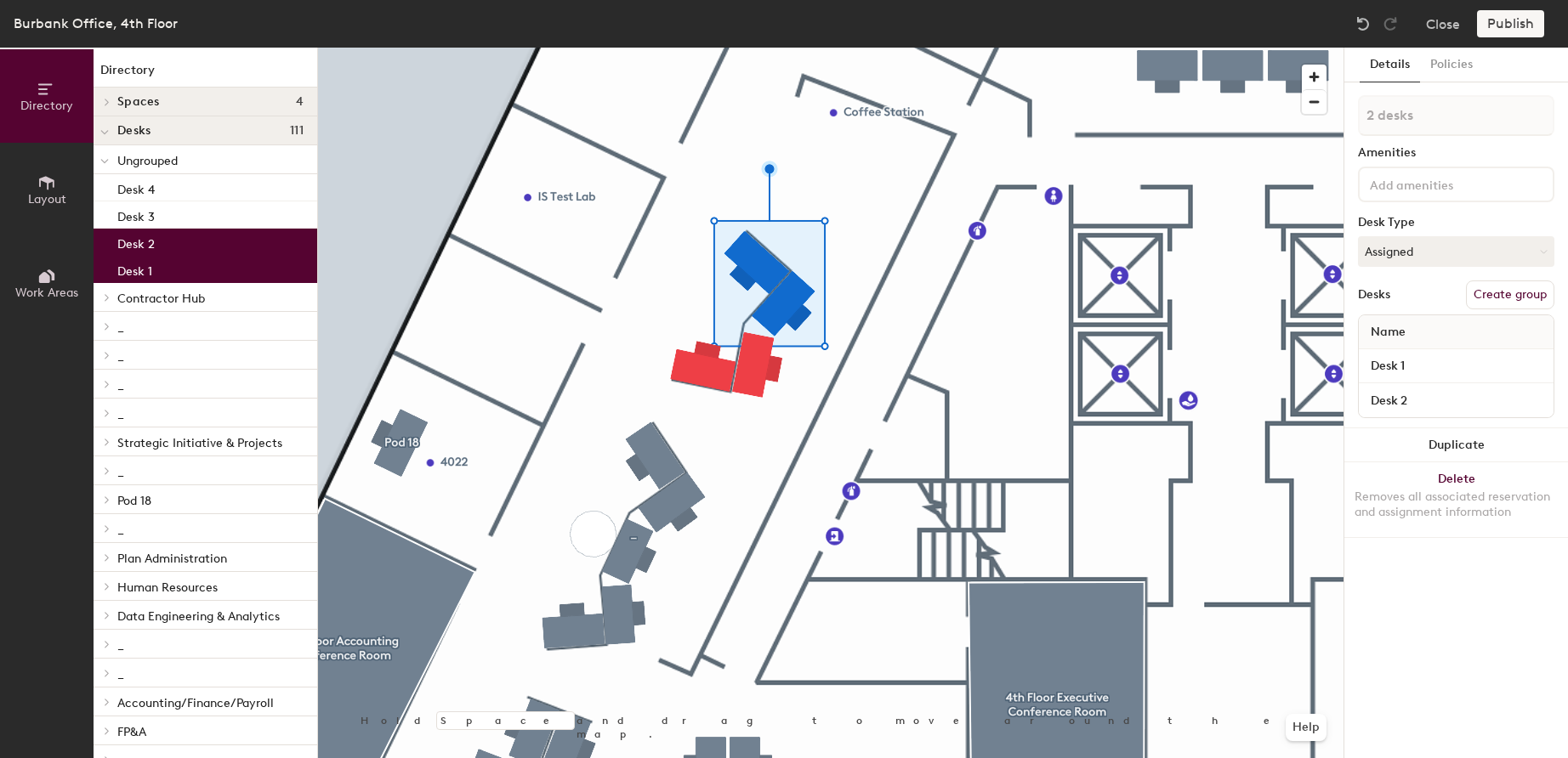
type input "3 desks"
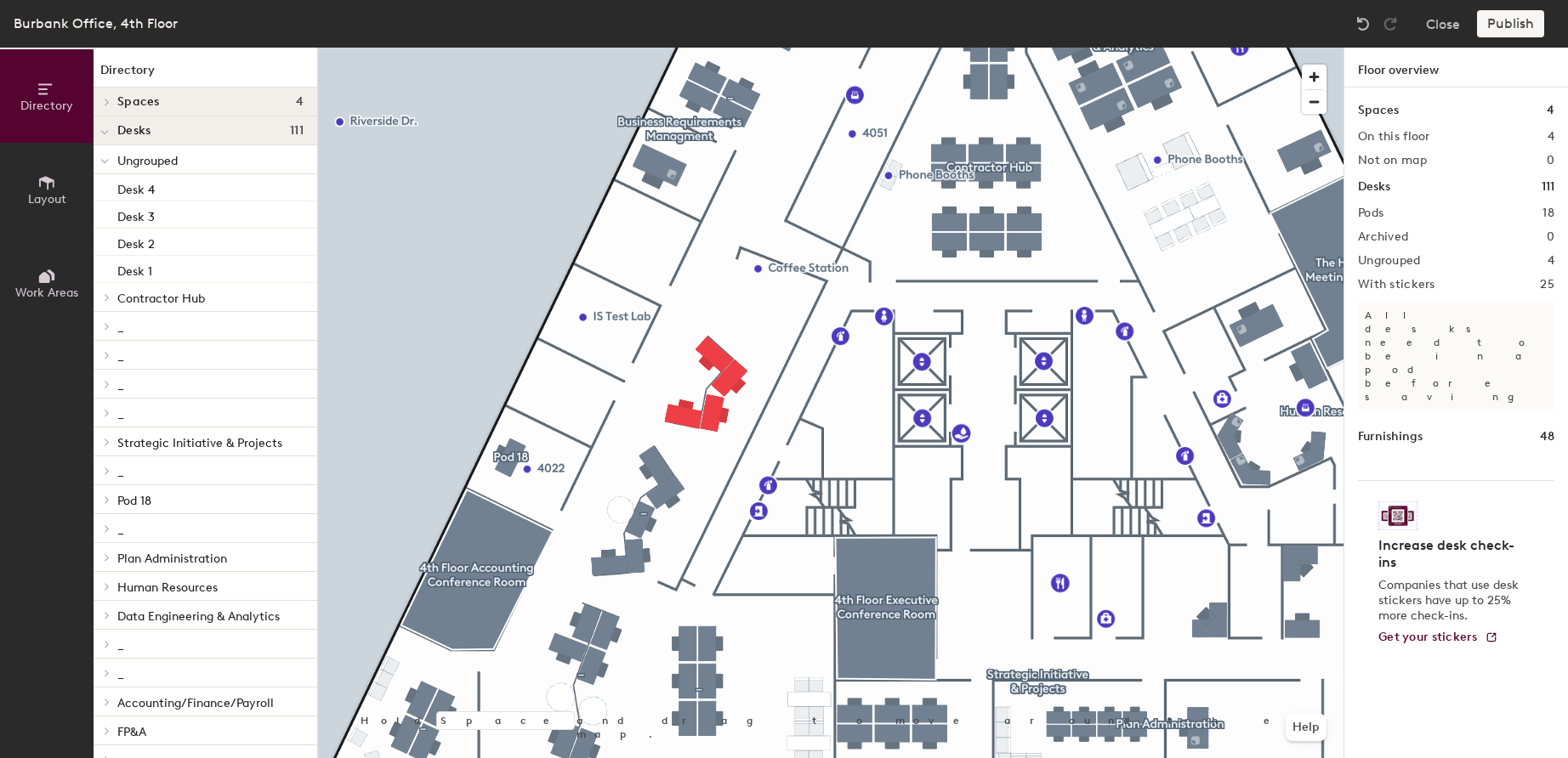
click at [29, 183] on button "Layout" at bounding box center [46, 190] width 94 height 94
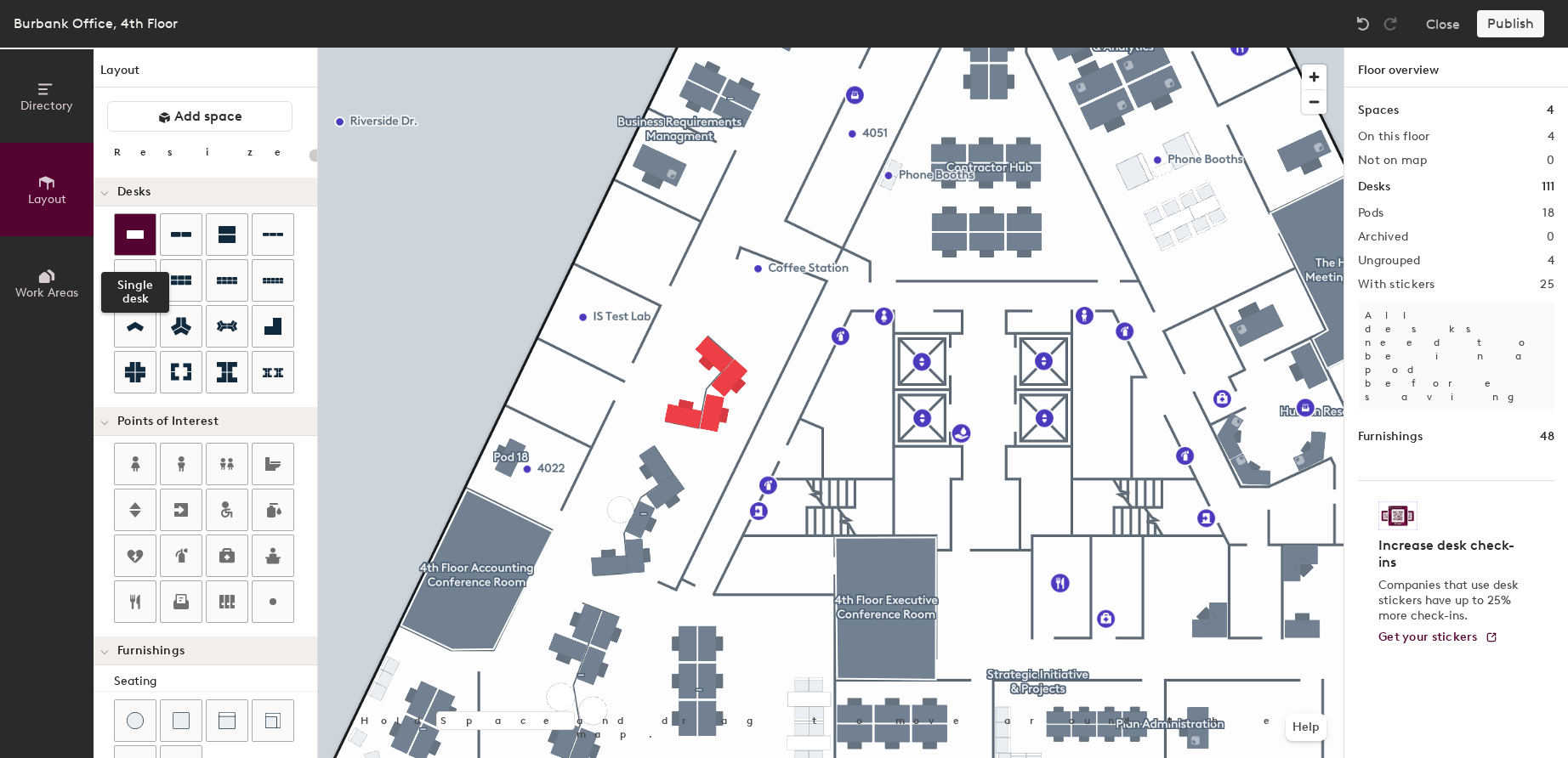
click at [135, 238] on icon at bounding box center [134, 234] width 17 height 9
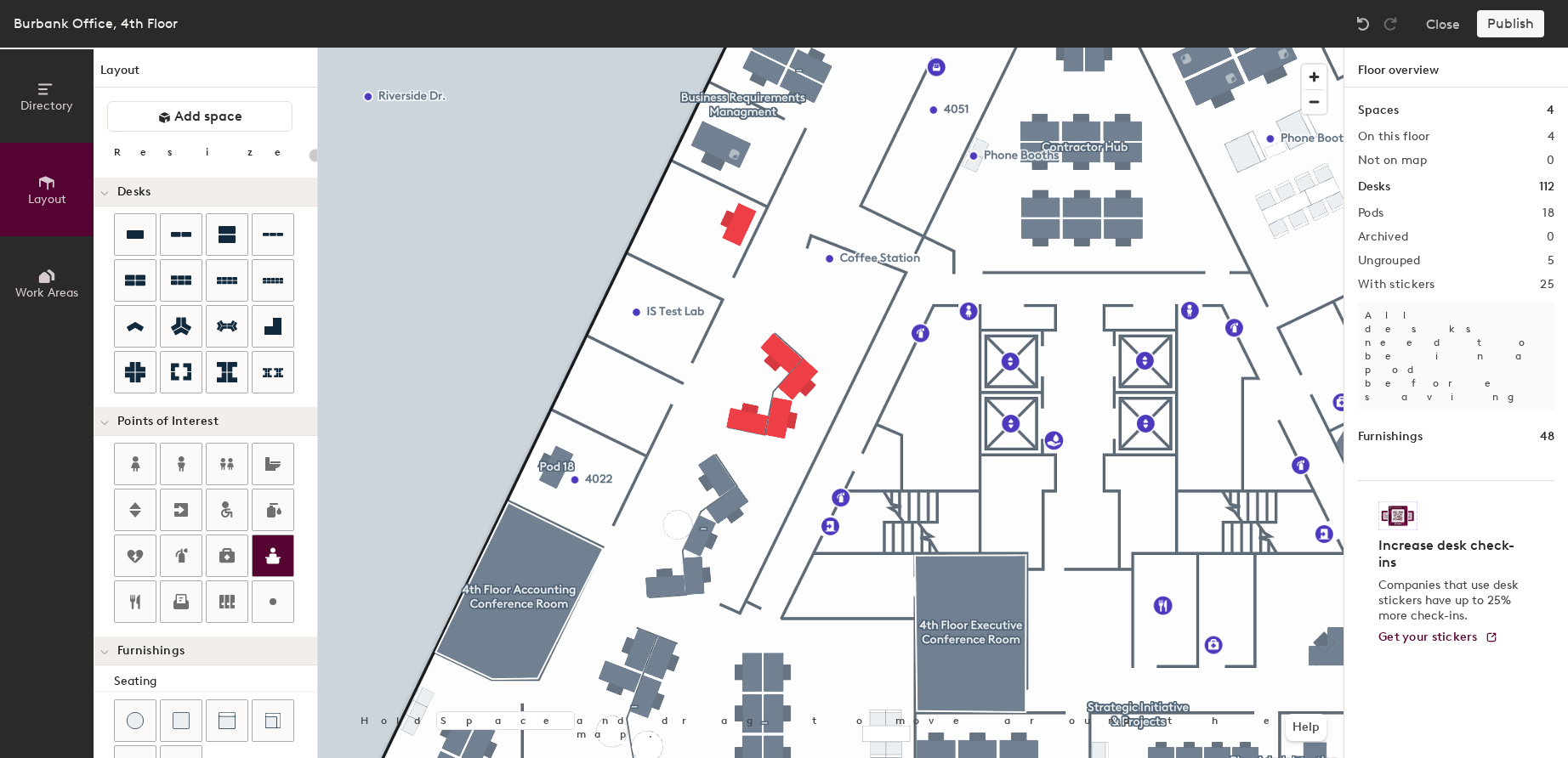
click at [800, 47] on div at bounding box center [831, 47] width 1026 height 0
type input "100"
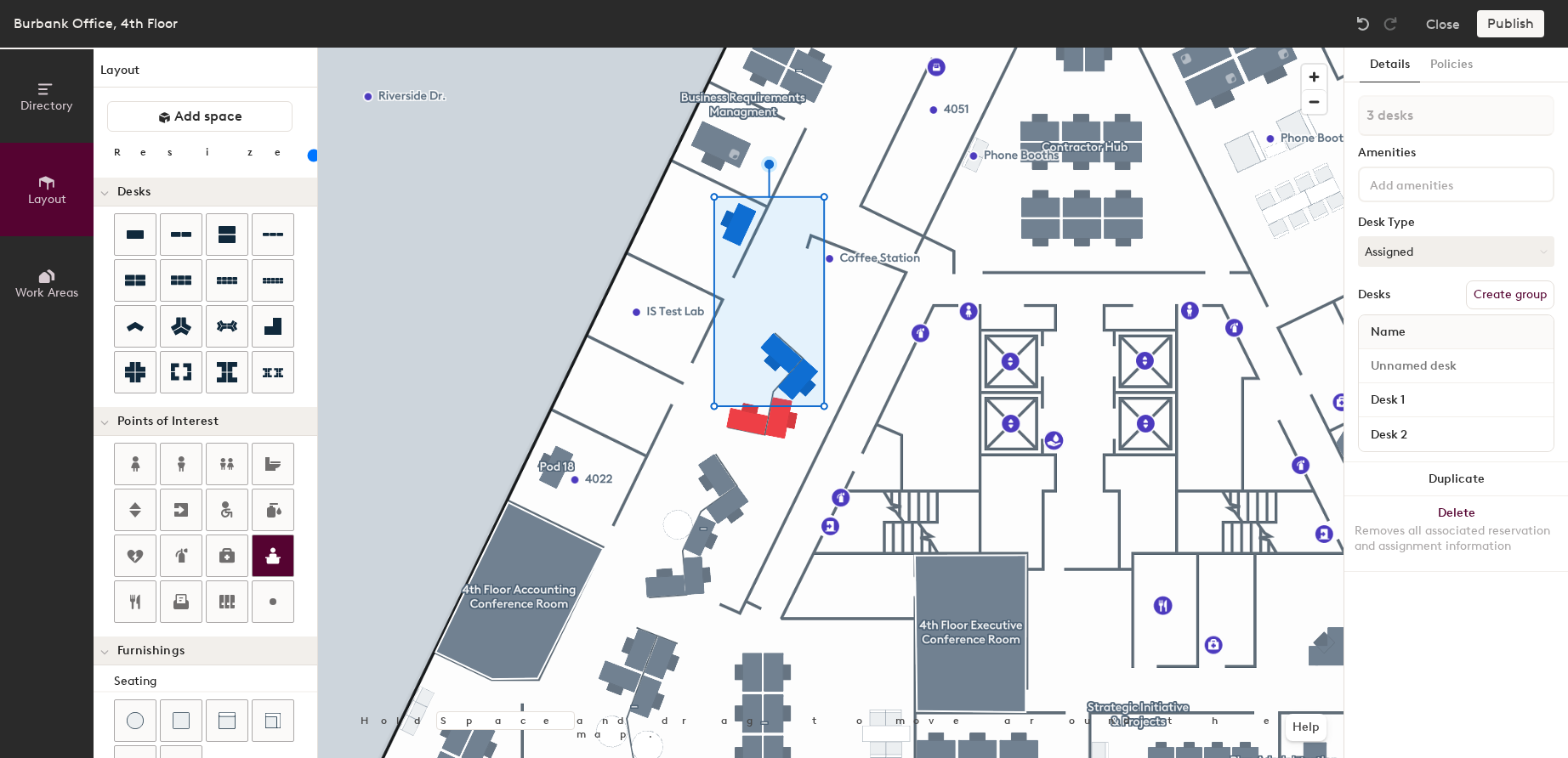
type input "4 desks"
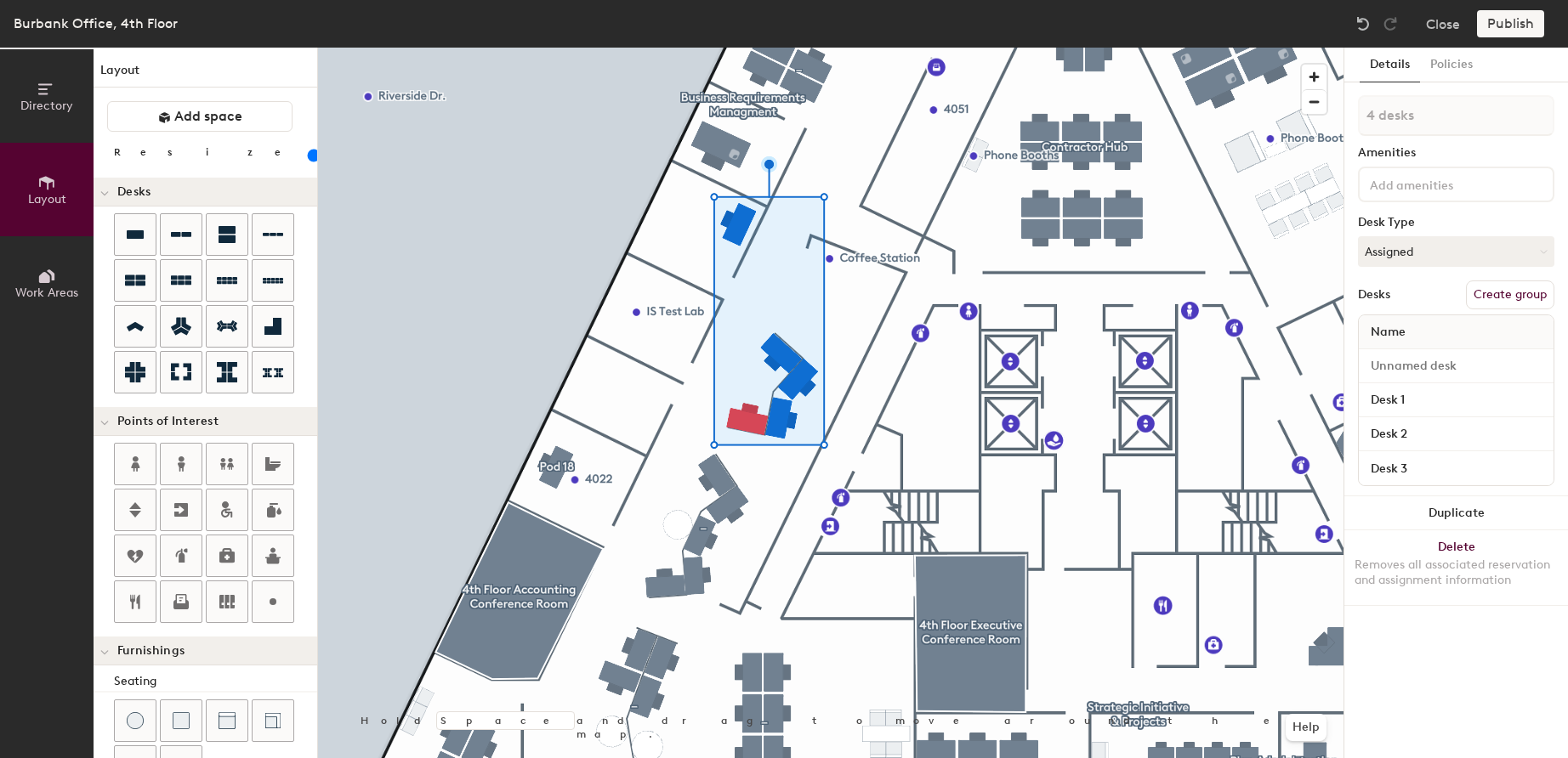
click at [1502, 295] on button "Create group" at bounding box center [1510, 295] width 88 height 29
drag, startPoint x: 1428, startPoint y: 115, endPoint x: 1344, endPoint y: 111, distance: 84.1
click at [1344, 111] on div "Details Policies Pod 19 Amenities Desk Type Assigned Desks Ungroup Name Desk 1 …" at bounding box center [1455, 402] width 224 height 711
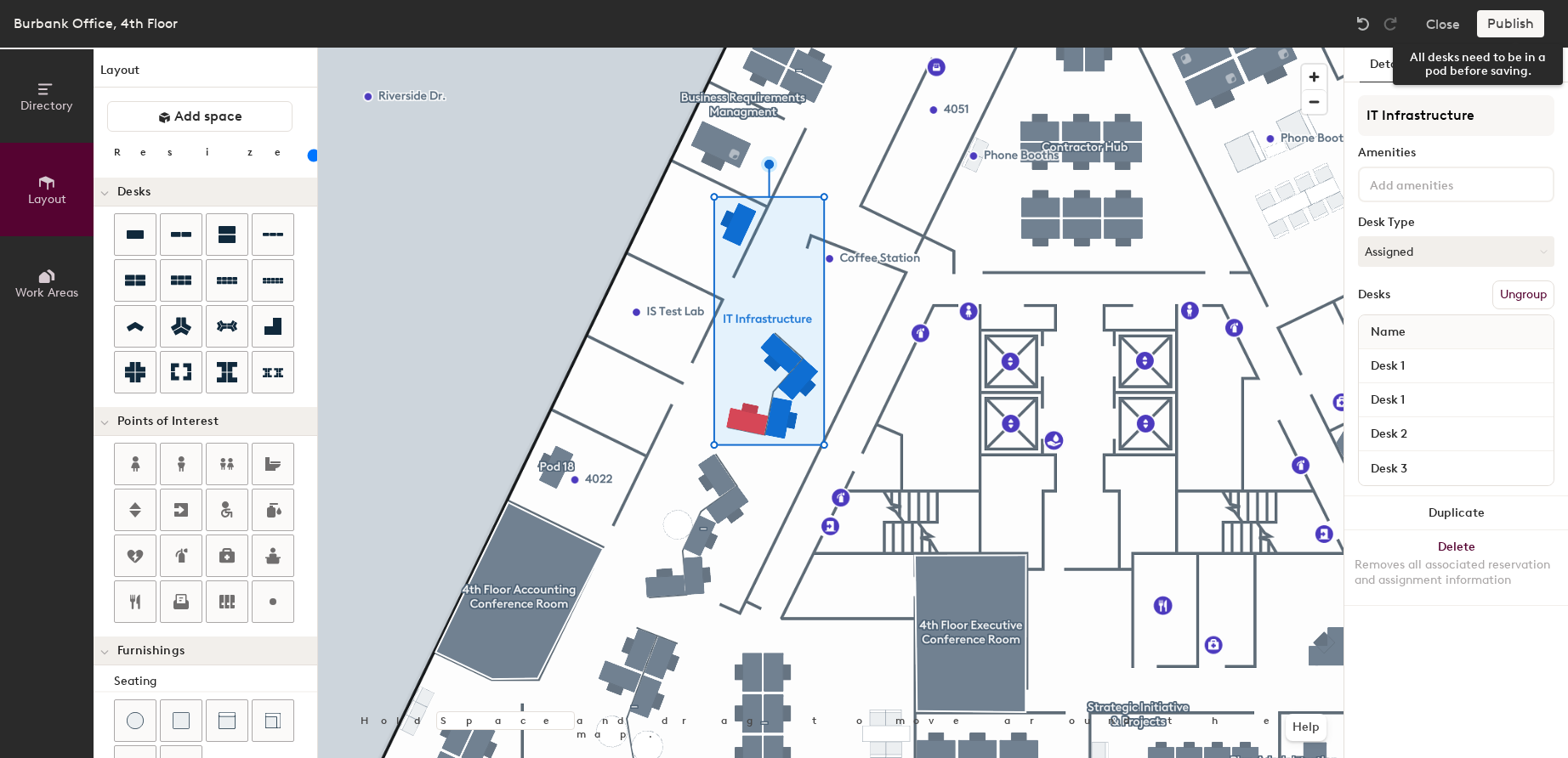
type input "IT Infrastructure"
click at [1513, 25] on div "Publish" at bounding box center [1516, 24] width 77 height 28
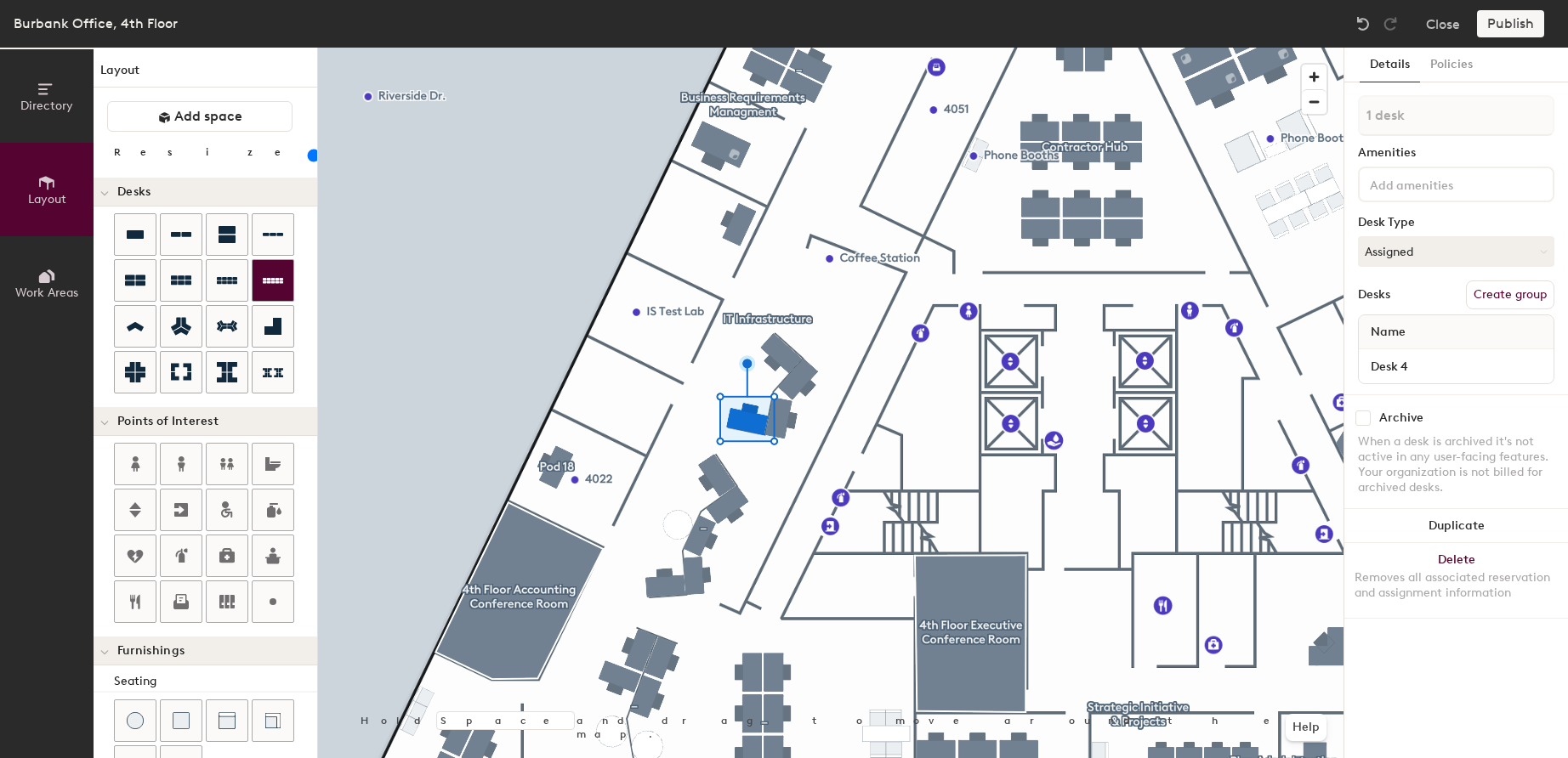
click at [606, 386] on div "Directory Layout Work Areas Layout Add space Resize Desks Points of Interest Fu…" at bounding box center [784, 402] width 1568 height 711
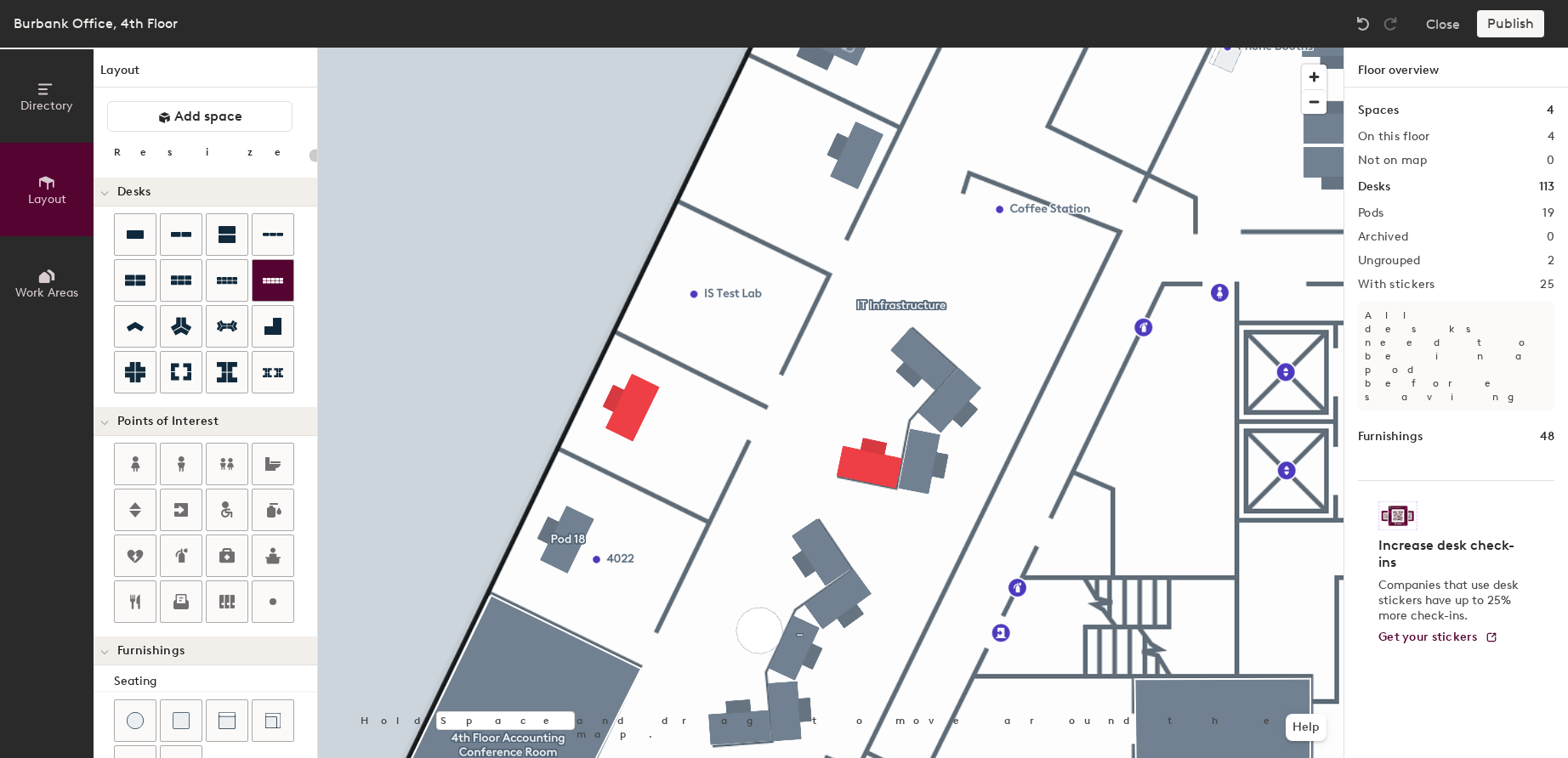
type input "100"
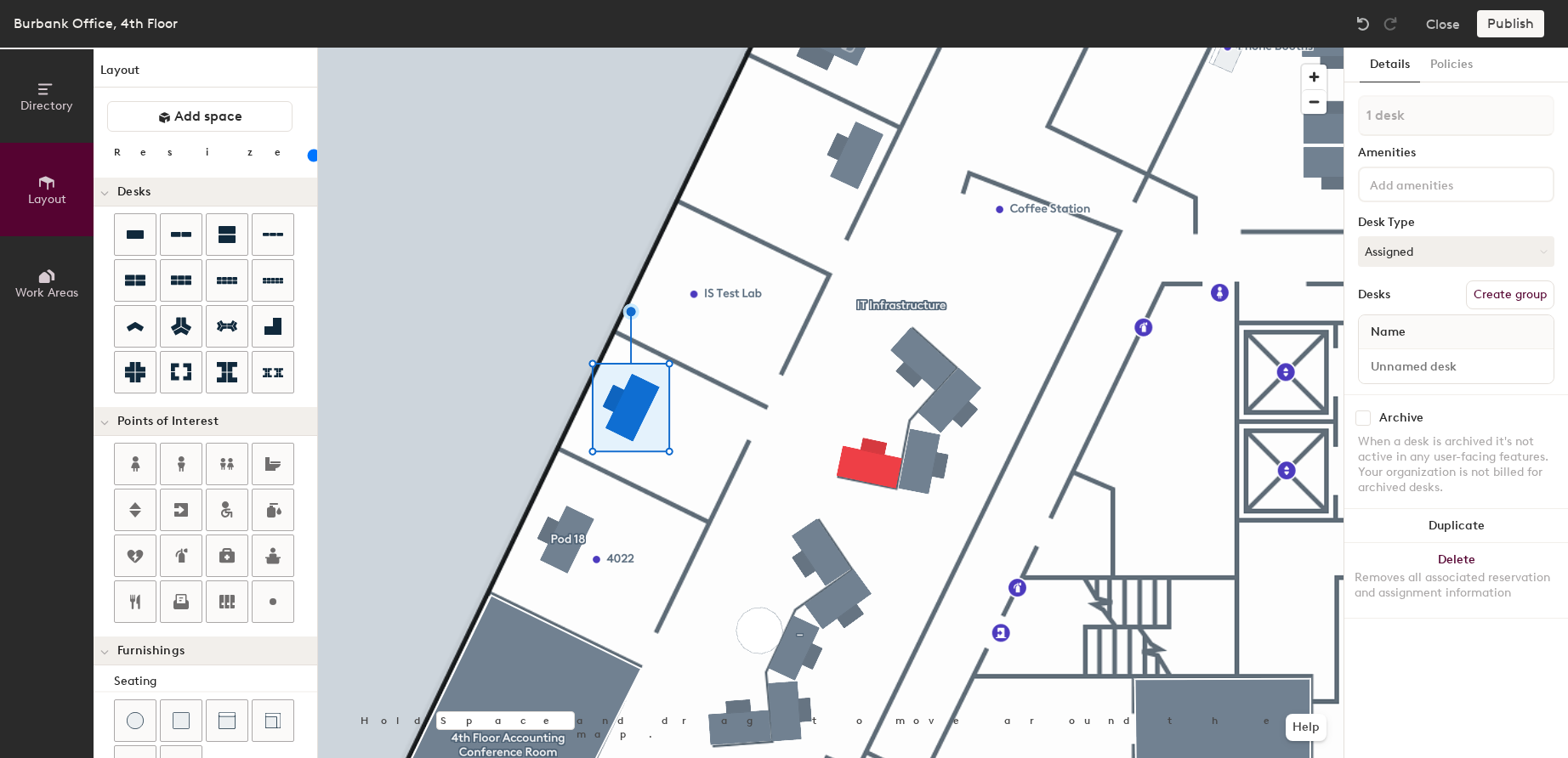
type input "2 desks"
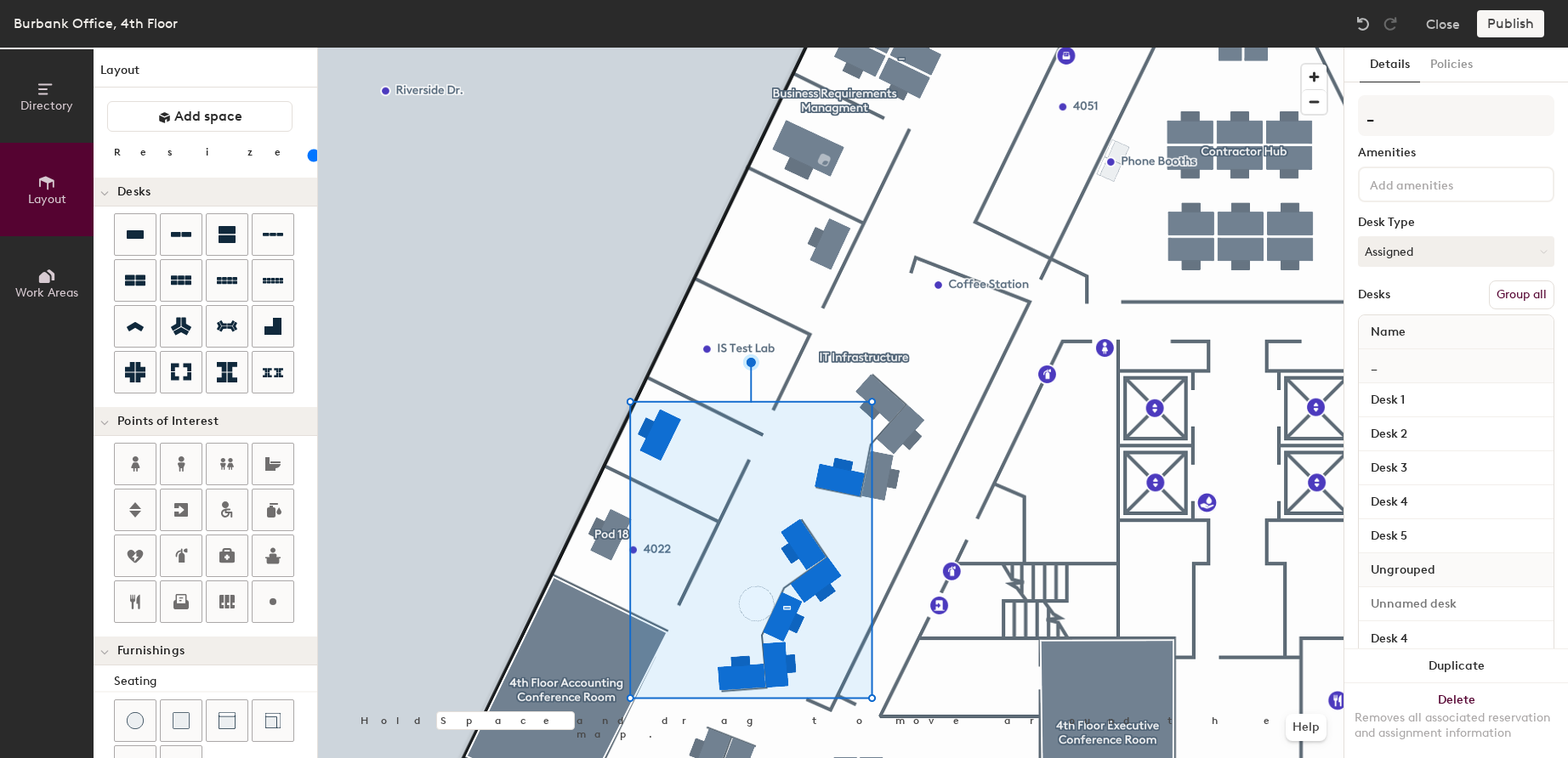
click at [1512, 298] on button "Group all" at bounding box center [1522, 295] width 65 height 29
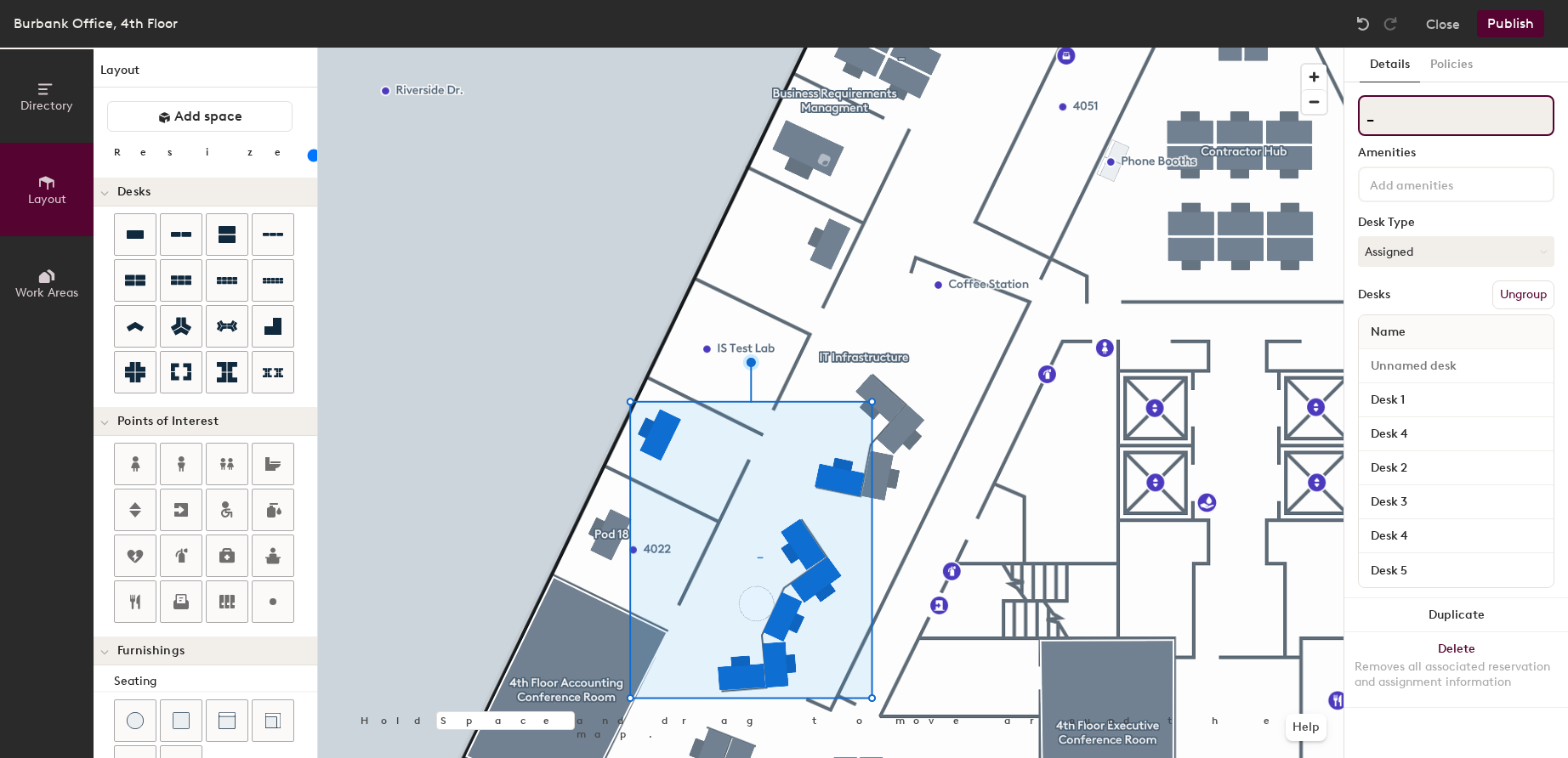
drag, startPoint x: 1390, startPoint y: 117, endPoint x: 1333, endPoint y: 113, distance: 57.1
click at [1333, 113] on div "Directory Layout Work Areas Layout Add space Resize Desks Points of Interest Fu…" at bounding box center [784, 402] width 1568 height 711
paste input "Project Management Office"
type input "Project Management Office"
click at [1513, 25] on button "Publish" at bounding box center [1511, 24] width 67 height 28
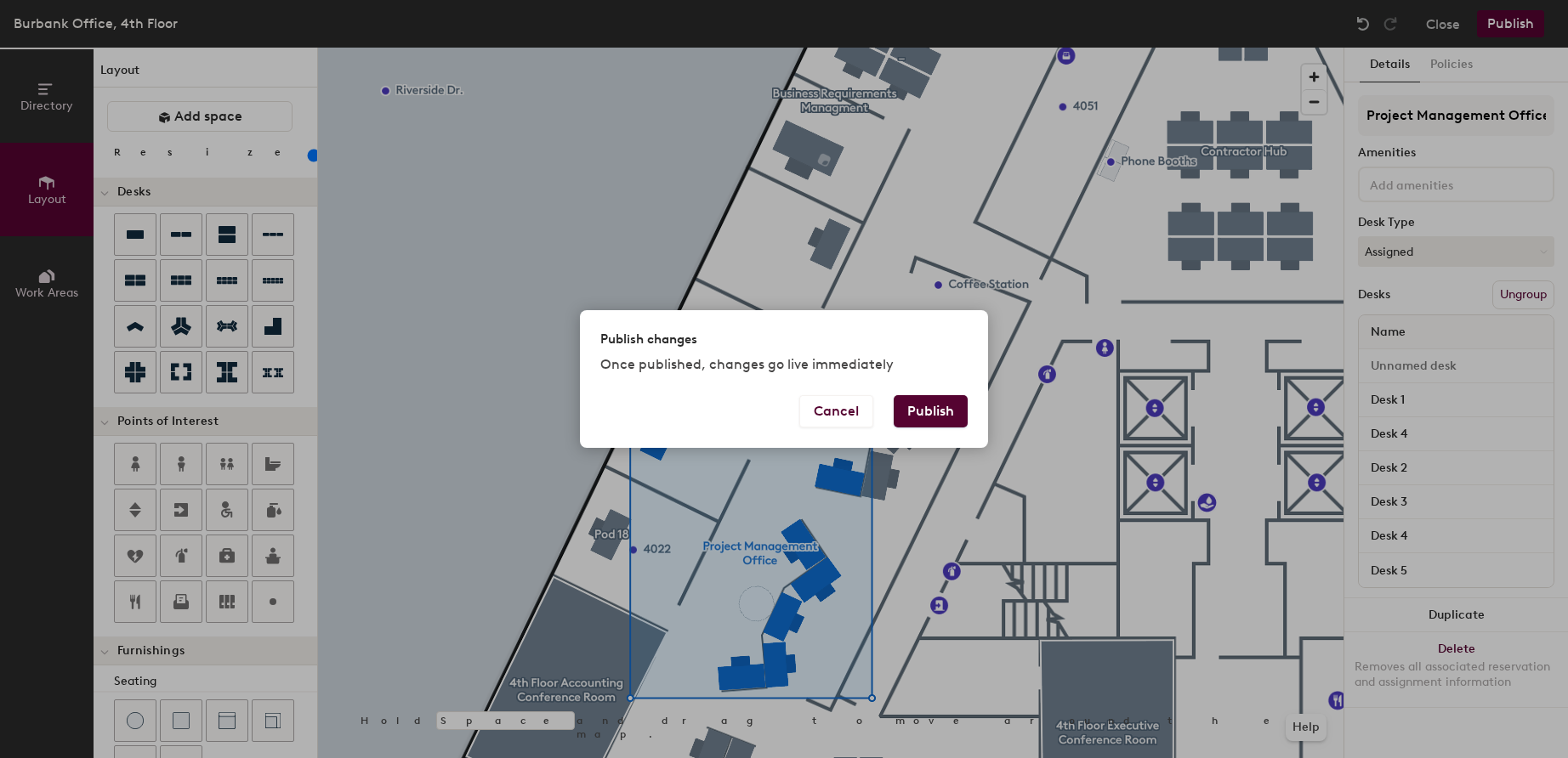
click at [934, 405] on button "Publish" at bounding box center [930, 411] width 74 height 33
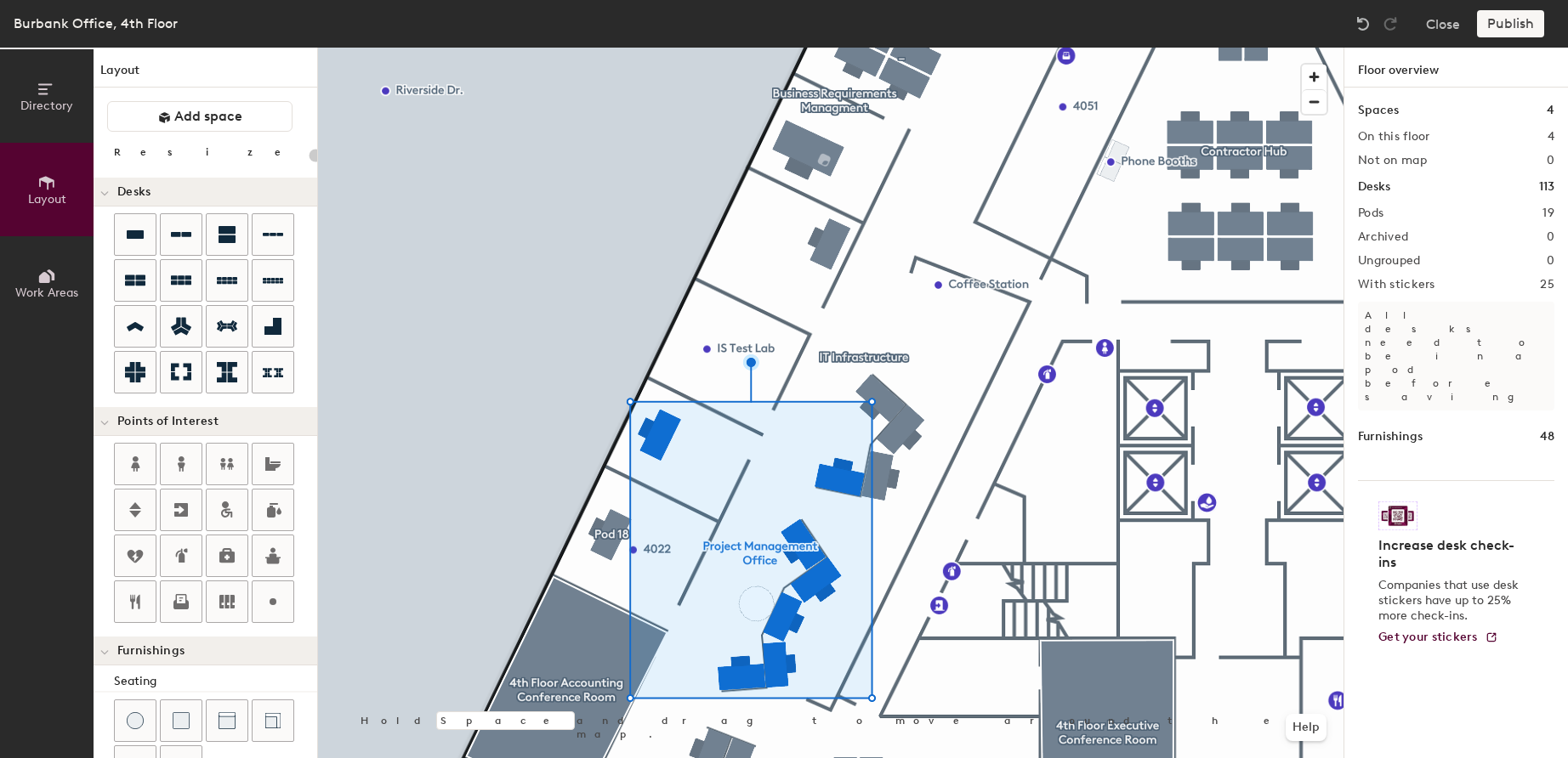
type input "20"
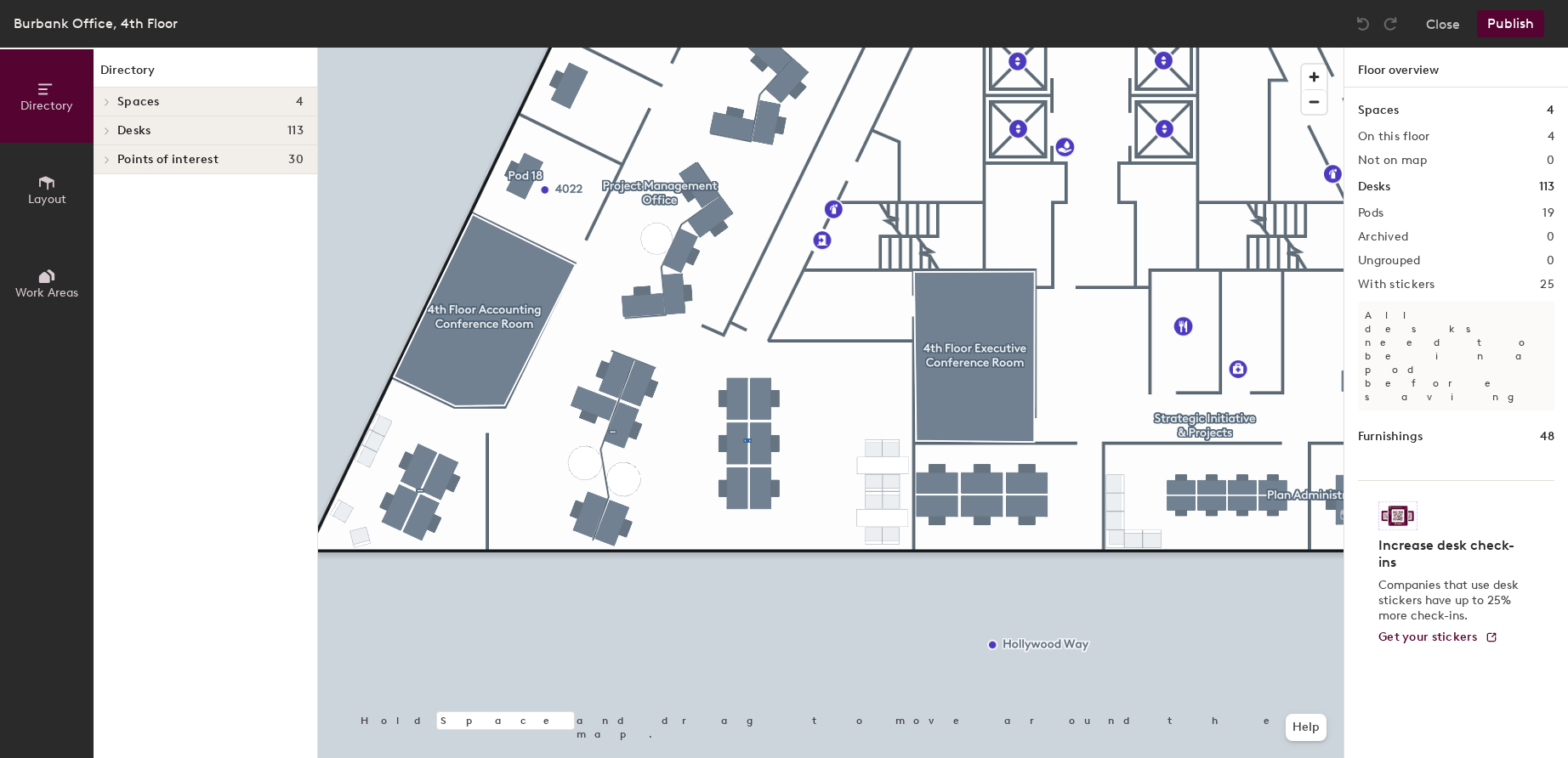
click at [745, 47] on div at bounding box center [831, 47] width 1026 height 0
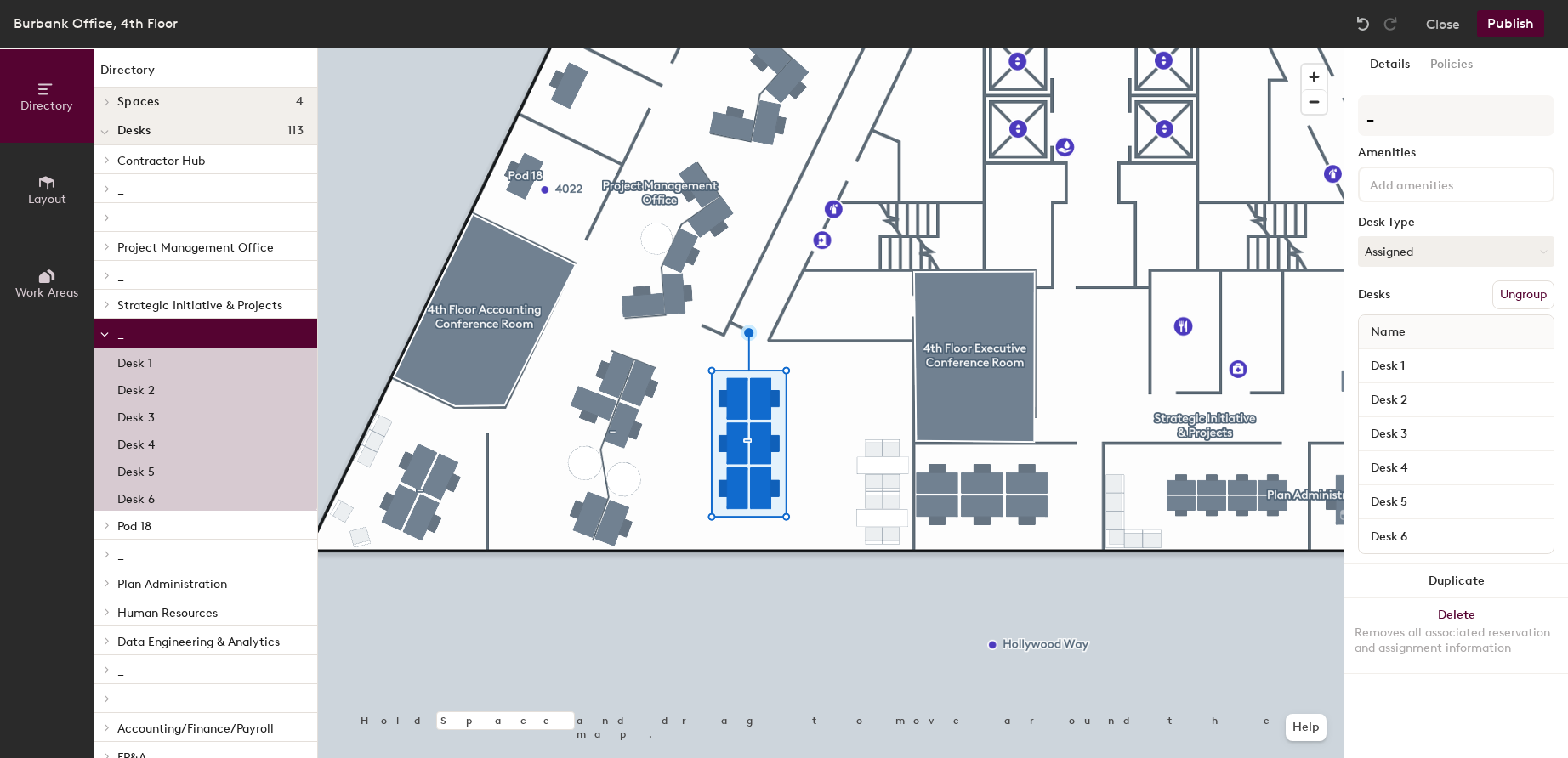
click at [1531, 293] on button "Ungroup" at bounding box center [1524, 295] width 62 height 29
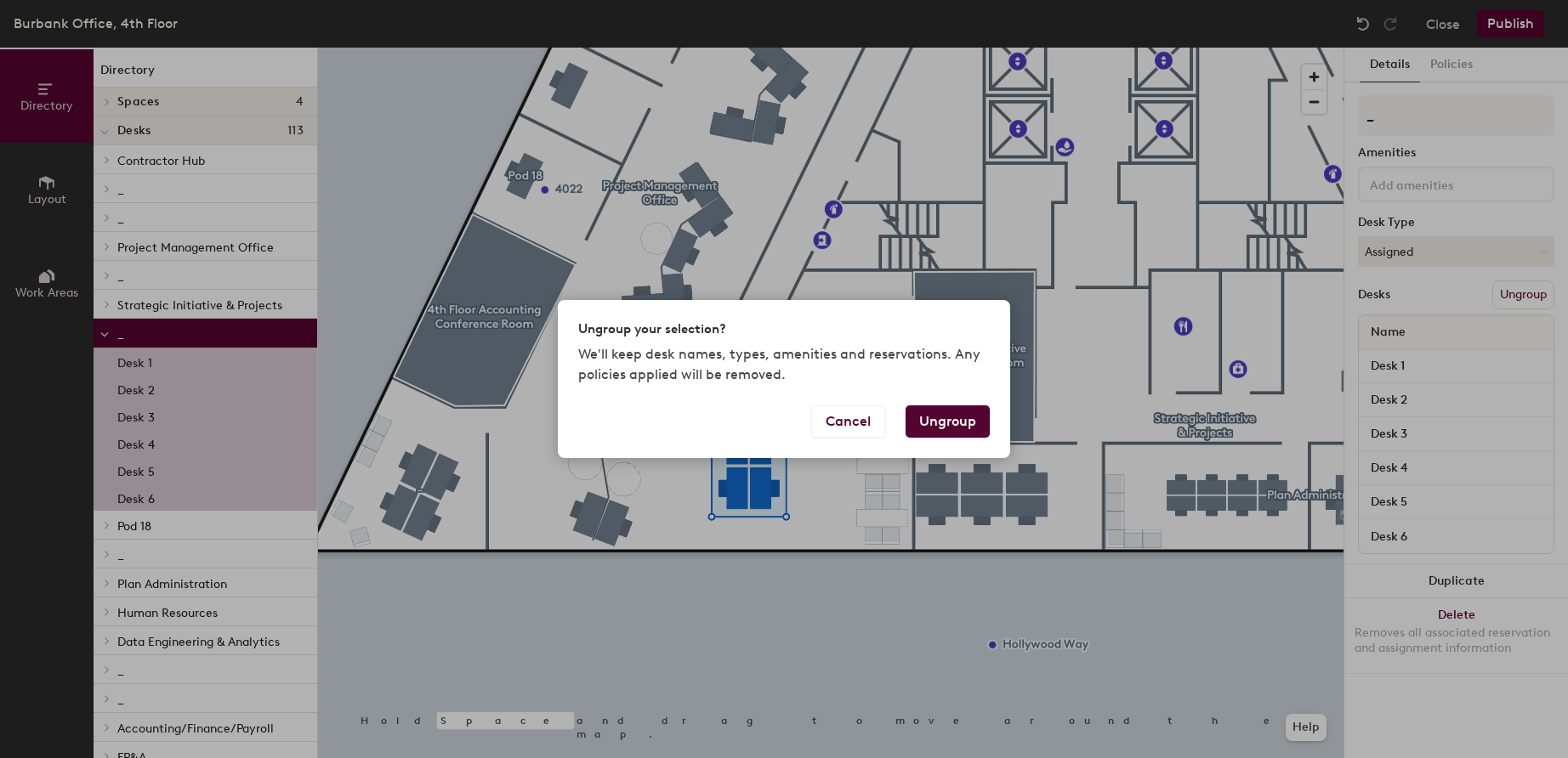
click at [971, 421] on button "Ungroup" at bounding box center [947, 421] width 84 height 33
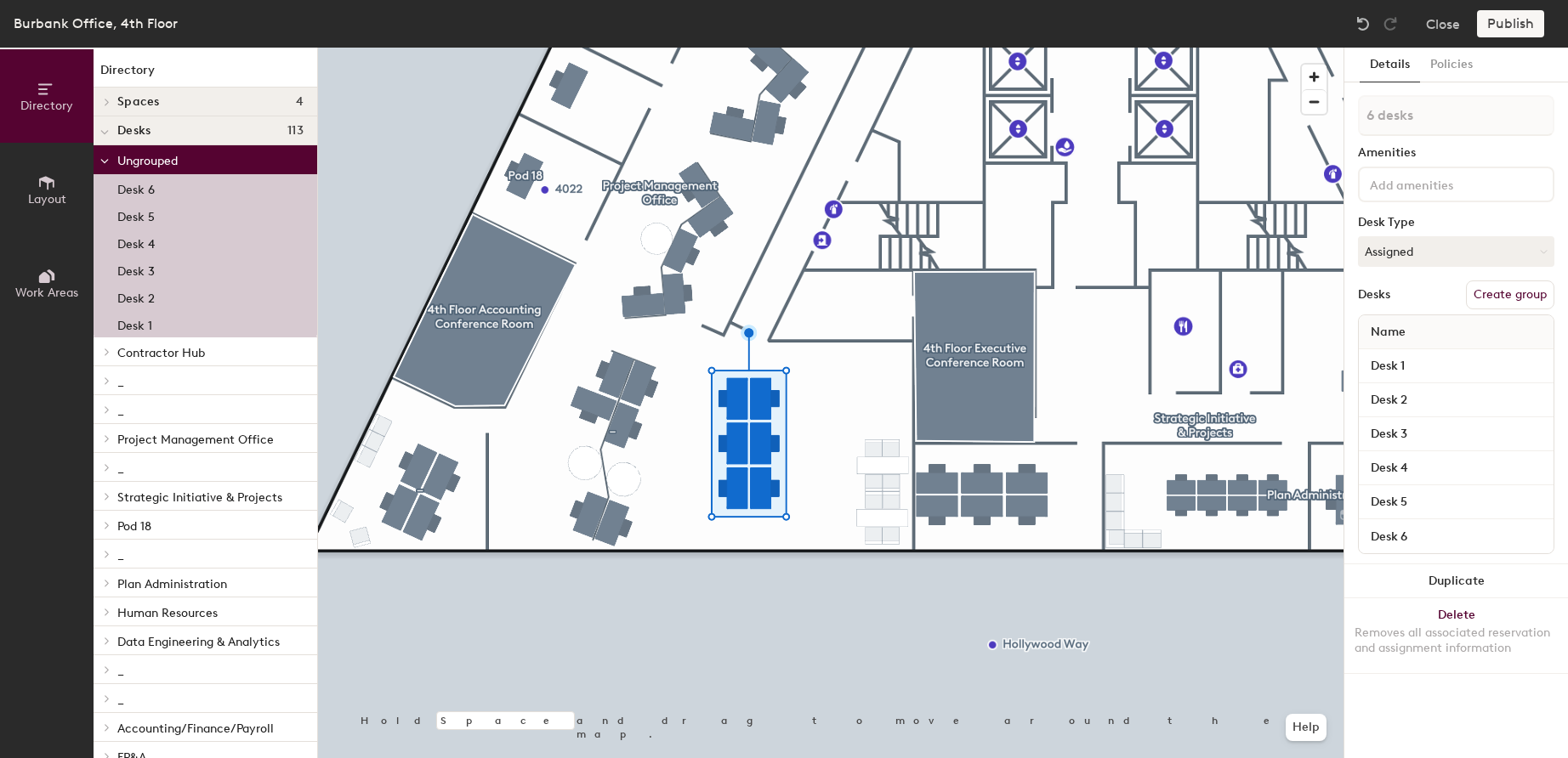
click at [1502, 292] on button "Create group" at bounding box center [1510, 295] width 88 height 29
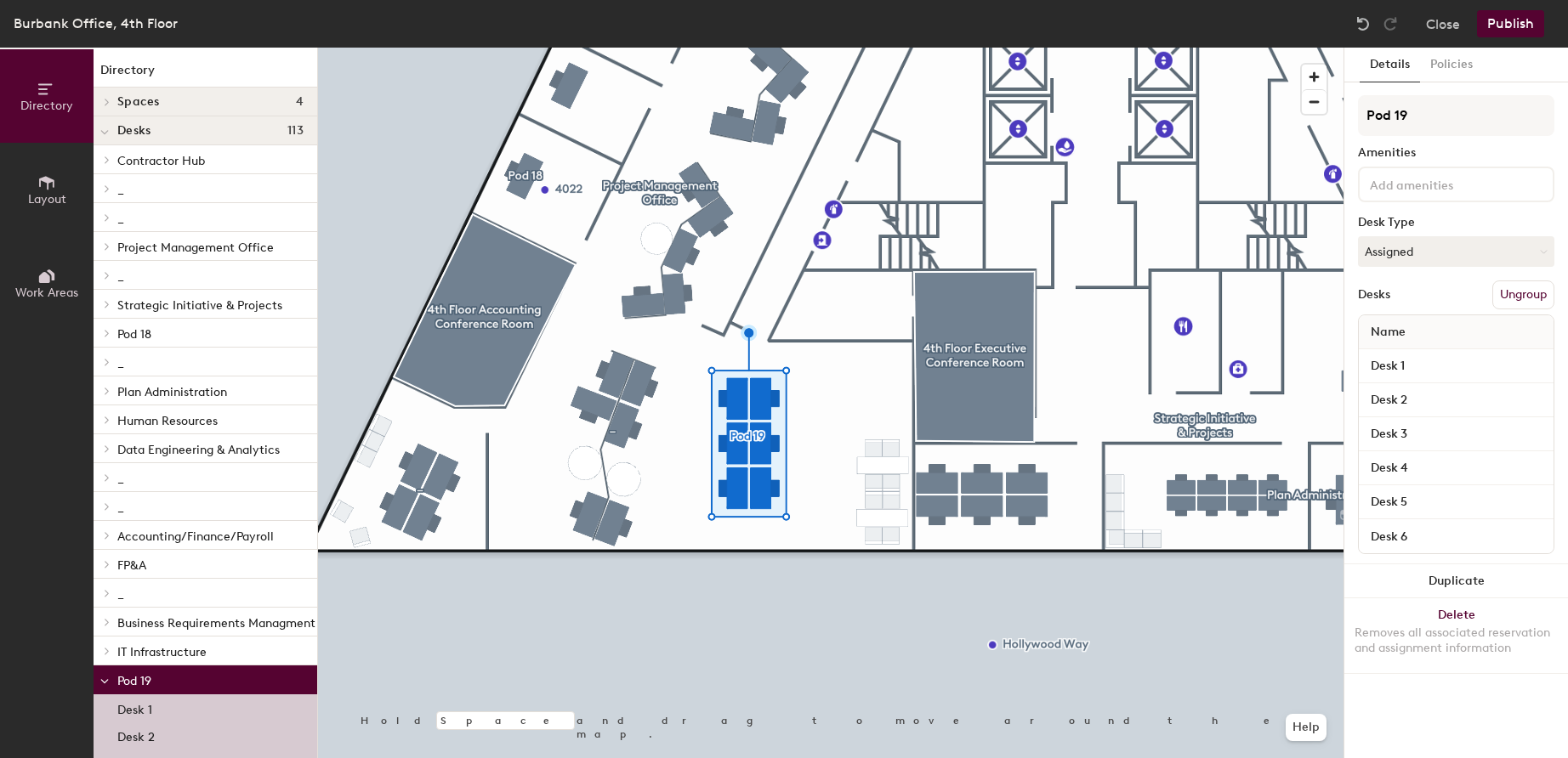
click at [1317, 114] on div "Directory Layout Work Areas Directory Spaces 4 4th Floor Accounting Conference …" at bounding box center [784, 402] width 1568 height 711
type input "IT Applications"
click at [1517, 26] on button "Publish" at bounding box center [1511, 24] width 67 height 28
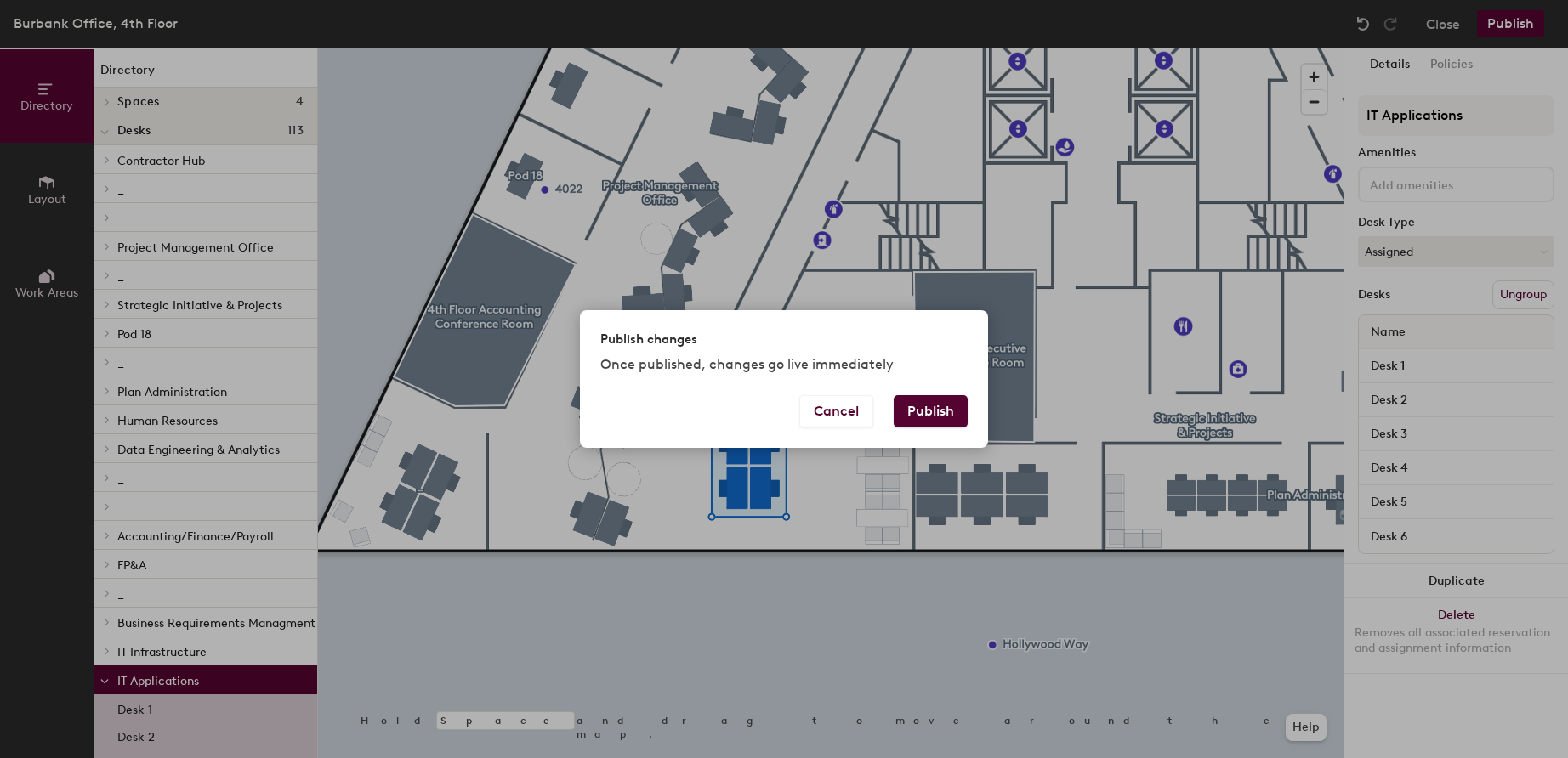
click at [940, 403] on button "Publish" at bounding box center [930, 411] width 74 height 33
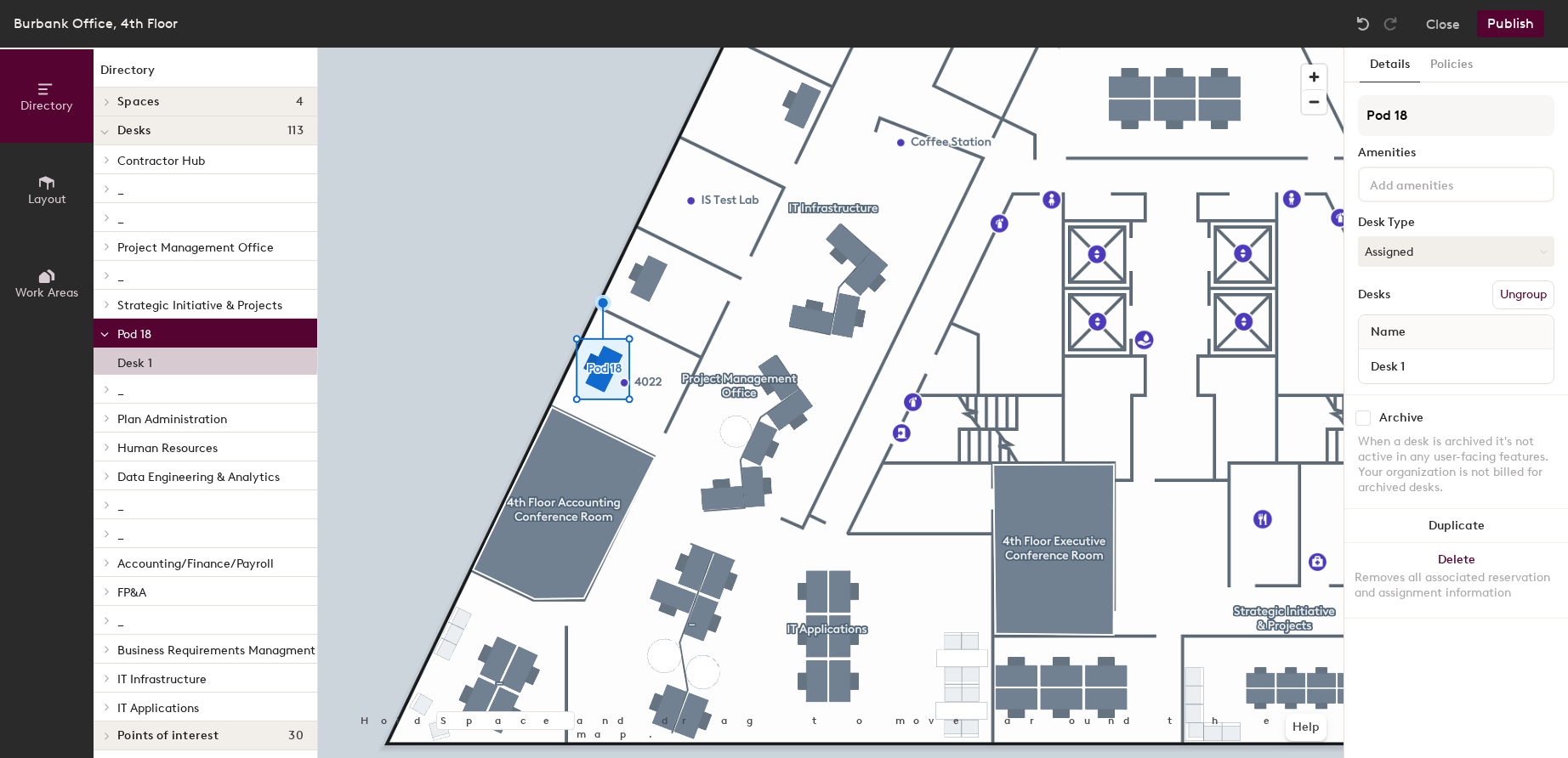
click at [1514, 296] on button "Ungroup" at bounding box center [1524, 295] width 62 height 29
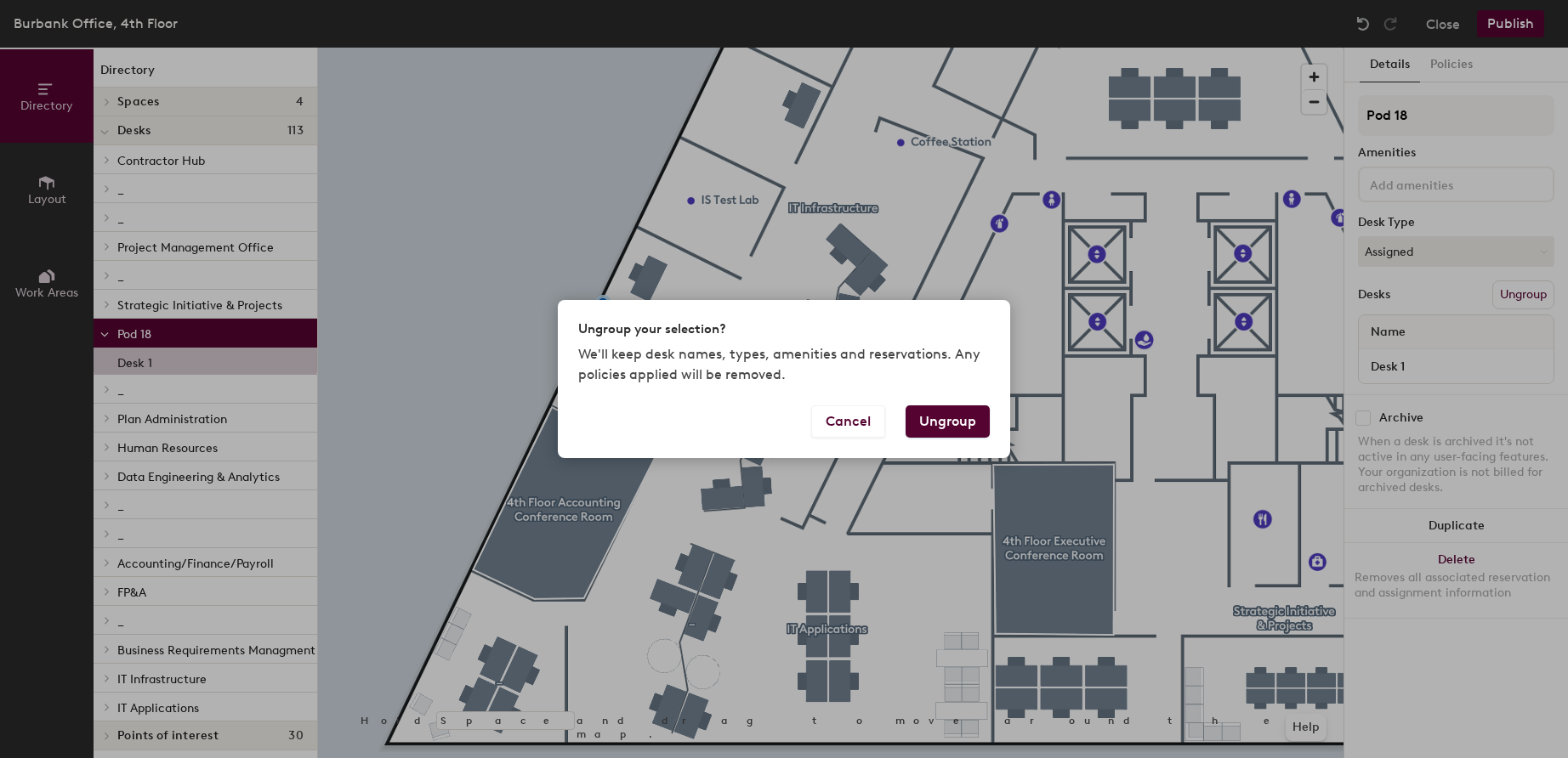
click at [943, 418] on button "Ungroup" at bounding box center [947, 421] width 84 height 33
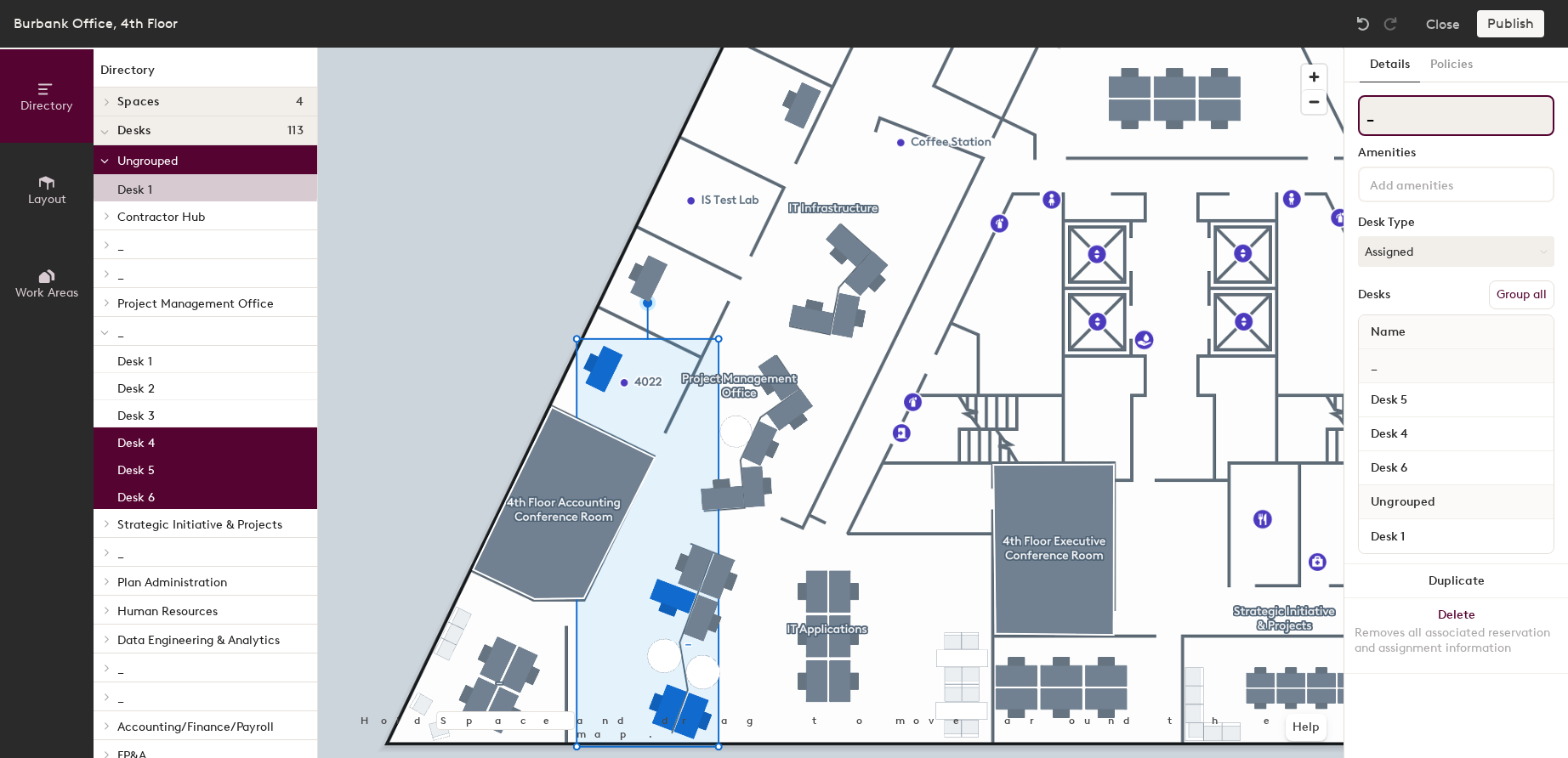
click at [1409, 113] on input "_" at bounding box center [1456, 115] width 197 height 41
paste input "Participant Experience"
type input "Participant Experience"
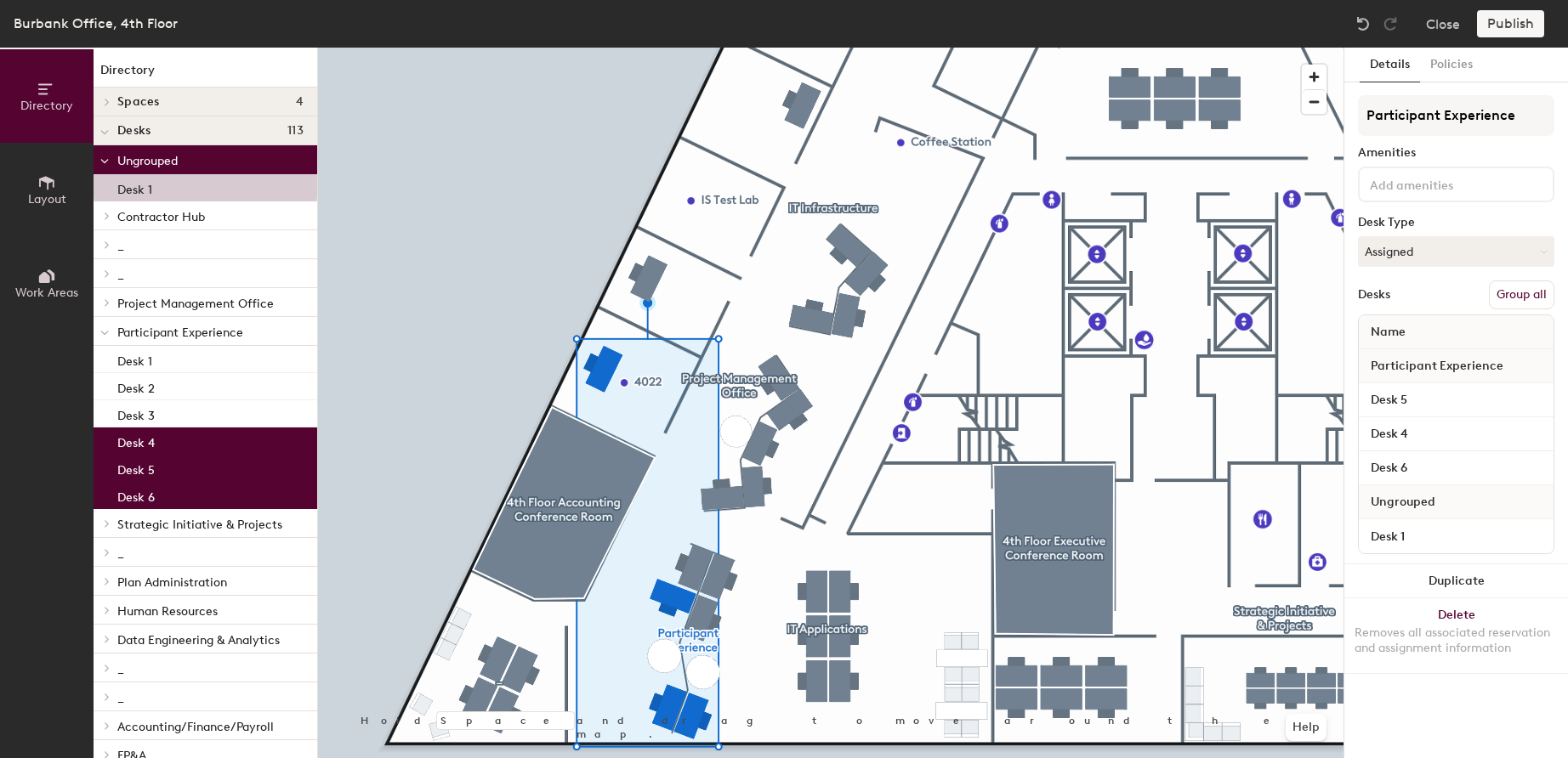
click at [1525, 295] on button "Group all" at bounding box center [1522, 295] width 65 height 29
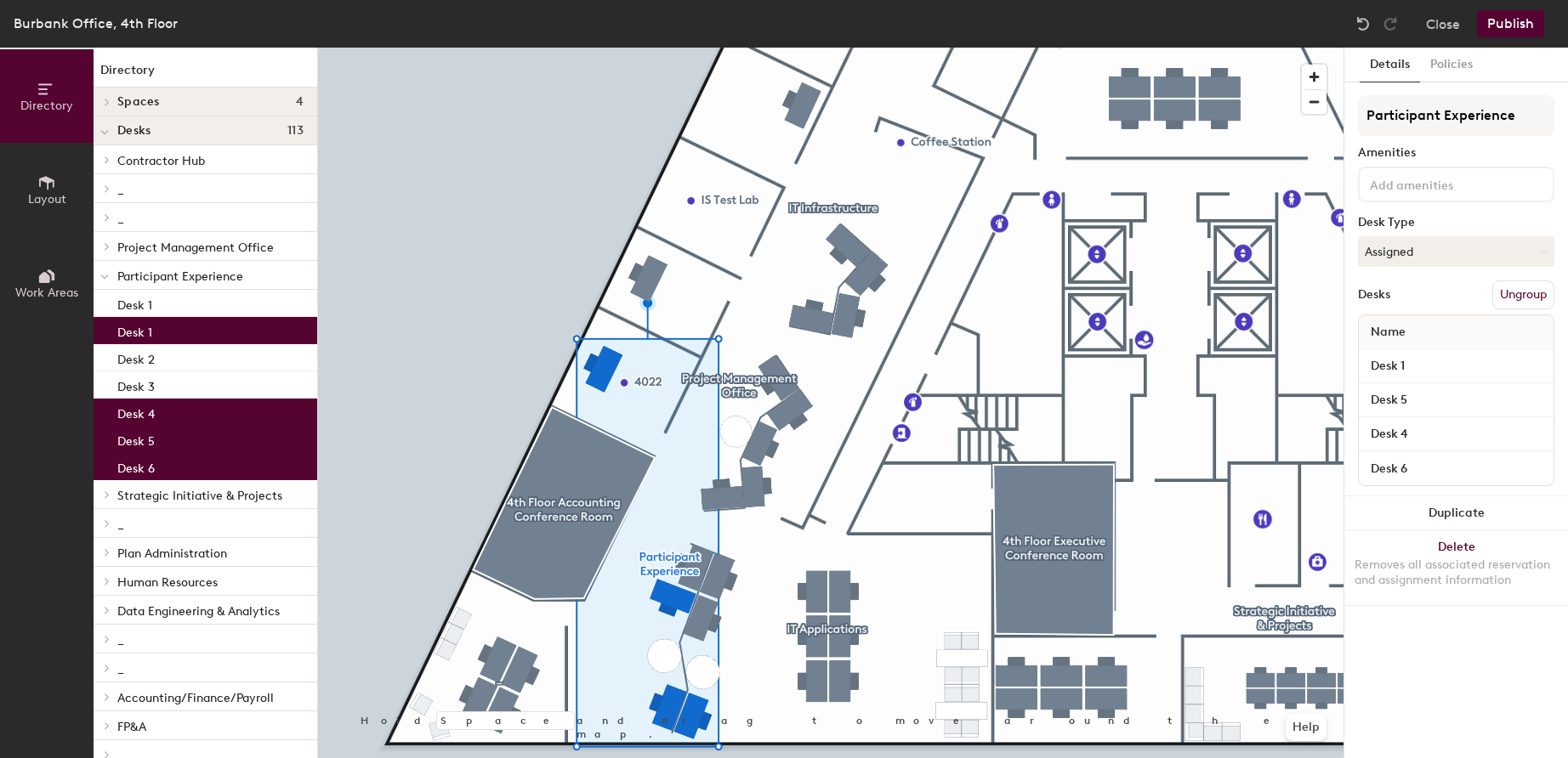
click at [1521, 22] on button "Publish" at bounding box center [1511, 24] width 67 height 28
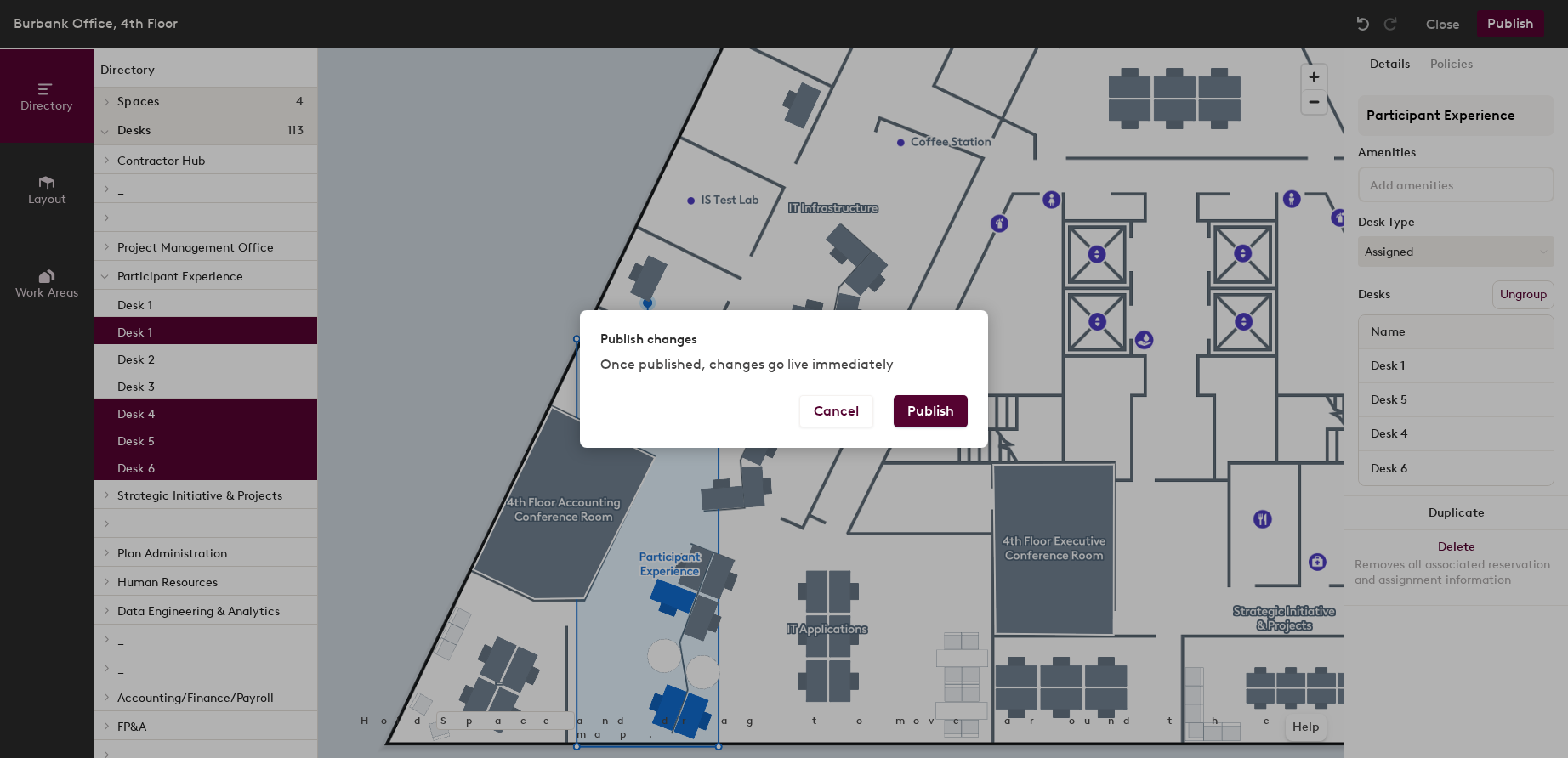
click at [932, 413] on button "Publish" at bounding box center [930, 411] width 74 height 33
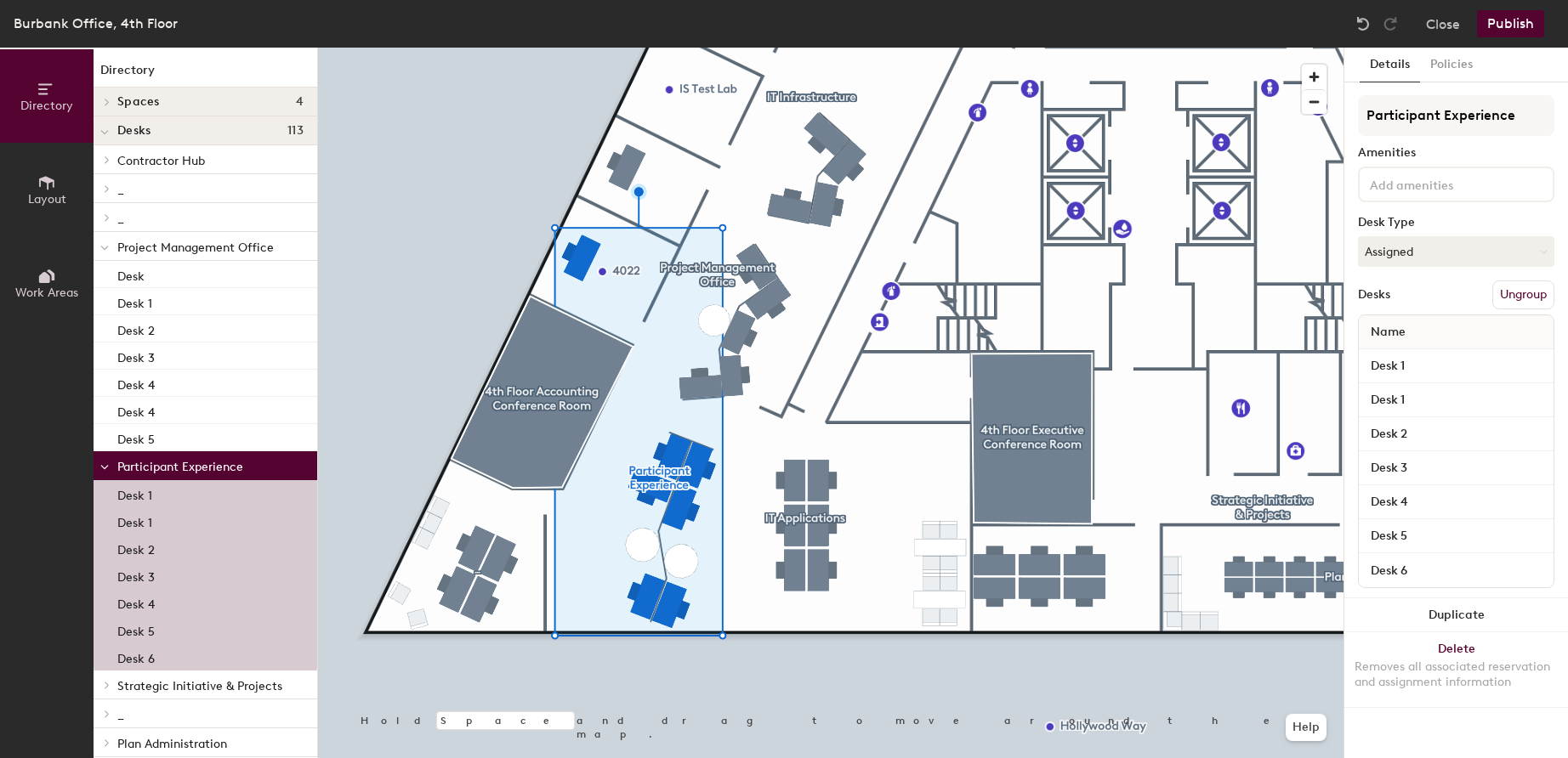
click at [459, 47] on div at bounding box center [831, 47] width 1026 height 0
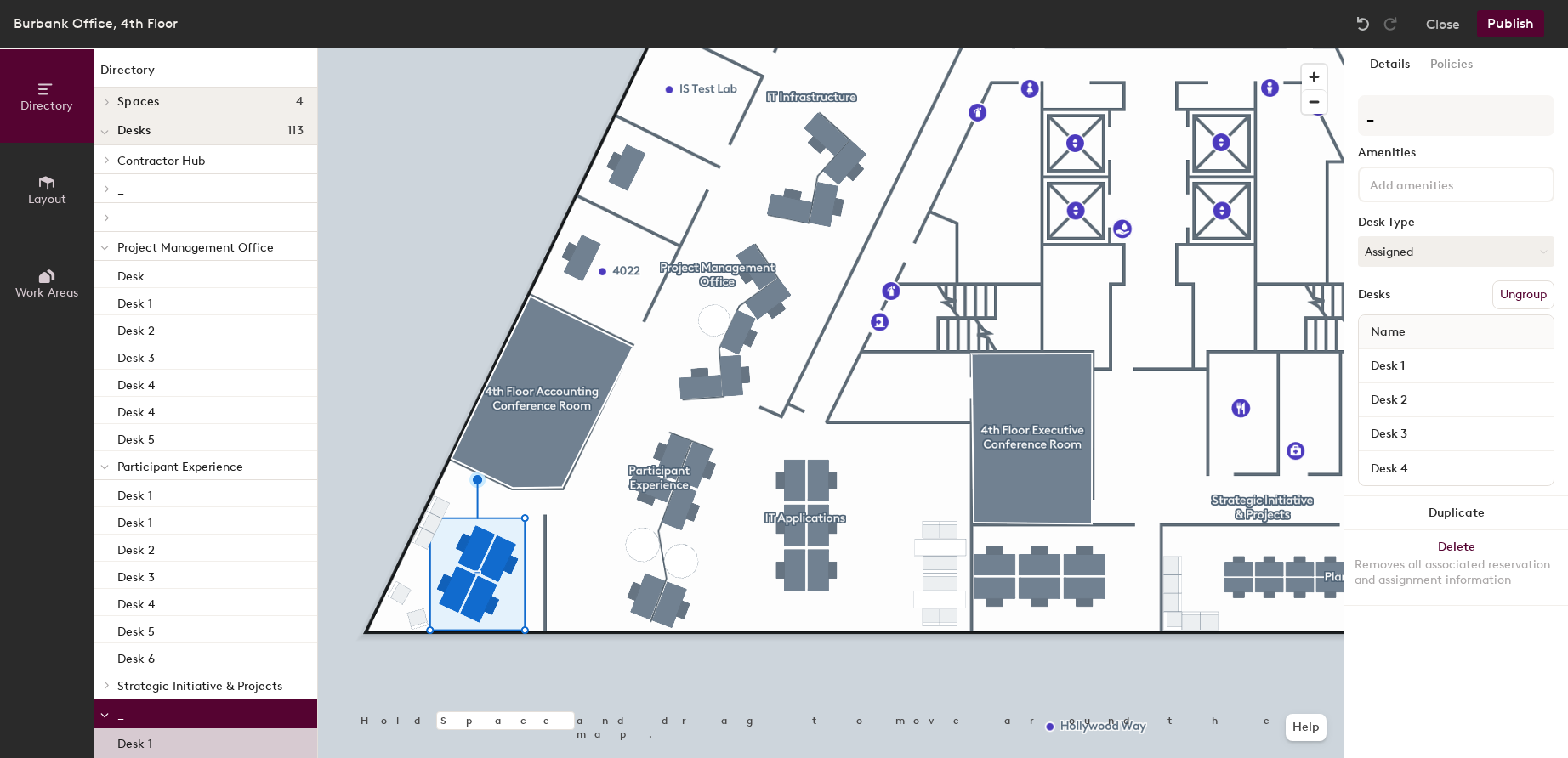
click at [1520, 296] on button "Ungroup" at bounding box center [1524, 295] width 62 height 29
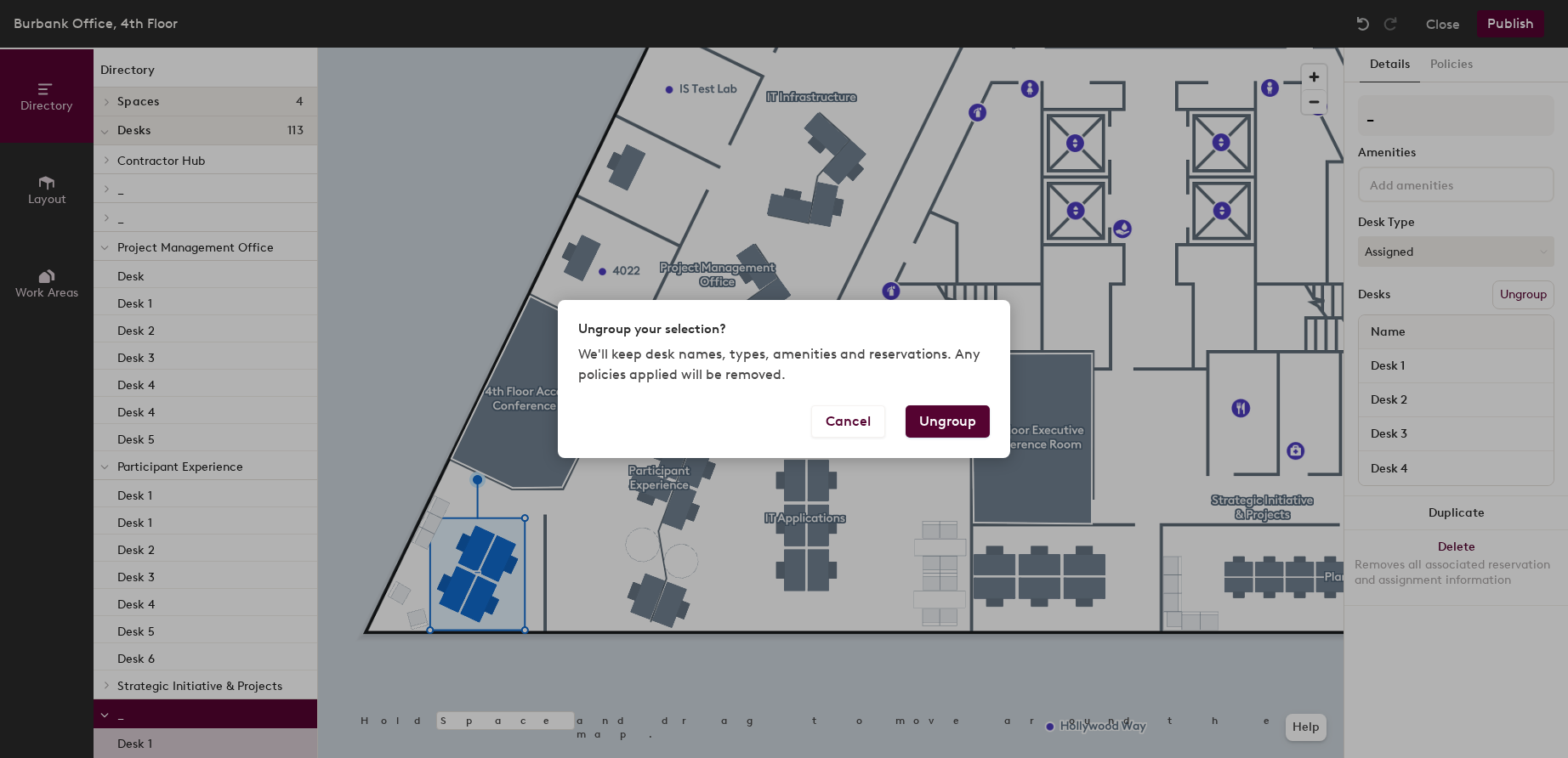
click at [947, 421] on button "Ungroup" at bounding box center [947, 421] width 84 height 33
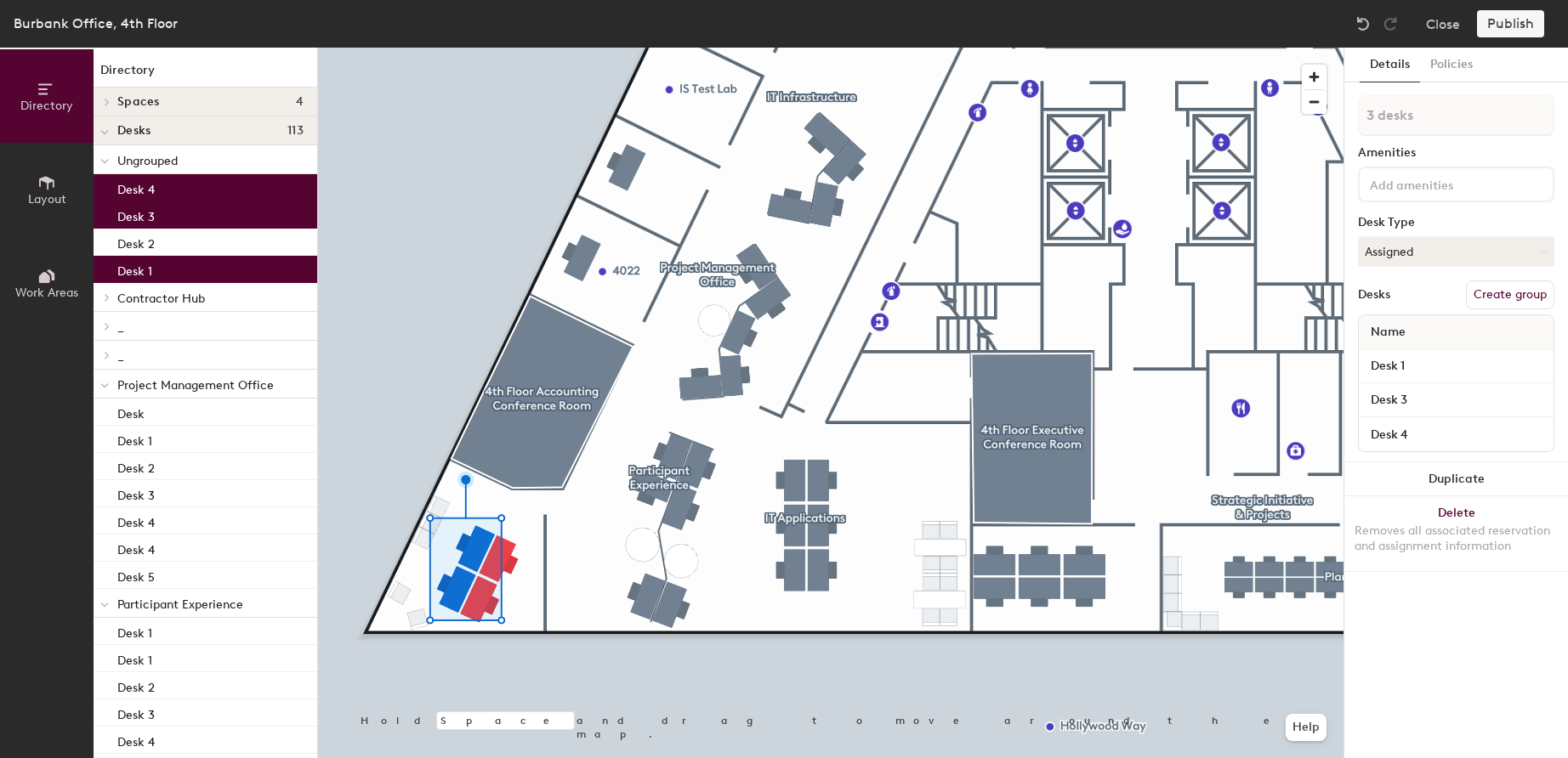
type input "4 desks"
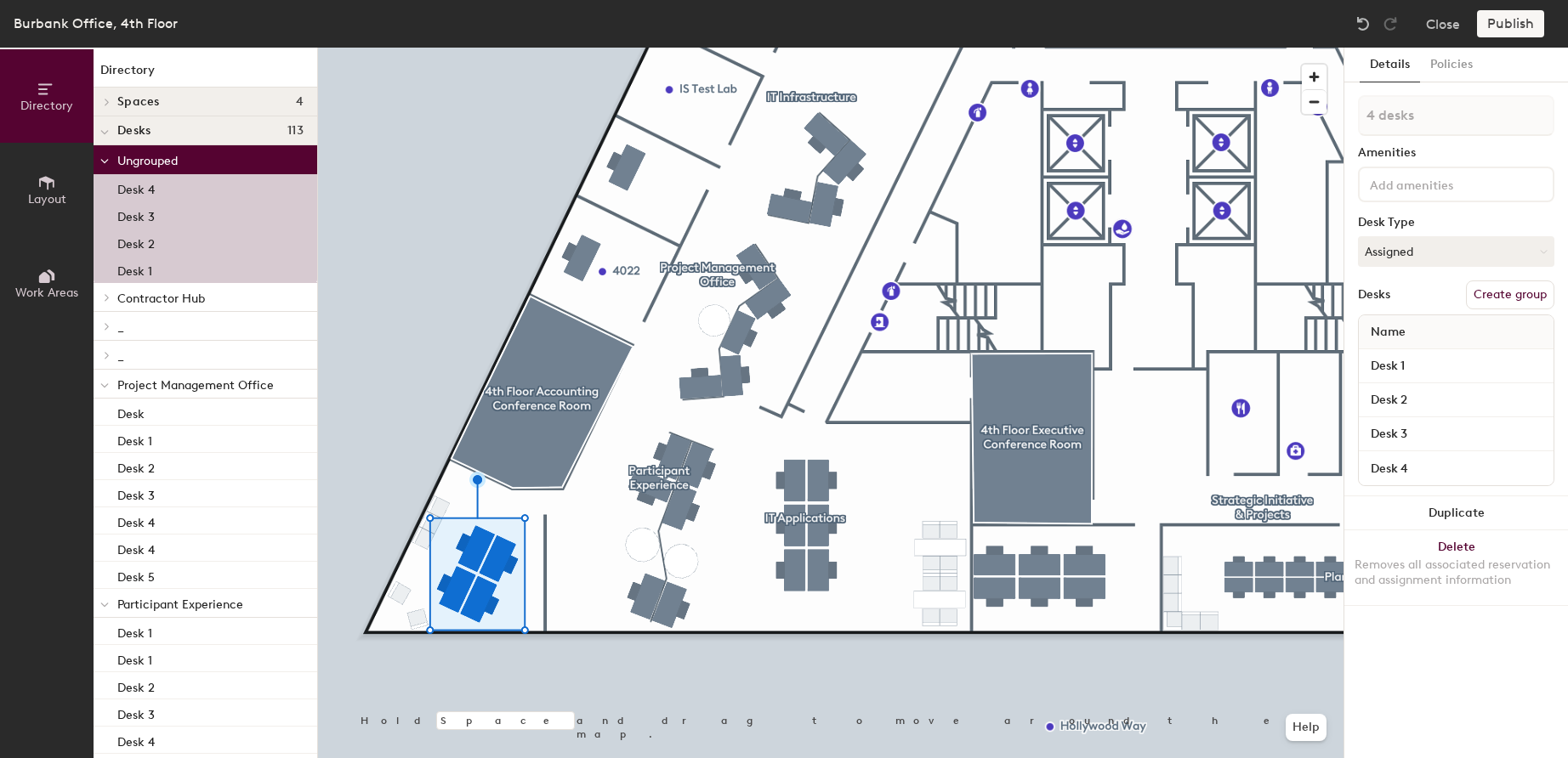
click at [1501, 295] on button "Create group" at bounding box center [1510, 295] width 88 height 29
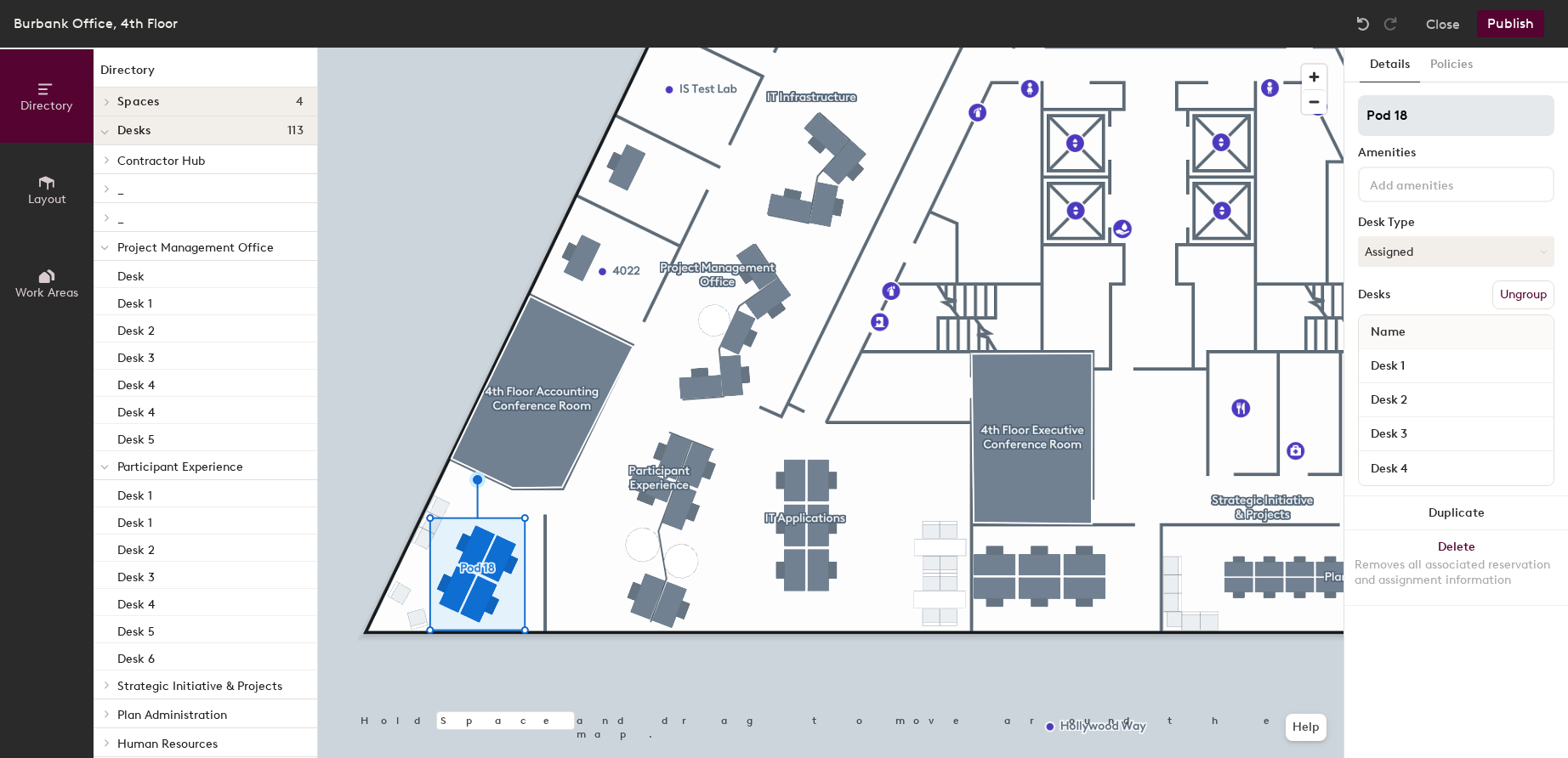
drag, startPoint x: 1430, startPoint y: 113, endPoint x: 1360, endPoint y: 108, distance: 70.2
click at [1360, 108] on input "Pod 18" at bounding box center [1456, 115] width 197 height 41
click at [1426, 121] on input "Pod 18" at bounding box center [1456, 115] width 197 height 41
drag, startPoint x: 1428, startPoint y: 118, endPoint x: 1350, endPoint y: 107, distance: 78.8
click at [1350, 107] on div "Details Policies Pod 18 Amenities Desk Type Assigned Desks Ungroup Name Desk 1 …" at bounding box center [1456, 402] width 223 height 711
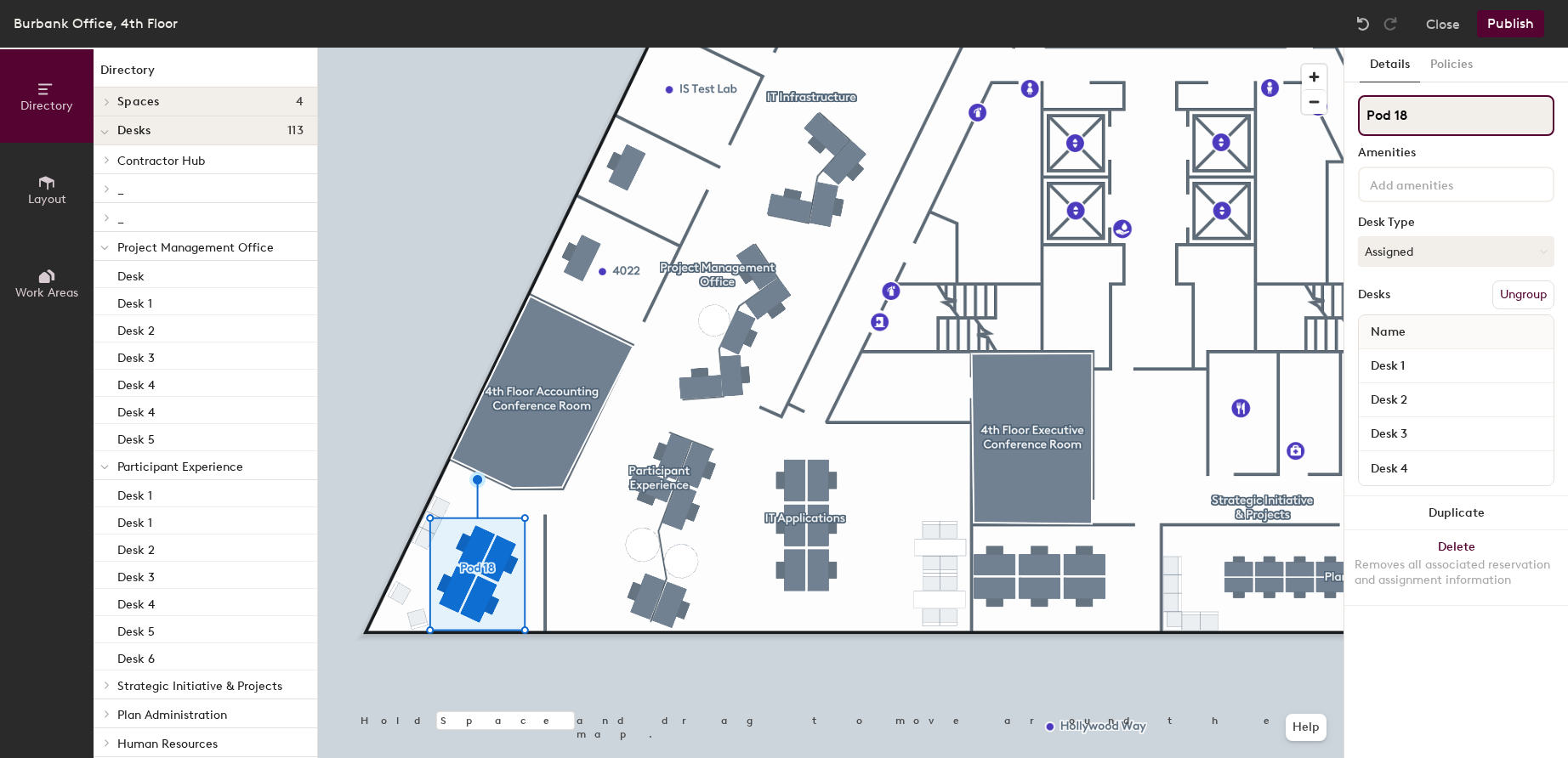
paste input "IT Architecture"
type input "IT Architecture"
click at [1519, 24] on button "Publish" at bounding box center [1511, 24] width 67 height 28
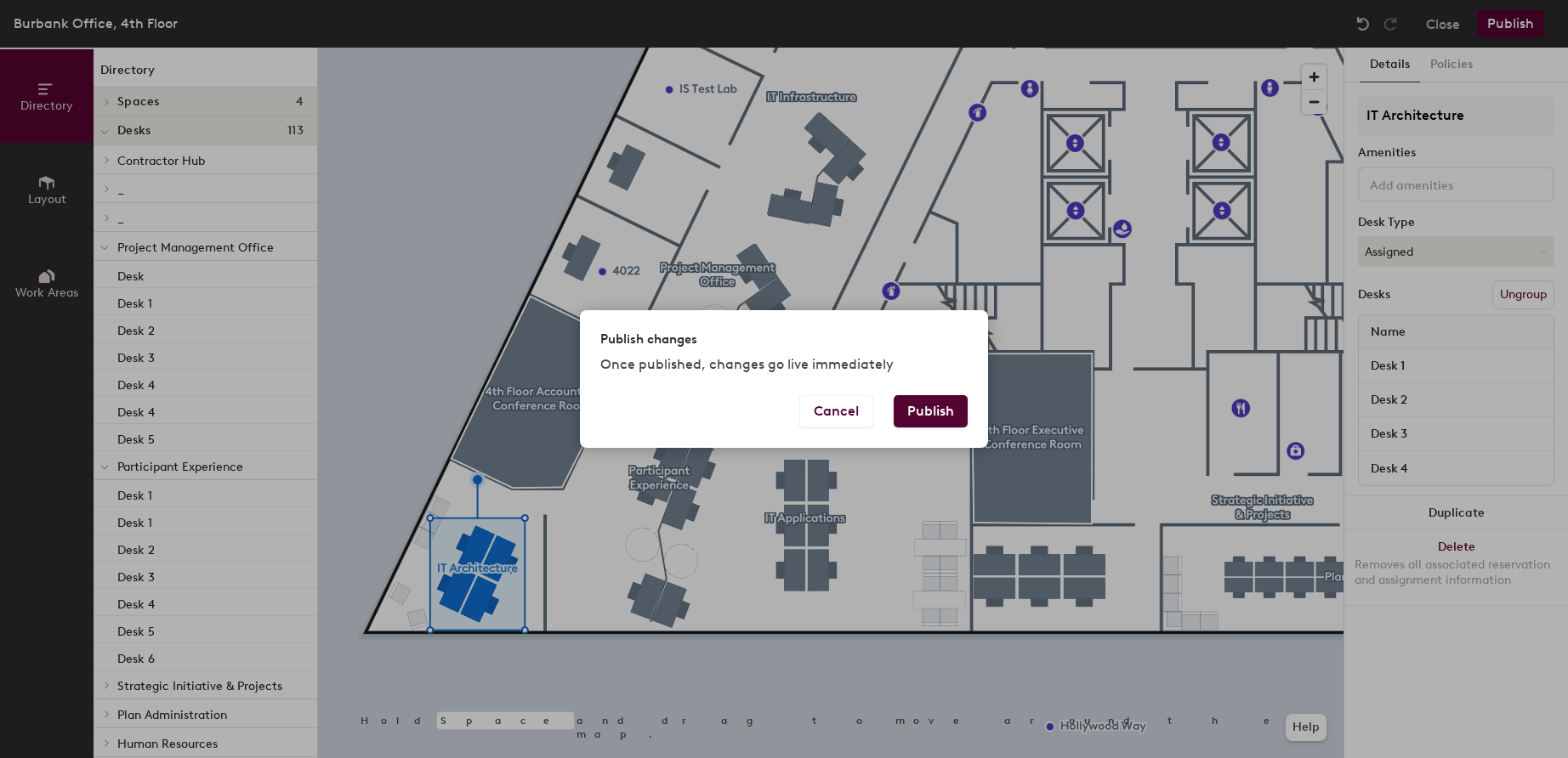
click at [939, 415] on button "Publish" at bounding box center [930, 411] width 74 height 33
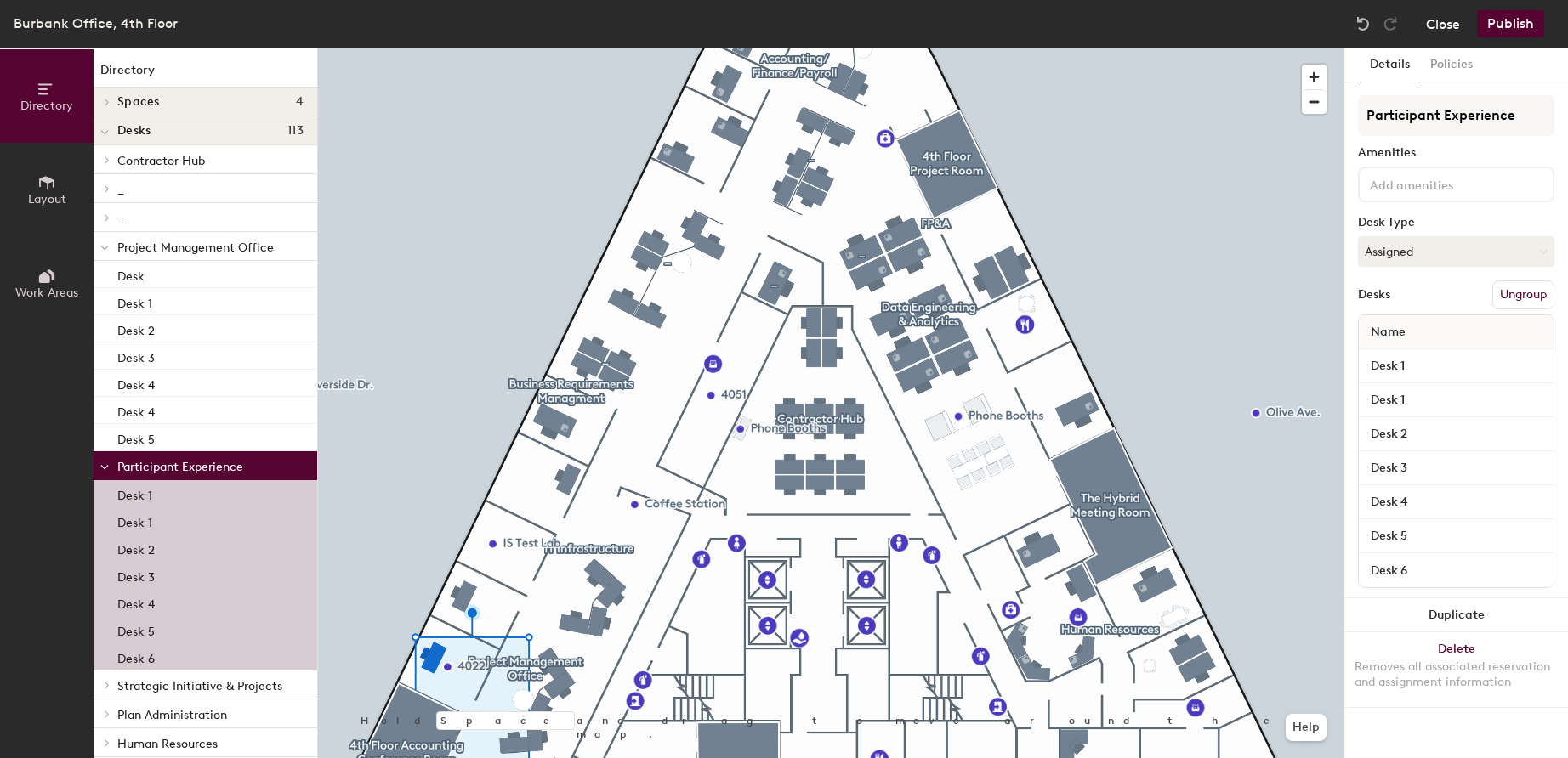
click at [1450, 26] on button "Close" at bounding box center [1443, 24] width 34 height 28
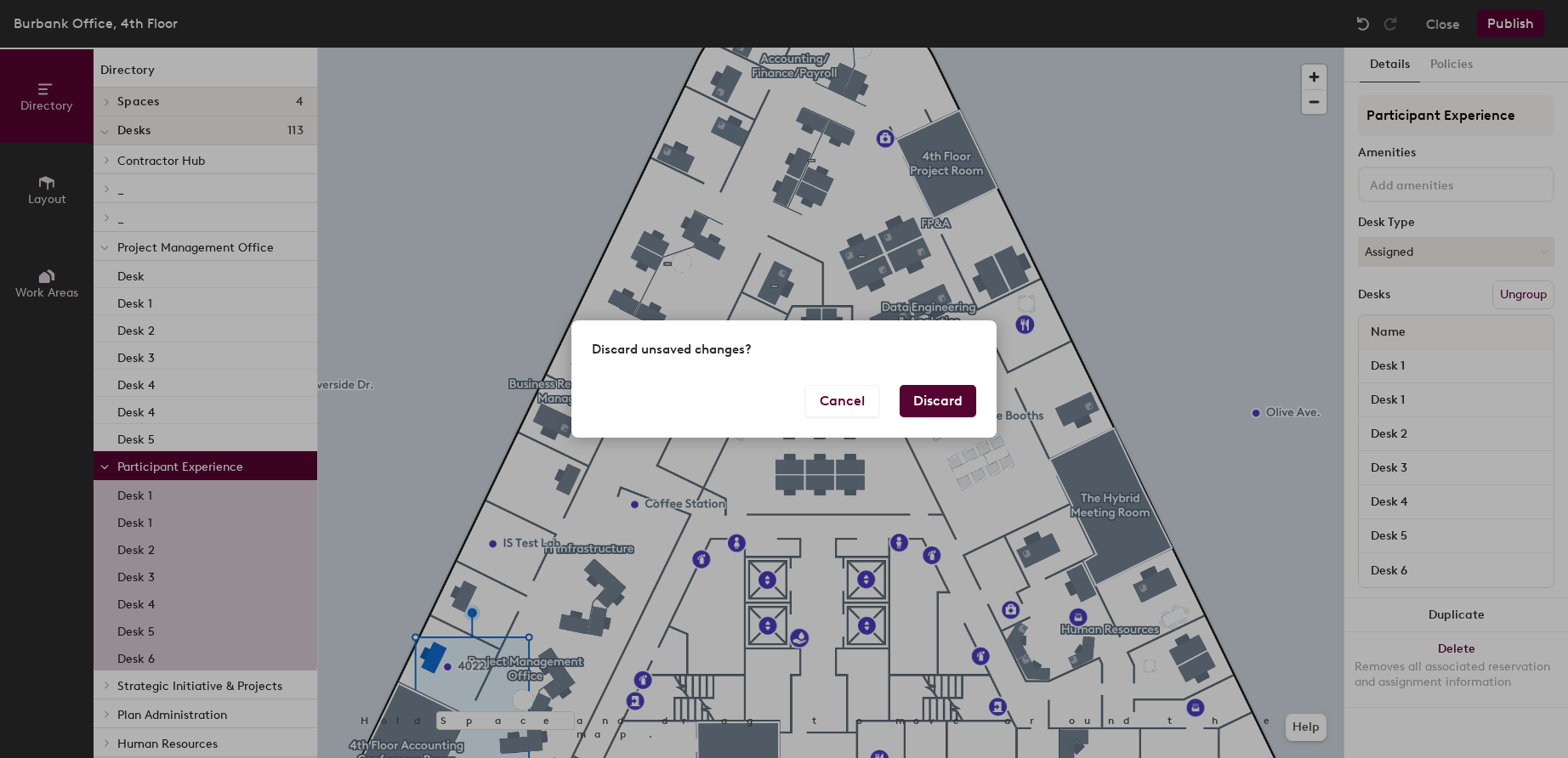
click at [928, 400] on button "Discard" at bounding box center [937, 401] width 76 height 33
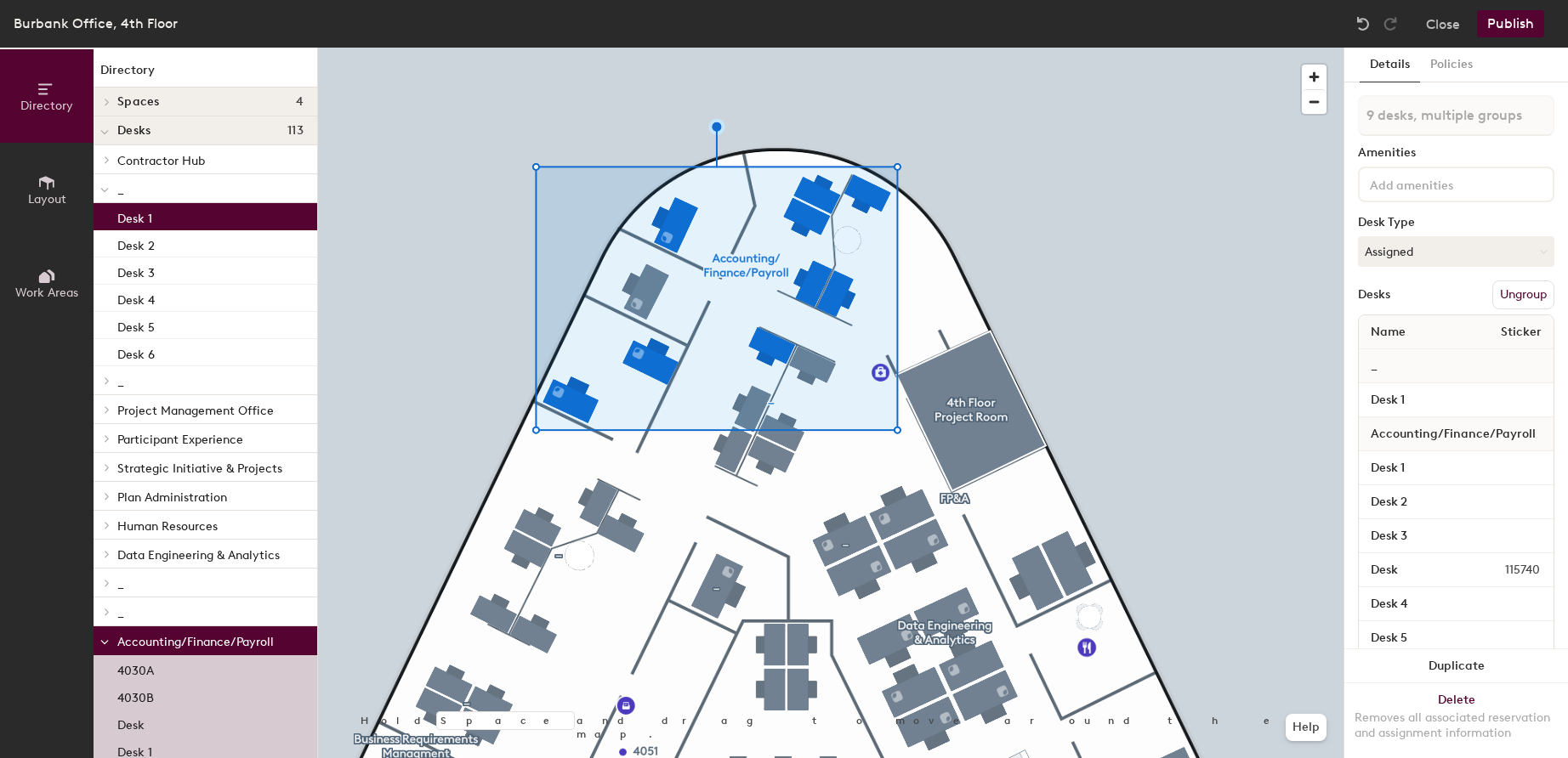
click at [1518, 27] on button "Publish" at bounding box center [1511, 24] width 67 height 28
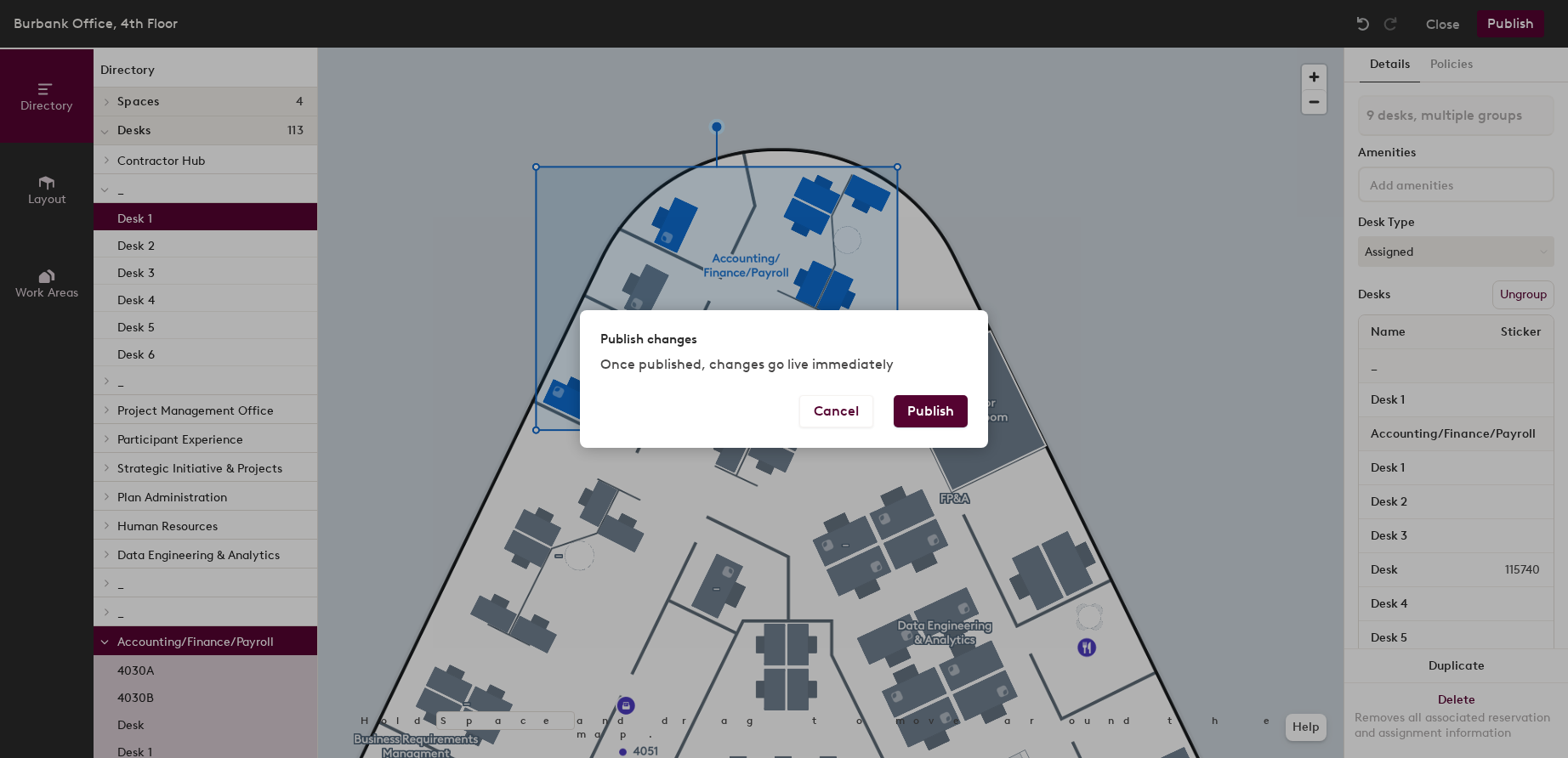
click at [938, 416] on button "Publish" at bounding box center [930, 411] width 74 height 33
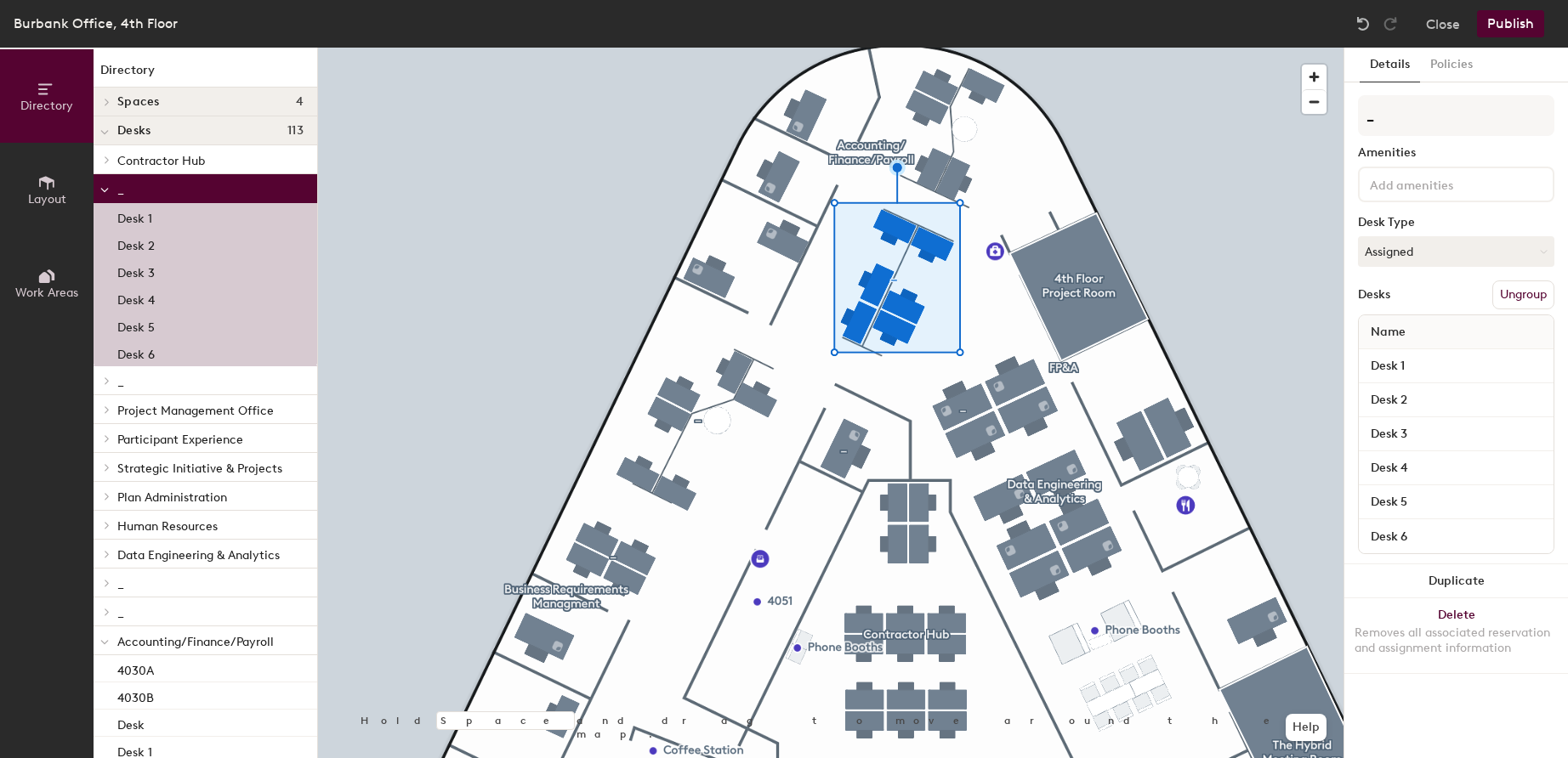
click at [1533, 294] on button "Ungroup" at bounding box center [1524, 295] width 62 height 29
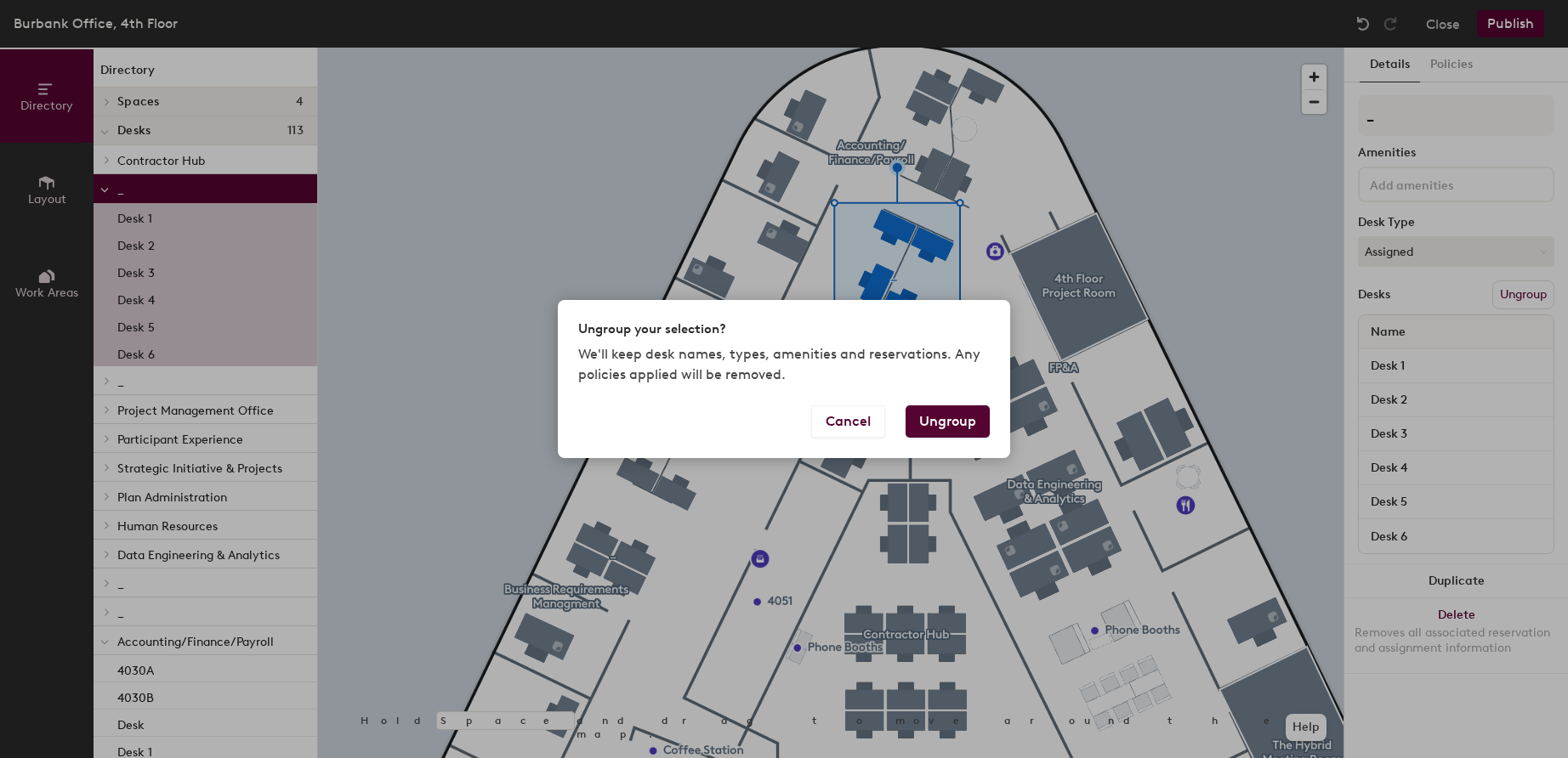
click at [964, 421] on button "Ungroup" at bounding box center [947, 421] width 84 height 33
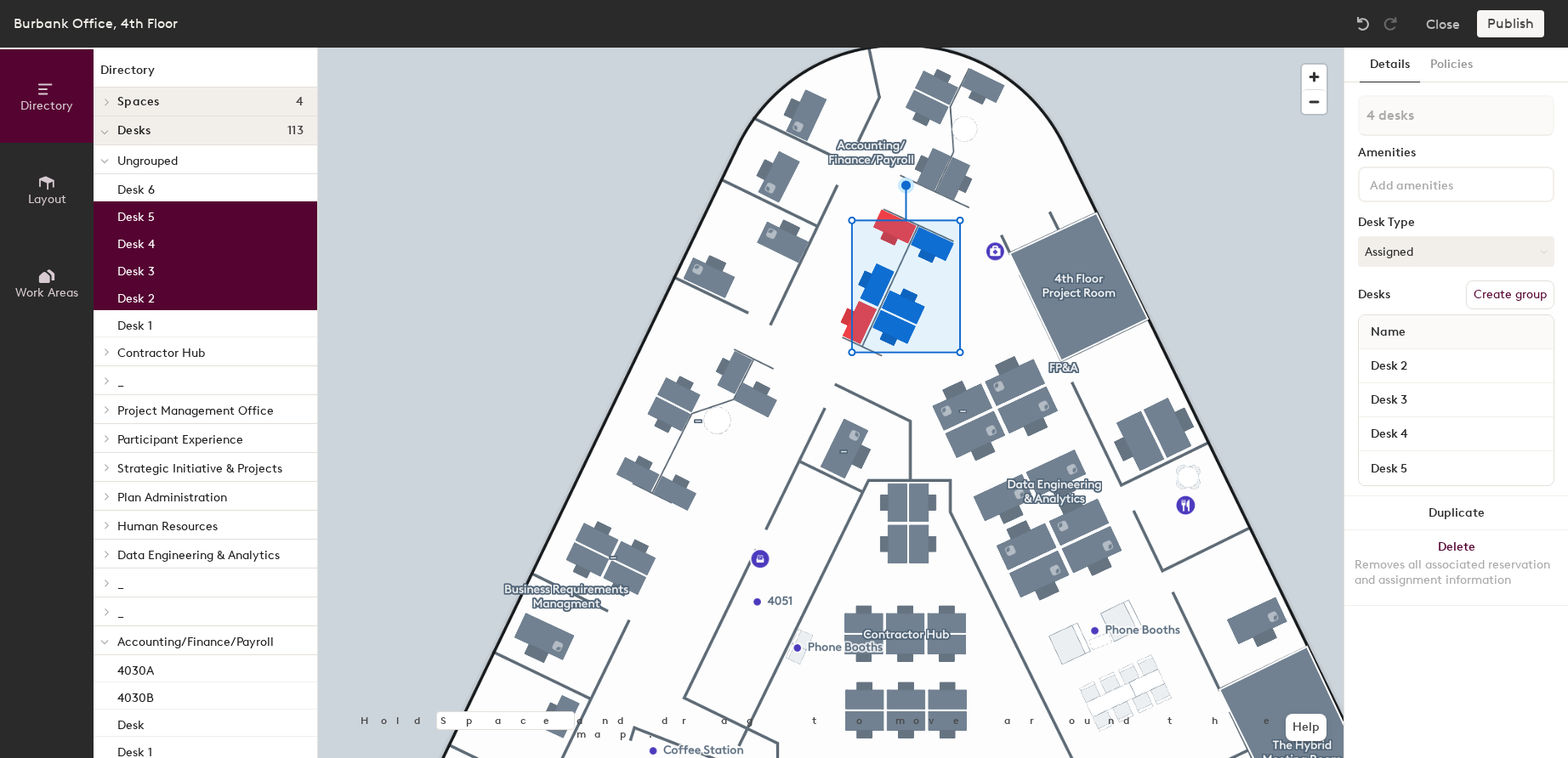
type input "5 desks"
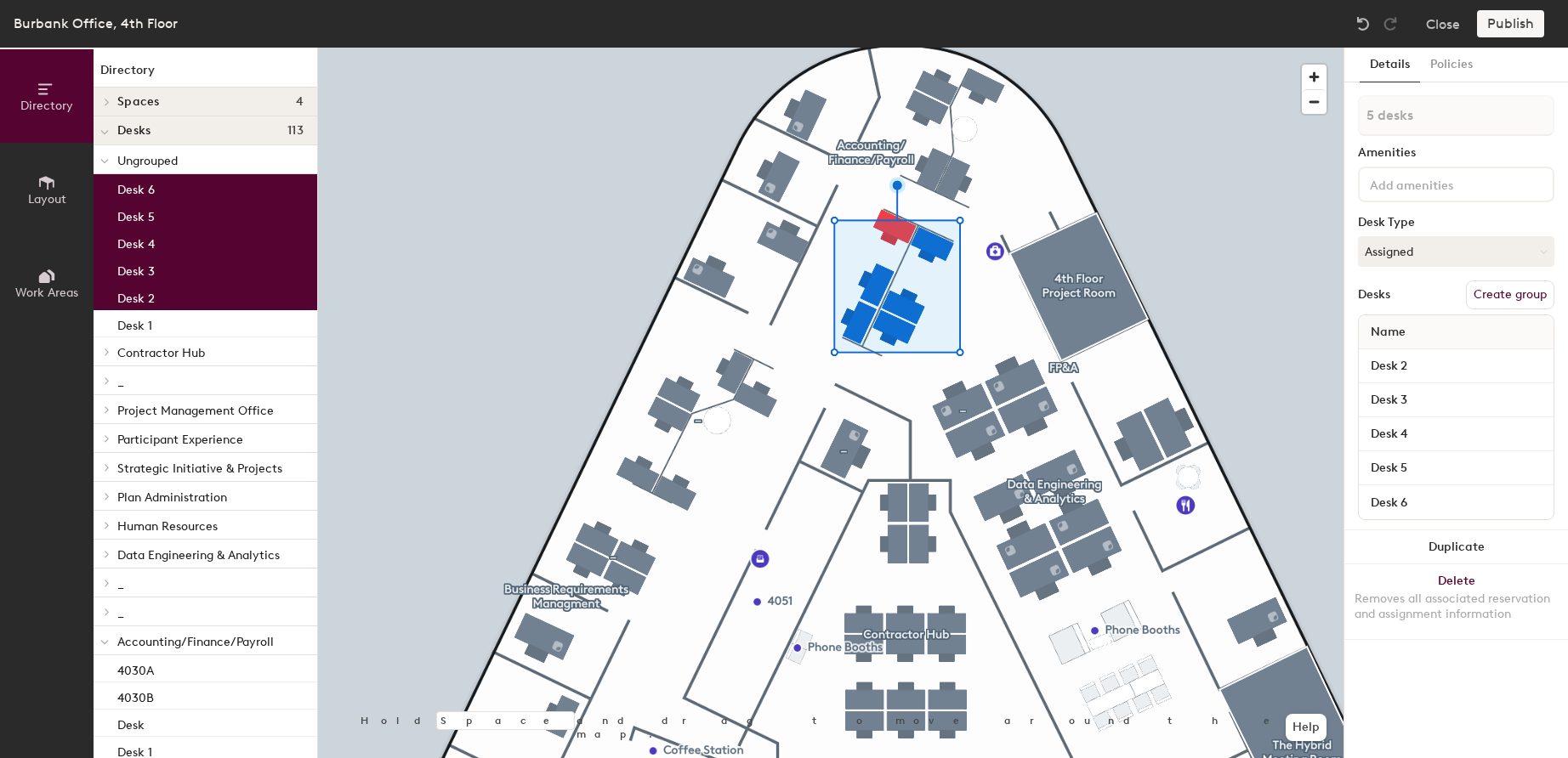
click at [1493, 291] on button "Create group" at bounding box center [1510, 295] width 88 height 29
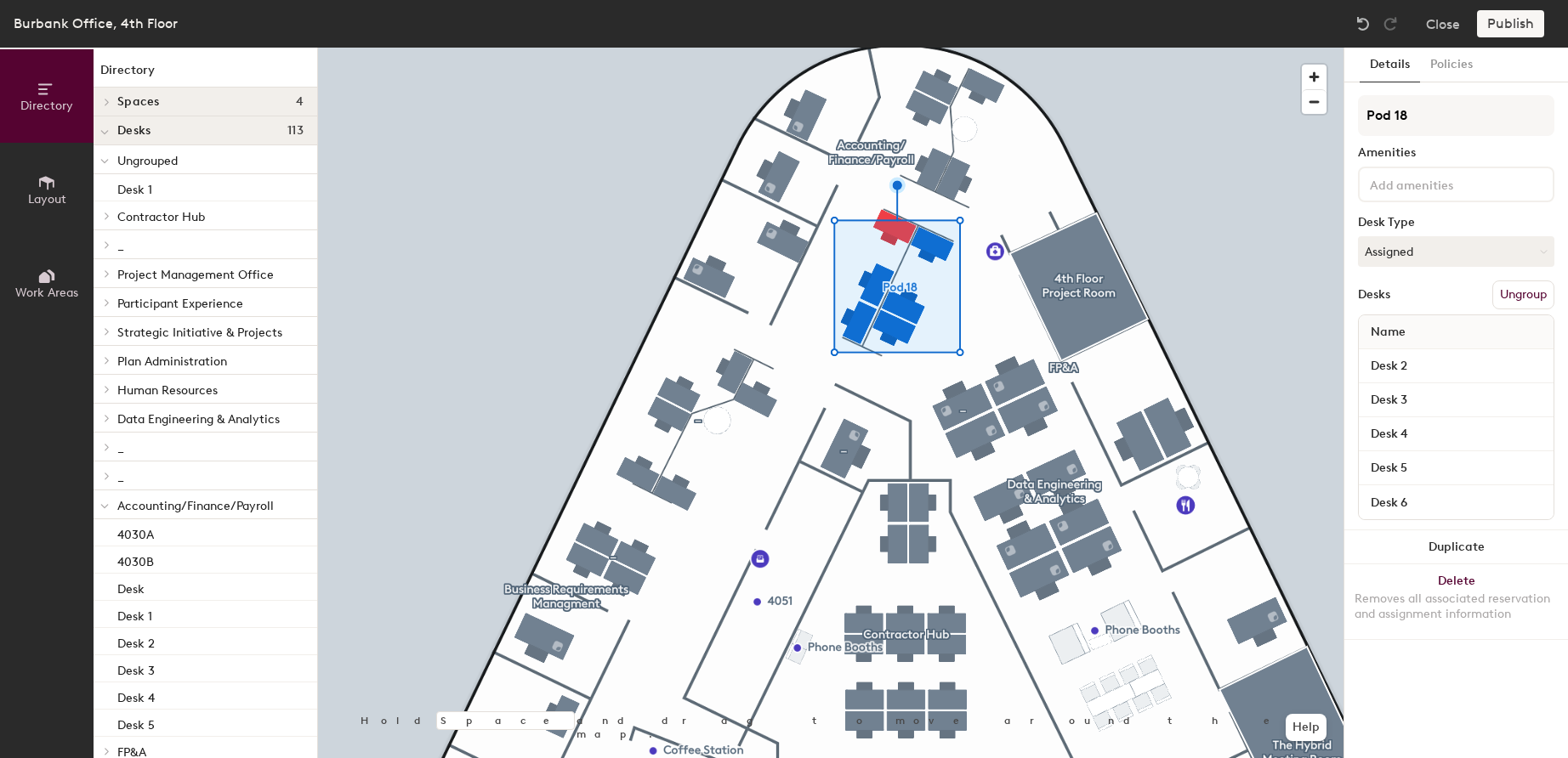
drag, startPoint x: 1425, startPoint y: 115, endPoint x: 1345, endPoint y: 110, distance: 80.2
click at [1345, 110] on div "Details Policies Pod 18 Amenities Desk Type Assigned Desks Ungroup Name Desk 2 …" at bounding box center [1456, 402] width 223 height 711
type input "_"
click at [1508, 20] on div "Publish" at bounding box center [1516, 24] width 77 height 28
click at [1327, 125] on div "Burbank Office, 4th Floor Close Publish Directory Layout Work Areas Directory S…" at bounding box center [784, 379] width 1568 height 758
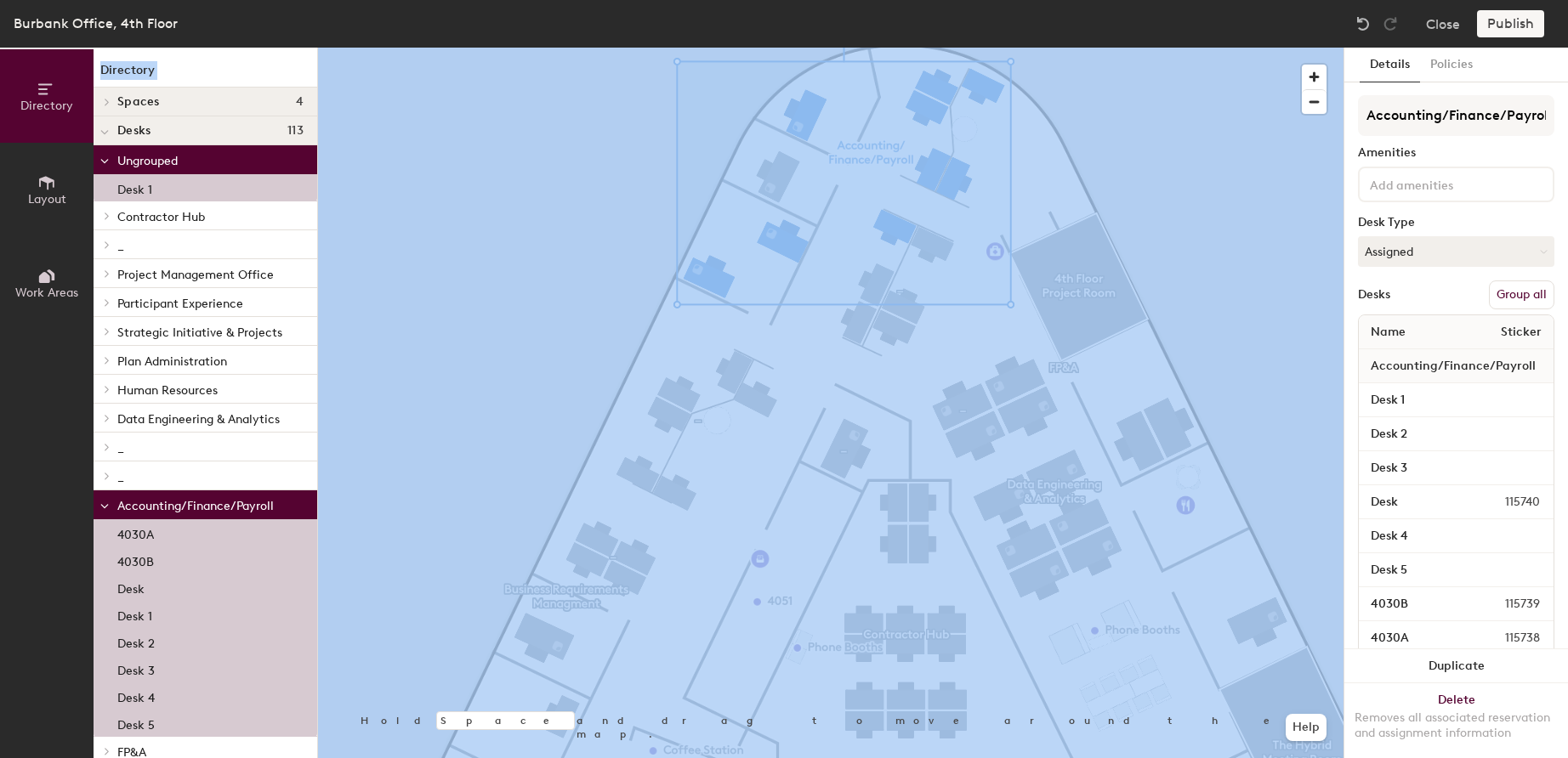
click at [1503, 295] on button "Group all" at bounding box center [1522, 295] width 65 height 29
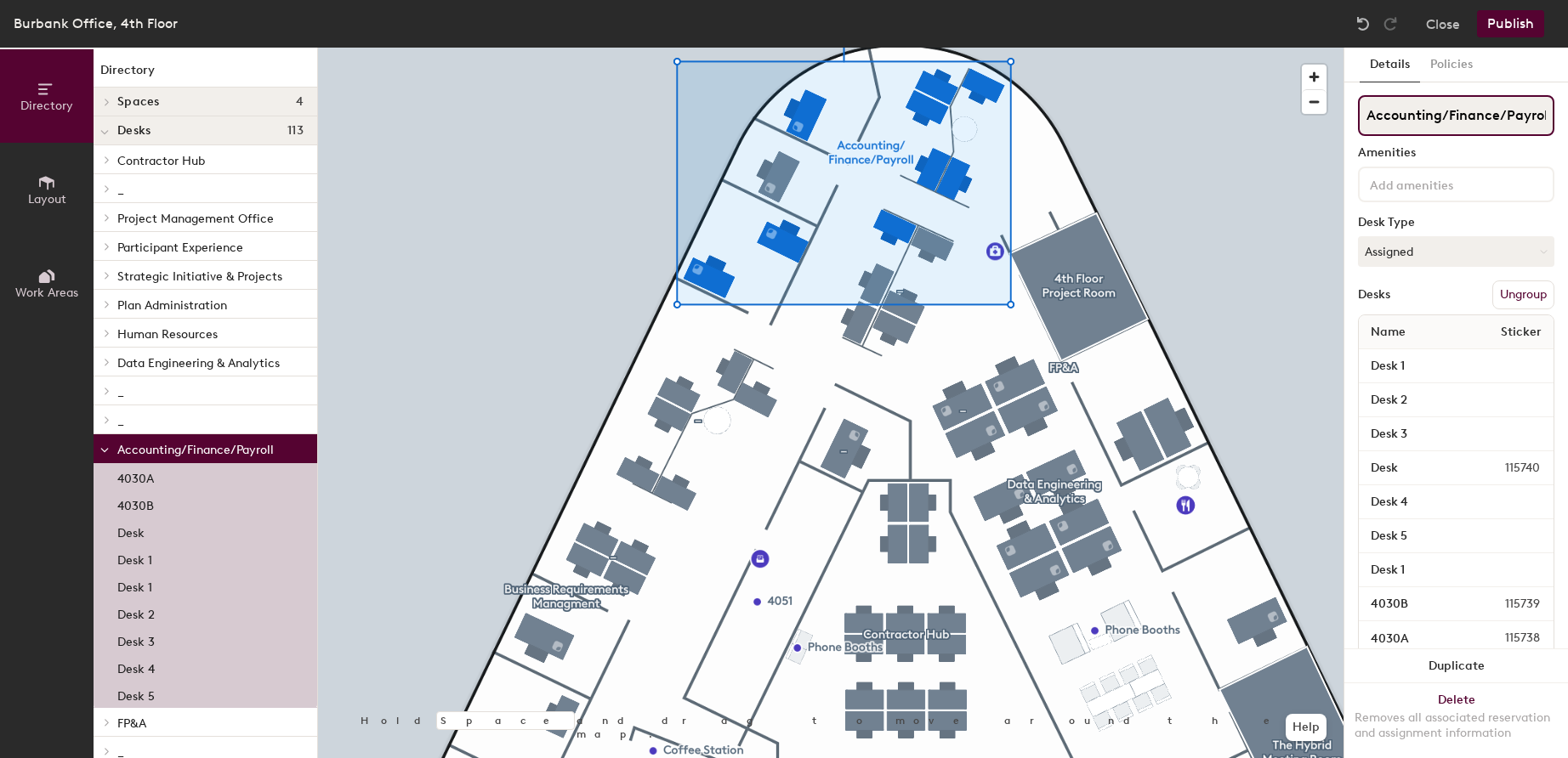
scroll to position [0, 16]
click at [1514, 21] on button "Publish" at bounding box center [1511, 24] width 67 height 28
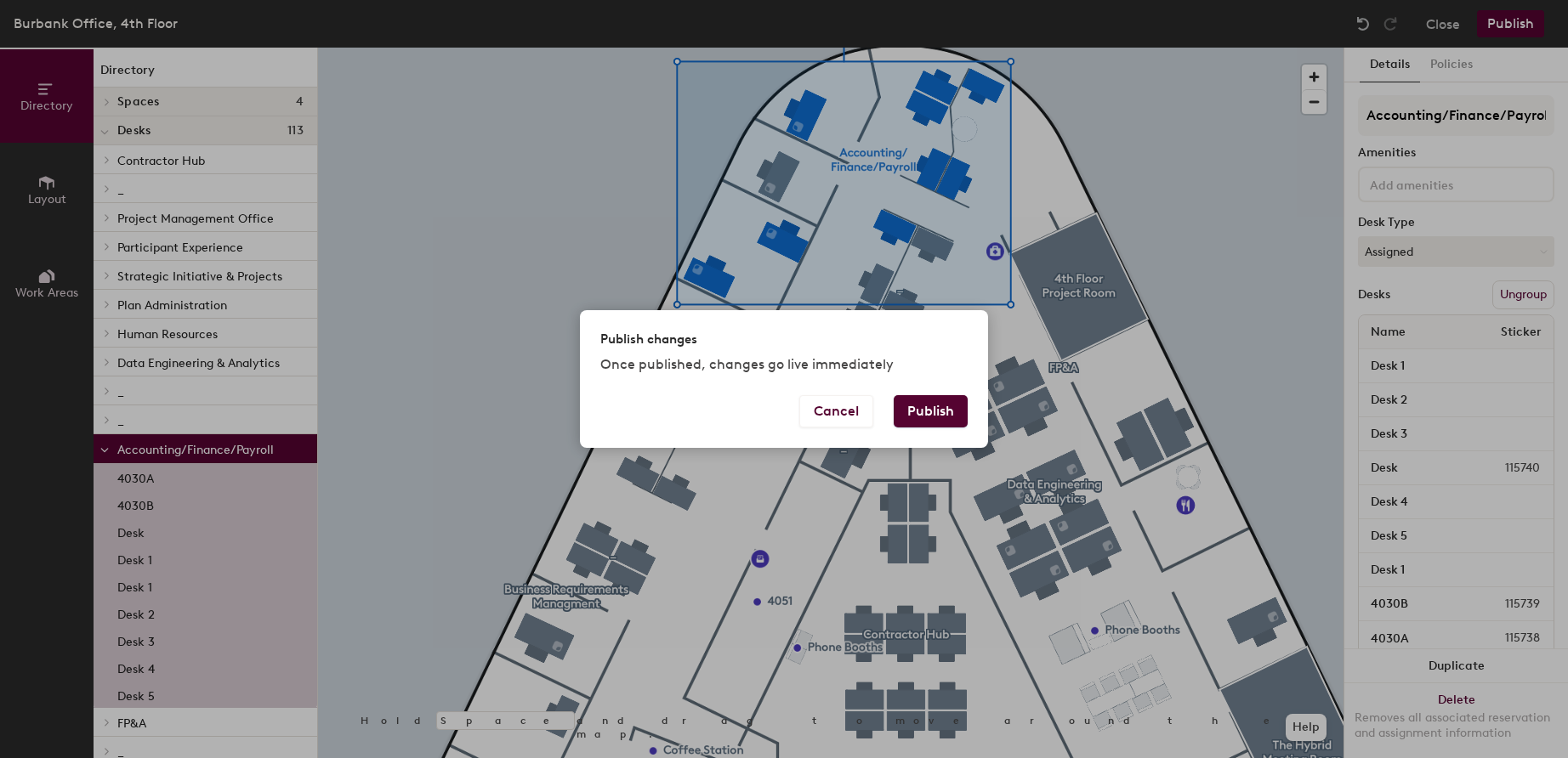
click at [934, 414] on button "Publish" at bounding box center [930, 411] width 74 height 33
